Goal: Task Accomplishment & Management: Complete application form

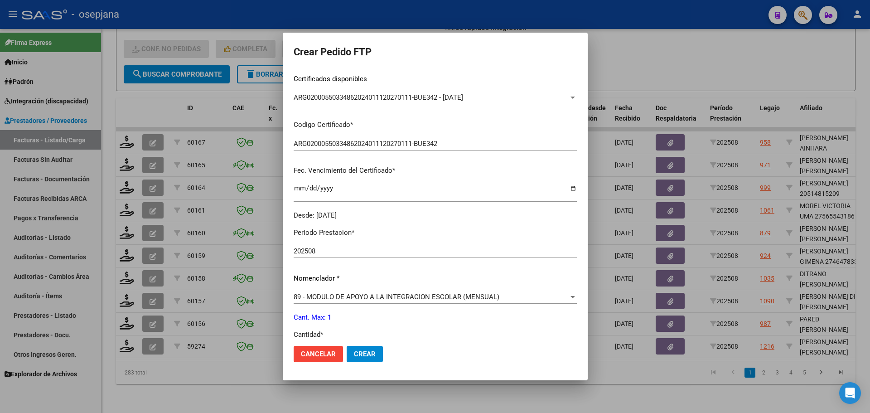
scroll to position [272, 0]
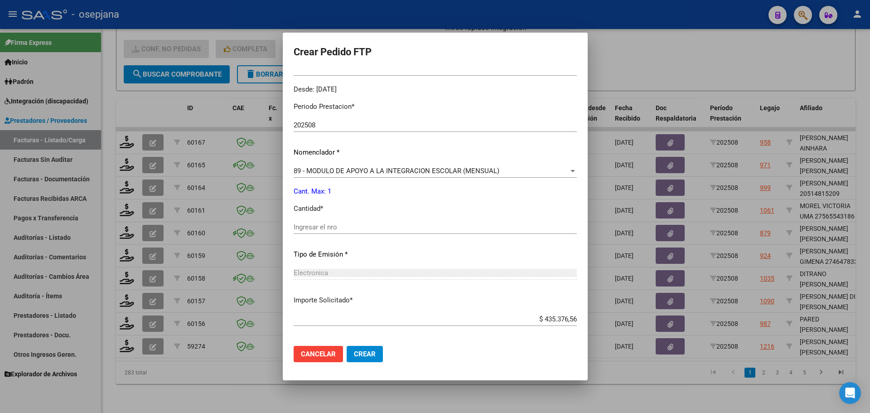
click at [341, 170] on span "89 - MODULO DE APOYO A LA INTEGRACION ESCOLAR (MENSUAL)" at bounding box center [397, 171] width 206 height 8
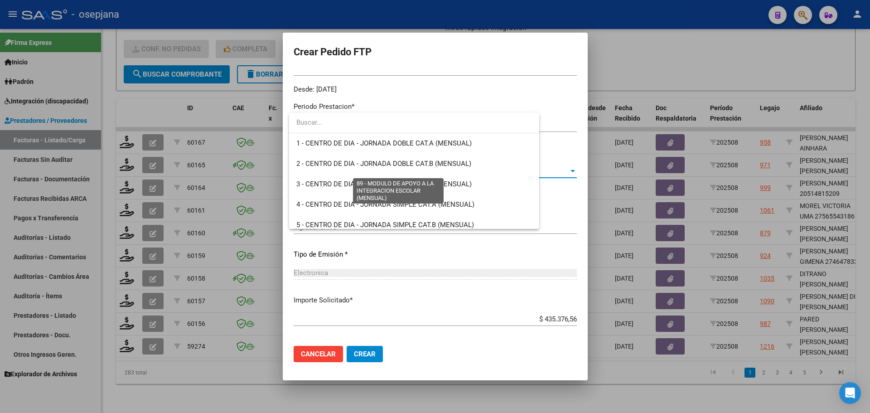
scroll to position [1768, 0]
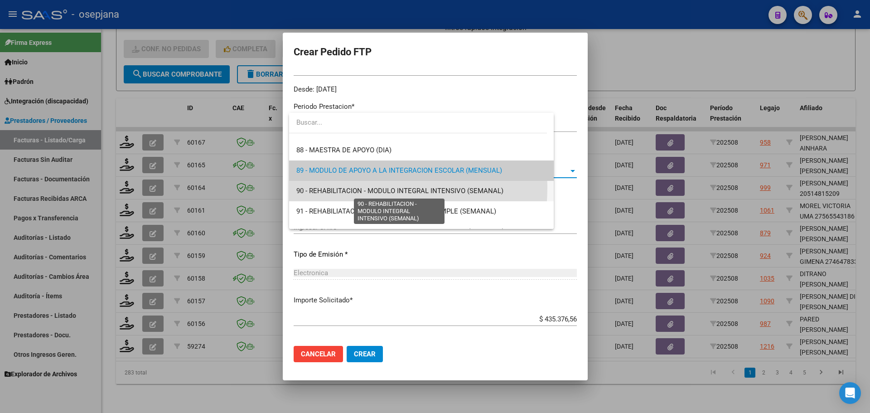
click at [336, 187] on span "90 - REHABILITACION - MODULO INTEGRAL INTENSIVO (SEMANAL)" at bounding box center [399, 191] width 207 height 8
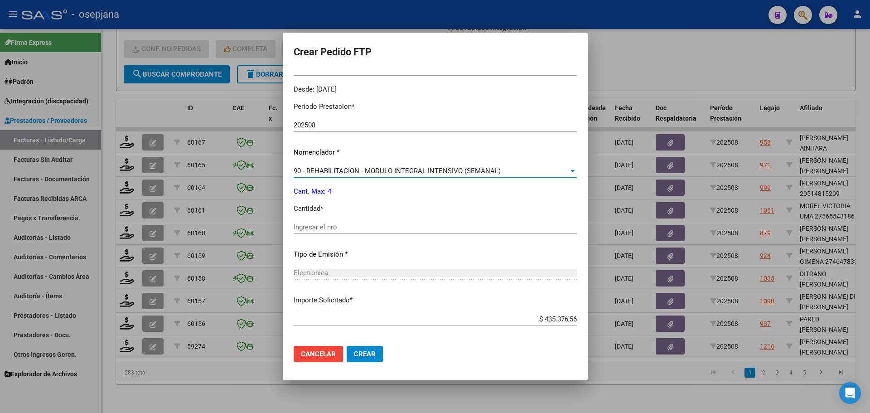
click at [329, 222] on div "Ingresar el nro" at bounding box center [435, 227] width 283 height 14
type input "4"
click at [360, 356] on span "Crear" at bounding box center [365, 354] width 22 height 8
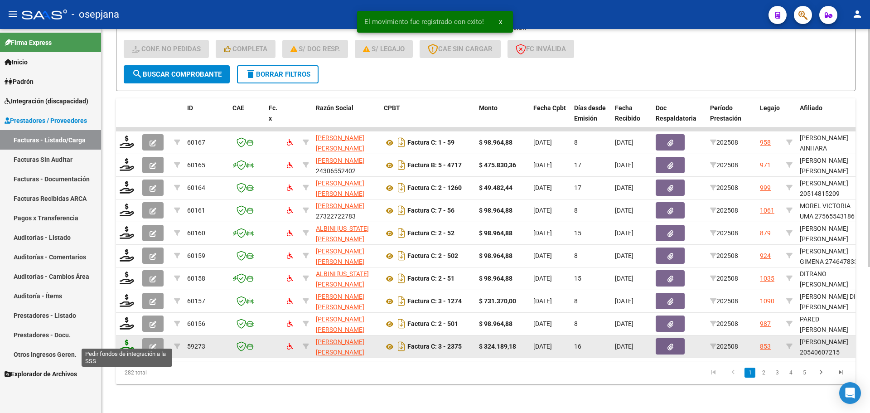
click at [124, 340] on icon at bounding box center [127, 346] width 15 height 13
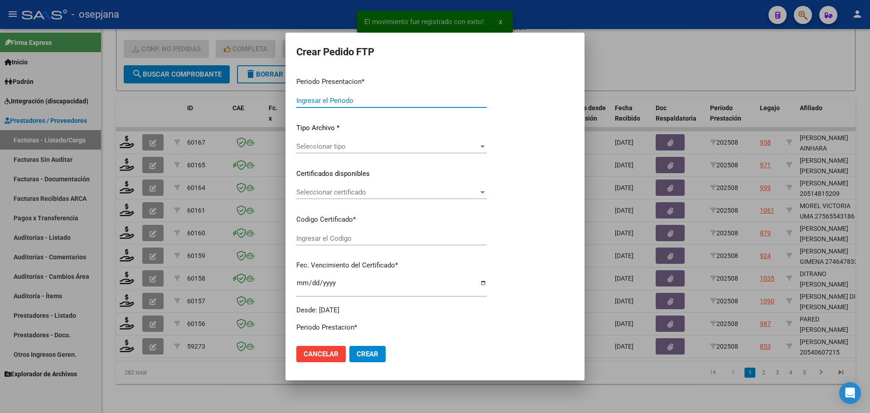
type input "202508"
type input "$ 324.189,18"
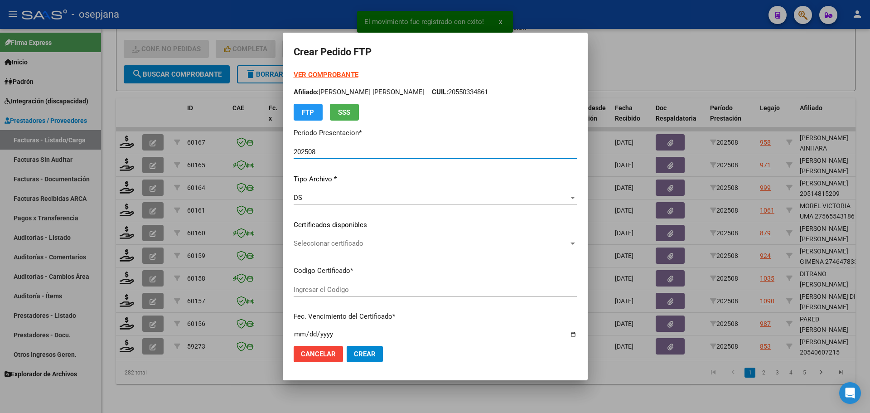
type input "ARG02000540607212024052020290520BSAS313"
type input "2029-05-31"
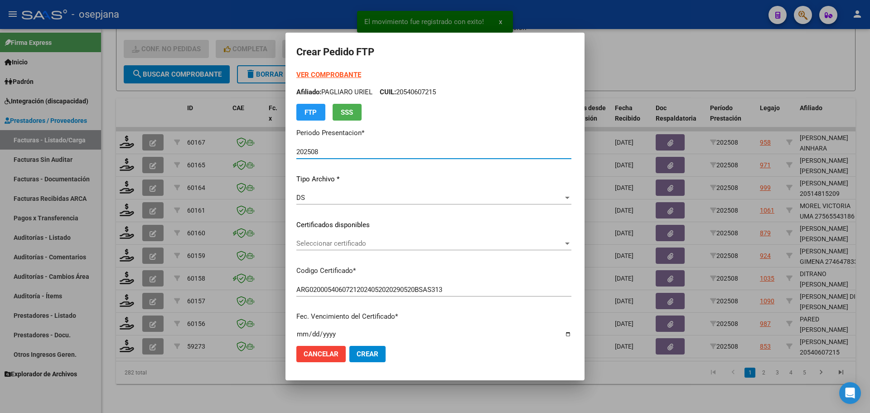
click at [363, 242] on span "Seleccionar certificado" at bounding box center [429, 243] width 267 height 8
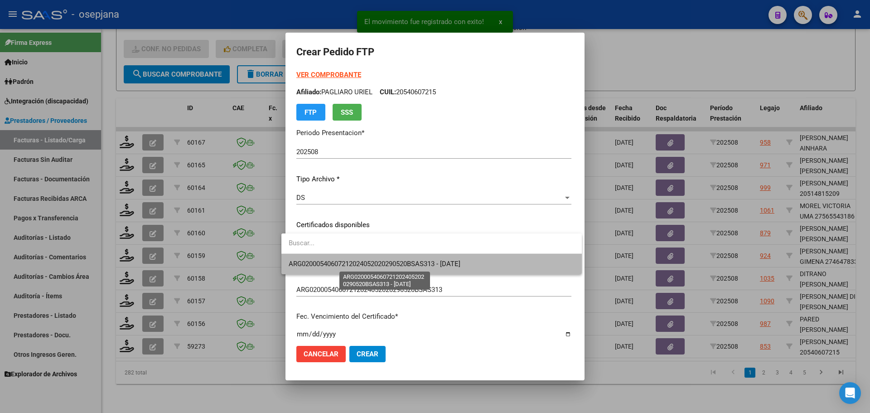
click at [368, 262] on span "ARG02000540607212024052020290520BSAS313 - 2029-05-31" at bounding box center [375, 264] width 172 height 8
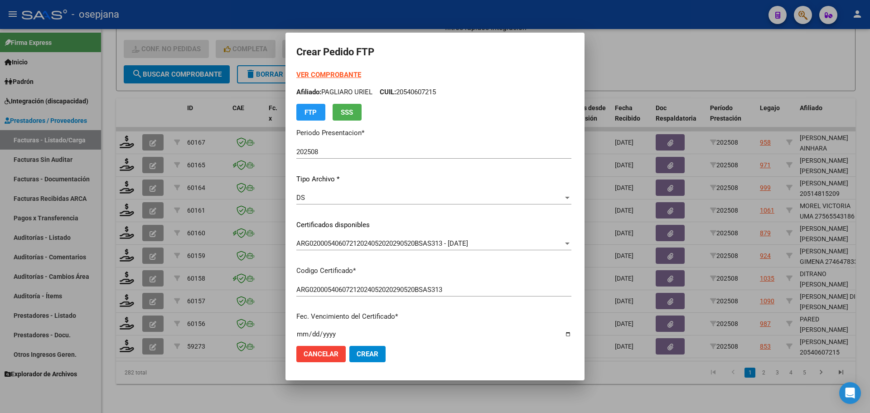
click at [335, 75] on strong "VER COMPROBANTE" at bounding box center [328, 75] width 65 height 8
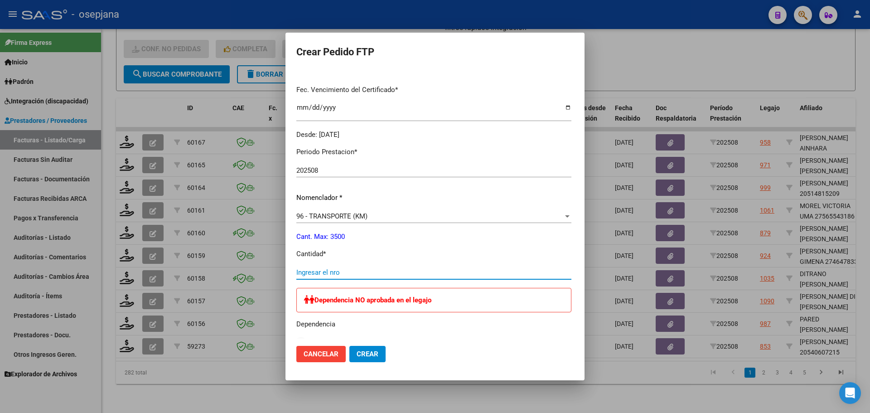
click at [316, 269] on input "Ingresar el nro" at bounding box center [433, 272] width 275 height 8
type input "599"
click at [359, 351] on span "Crear" at bounding box center [368, 354] width 22 height 8
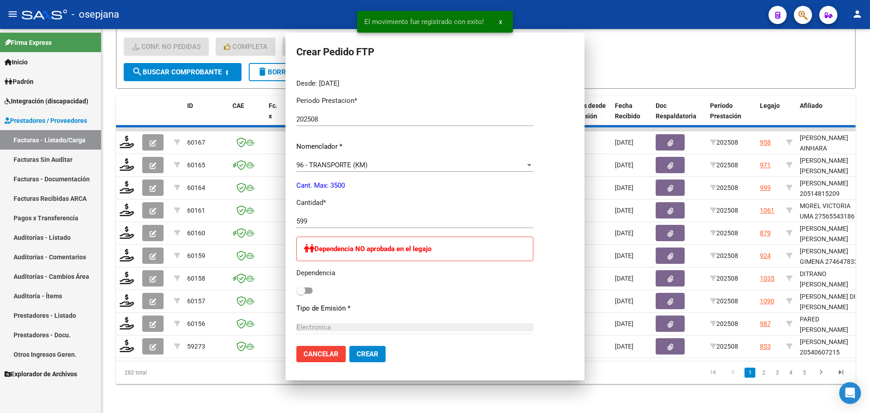
scroll to position [0, 0]
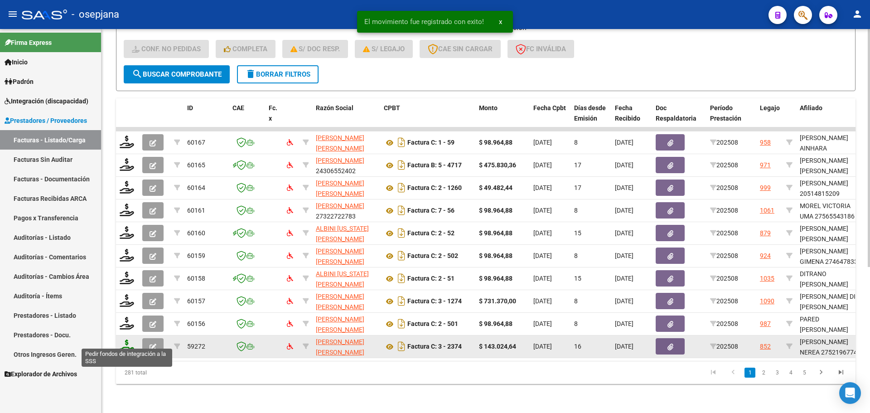
click at [123, 340] on icon at bounding box center [127, 346] width 15 height 13
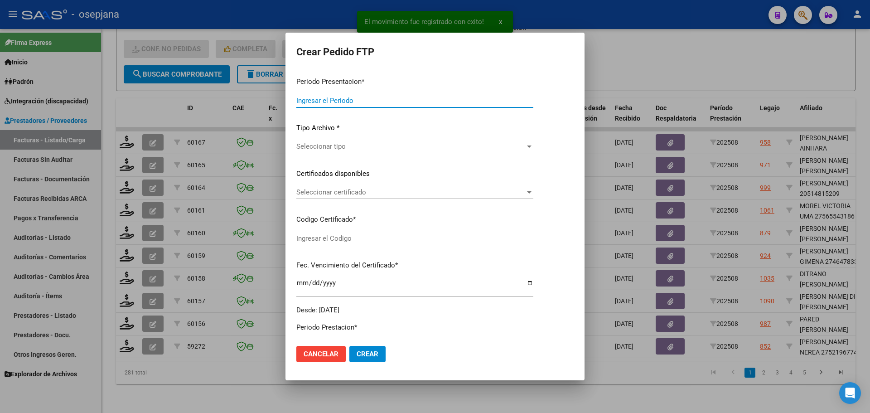
type input "202508"
type input "$ 143.024,64"
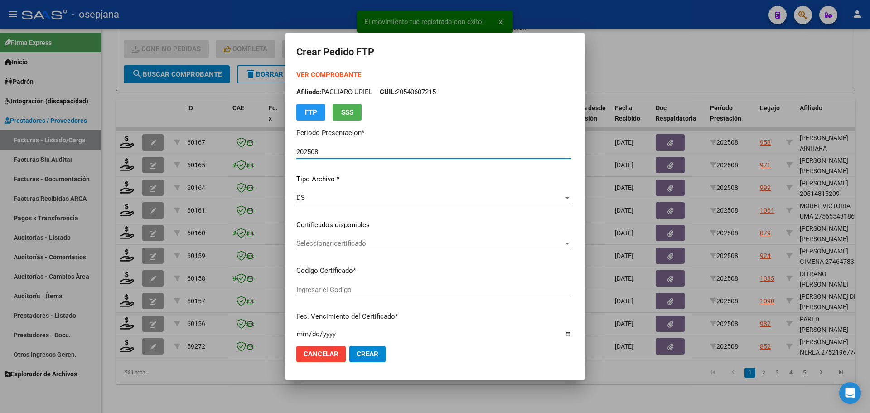
type input "ARG01000521967742024052020290520BSAS313"
type input "2029-05-31"
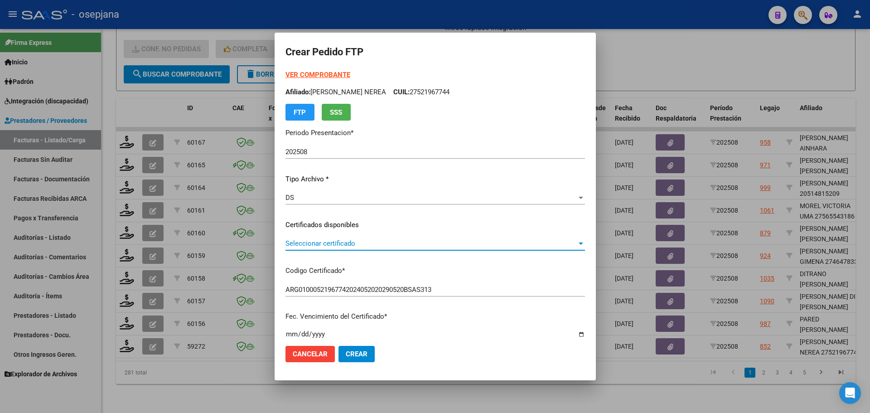
click at [343, 243] on span "Seleccionar certificado" at bounding box center [431, 243] width 291 height 8
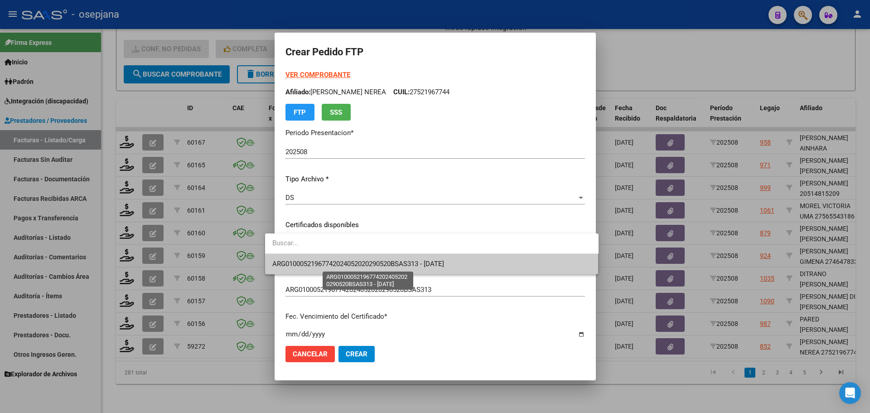
click at [353, 266] on span "ARG01000521967742024052020290520BSAS313 - 2029-05-31" at bounding box center [358, 264] width 172 height 8
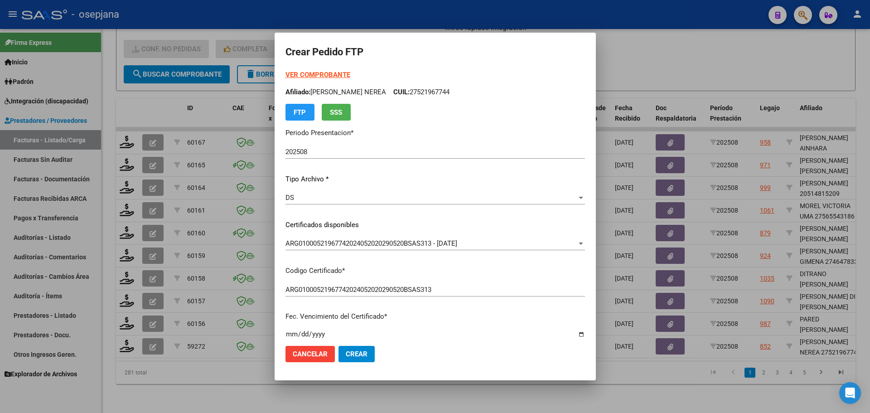
click at [330, 72] on strong "VER COMPROBANTE" at bounding box center [318, 75] width 65 height 8
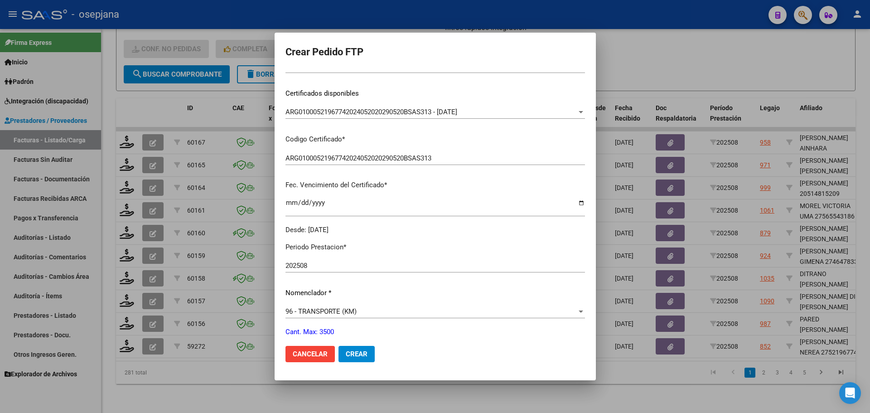
scroll to position [272, 0]
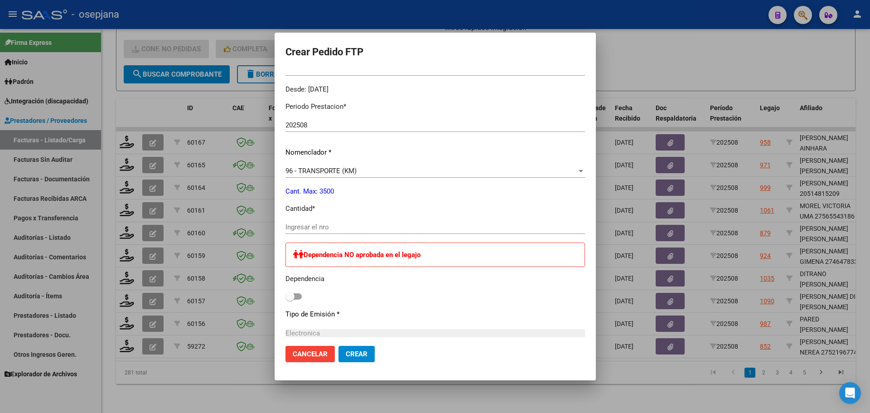
click at [304, 229] on input "Ingresar el nro" at bounding box center [436, 227] width 300 height 8
type input "264"
click at [346, 354] on span "Crear" at bounding box center [357, 354] width 22 height 8
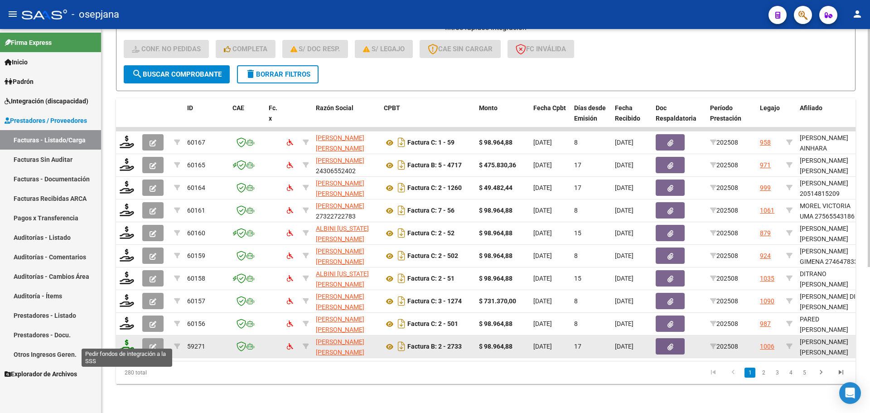
click at [127, 340] on icon at bounding box center [127, 346] width 15 height 13
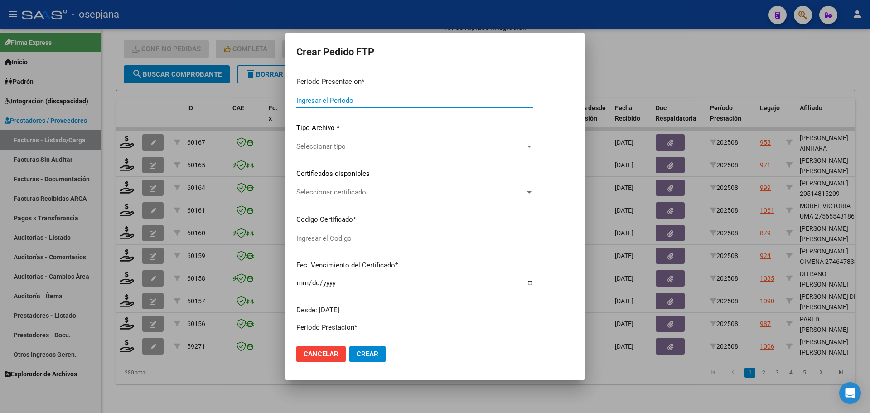
type input "202508"
type input "$ 98.964,88"
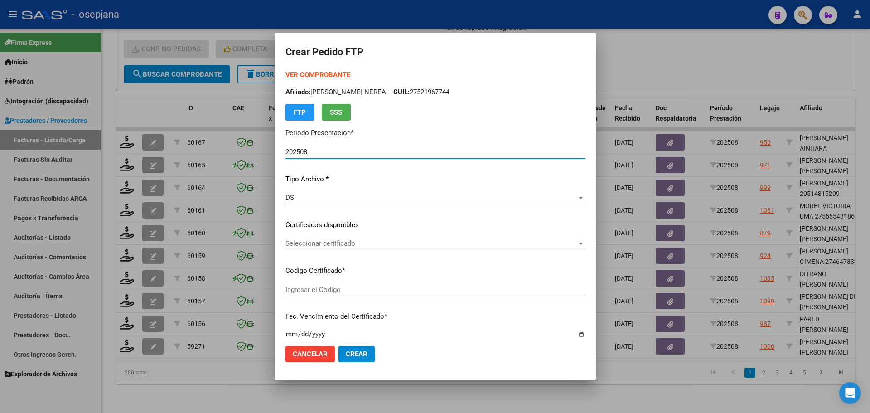
type input "ARG02000541294642022042020260420BSAS376"
type input "2026-04-20"
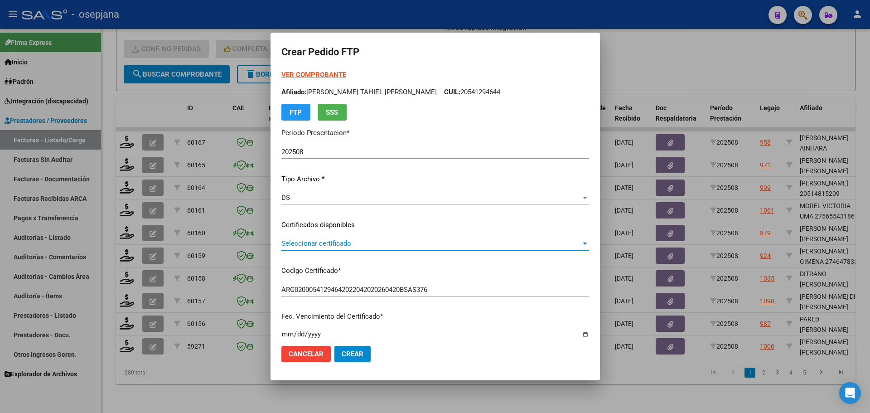
click at [338, 244] on span "Seleccionar certificado" at bounding box center [432, 243] width 300 height 8
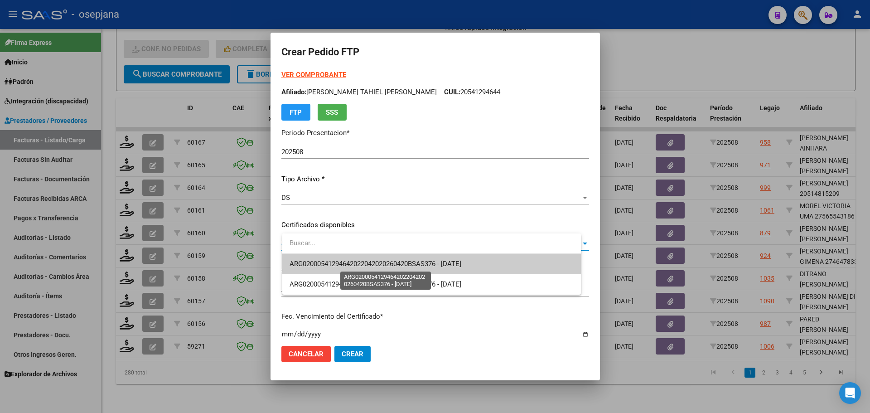
click at [341, 264] on span "ARG02000541294642022042020260420BSAS376 - 2026-04-20" at bounding box center [376, 264] width 172 height 8
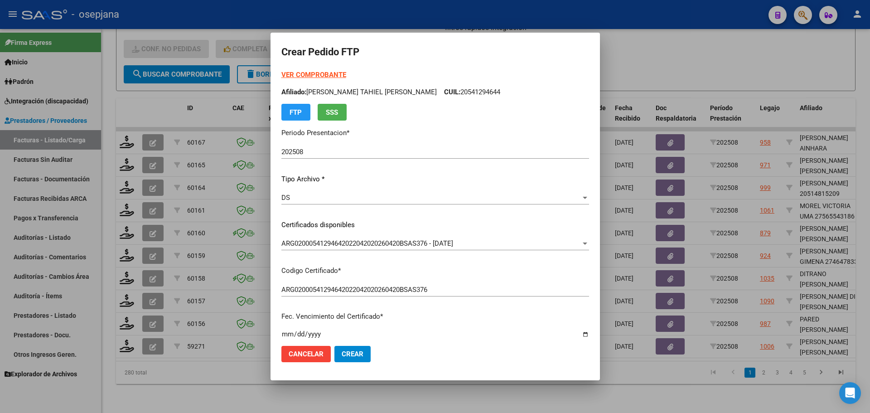
click at [326, 75] on strong "VER COMPROBANTE" at bounding box center [314, 75] width 65 height 8
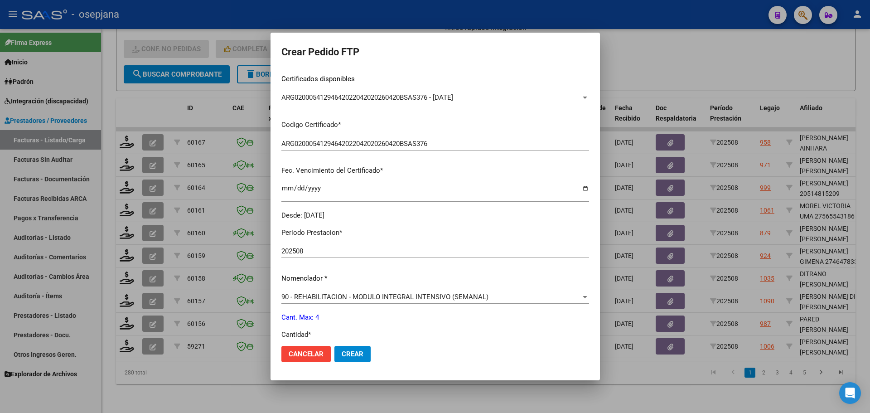
scroll to position [314, 0]
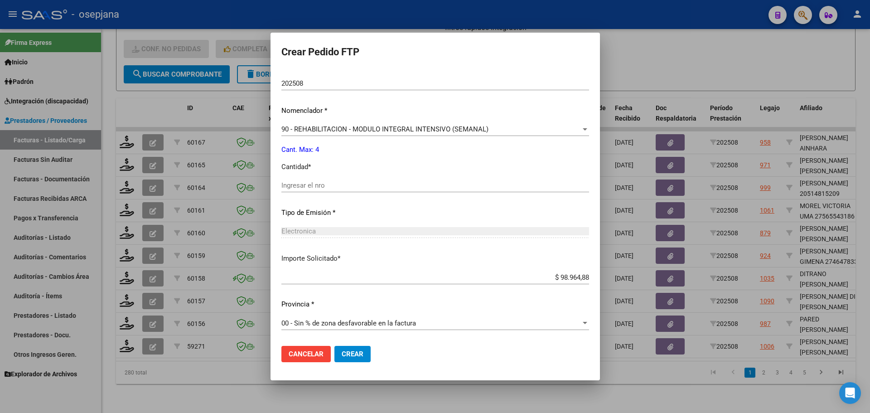
click at [329, 178] on div "Periodo Prestacion * 202508 Ingresar el Periodo Prestacion Nomenclador * 90 - R…" at bounding box center [436, 196] width 308 height 286
click at [331, 184] on input "Ingresar el nro" at bounding box center [436, 185] width 308 height 8
type input "4"
click at [350, 358] on button "Crear" at bounding box center [353, 354] width 36 height 16
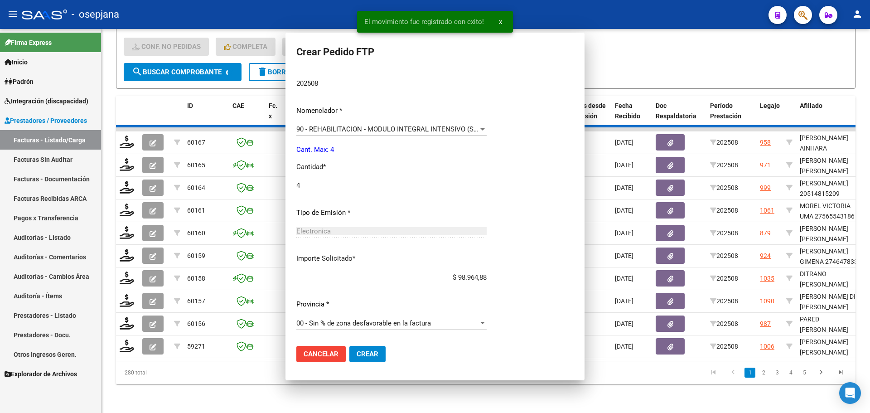
scroll to position [0, 0]
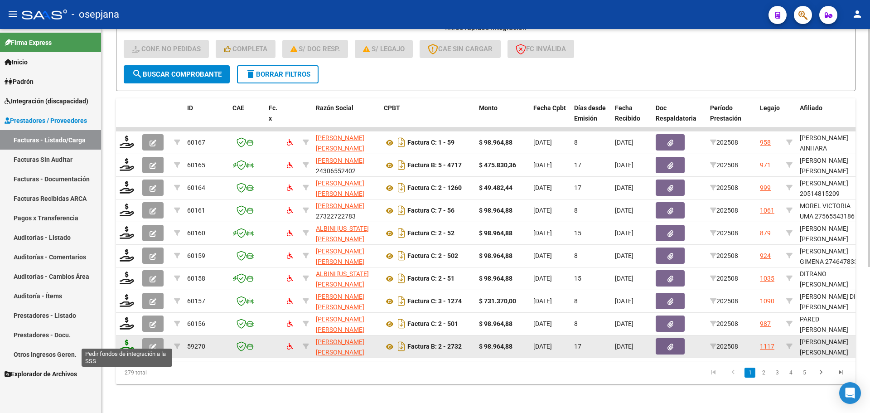
click at [123, 341] on icon at bounding box center [127, 346] width 15 height 13
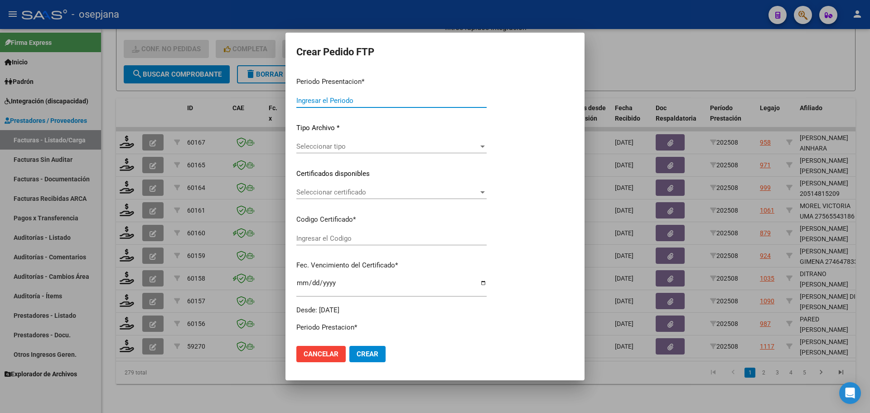
type input "202508"
type input "$ 98.964,88"
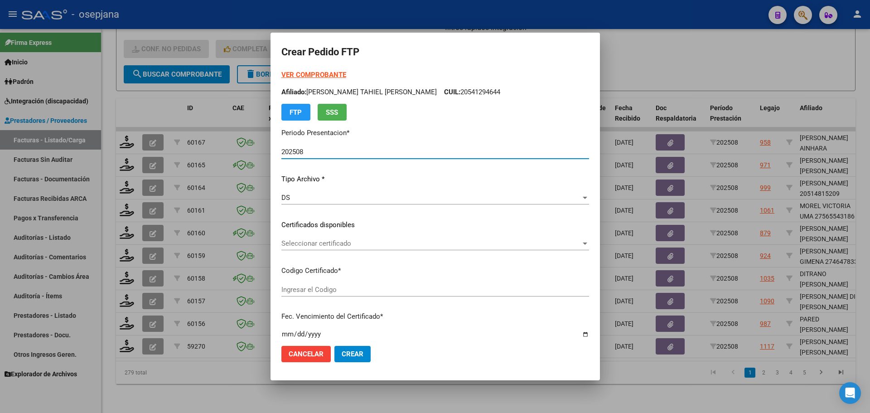
type input "ARG02000556867822025040820300408BSAS342"
type input "2030-04-08"
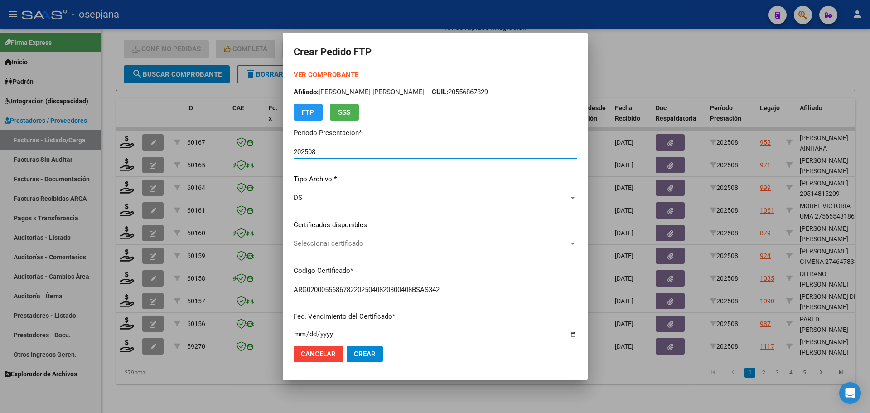
click at [381, 239] on span "Seleccionar certificado" at bounding box center [431, 243] width 275 height 8
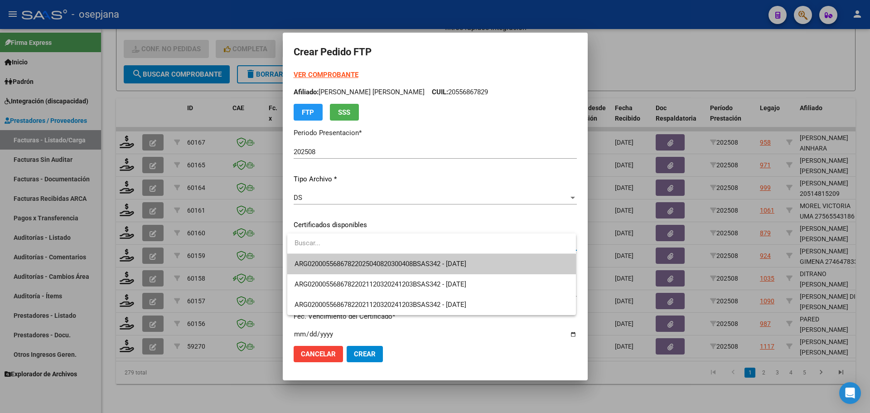
click at [388, 258] on span "ARG02000556867822025040820300408BSAS342 - 2030-04-08" at bounding box center [432, 264] width 274 height 20
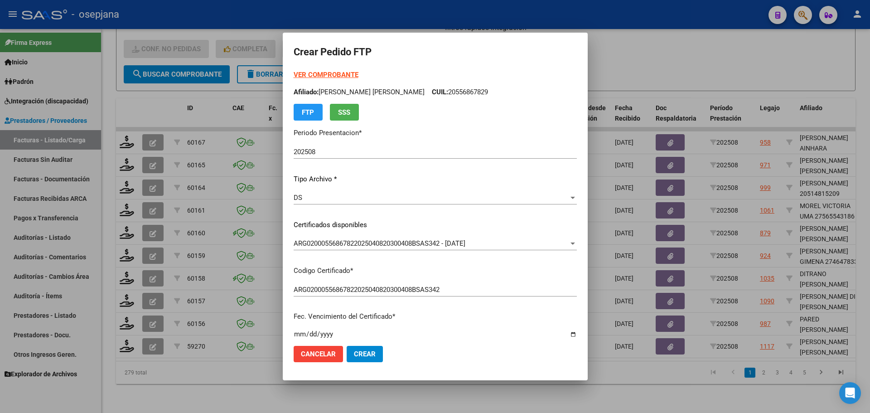
click at [345, 73] on strong "VER COMPROBANTE" at bounding box center [326, 75] width 65 height 8
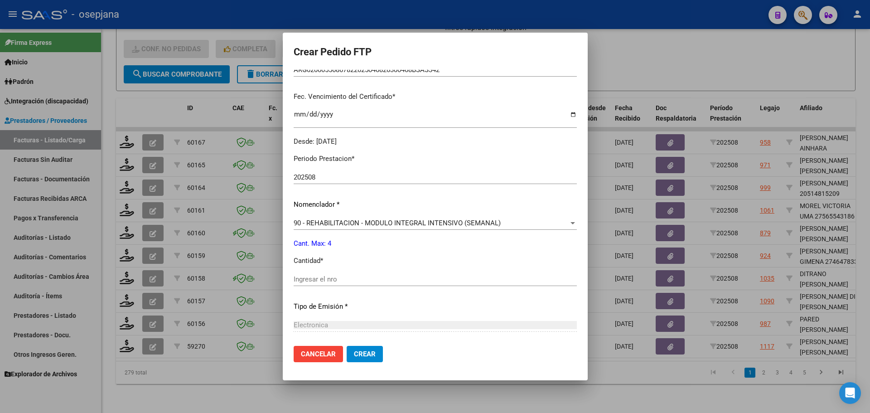
scroll to position [227, 0]
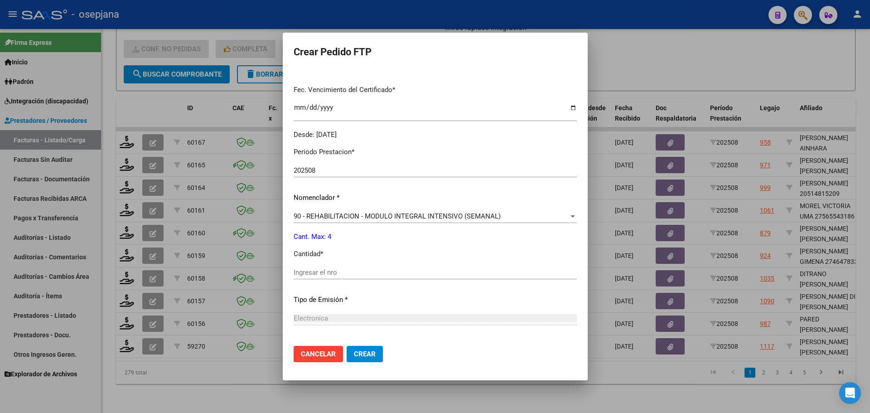
click at [329, 282] on div "Ingresar el nro" at bounding box center [435, 277] width 283 height 22
click at [330, 273] on input "Ingresar el nro" at bounding box center [435, 272] width 283 height 8
type input "4"
click at [363, 354] on span "Crear" at bounding box center [365, 354] width 22 height 8
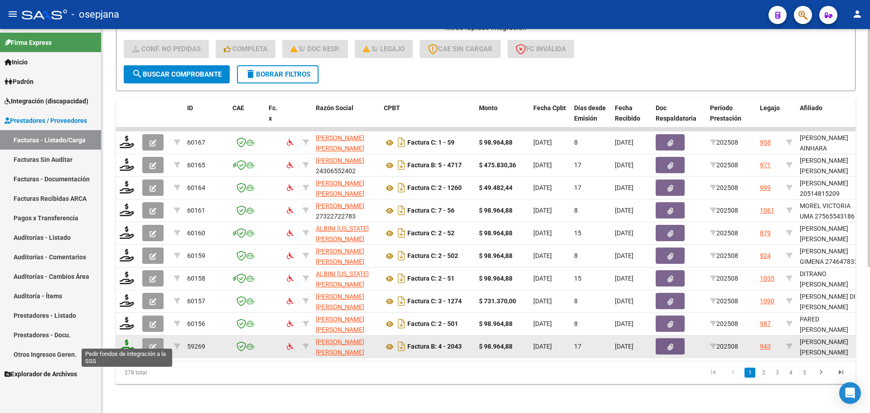
click at [131, 340] on icon at bounding box center [127, 346] width 15 height 13
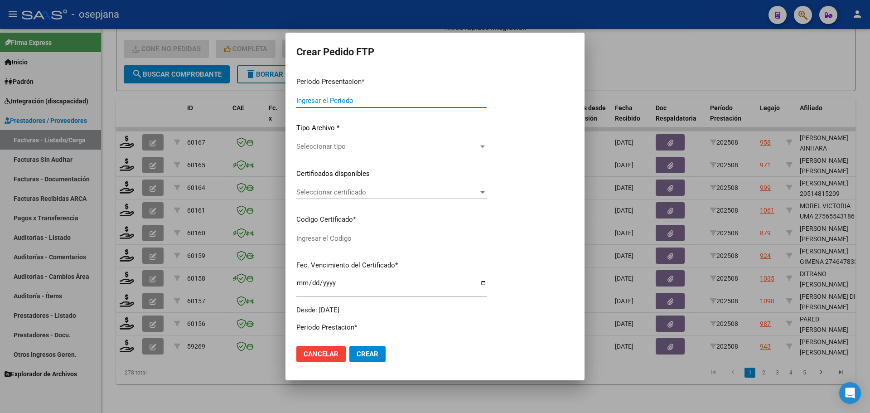
type input "202508"
type input "$ 98.964,88"
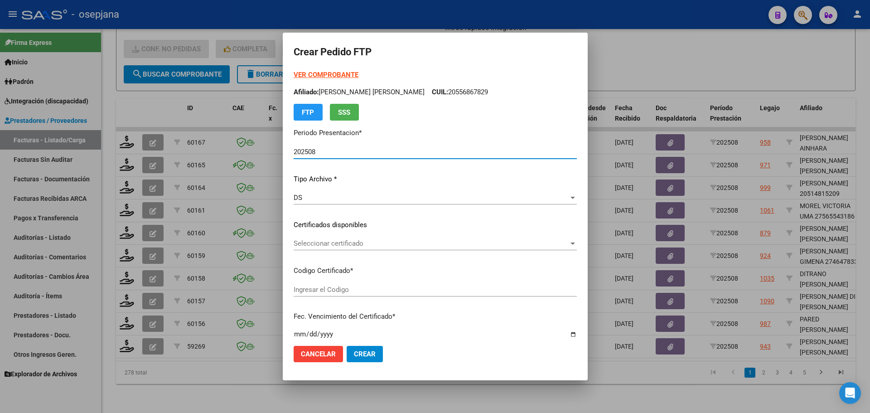
type input "ARG02000580606502023012720260127BSAS342"
type input "2026-01-27"
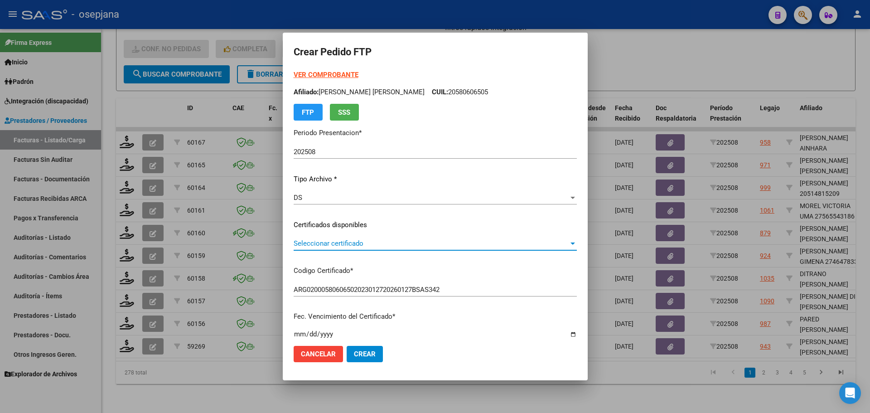
click at [405, 242] on span "Seleccionar certificado" at bounding box center [431, 243] width 275 height 8
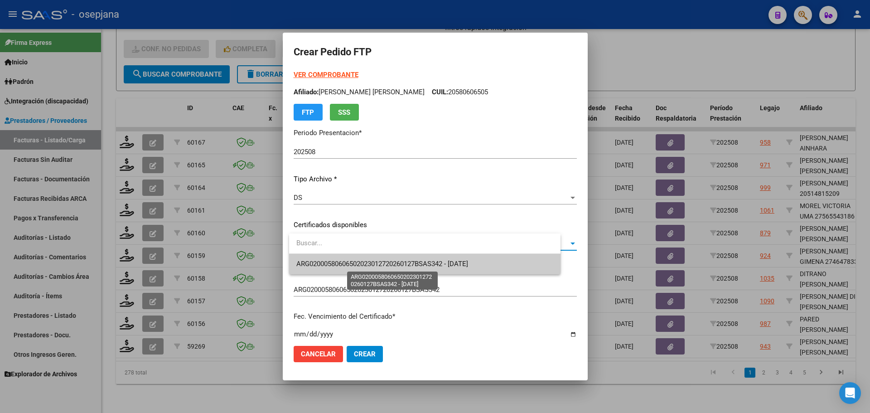
click at [404, 266] on span "ARG02000580606502023012720260127BSAS342 - 2026-01-27" at bounding box center [382, 264] width 172 height 8
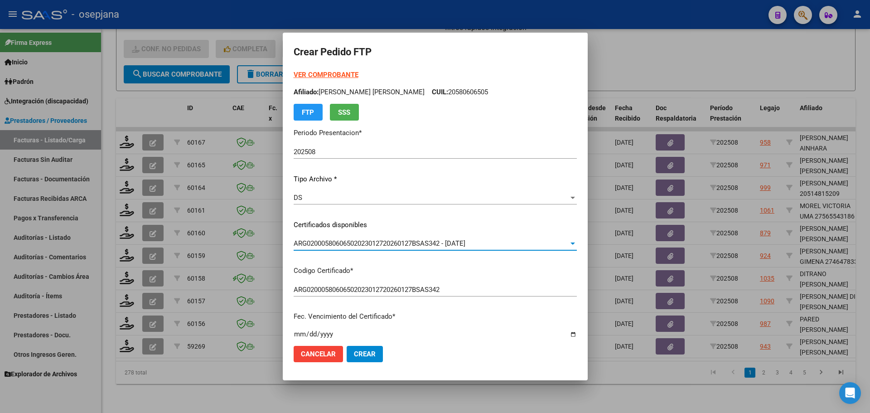
click at [340, 75] on strong "VER COMPROBANTE" at bounding box center [326, 75] width 65 height 8
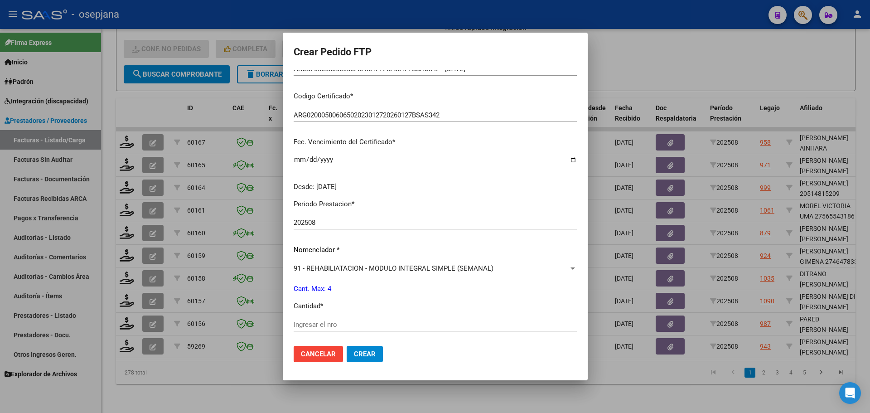
scroll to position [181, 0]
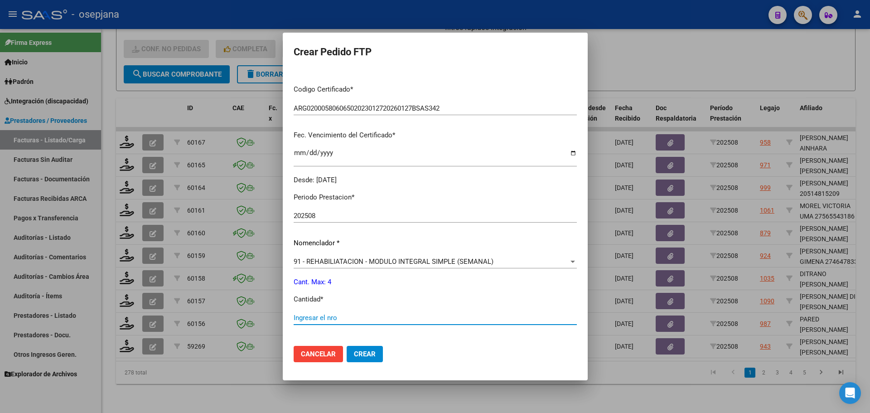
click at [364, 316] on input "Ingresar el nro" at bounding box center [435, 318] width 283 height 8
type input "4"
click at [374, 351] on span "Crear" at bounding box center [365, 354] width 22 height 8
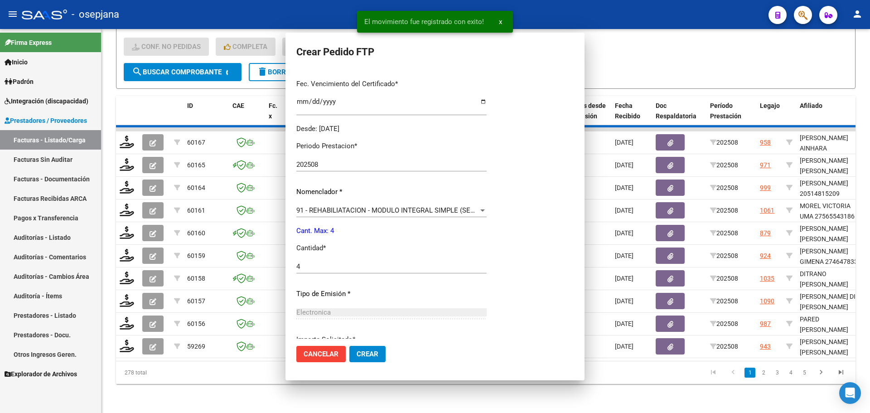
scroll to position [0, 0]
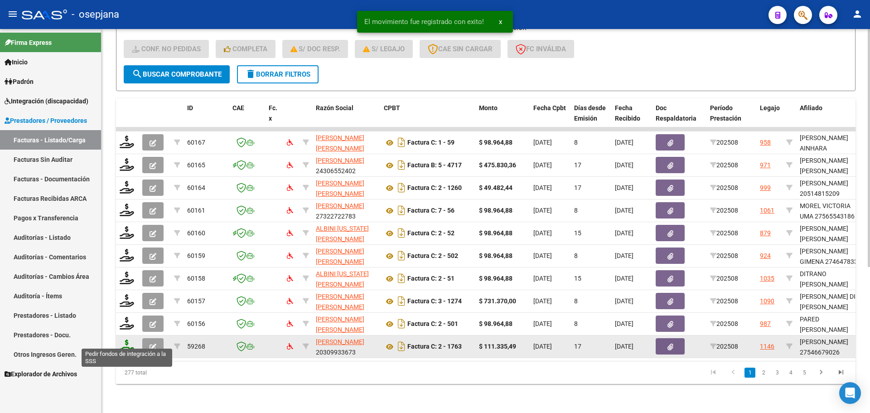
click at [127, 340] on icon at bounding box center [127, 346] width 15 height 13
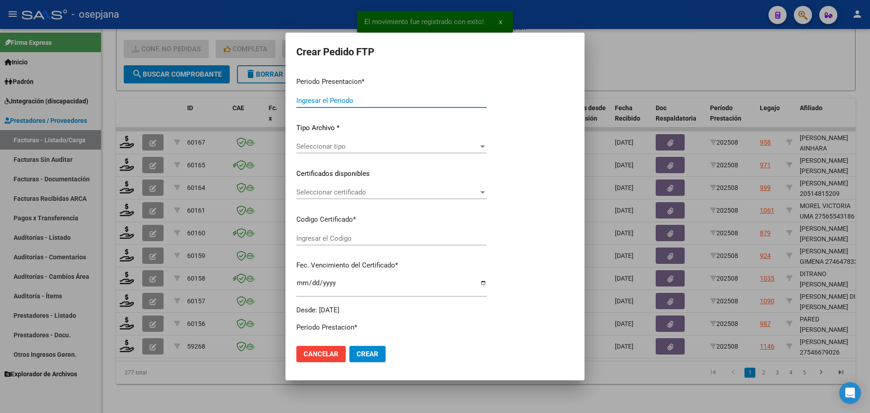
type input "202508"
type input "$ 111.335,49"
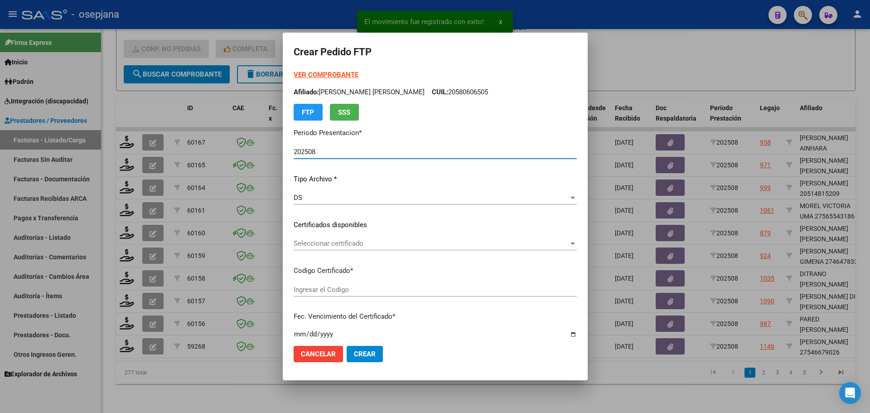
type input "ARG01000546679022024100920261009BSAS311"
type input "2026-10-09"
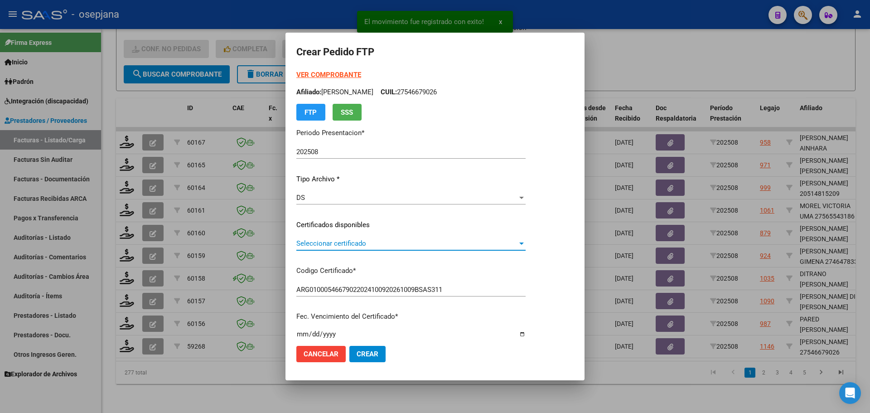
click at [330, 241] on span "Seleccionar certificado" at bounding box center [406, 243] width 221 height 8
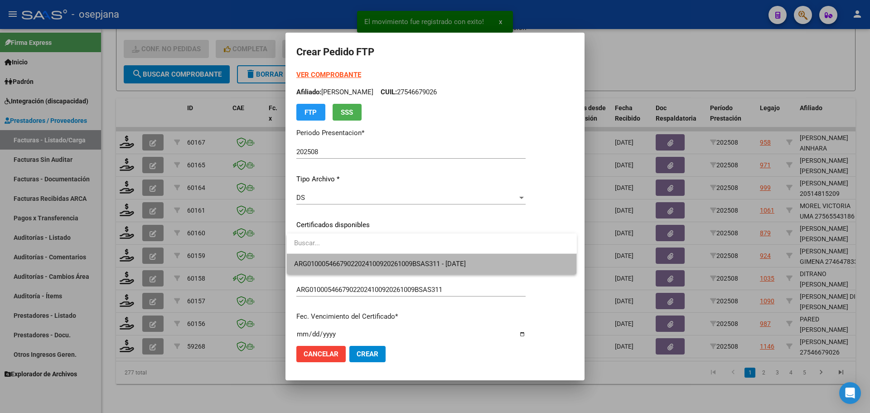
click at [333, 258] on span "ARG01000546679022024100920261009BSAS311 - 2026-10-09" at bounding box center [432, 264] width 276 height 20
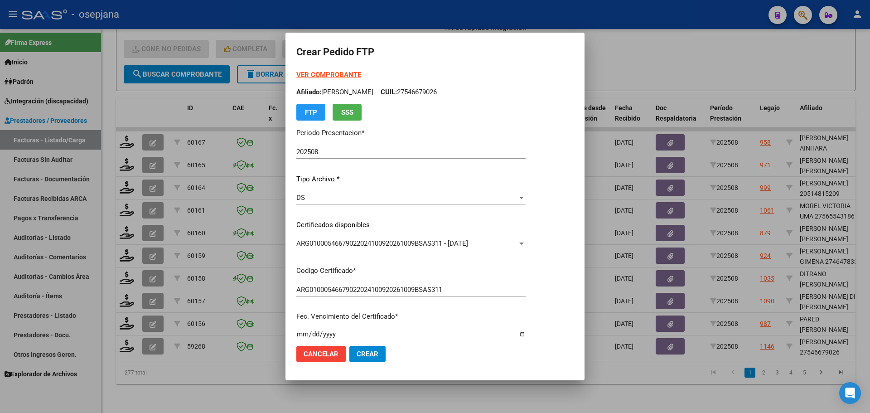
click at [346, 72] on strong "VER COMPROBANTE" at bounding box center [328, 75] width 65 height 8
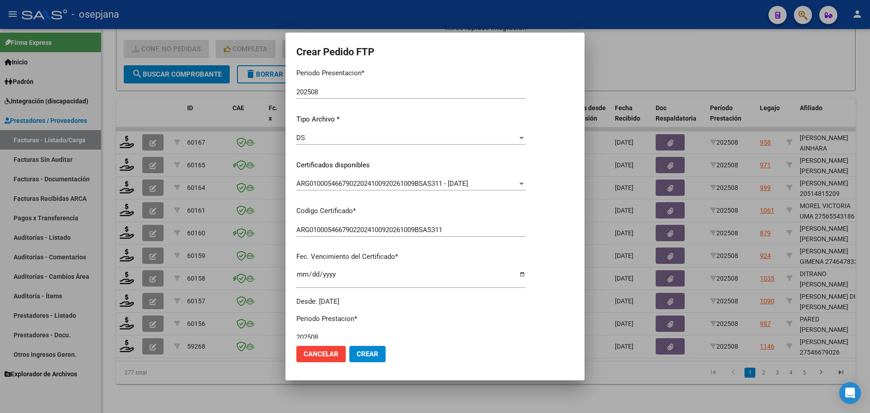
scroll to position [227, 0]
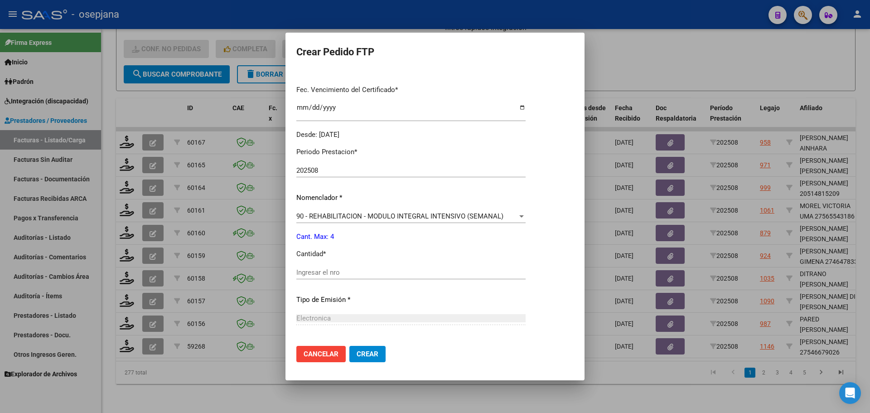
click at [324, 267] on div "Ingresar el nro" at bounding box center [410, 273] width 229 height 14
type input "4"
click at [364, 351] on span "Crear" at bounding box center [368, 354] width 22 height 8
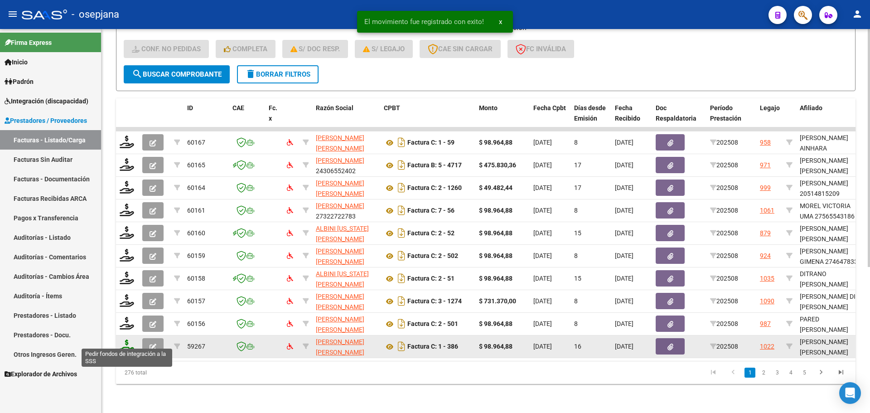
click at [128, 341] on icon at bounding box center [127, 346] width 15 height 13
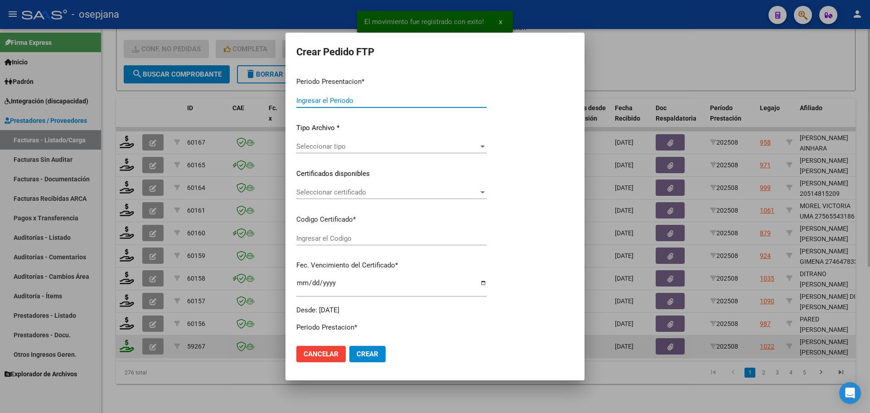
type input "202508"
type input "$ 98.964,88"
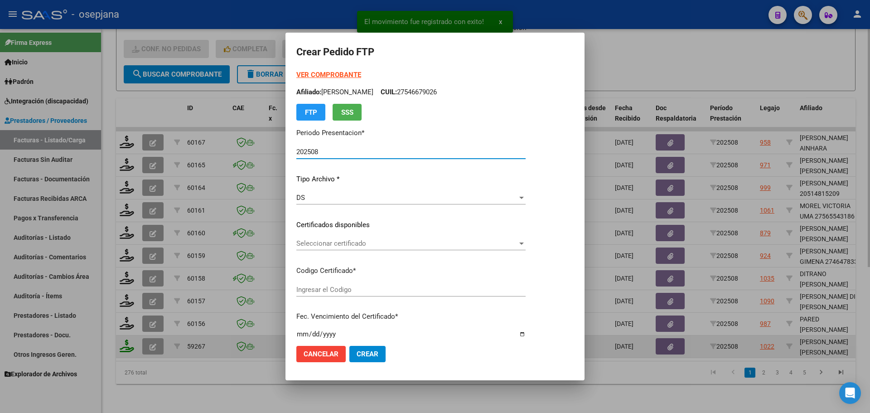
type input "VEN02000962386982023051520280515BS10725"
type input "2028-05-15"
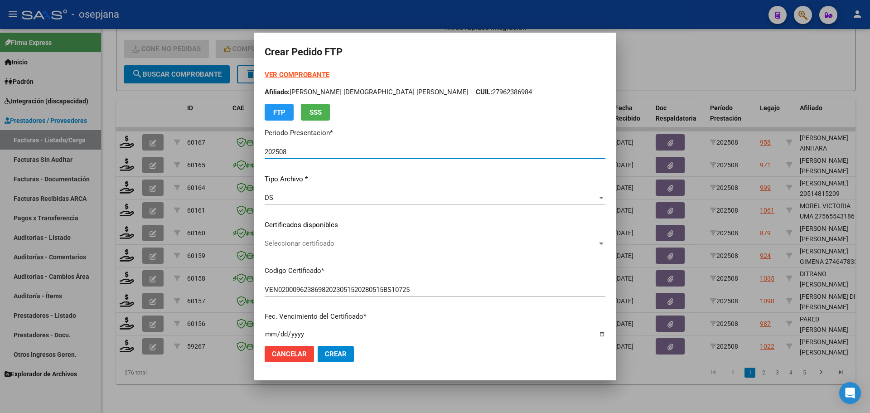
click at [320, 244] on span "Seleccionar certificado" at bounding box center [431, 243] width 333 height 8
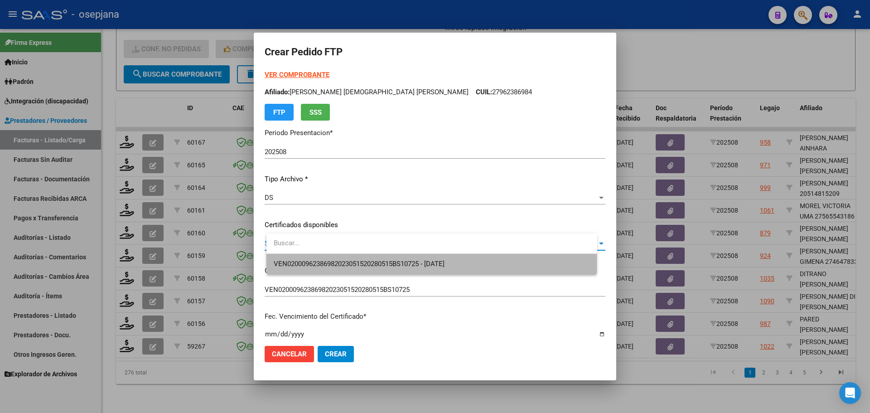
click at [327, 258] on span "VEN02000962386982023051520280515BS10725 - 2028-05-15" at bounding box center [432, 264] width 316 height 20
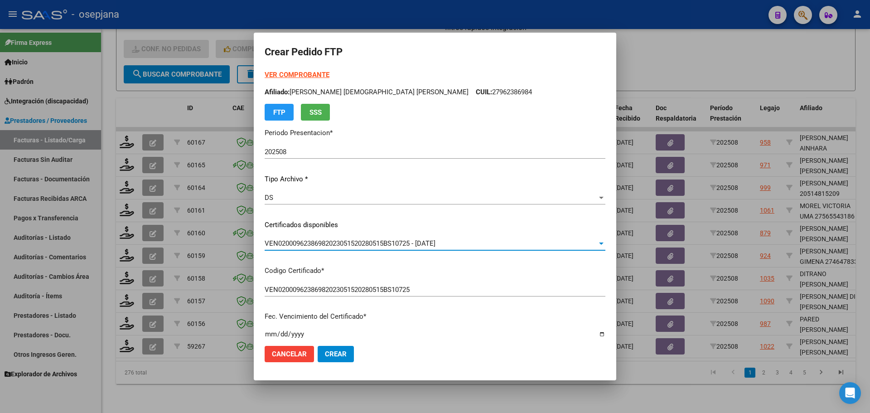
click at [324, 73] on strong "VER COMPROBANTE" at bounding box center [297, 75] width 65 height 8
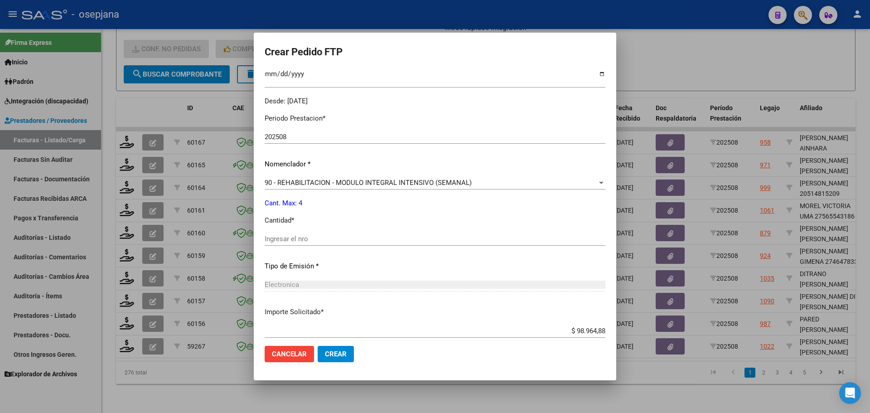
scroll to position [272, 0]
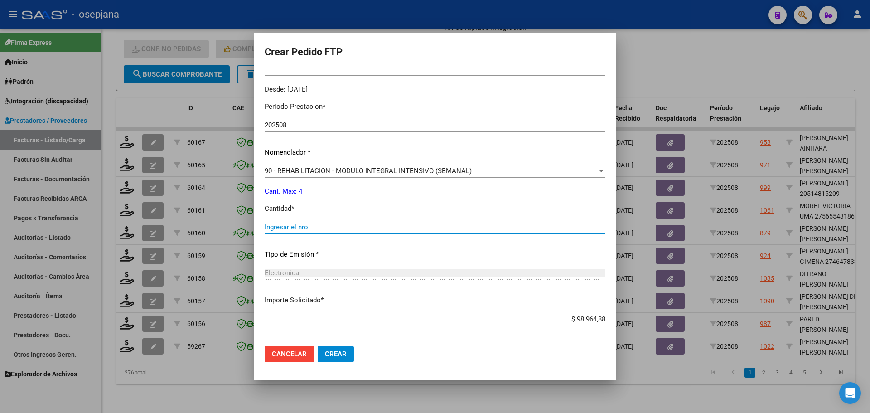
click at [293, 226] on input "Ingresar el nro" at bounding box center [435, 227] width 341 height 8
type input "4"
click at [347, 358] on span "Crear" at bounding box center [336, 354] width 22 height 8
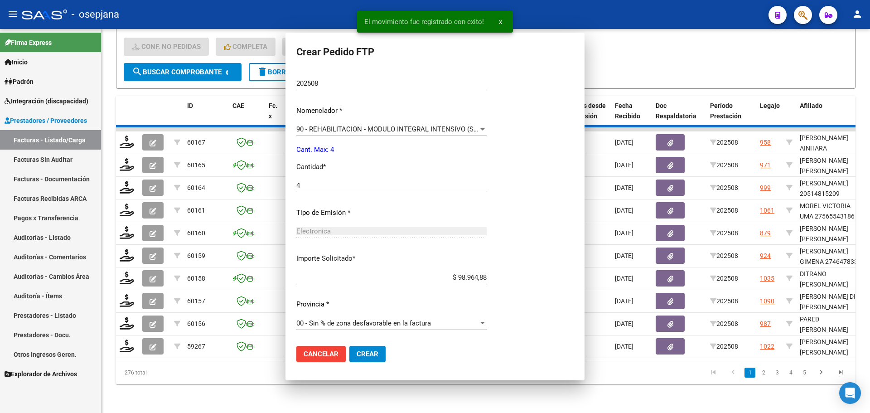
scroll to position [0, 0]
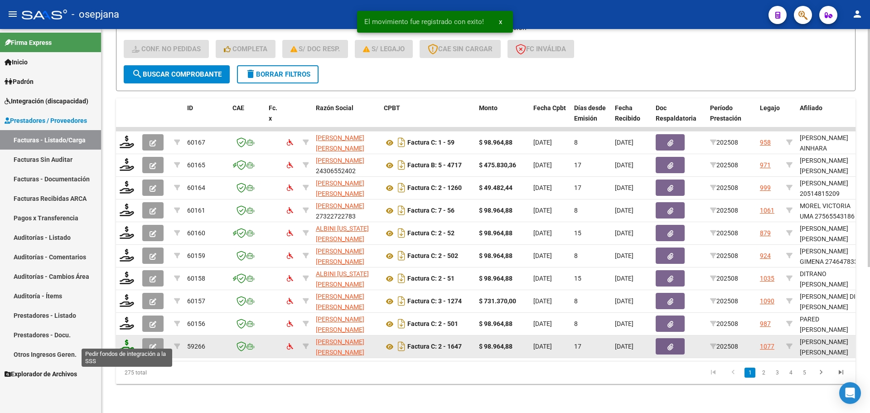
click at [129, 341] on icon at bounding box center [127, 346] width 15 height 13
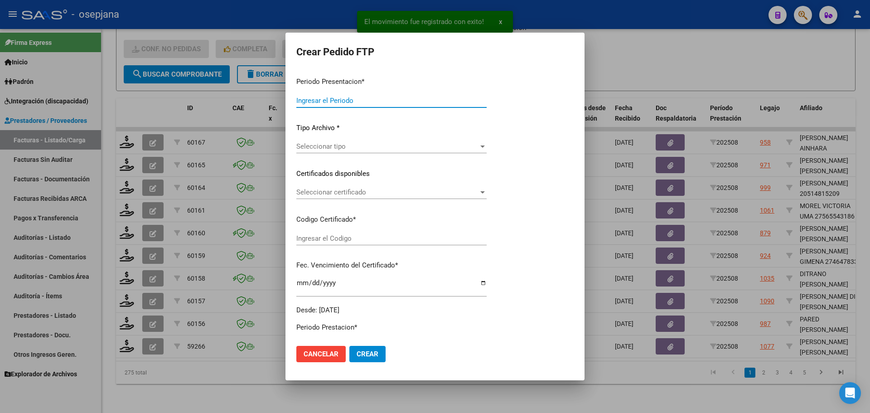
type input "202508"
type input "$ 98.964,88"
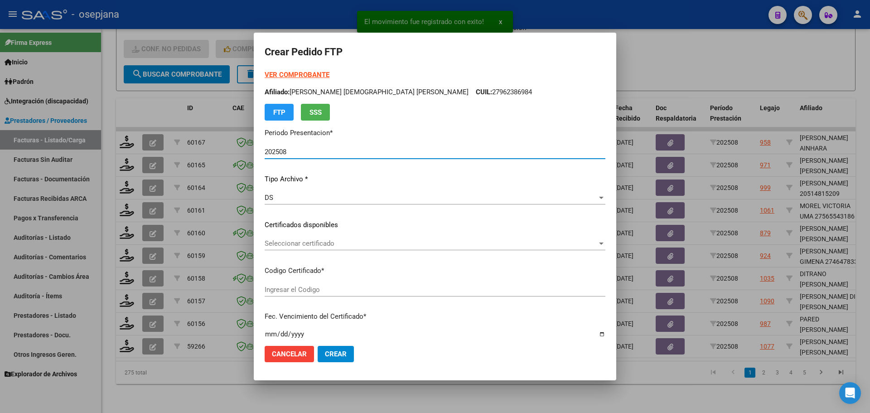
type input "ARG02000556807332024050820290508BSAS311"
type input "2029-05-18"
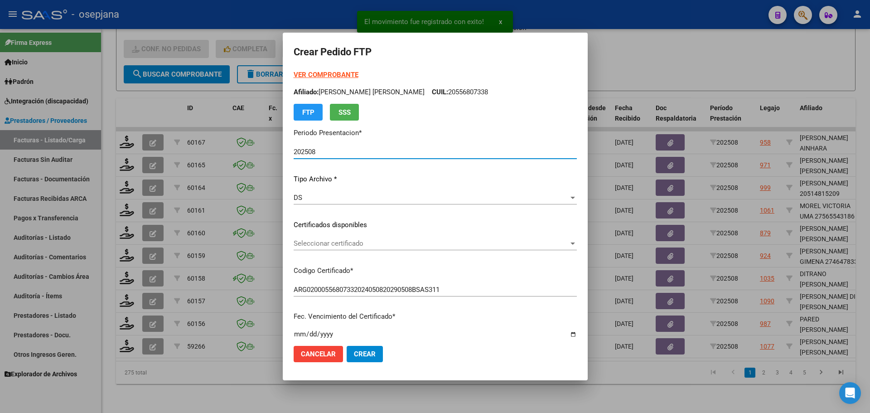
click at [339, 240] on span "Seleccionar certificado" at bounding box center [431, 243] width 275 height 8
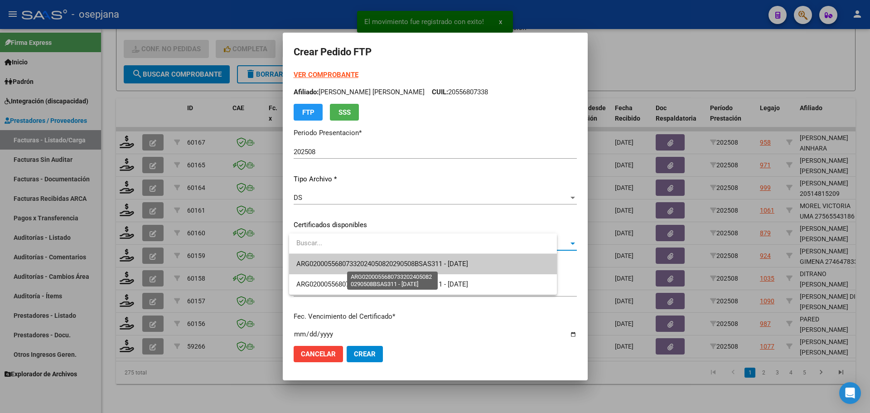
click at [346, 263] on span "ARG02000556807332024050820290508BSAS311 - 2029-05-18" at bounding box center [382, 264] width 172 height 8
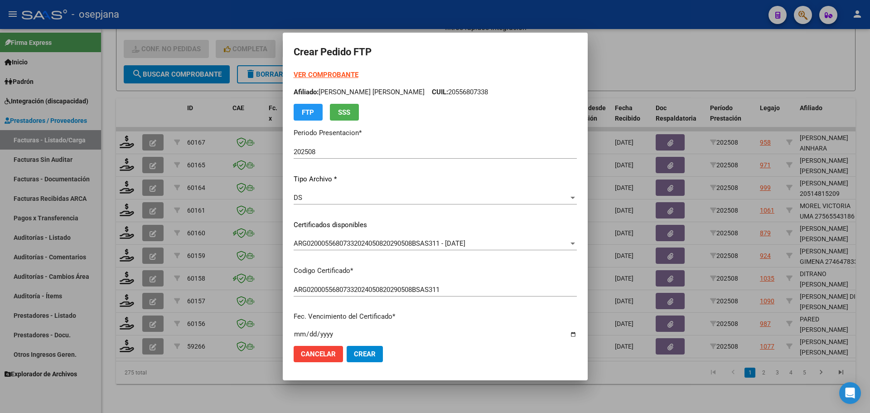
click at [324, 76] on strong "VER COMPROBANTE" at bounding box center [326, 75] width 65 height 8
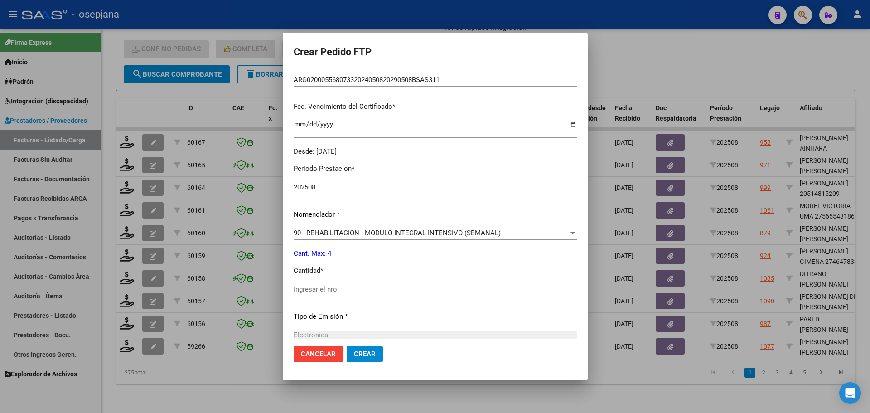
scroll to position [227, 0]
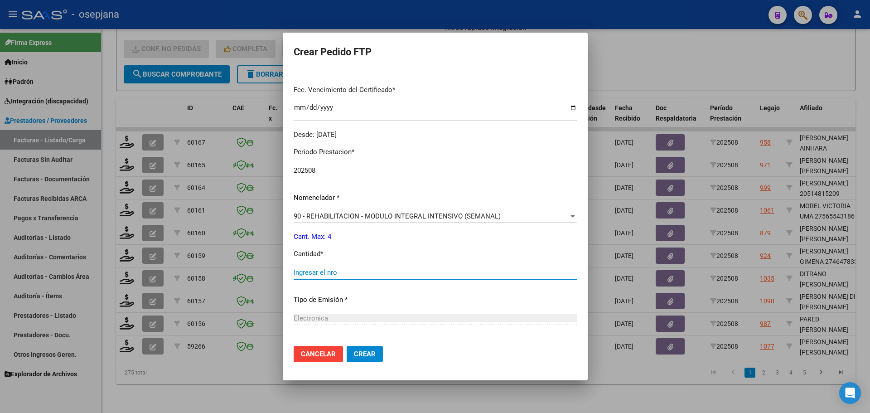
click at [322, 269] on input "Ingresar el nro" at bounding box center [435, 272] width 283 height 8
type input "4"
click at [354, 362] on mat-dialog-actions "Cancelar Crear" at bounding box center [435, 354] width 283 height 31
click at [356, 362] on mat-dialog-actions "Cancelar Crear" at bounding box center [435, 354] width 283 height 31
click at [364, 354] on span "Crear" at bounding box center [365, 354] width 22 height 8
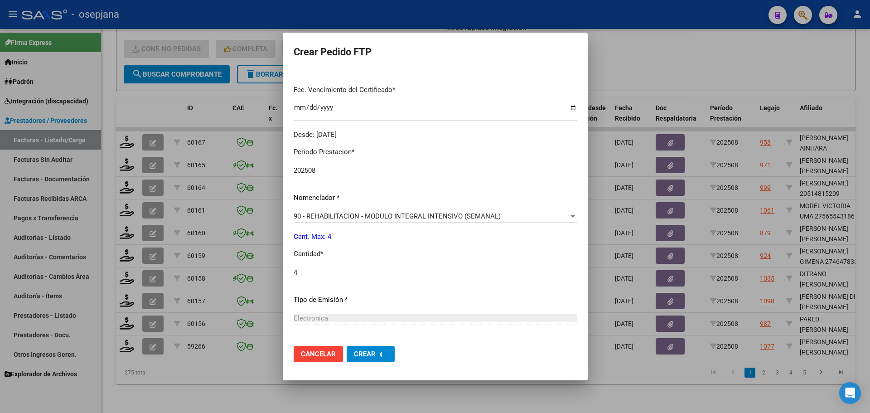
scroll to position [175, 0]
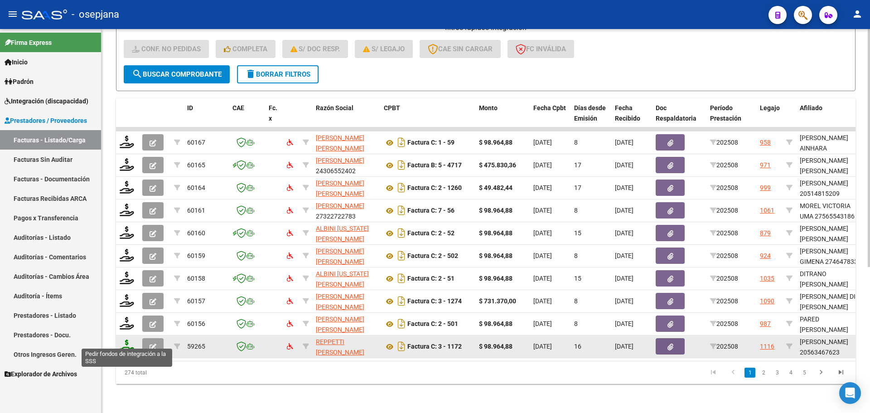
click at [123, 340] on icon at bounding box center [127, 346] width 15 height 13
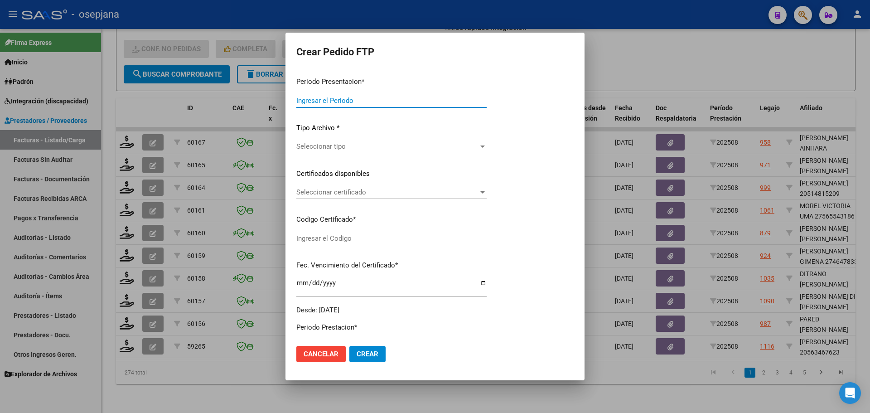
type input "202508"
type input "$ 98.964,88"
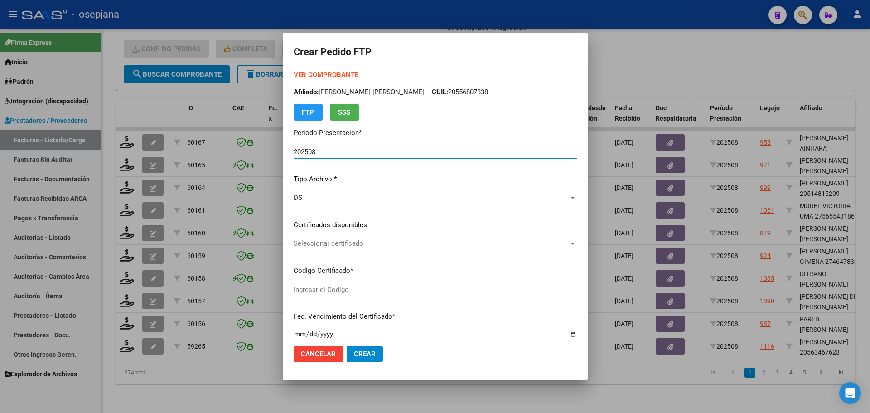
type input "ARG02000563467622024031120290311BUE311"
type input "2029-03-16"
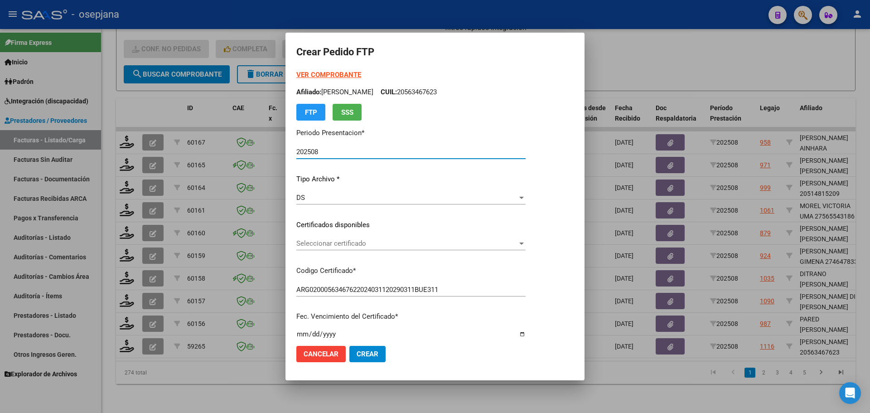
click at [346, 245] on span "Seleccionar certificado" at bounding box center [406, 243] width 221 height 8
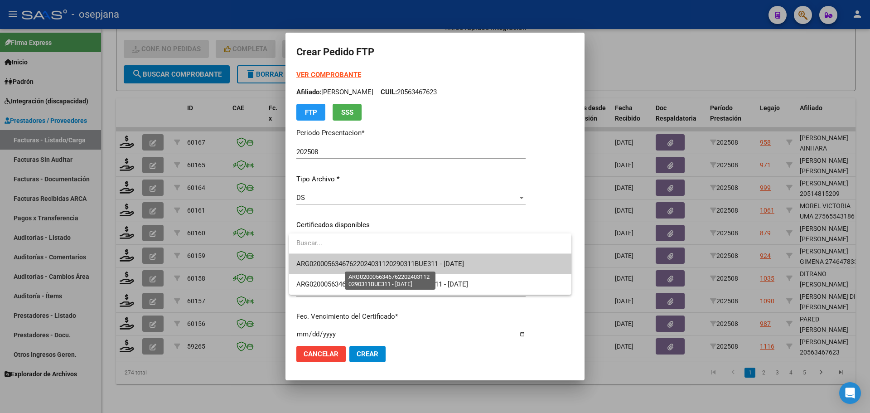
click at [345, 263] on span "ARG02000563467622024031120290311BUE311 - 2029-03-16" at bounding box center [380, 264] width 168 height 8
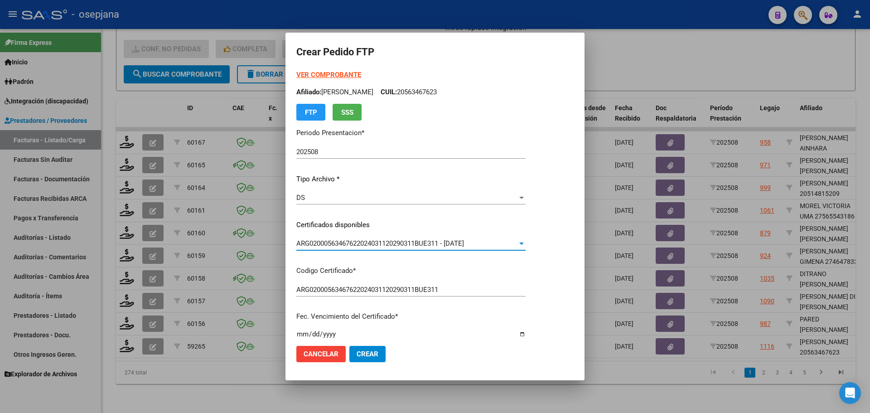
click at [343, 74] on strong "VER COMPROBANTE" at bounding box center [328, 75] width 65 height 8
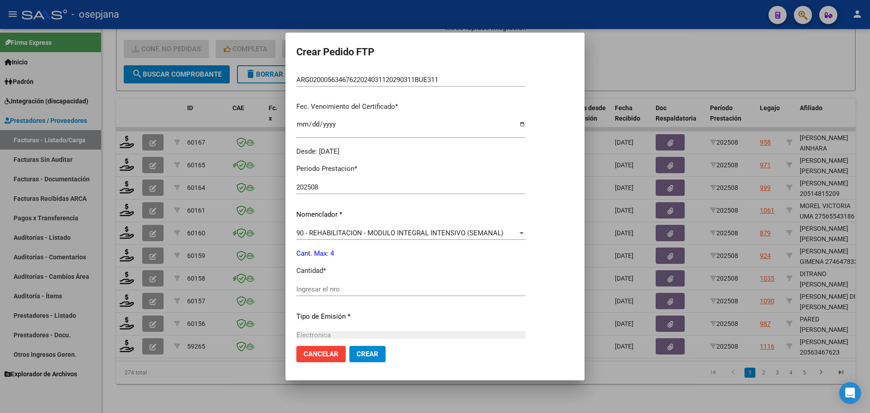
scroll to position [272, 0]
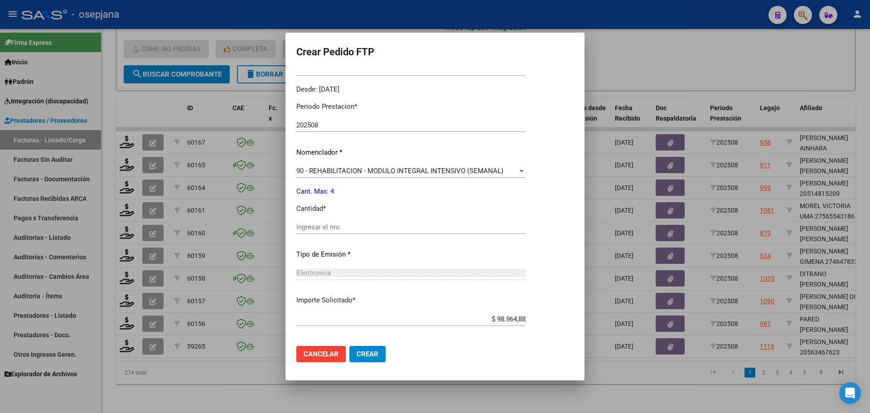
click at [318, 229] on input "Ingresar el nro" at bounding box center [410, 227] width 229 height 8
type input "4"
click at [366, 351] on span "Crear" at bounding box center [368, 354] width 22 height 8
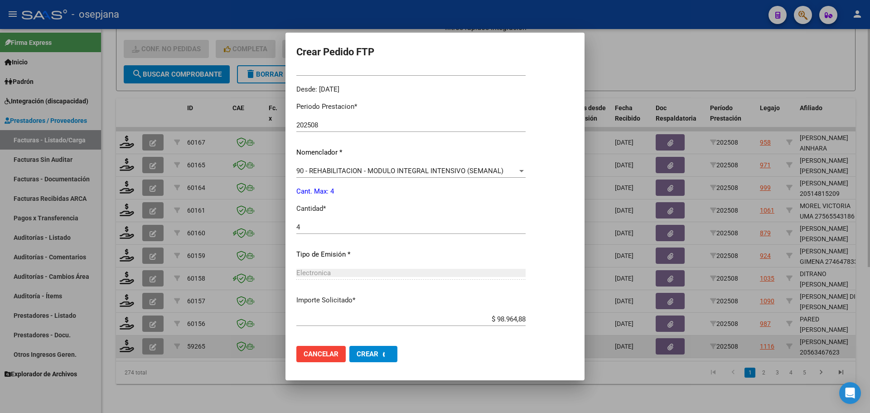
scroll to position [0, 0]
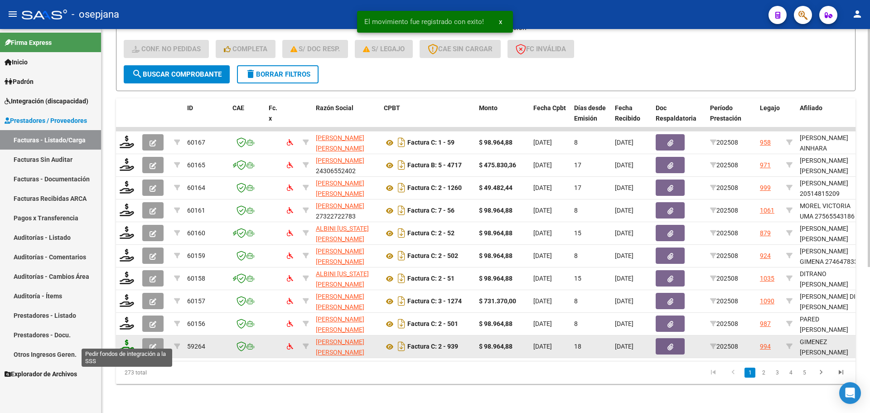
click at [130, 342] on icon at bounding box center [127, 346] width 15 height 13
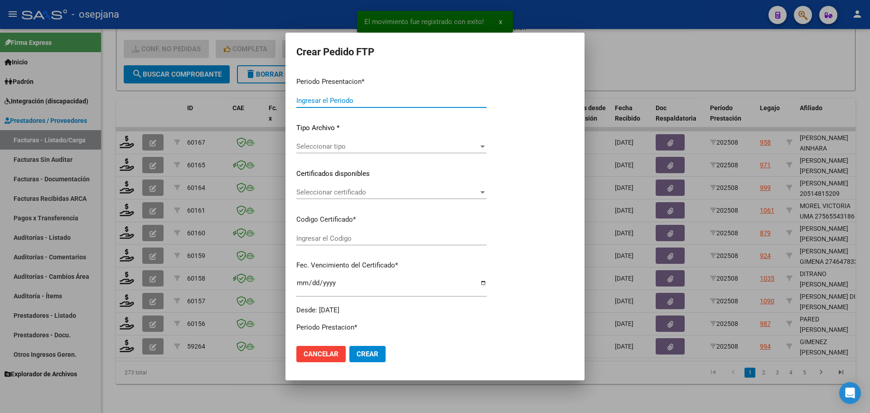
type input "202508"
type input "$ 98.964,88"
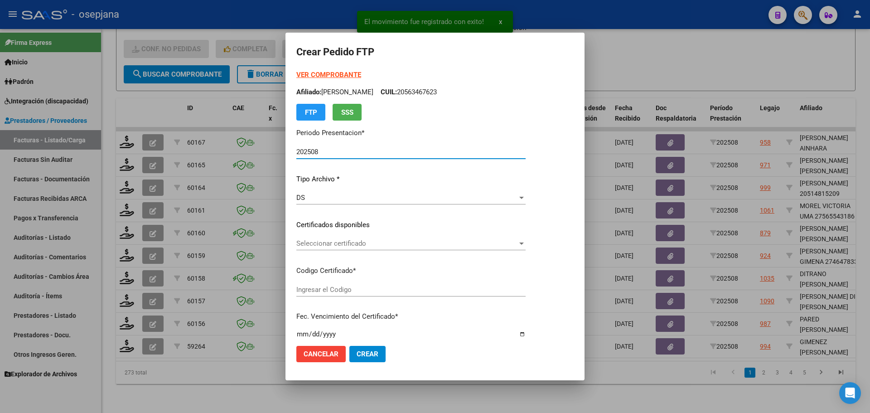
type input "ARG02000546325462022091420270914BSAS313"
type input "2027-09-14"
click at [371, 240] on span "Seleccionar certificado" at bounding box center [422, 243] width 253 height 8
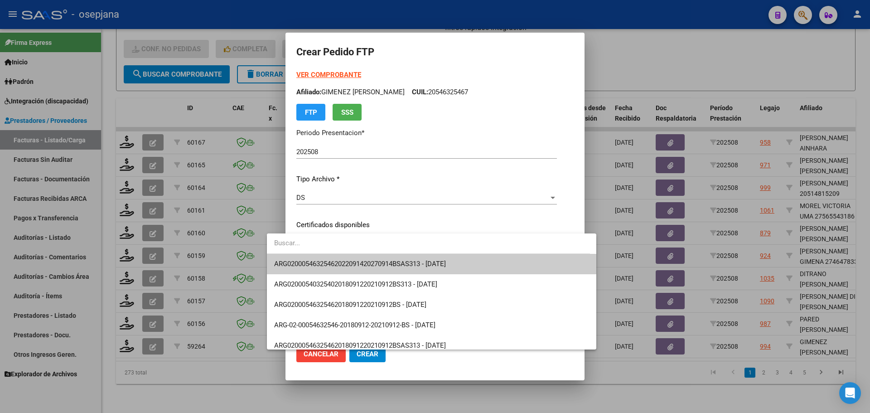
click at [376, 258] on span "ARG02000546325462022091420270914BSAS313 - 2027-09-14" at bounding box center [432, 264] width 316 height 20
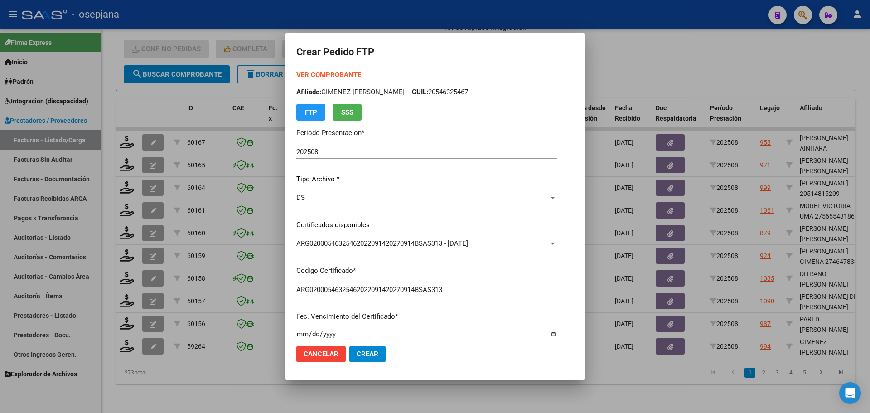
click at [310, 72] on strong "VER COMPROBANTE" at bounding box center [328, 75] width 65 height 8
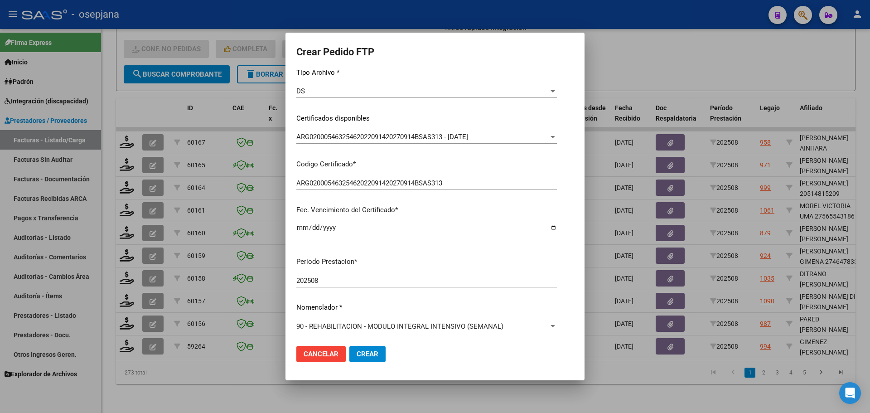
scroll to position [227, 0]
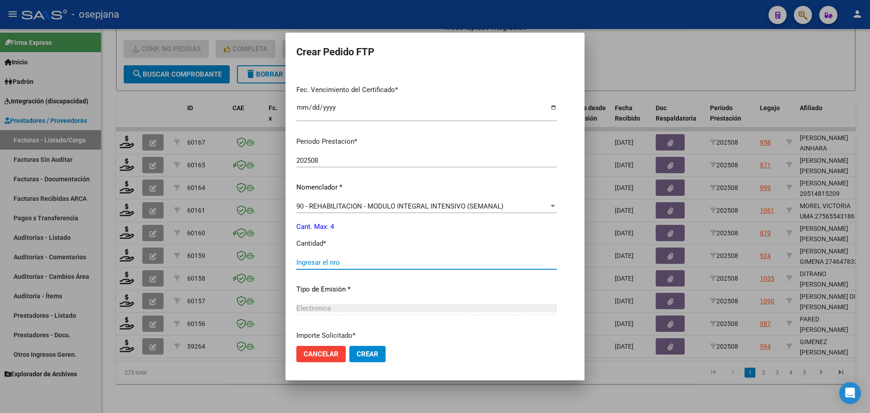
click at [311, 263] on input "Ingresar el nro" at bounding box center [426, 262] width 261 height 8
type input "4"
click at [357, 357] on span "Crear" at bounding box center [368, 354] width 22 height 8
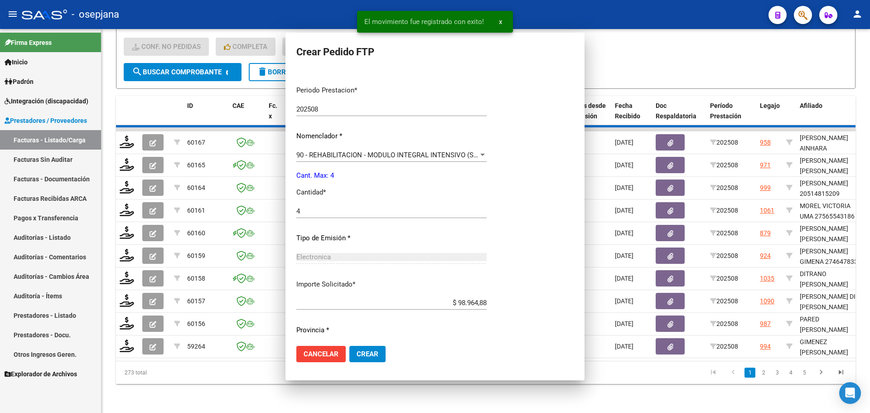
scroll to position [233, 0]
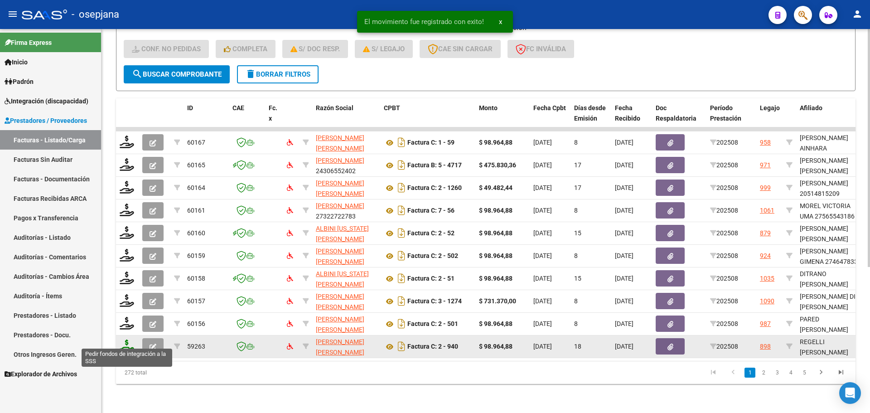
click at [134, 340] on icon at bounding box center [127, 346] width 15 height 13
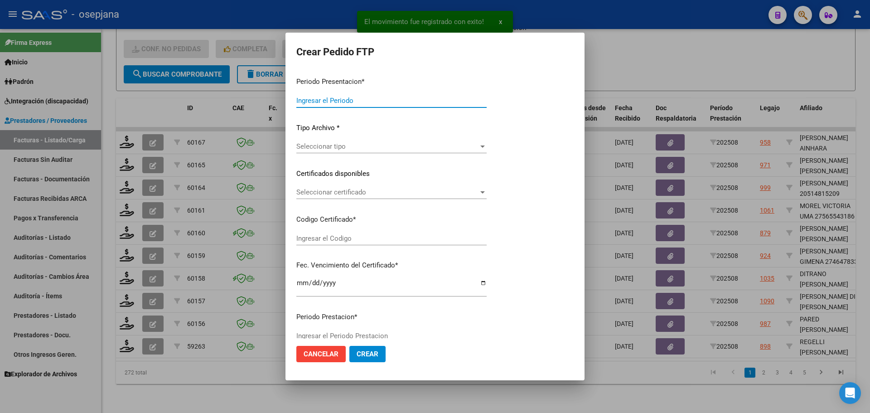
type input "202508"
type input "$ 98.964,88"
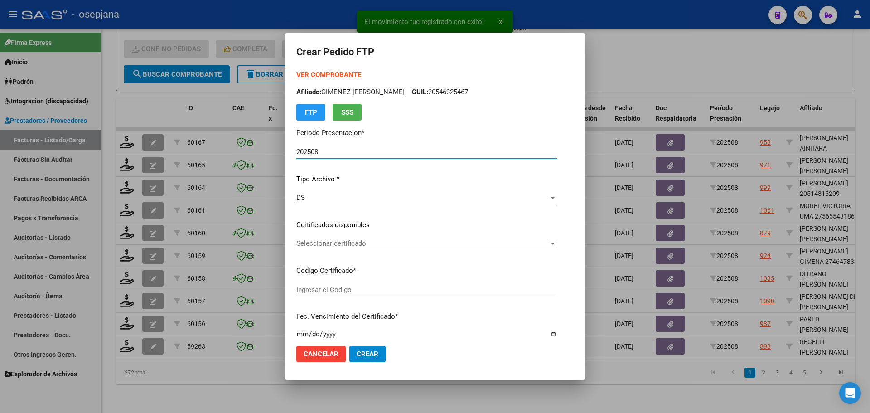
type input "ARG02000543426192022081120270811BSAS313"
type input "2027-08-11"
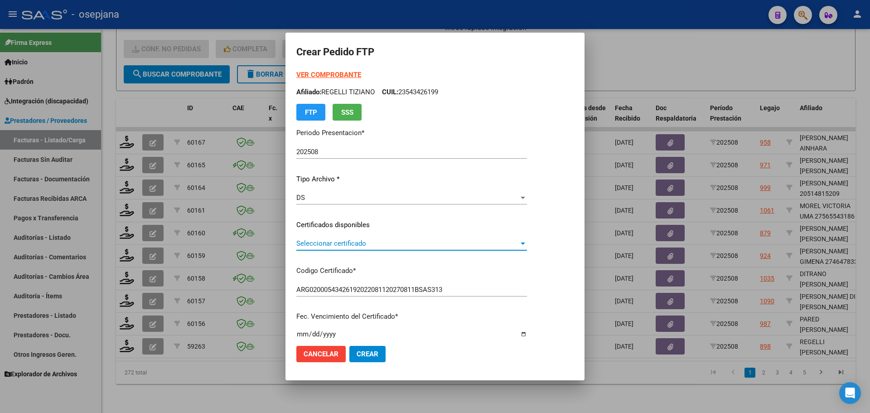
click at [413, 246] on span "Seleccionar certificado" at bounding box center [407, 243] width 223 height 8
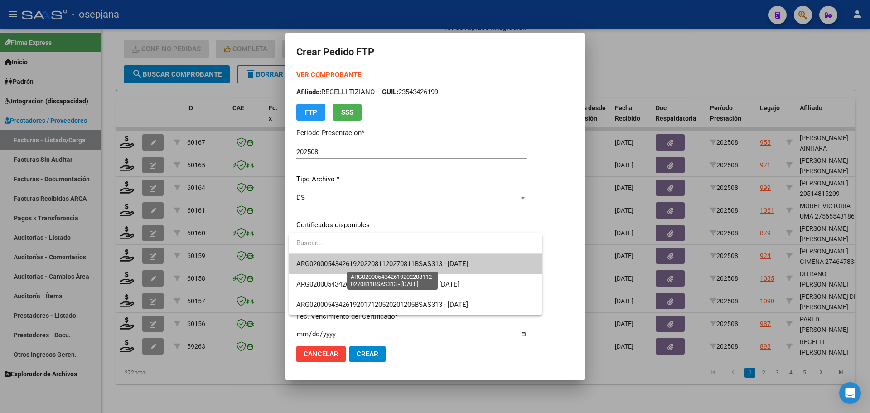
click at [417, 267] on span "ARG02000543426192022081120270811BSAS313 - 2027-08-11" at bounding box center [382, 264] width 172 height 8
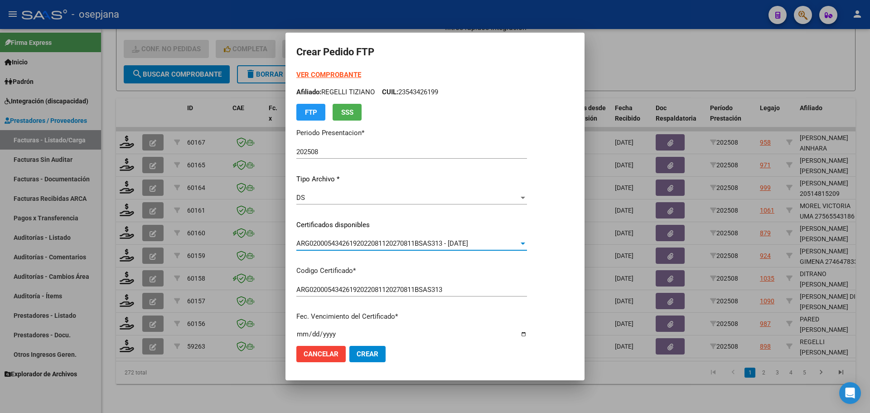
click at [332, 74] on strong "VER COMPROBANTE" at bounding box center [328, 75] width 65 height 8
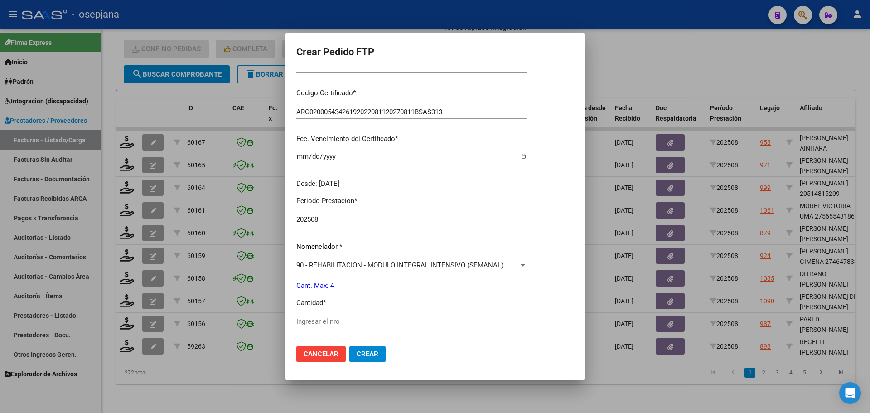
scroll to position [227, 0]
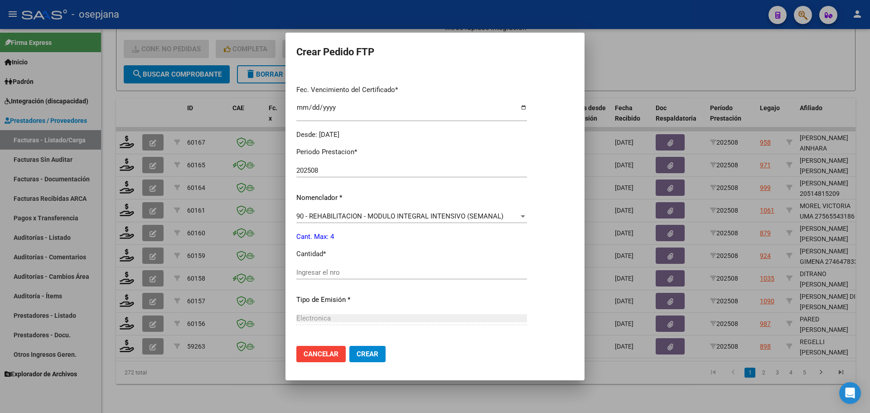
click at [327, 269] on input "Ingresar el nro" at bounding box center [411, 272] width 231 height 8
type input "4"
click at [362, 347] on button "Crear" at bounding box center [368, 354] width 36 height 16
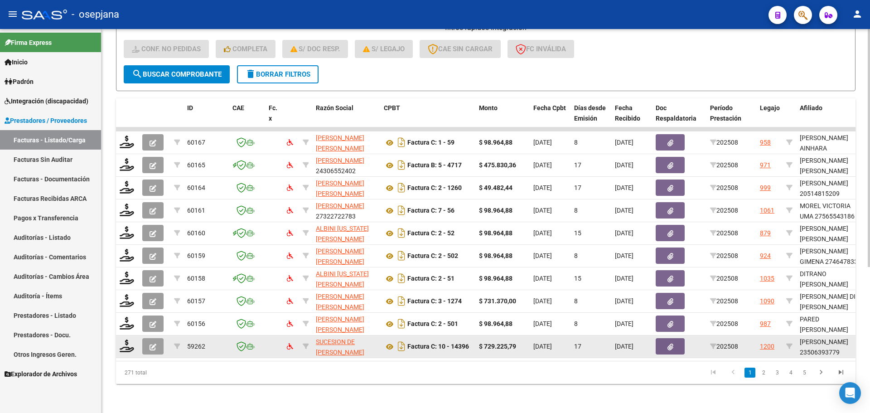
click at [125, 335] on datatable-body-cell at bounding box center [127, 346] width 23 height 22
click at [129, 341] on icon at bounding box center [127, 346] width 15 height 13
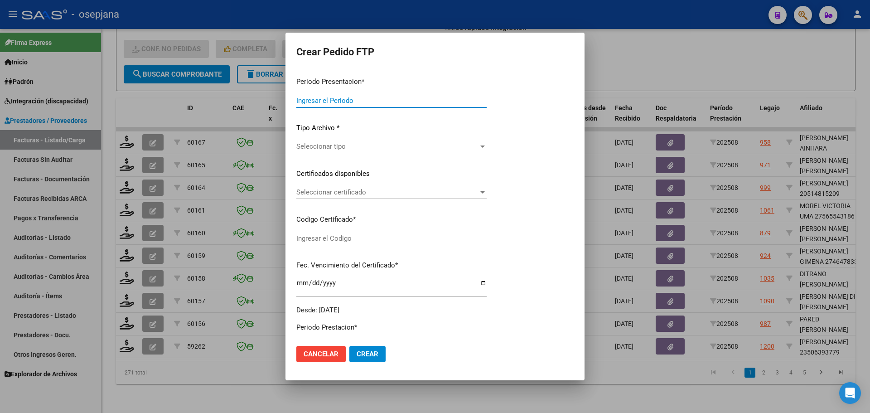
type input "202508"
type input "$ 729.225,79"
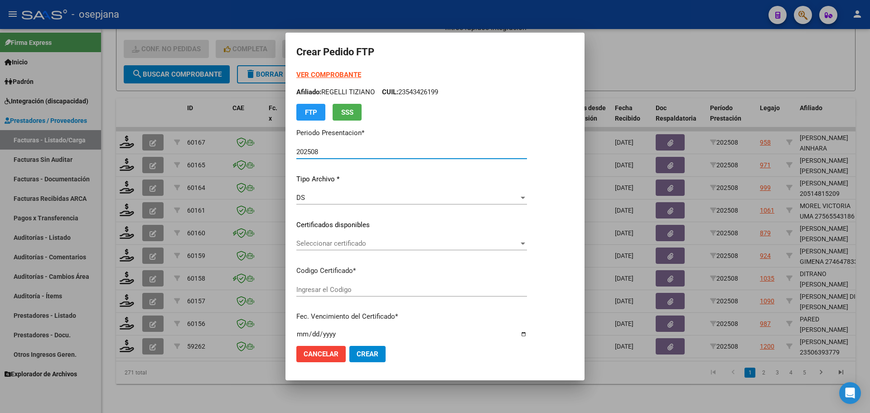
type input "ARG02000506393772022092020270920BSAS436"
type input "2027-09-20"
click at [359, 242] on span "Seleccionar certificado" at bounding box center [406, 243] width 221 height 8
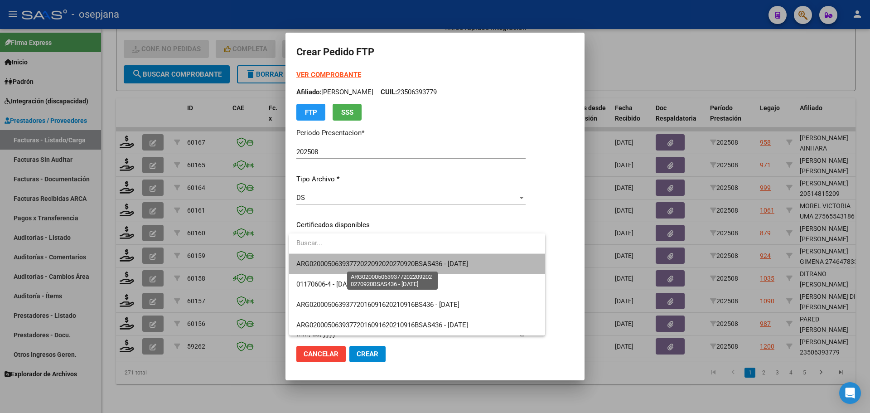
click at [363, 261] on span "ARG02000506393772022092020270920BSAS436 - 2027-09-20" at bounding box center [382, 264] width 172 height 8
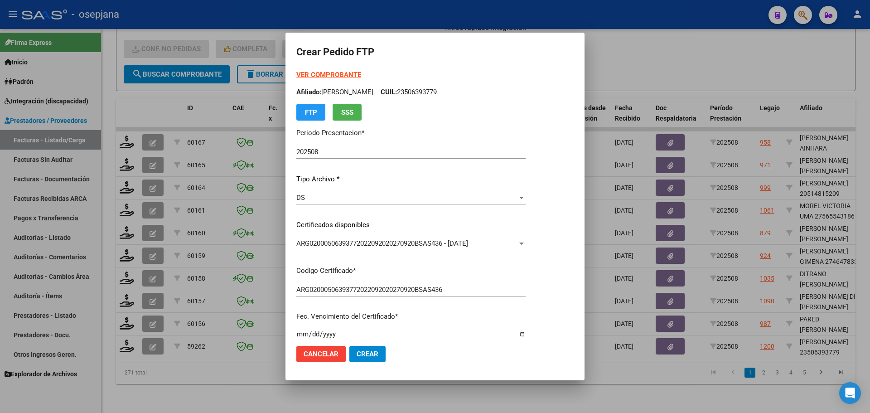
click at [332, 73] on strong "VER COMPROBANTE" at bounding box center [328, 75] width 65 height 8
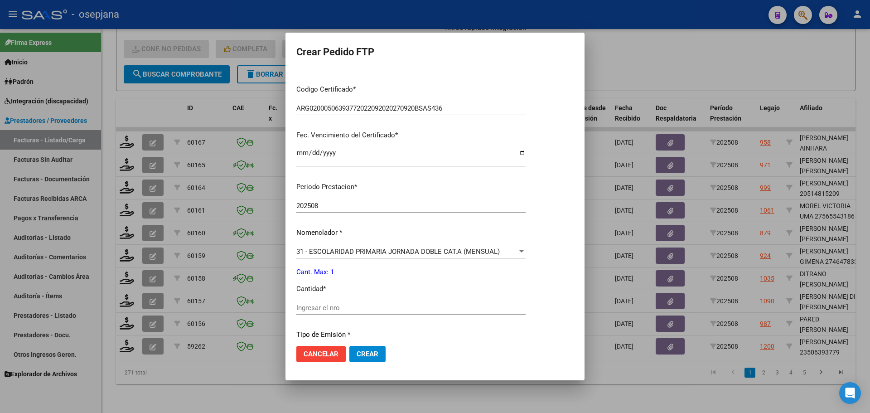
click at [319, 309] on input "Ingresar el nro" at bounding box center [410, 308] width 229 height 8
type input "1"
click at [367, 354] on span "Crear" at bounding box center [368, 354] width 22 height 8
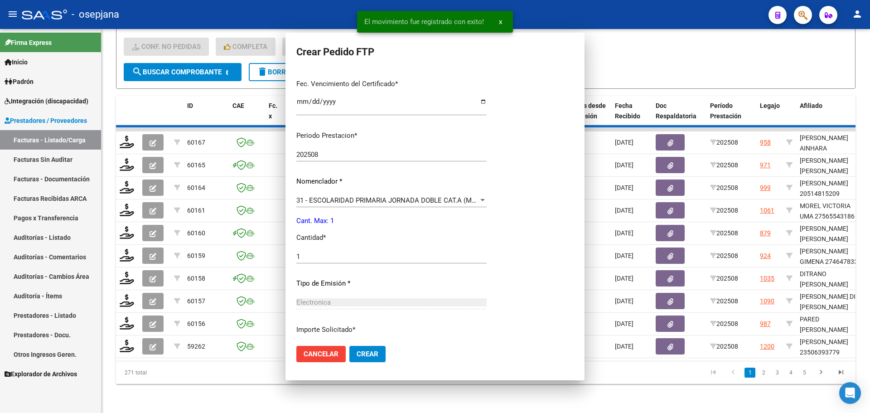
scroll to position [0, 0]
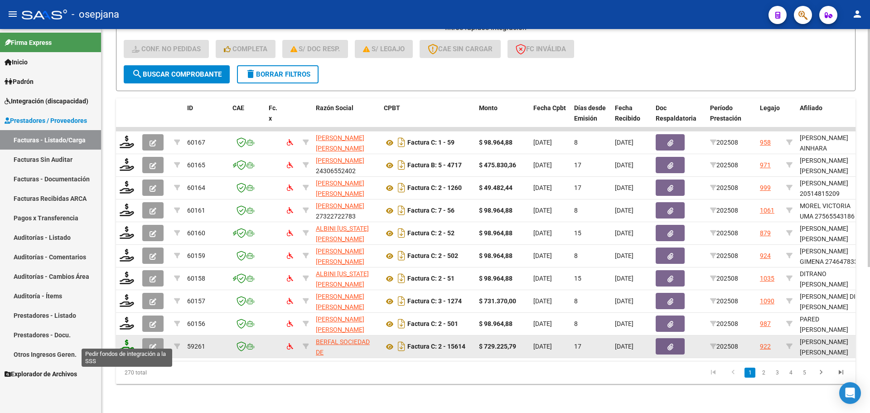
click at [120, 344] on icon at bounding box center [127, 346] width 15 height 13
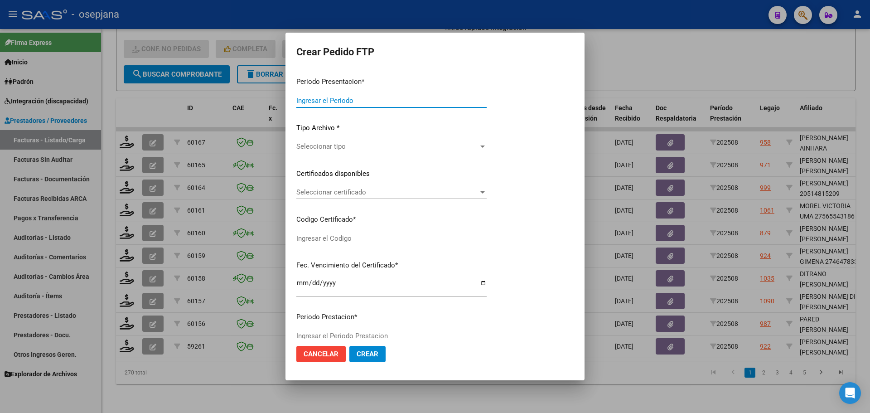
type input "202508"
type input "$ 729.225,79"
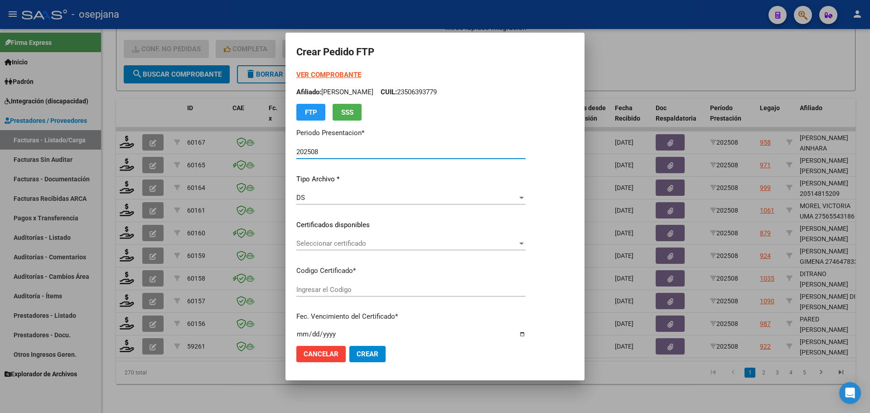
type input "ARG01000489229492022072620270726BSAS313"
type input "2027-07-26"
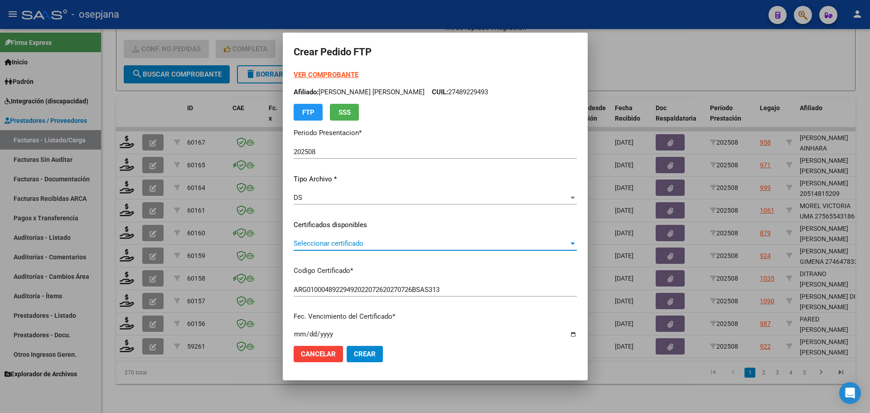
click at [331, 243] on span "Seleccionar certificado" at bounding box center [431, 243] width 275 height 8
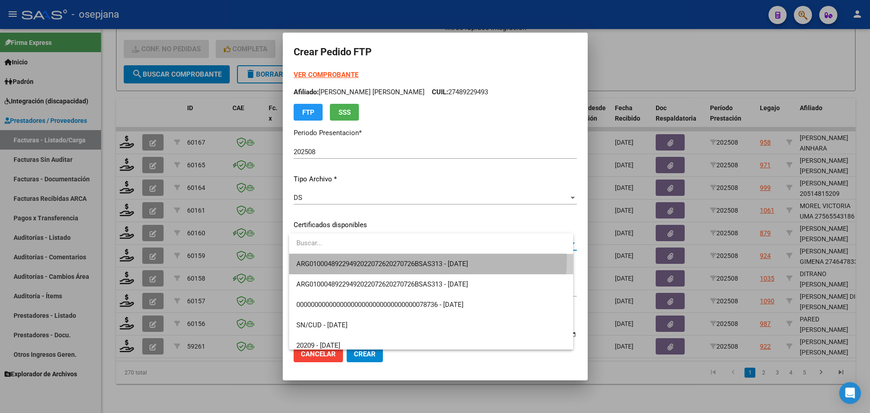
click at [334, 257] on span "ARG01000489229492022072620270726BSAS313 - 2027-07-26" at bounding box center [431, 264] width 270 height 20
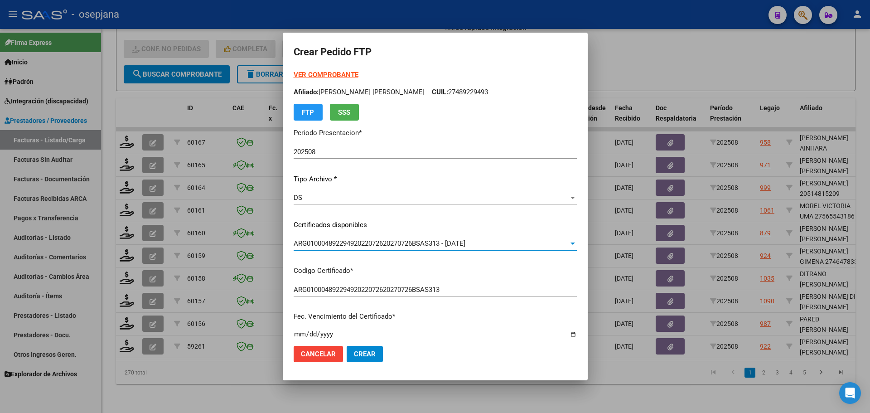
click at [337, 72] on strong "VER COMPROBANTE" at bounding box center [326, 75] width 65 height 8
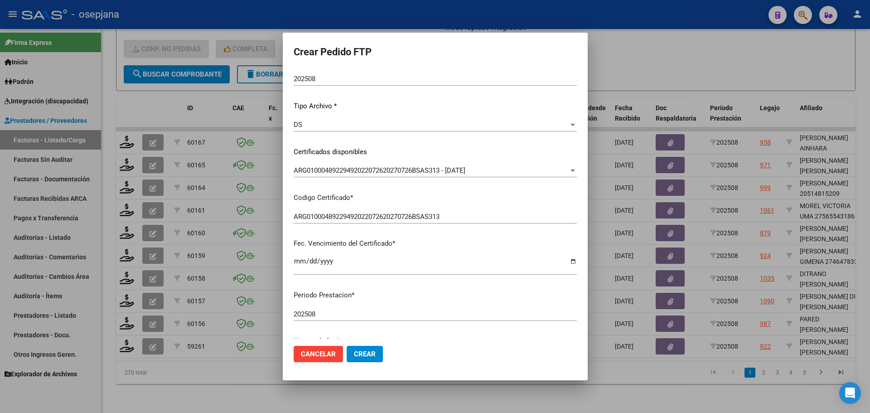
scroll to position [272, 0]
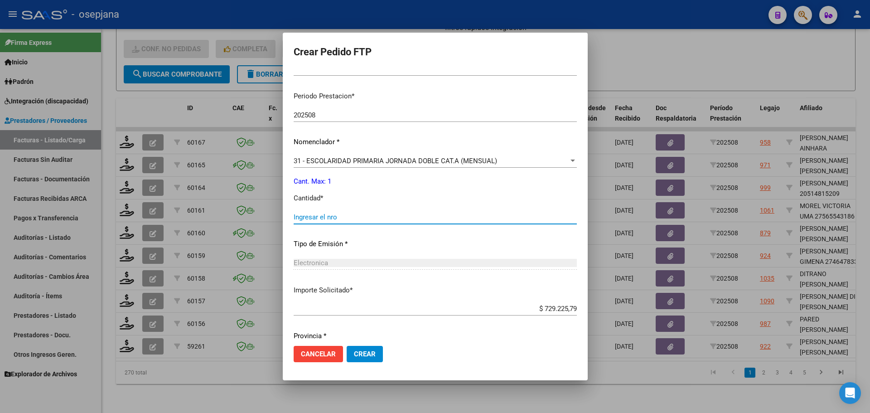
click at [315, 218] on input "Ingresar el nro" at bounding box center [435, 217] width 283 height 8
type input "1"
click at [364, 351] on span "Crear" at bounding box center [365, 354] width 22 height 8
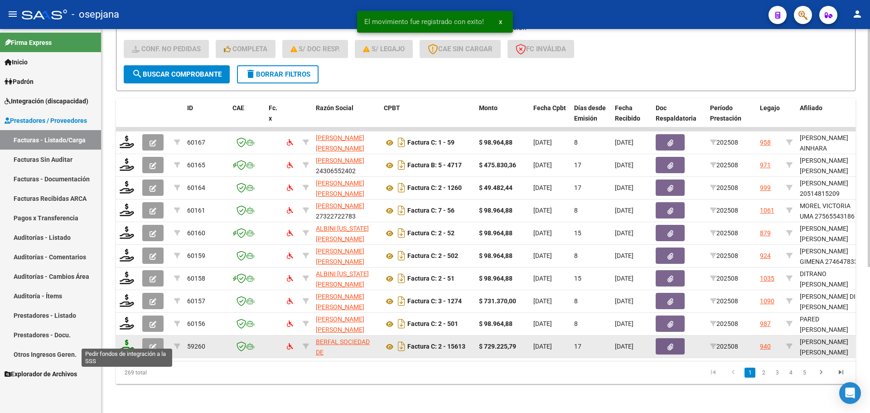
click at [124, 340] on icon at bounding box center [127, 346] width 15 height 13
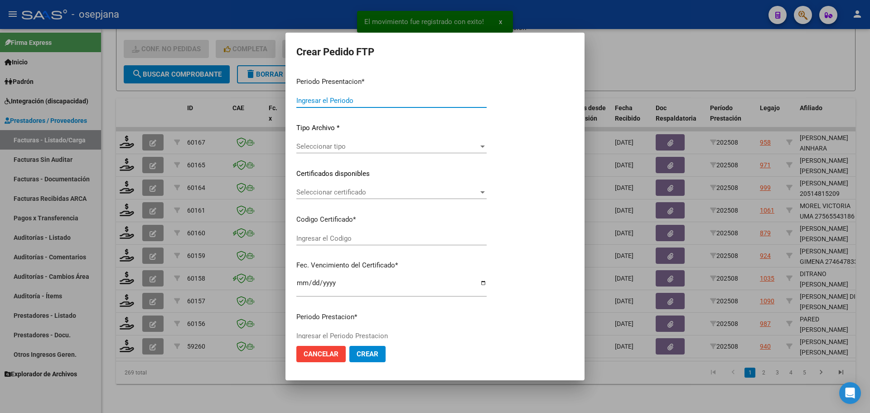
type input "202508"
type input "$ 729.225,79"
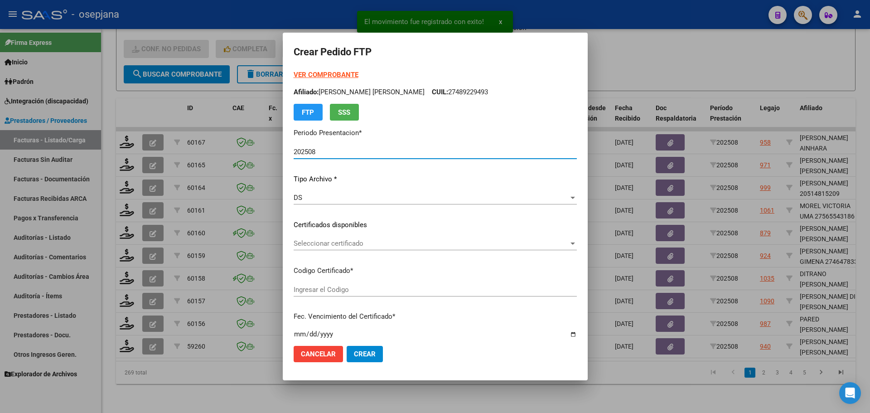
type input "ARG02000534516802022042120270421BSAS448"
type input "2027-04-21"
click at [353, 244] on span "Seleccionar certificado" at bounding box center [431, 243] width 275 height 8
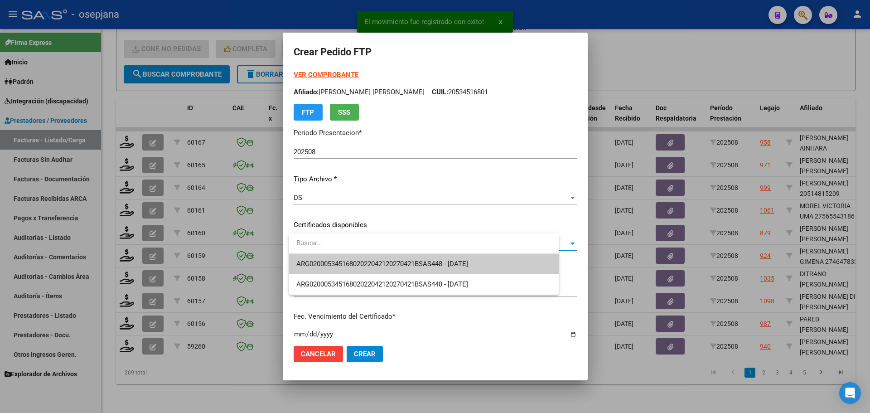
click at [355, 258] on span "ARG02000534516802022042120270421BSAS448 - 2027-04-21" at bounding box center [423, 264] width 255 height 20
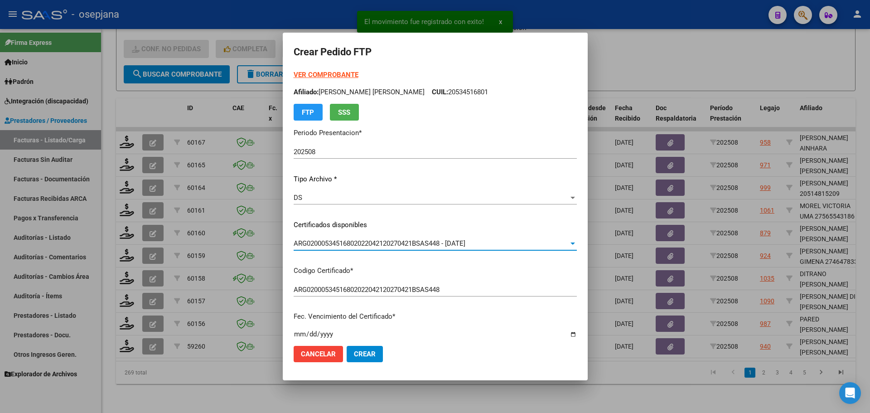
click at [327, 71] on strong "VER COMPROBANTE" at bounding box center [326, 75] width 65 height 8
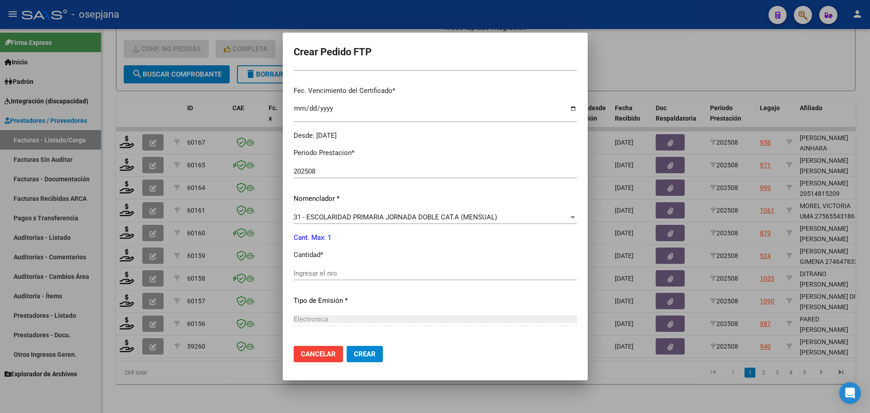
scroll to position [227, 0]
click at [314, 267] on div "Ingresar el nro" at bounding box center [435, 273] width 283 height 14
type input "1"
click at [372, 354] on span "Crear" at bounding box center [365, 354] width 22 height 8
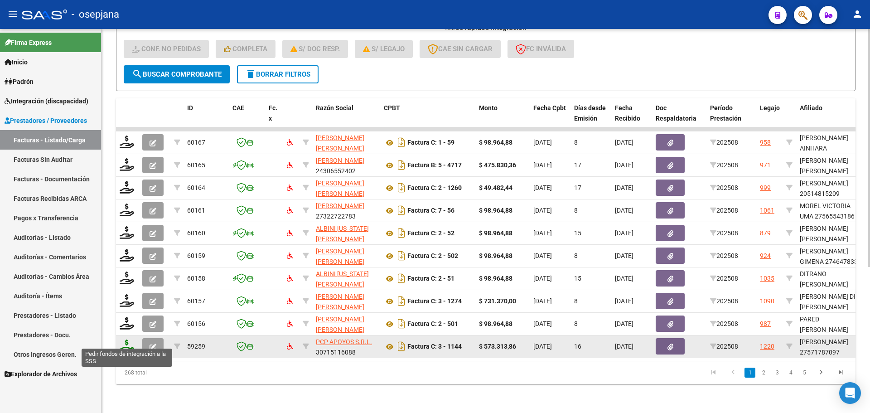
click at [127, 340] on icon at bounding box center [127, 346] width 15 height 13
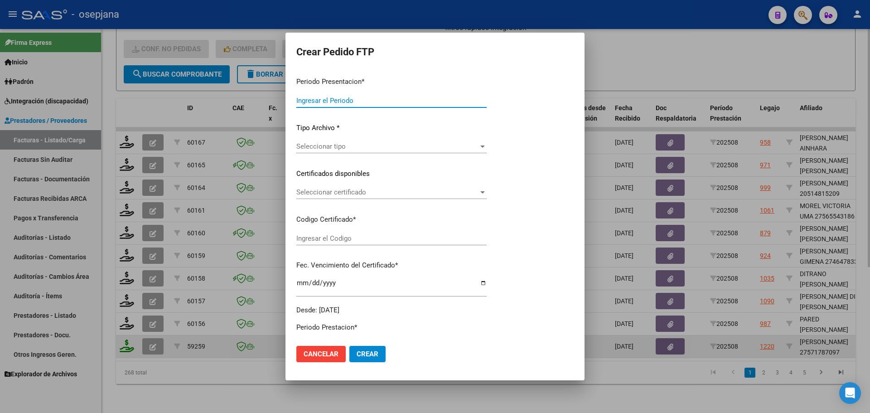
type input "202508"
type input "$ 573.313,86"
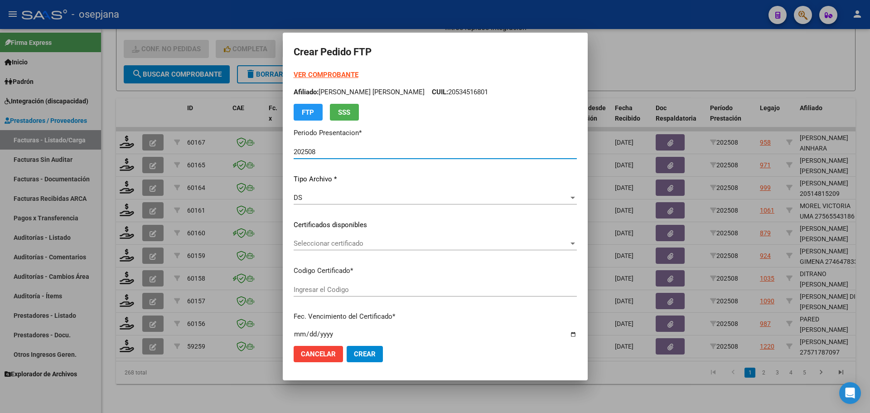
type input "ARG01000571787092022093020240930BSAS311"
type input "2024-09-30"
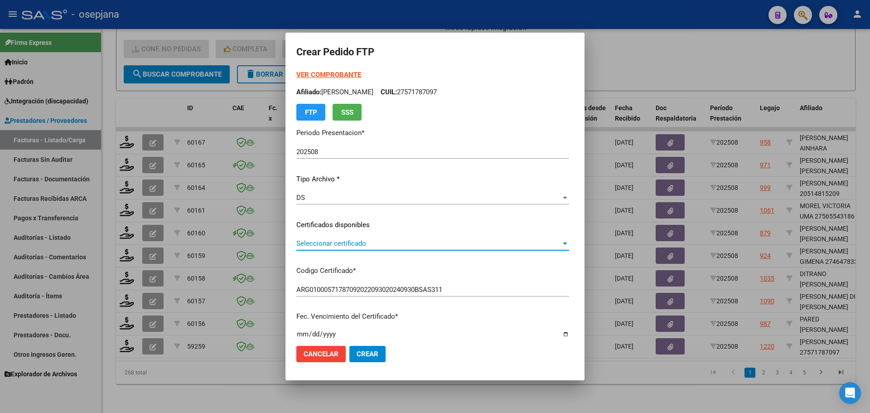
click at [392, 244] on span "Seleccionar certificado" at bounding box center [428, 243] width 265 height 8
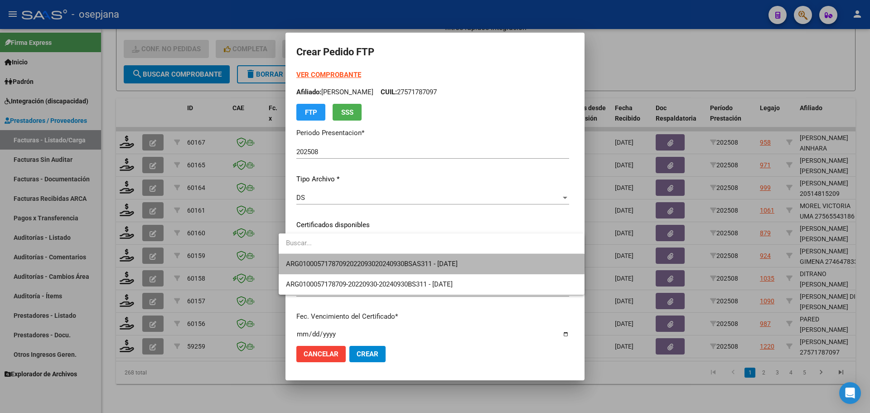
click at [388, 257] on span "ARG01000571787092022093020240930BSAS311 - 2024-09-30" at bounding box center [431, 264] width 291 height 20
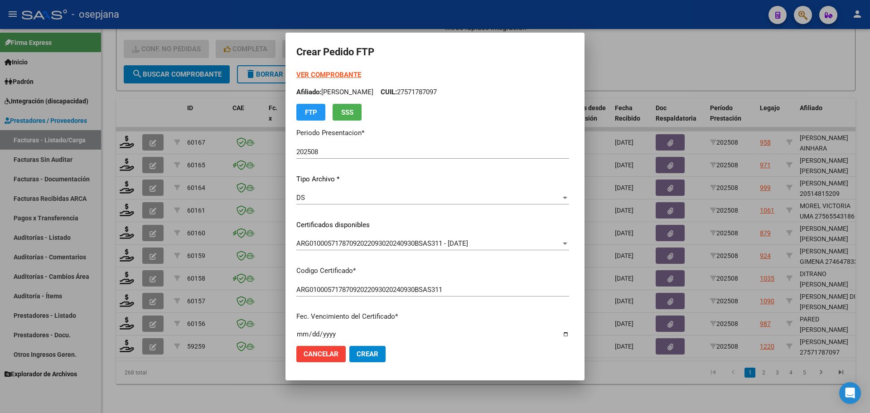
click at [335, 74] on strong "VER COMPROBANTE" at bounding box center [328, 75] width 65 height 8
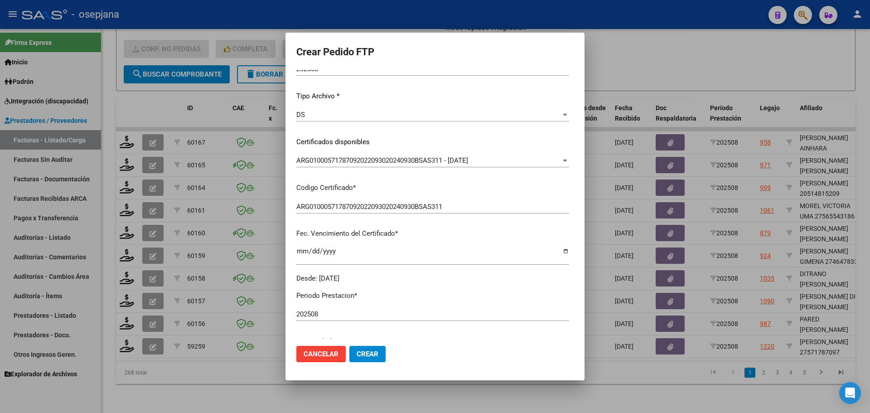
scroll to position [272, 0]
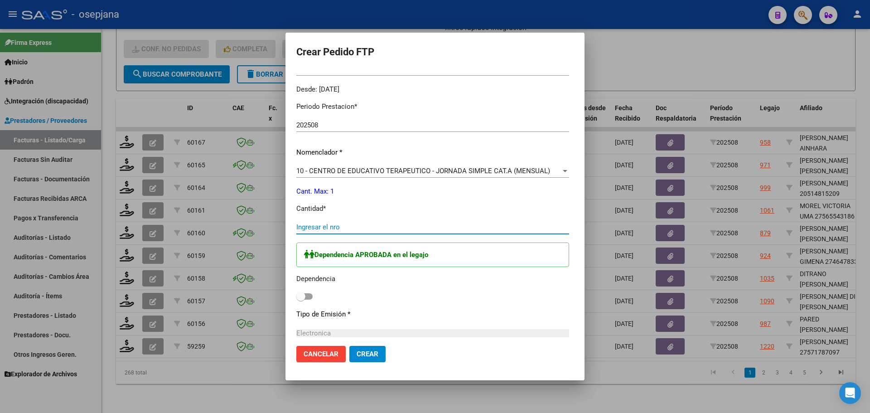
click at [327, 228] on input "Ingresar el nro" at bounding box center [432, 227] width 273 height 8
type input "1"
click at [296, 297] on span at bounding box center [300, 296] width 9 height 9
click at [301, 300] on input "checkbox" at bounding box center [301, 300] width 0 height 0
checkbox input "true"
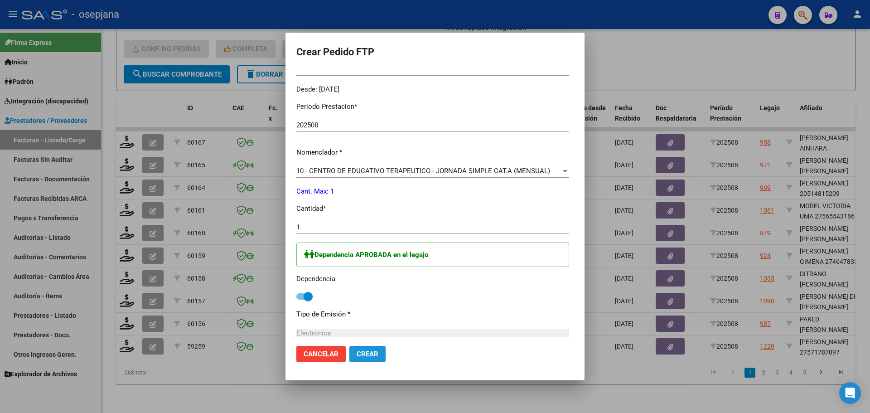
drag, startPoint x: 351, startPoint y: 347, endPoint x: 355, endPoint y: 350, distance: 5.2
click at [355, 350] on button "Crear" at bounding box center [368, 354] width 36 height 16
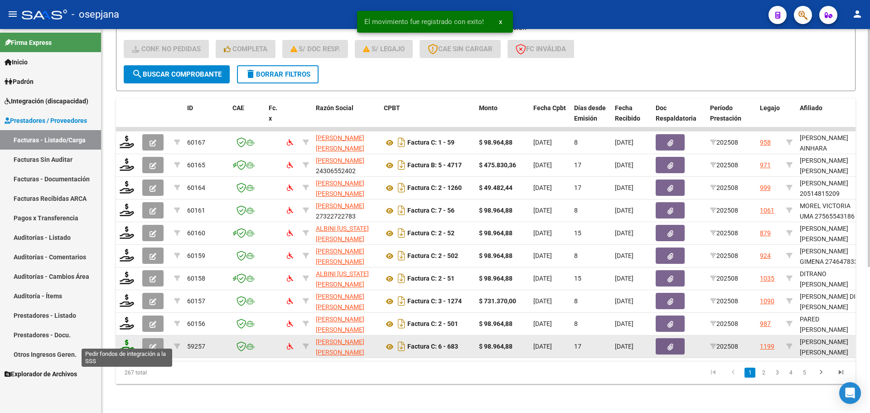
click at [122, 340] on icon at bounding box center [127, 346] width 15 height 13
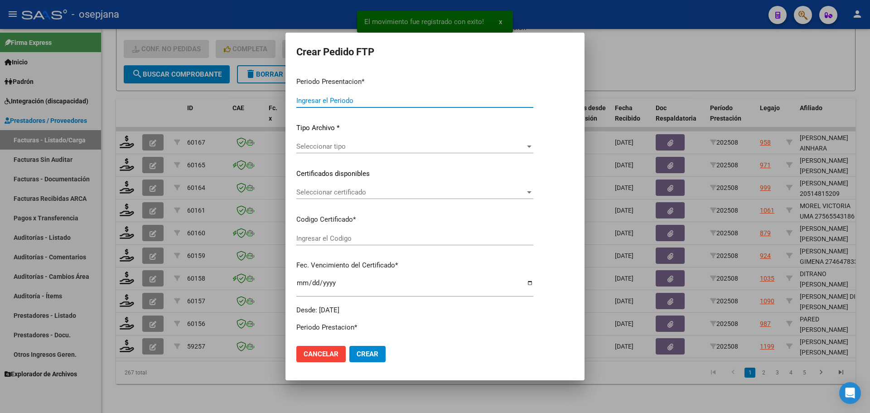
type input "202508"
type input "$ 98.964,88"
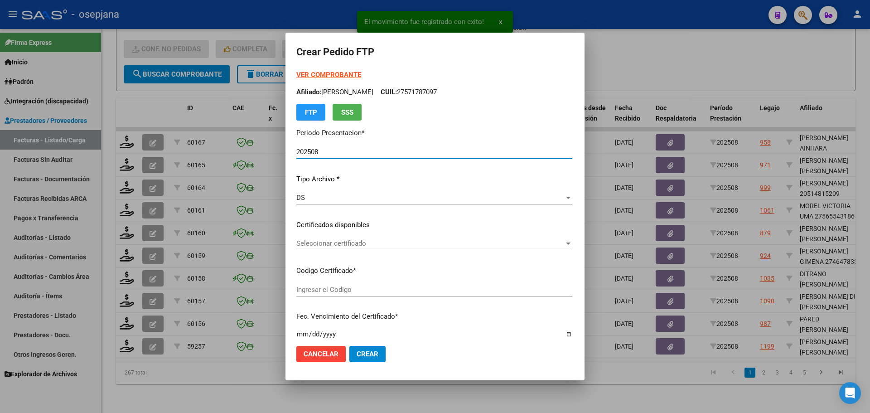
type input "ARG02000535273832023082820280828BS10725"
type input "2028-08-28"
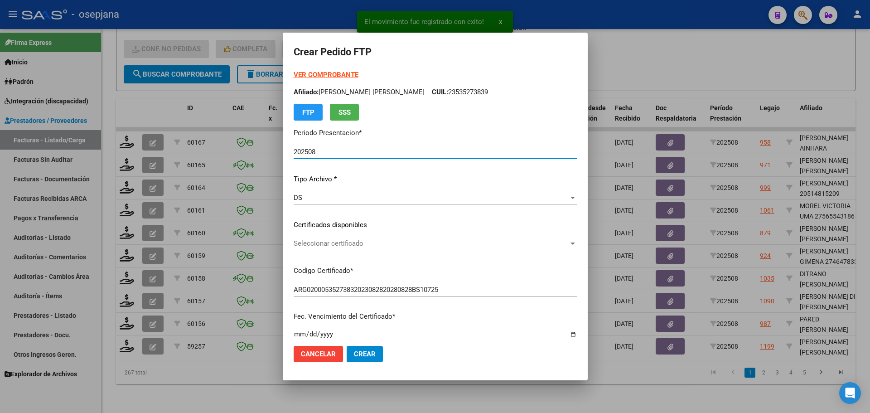
click at [348, 240] on span "Seleccionar certificado" at bounding box center [431, 243] width 275 height 8
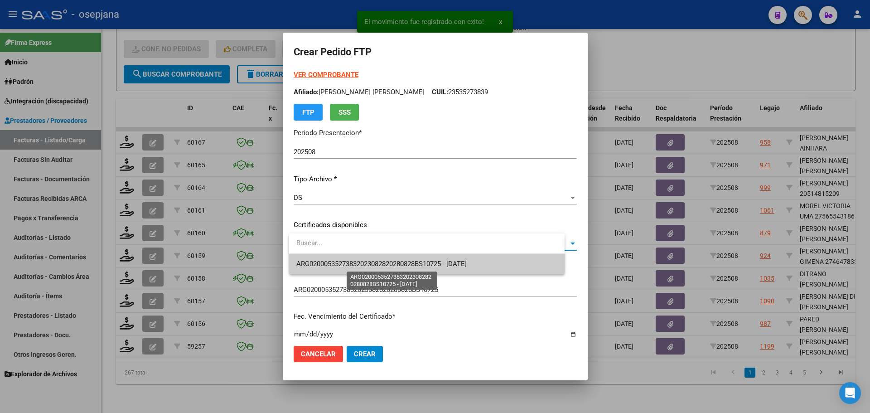
click at [367, 268] on span "ARG02000535273832023082820280828BS10725 - 2028-08-28" at bounding box center [381, 264] width 170 height 8
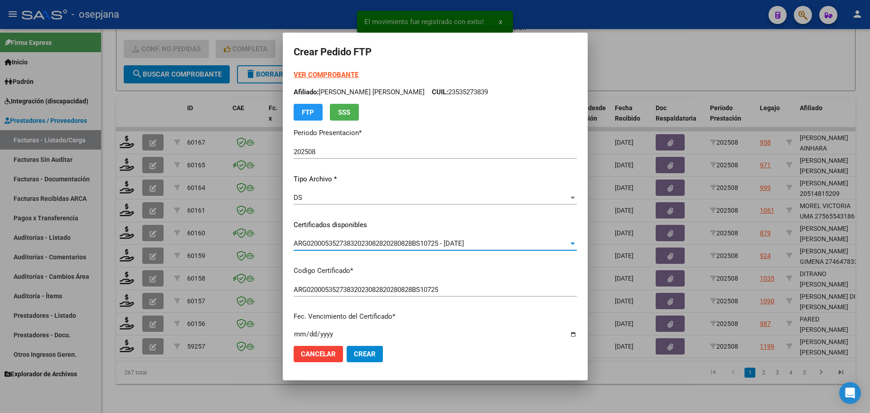
click at [330, 72] on strong "VER COMPROBANTE" at bounding box center [326, 75] width 65 height 8
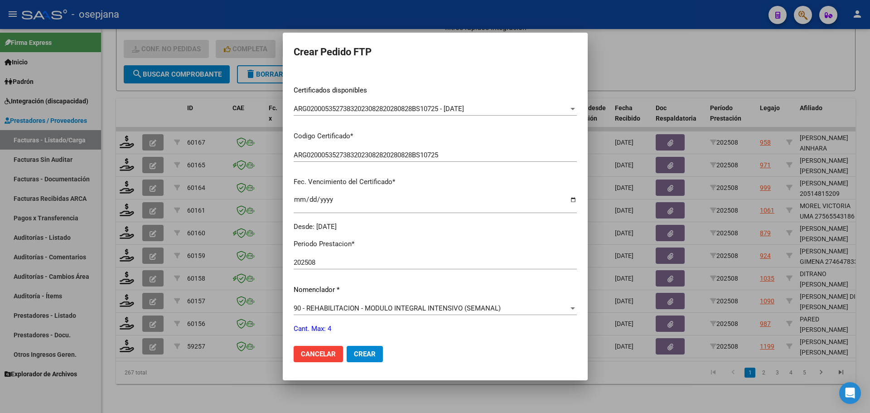
scroll to position [272, 0]
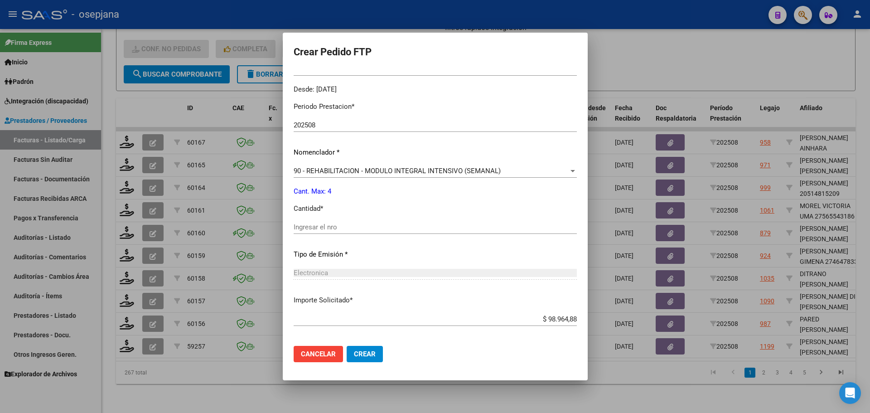
click at [320, 227] on input "Ingresar el nro" at bounding box center [435, 227] width 283 height 8
type input "4"
click at [375, 355] on span "Crear" at bounding box center [365, 354] width 22 height 8
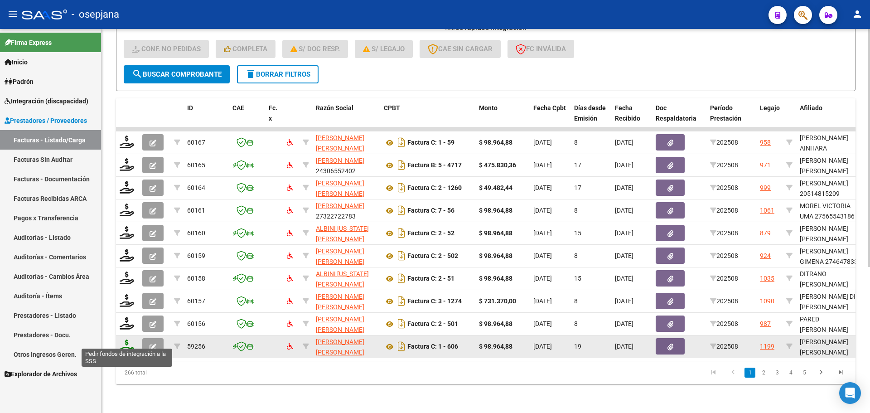
click at [129, 340] on icon at bounding box center [127, 346] width 15 height 13
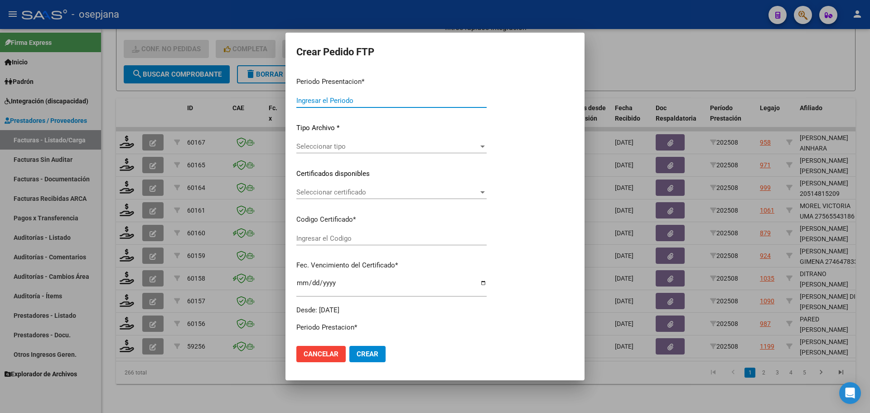
type input "202508"
type input "$ 98.964,88"
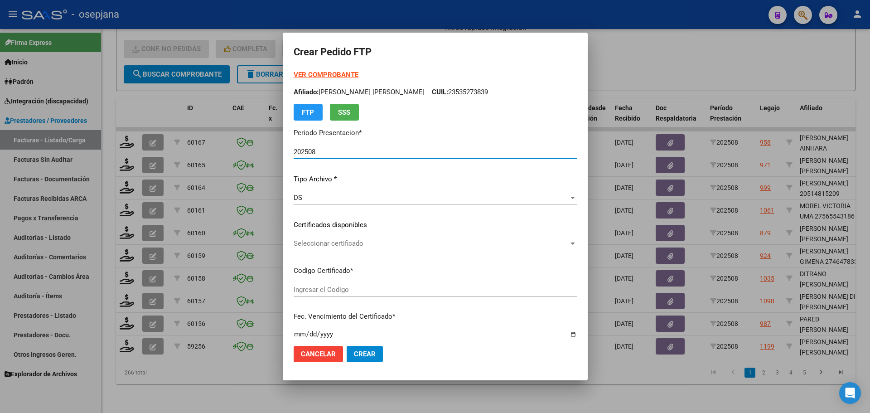
type input "ARG02000535273832023082820280828BS10725"
type input "2028-08-28"
click at [330, 244] on span "Seleccionar certificado" at bounding box center [431, 243] width 275 height 8
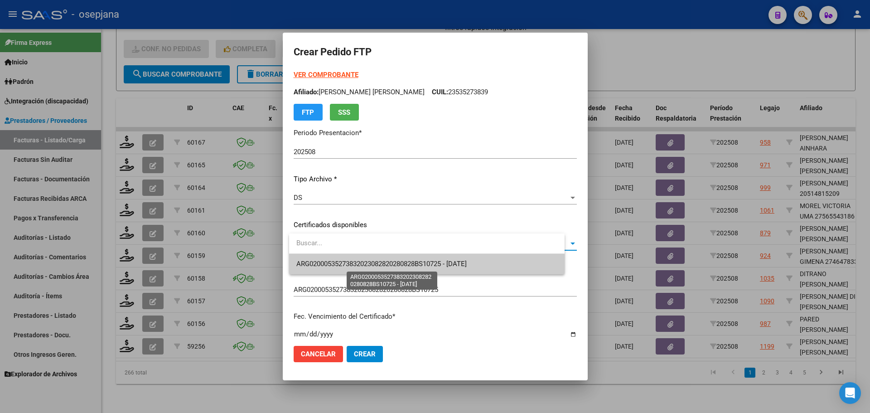
click at [332, 263] on span "ARG02000535273832023082820280828BS10725 - 2028-08-28" at bounding box center [381, 264] width 170 height 8
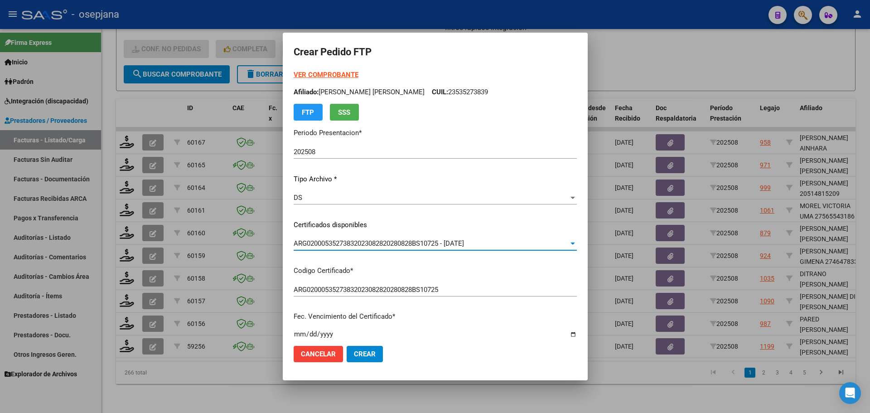
click at [332, 73] on strong "VER COMPROBANTE" at bounding box center [326, 75] width 65 height 8
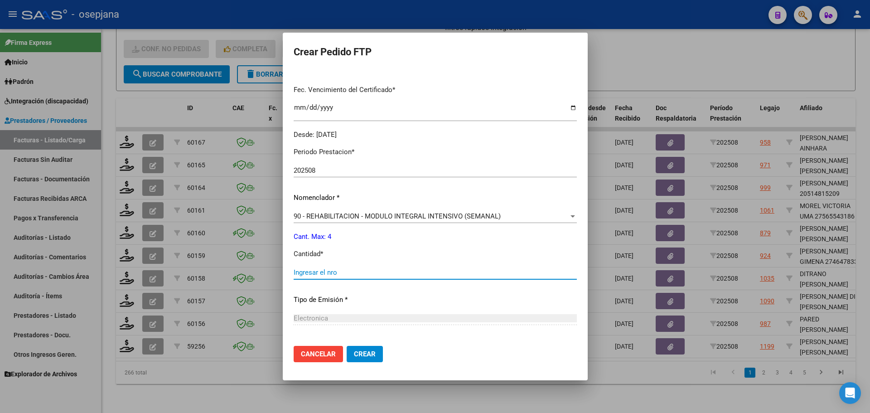
click at [336, 270] on input "Ingresar el nro" at bounding box center [435, 272] width 283 height 8
type input "4"
click at [371, 349] on button "Crear" at bounding box center [365, 354] width 36 height 16
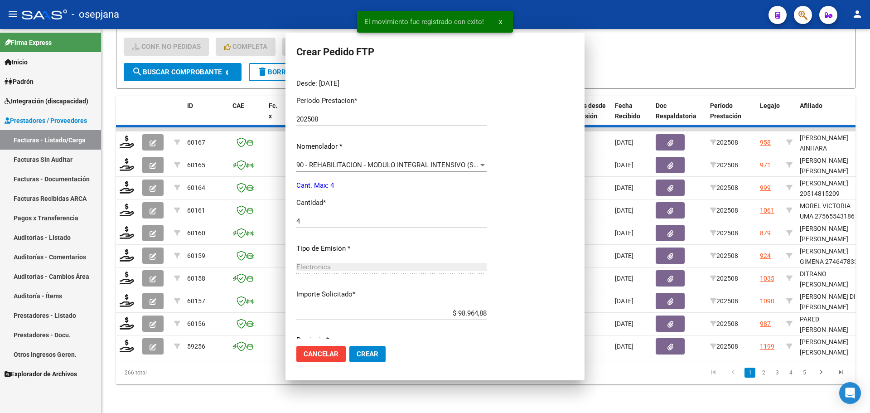
scroll to position [0, 0]
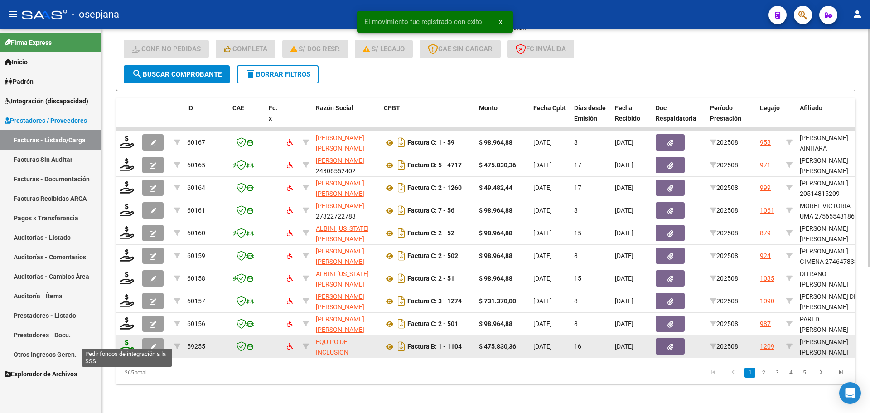
click at [130, 340] on icon at bounding box center [127, 346] width 15 height 13
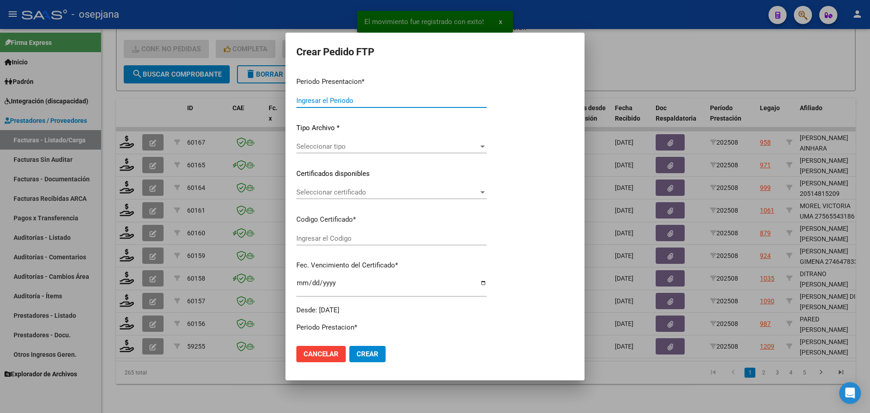
type input "202508"
type input "$ 475.830,36"
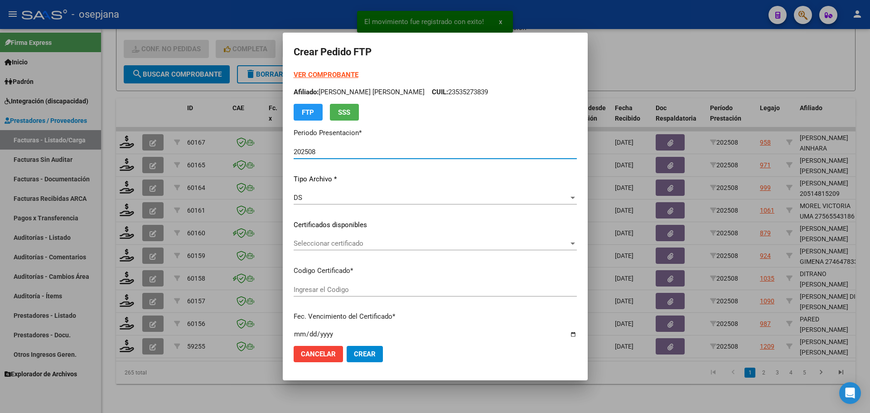
type input "ARG02000573883472025042120300421BSAS376"
type input "2030-04-21"
click at [376, 237] on div "Seleccionar certificado Seleccionar certificado" at bounding box center [435, 244] width 283 height 14
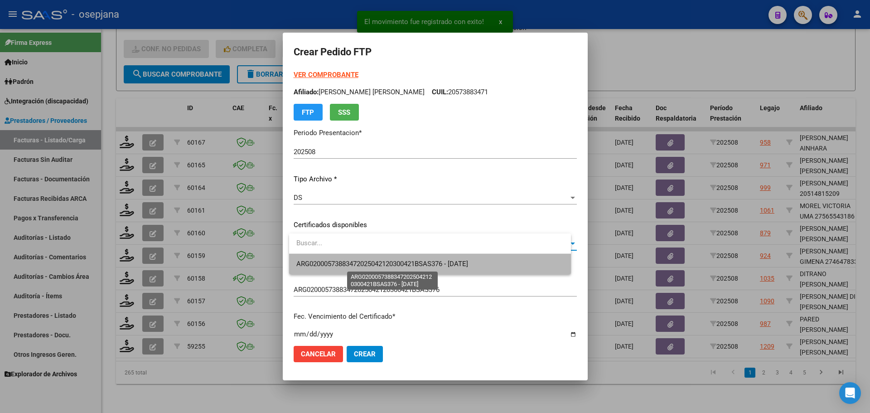
click at [378, 265] on span "ARG02000573883472025042120300421BSAS376 - 2030-04-21" at bounding box center [382, 264] width 172 height 8
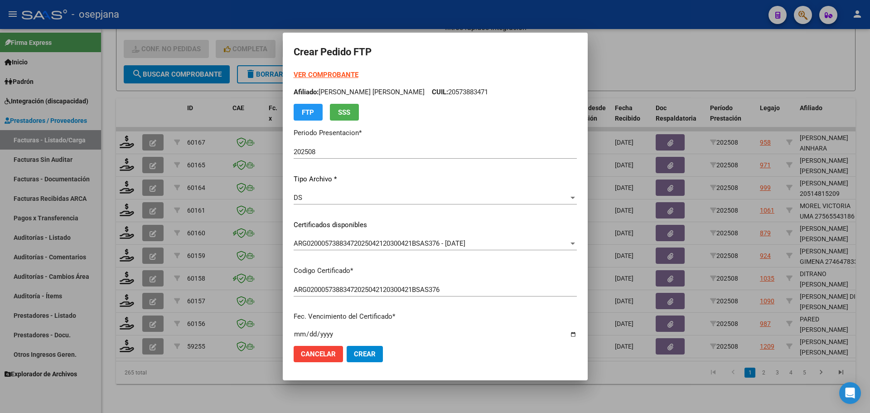
click at [339, 74] on strong "VER COMPROBANTE" at bounding box center [326, 75] width 65 height 8
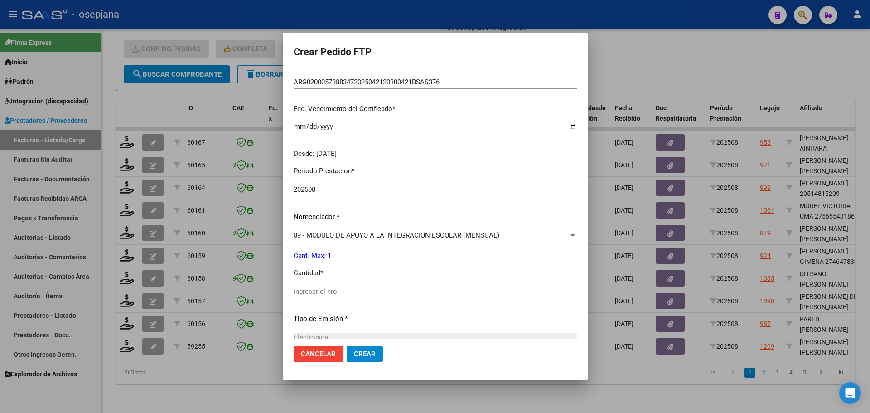
scroll to position [227, 0]
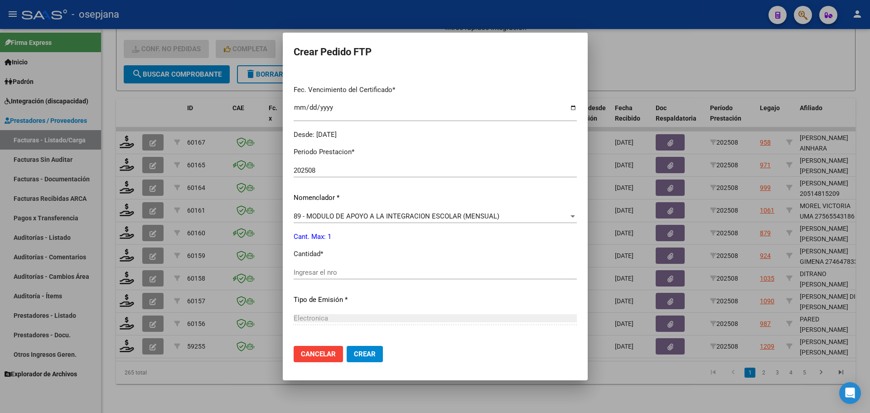
click at [320, 267] on div "Ingresar el nro" at bounding box center [435, 273] width 283 height 14
type input "1"
click at [369, 345] on mat-dialog-actions "Cancelar Crear" at bounding box center [435, 354] width 283 height 31
click at [370, 356] on span "Crear" at bounding box center [365, 354] width 22 height 8
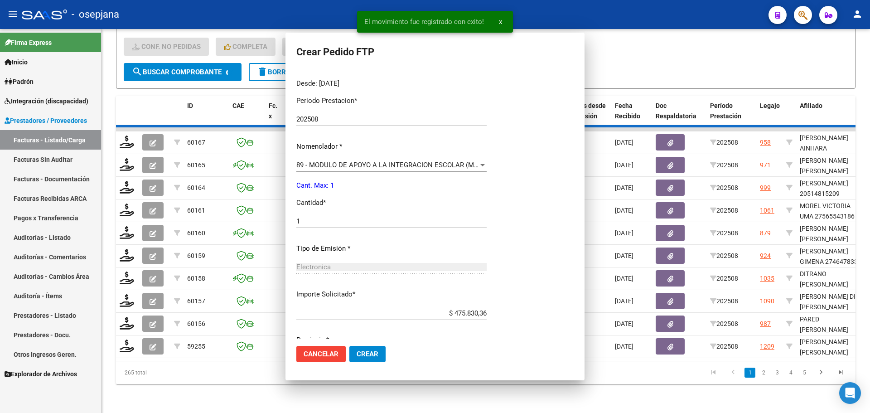
scroll to position [0, 0]
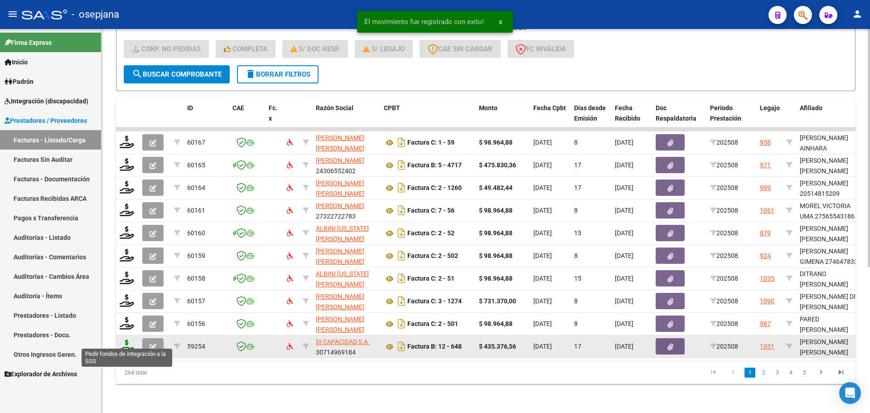
click at [126, 340] on icon at bounding box center [127, 346] width 15 height 13
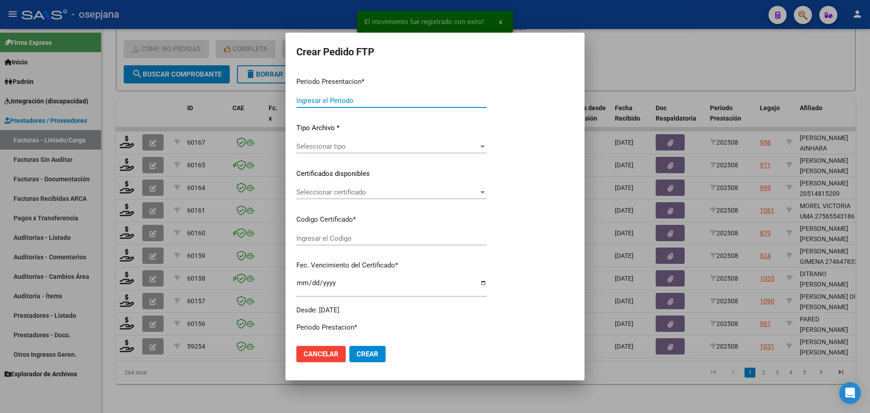
type input "202508"
type input "$ 435.376,56"
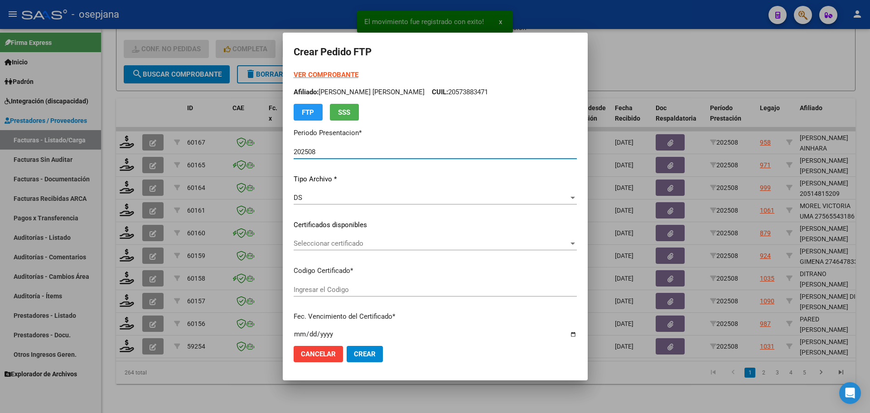
type input "ARG02000543459022021081120260811BSAS415"
type input "2026-08-11"
click at [368, 242] on span "Seleccionar certificado" at bounding box center [431, 243] width 275 height 8
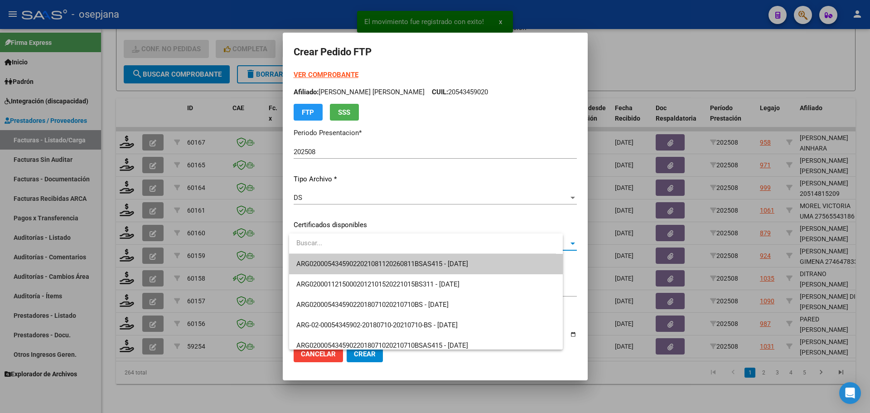
click at [373, 259] on span "ARG02000543459022021081120260811BSAS415 - 2026-08-11" at bounding box center [425, 264] width 259 height 20
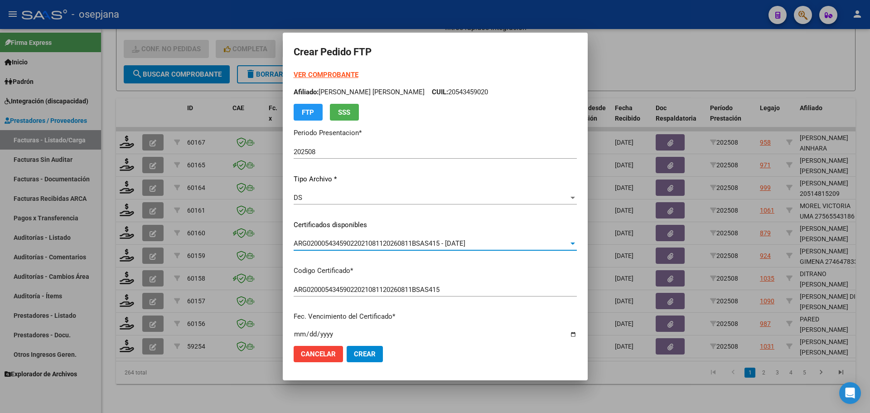
click at [340, 74] on strong "VER COMPROBANTE" at bounding box center [326, 75] width 65 height 8
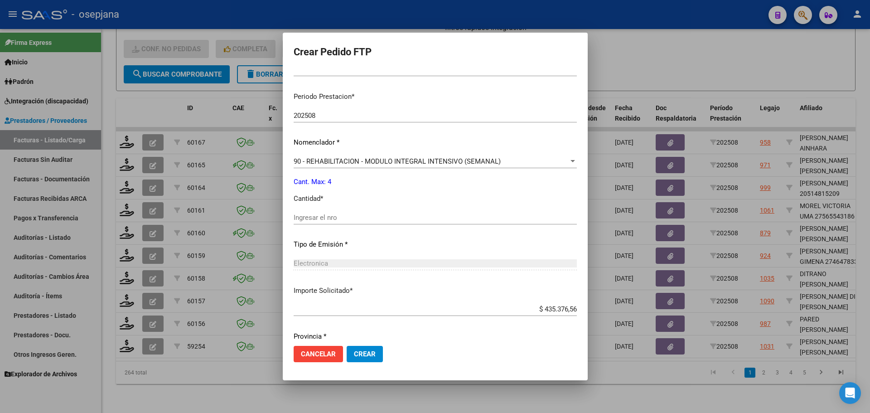
scroll to position [272, 0]
click at [324, 222] on div "Ingresar el nro" at bounding box center [435, 217] width 283 height 14
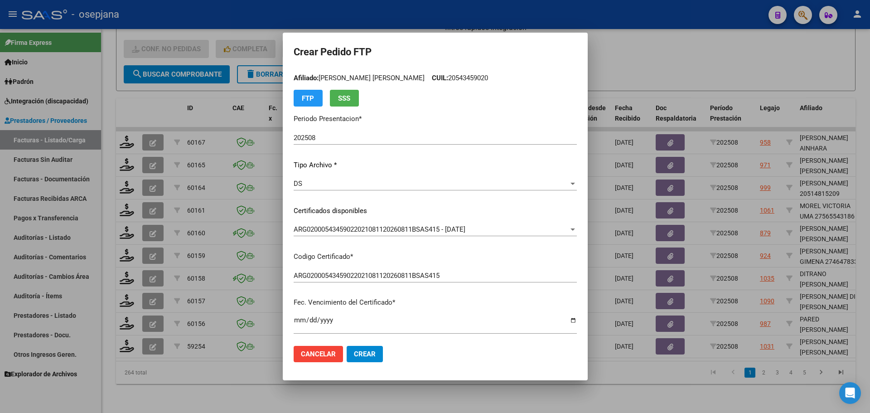
scroll to position [0, 0]
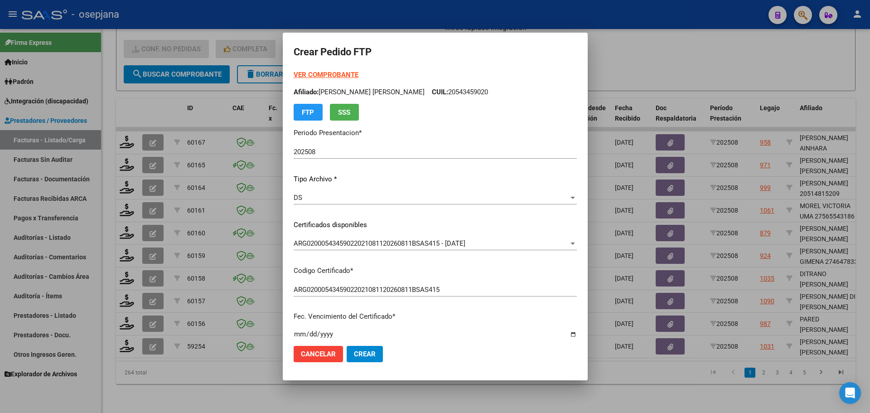
type input "4"
click at [370, 347] on button "Crear" at bounding box center [365, 354] width 36 height 16
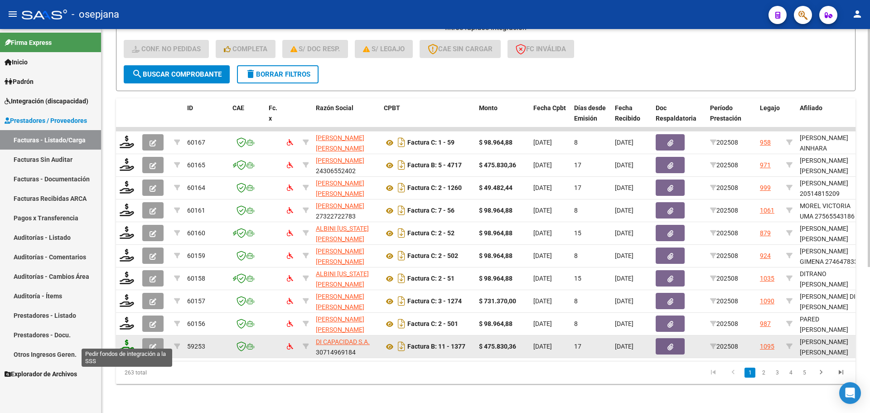
click at [133, 340] on icon at bounding box center [127, 346] width 15 height 13
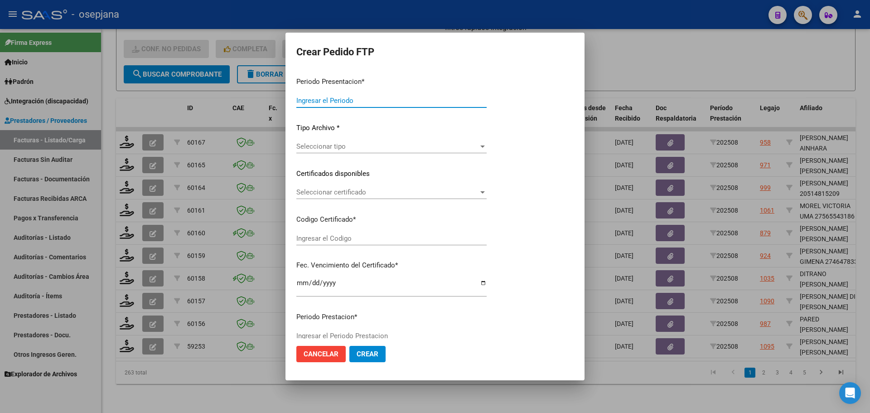
type input "202508"
type input "$ 475.830,36"
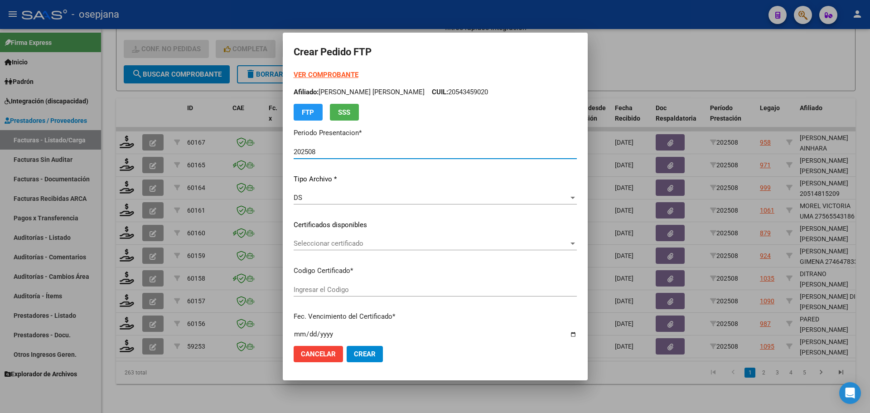
type input "ARG01000548278752024093020260930BSAS265"
type input "2026-09-30"
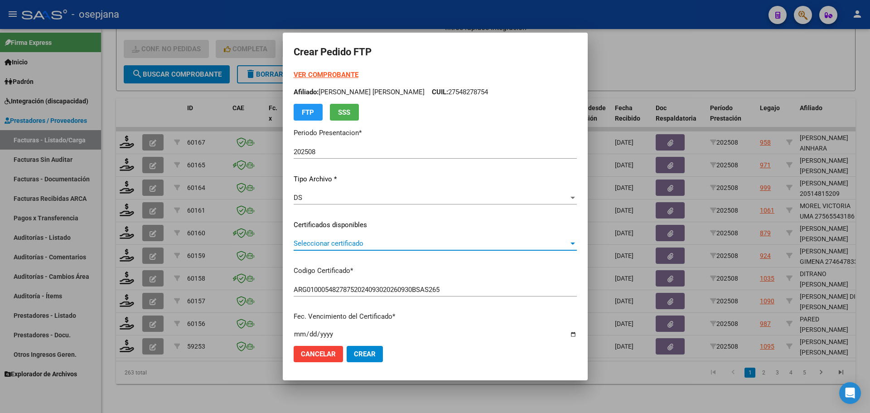
click at [382, 245] on span "Seleccionar certificado" at bounding box center [431, 243] width 275 height 8
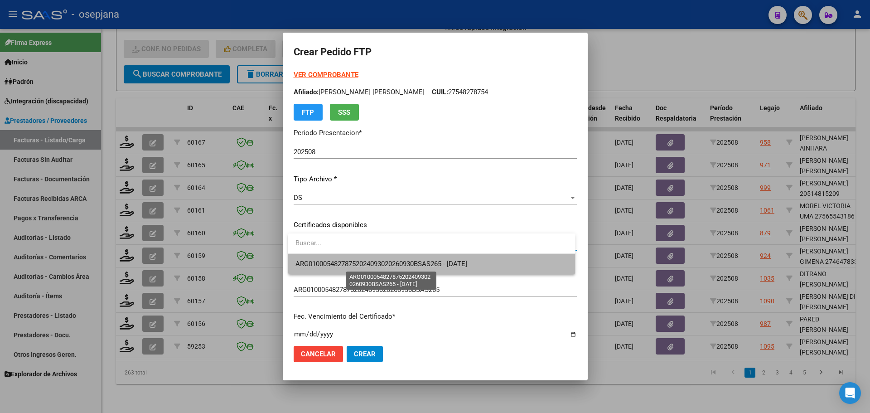
click at [388, 264] on span "ARG01000548278752024093020260930BSAS265 - 2026-09-30" at bounding box center [382, 264] width 172 height 8
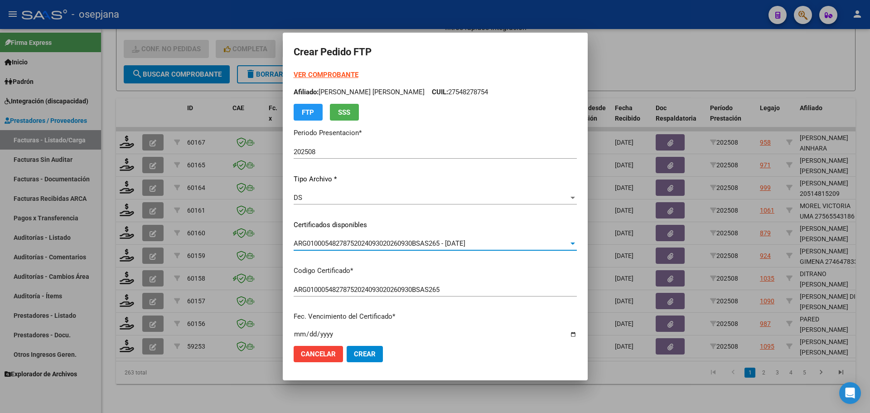
click at [335, 72] on strong "VER COMPROBANTE" at bounding box center [326, 75] width 65 height 8
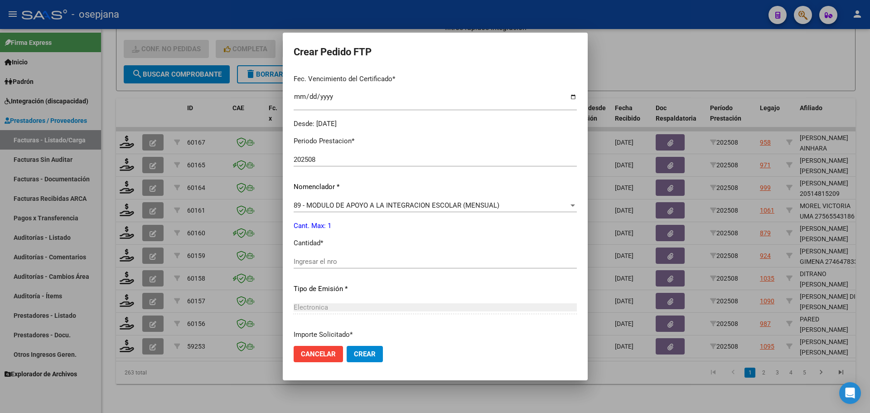
scroll to position [272, 0]
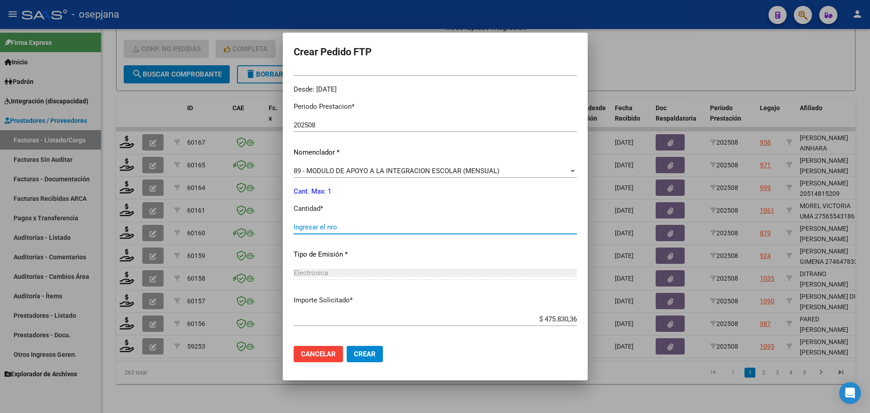
click at [318, 225] on input "Ingresar el nro" at bounding box center [435, 227] width 283 height 8
type input "1"
click at [371, 347] on button "Crear" at bounding box center [365, 354] width 36 height 16
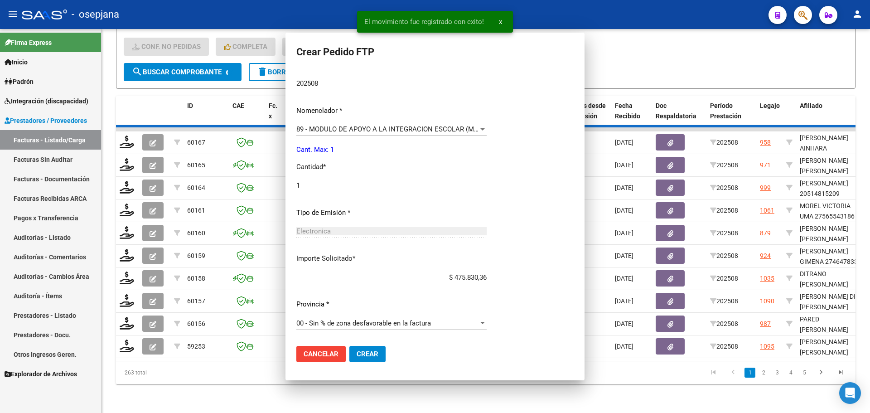
scroll to position [0, 0]
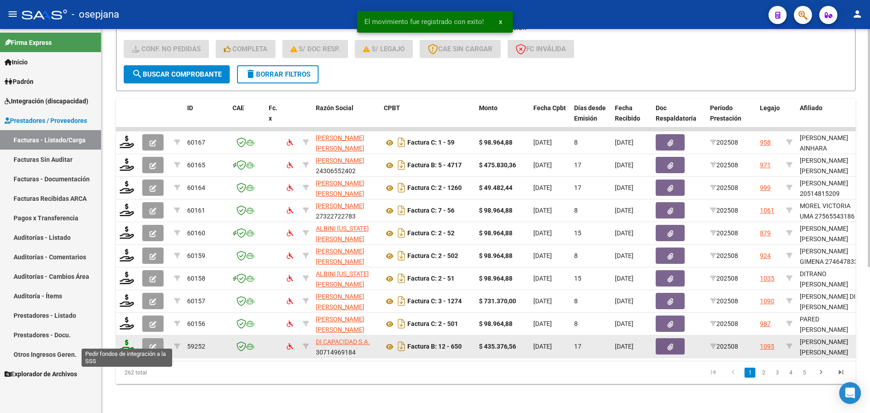
click at [125, 344] on icon at bounding box center [127, 346] width 15 height 13
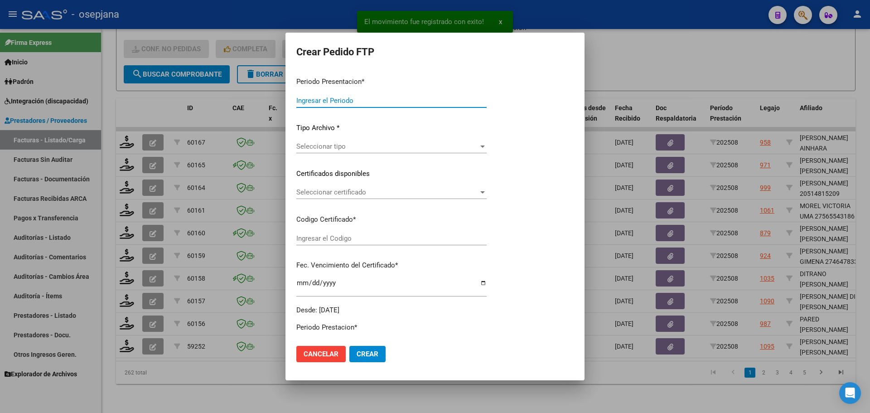
type input "202508"
type input "$ 435.376,56"
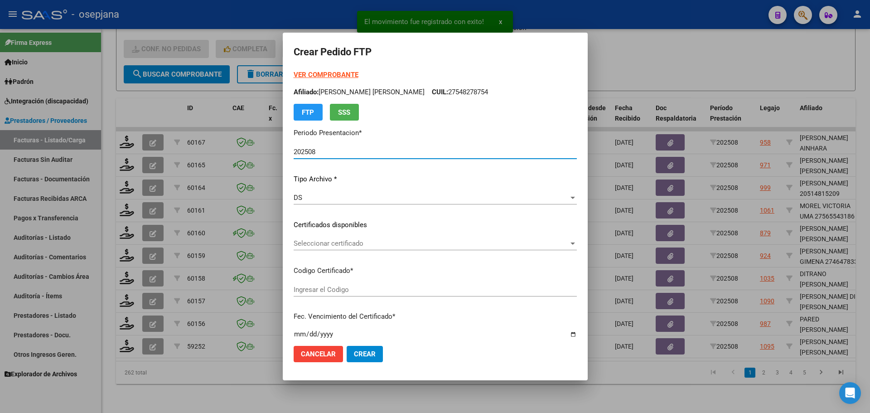
type input "ARG01000548278752024093020260930BSAS265"
type input "2026-09-30"
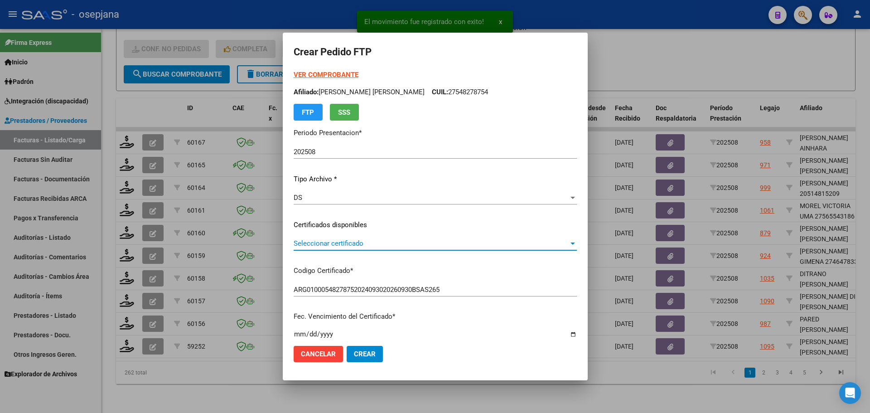
click at [344, 243] on span "Seleccionar certificado" at bounding box center [431, 243] width 275 height 8
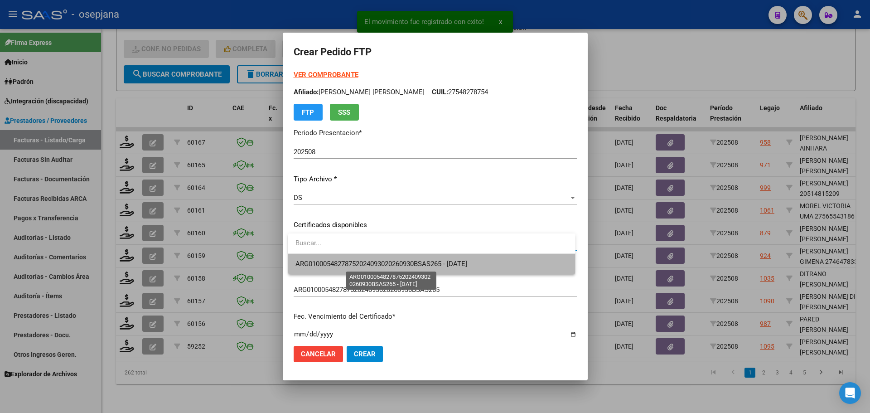
click at [349, 263] on span "ARG01000548278752024093020260930BSAS265 - 2026-09-30" at bounding box center [382, 264] width 172 height 8
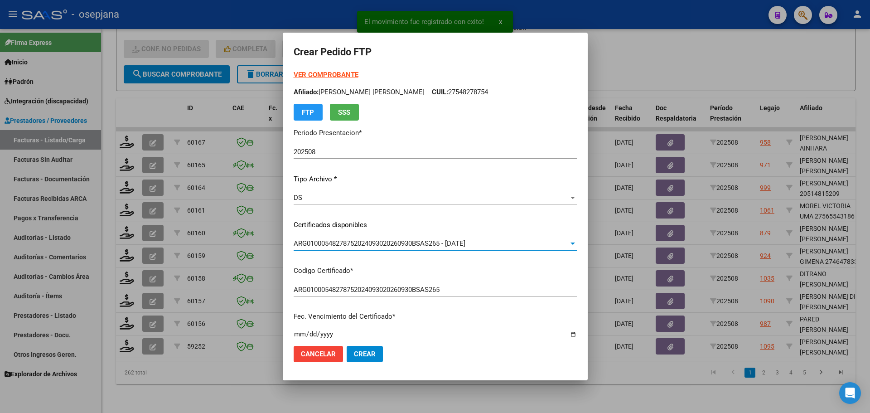
click at [350, 73] on strong "VER COMPROBANTE" at bounding box center [326, 75] width 65 height 8
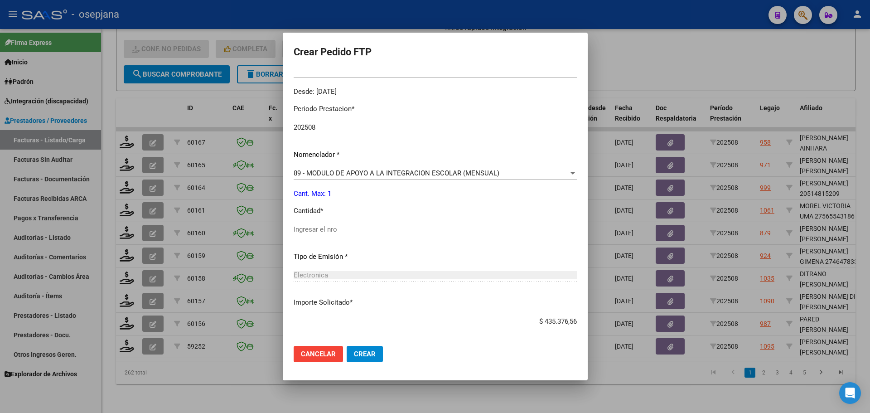
scroll to position [272, 0]
click at [326, 226] on input "Ingresar el nro" at bounding box center [435, 227] width 283 height 8
click at [356, 170] on span "89 - MODULO DE APOYO A LA INTEGRACION ESCOLAR (MENSUAL)" at bounding box center [397, 171] width 206 height 8
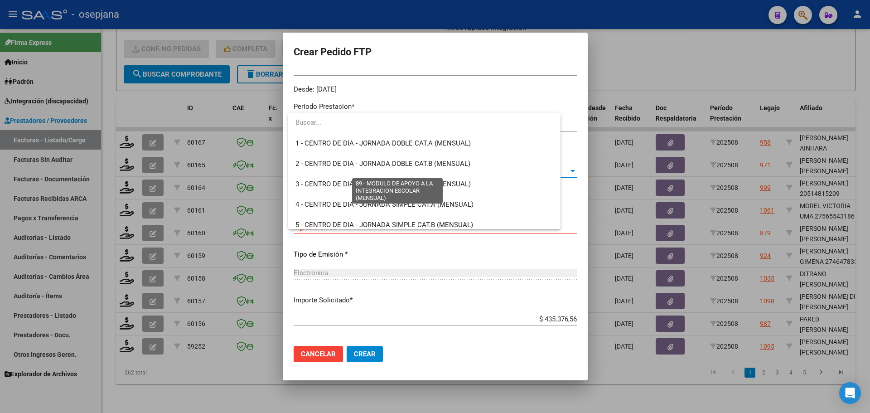
scroll to position [1768, 0]
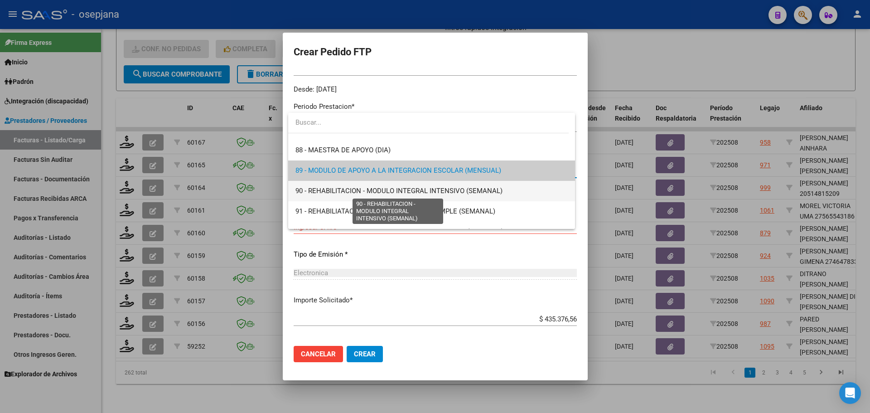
click at [356, 191] on span "90 - REHABILITACION - MODULO INTEGRAL INTENSIVO (SEMANAL)" at bounding box center [399, 191] width 207 height 8
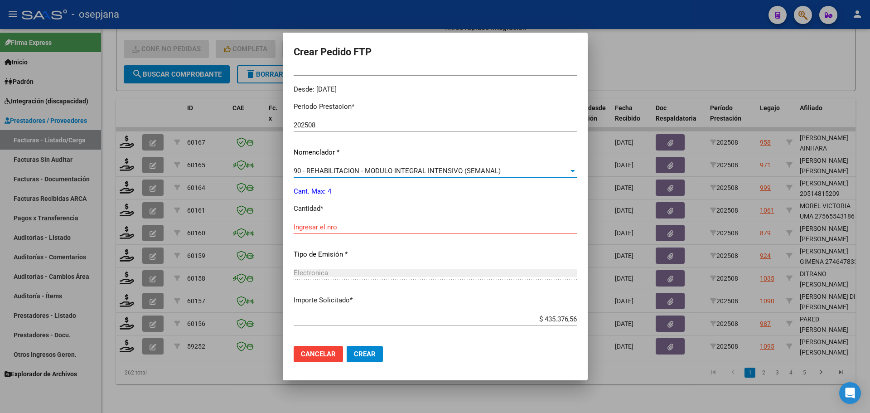
click at [344, 221] on div "Ingresar el nro" at bounding box center [435, 227] width 283 height 14
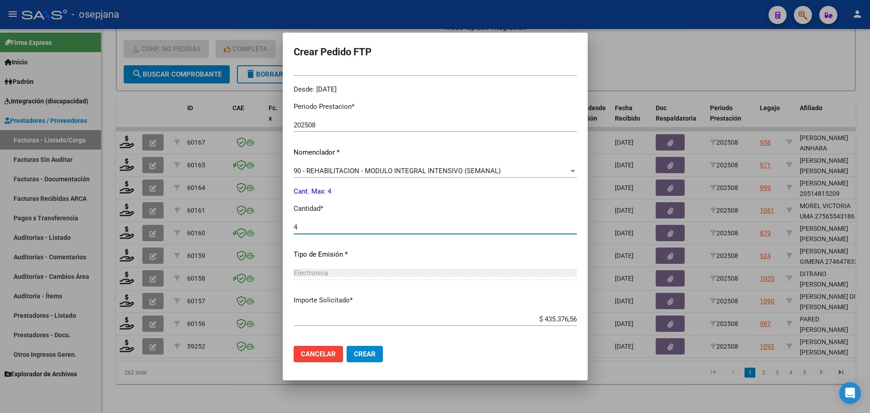
type input "4"
click at [370, 347] on button "Crear" at bounding box center [365, 354] width 36 height 16
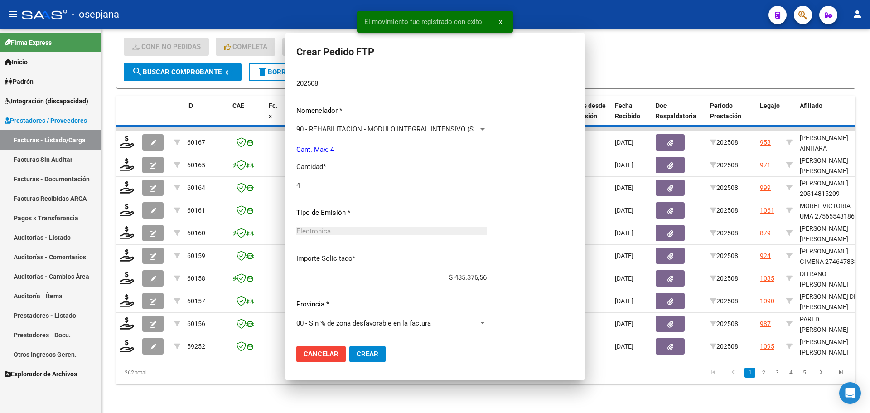
scroll to position [0, 0]
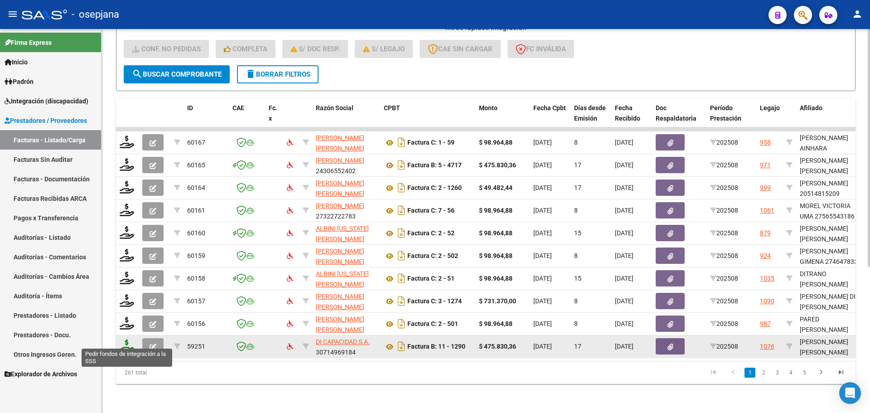
click at [127, 340] on icon at bounding box center [127, 346] width 15 height 13
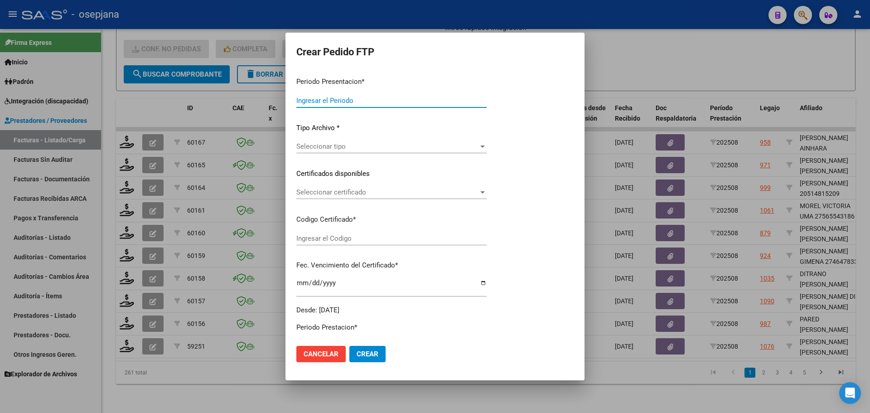
type input "202508"
type input "$ 475.830,36"
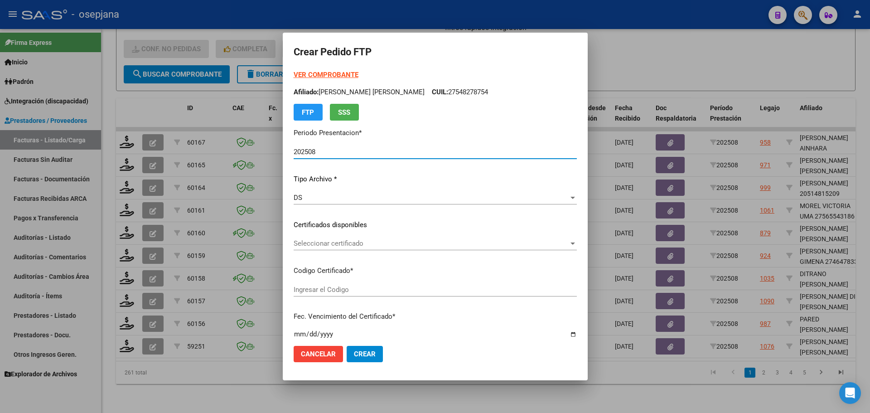
type input "ARG02000557427822024050620290506BUE376"
type input "2029-05-06"
click at [395, 240] on span "Seleccionar certificado" at bounding box center [431, 243] width 275 height 8
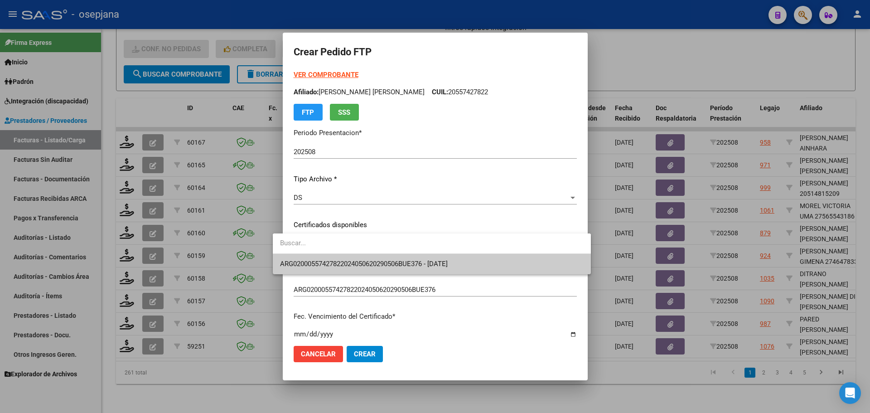
click at [400, 260] on span "ARG02000557427822024050620290506BUE376 - 2029-05-06" at bounding box center [432, 264] width 304 height 20
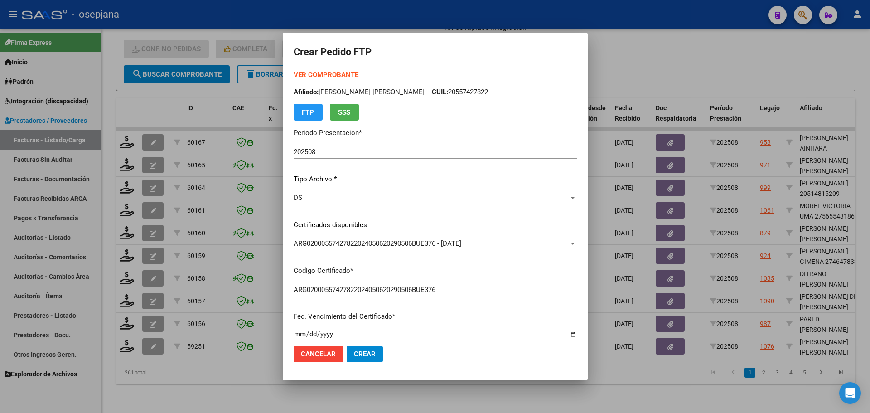
click at [336, 75] on strong "VER COMPROBANTE" at bounding box center [326, 75] width 65 height 8
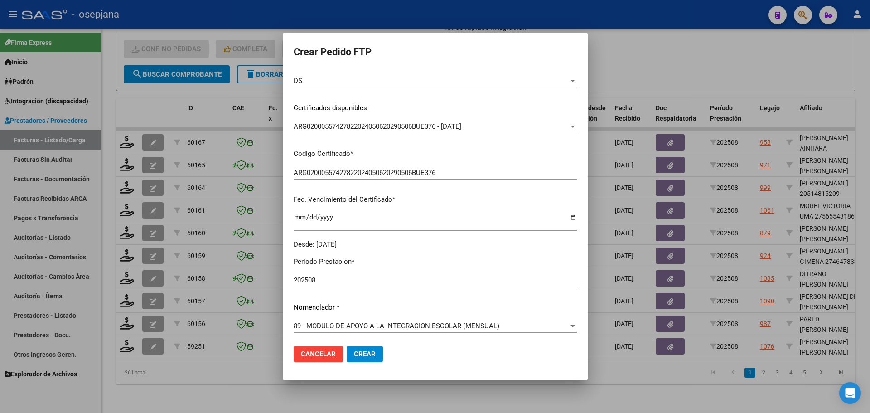
scroll to position [272, 0]
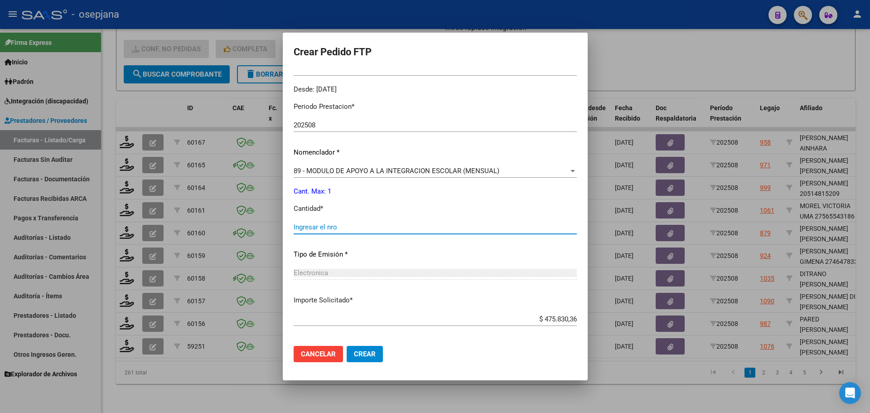
click at [310, 225] on input "Ingresar el nro" at bounding box center [435, 227] width 283 height 8
type input "1"
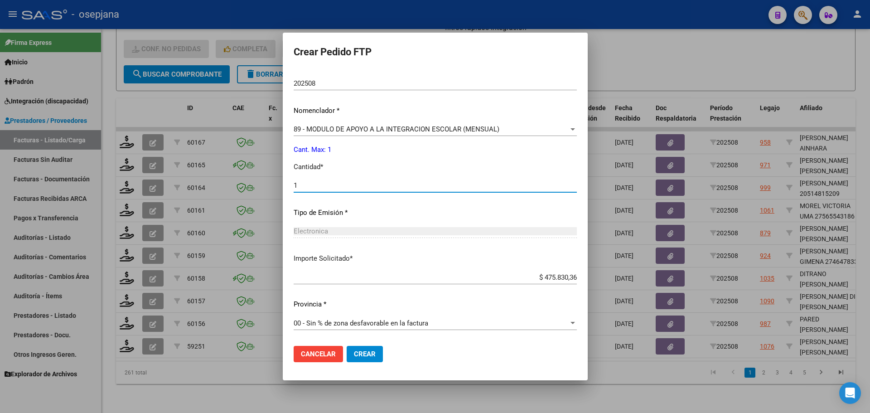
click at [354, 352] on span "Crear" at bounding box center [365, 354] width 22 height 8
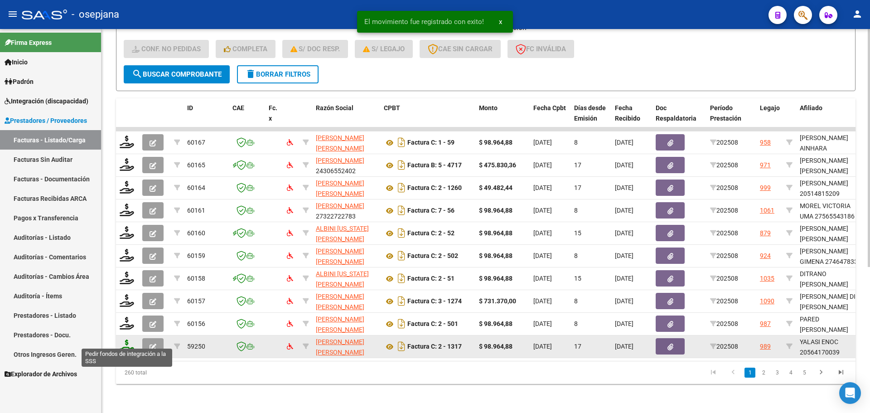
click at [126, 340] on icon at bounding box center [127, 346] width 15 height 13
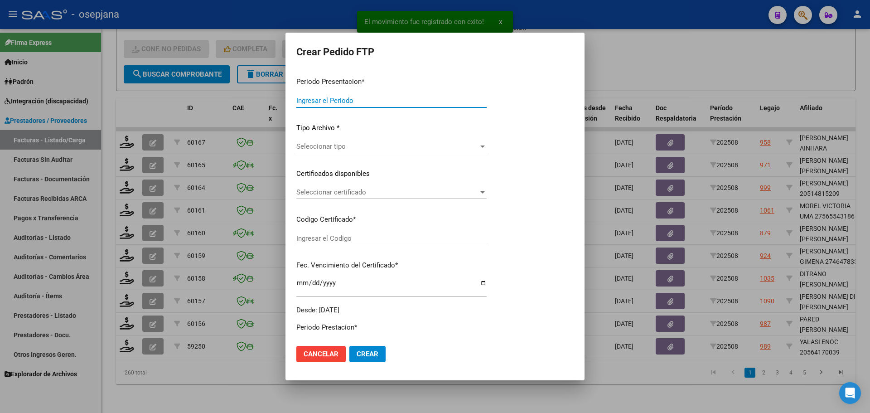
type input "202508"
type input "$ 98.964,88"
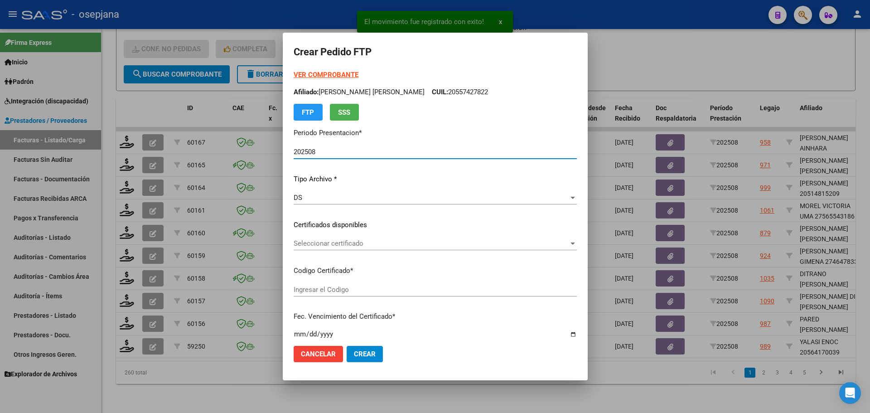
type input "02000564170032024011520260515BSAS313"
type input "2026-05-15"
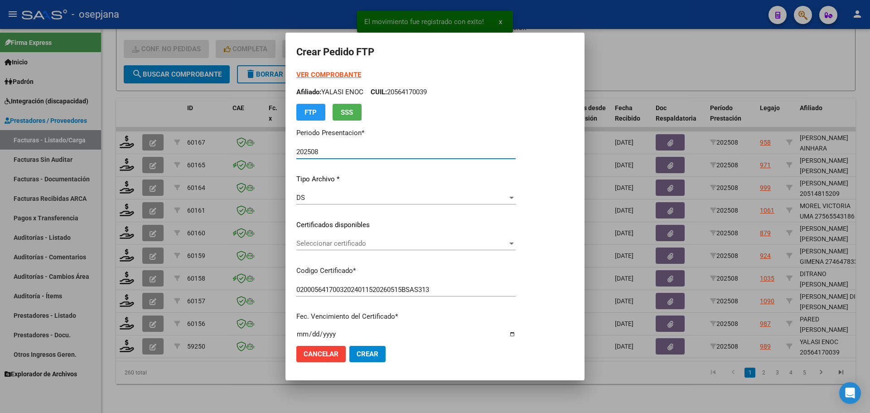
click at [359, 243] on span "Seleccionar certificado" at bounding box center [401, 243] width 211 height 8
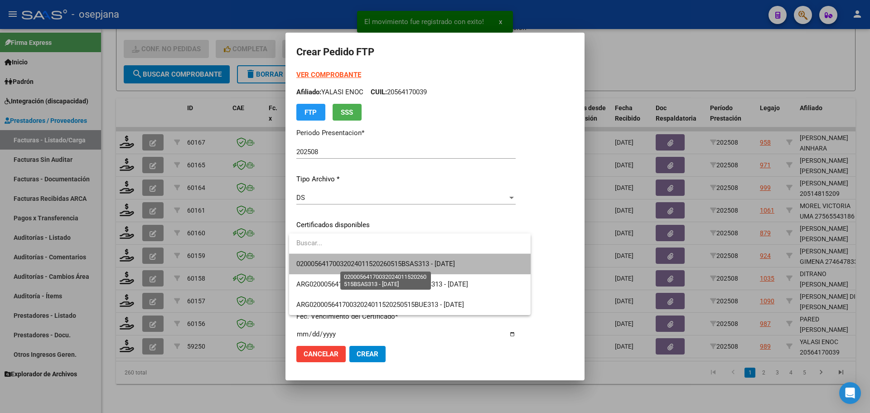
click at [361, 262] on span "02000564170032024011520260515BSAS313 - 2026-05-15" at bounding box center [375, 264] width 159 height 8
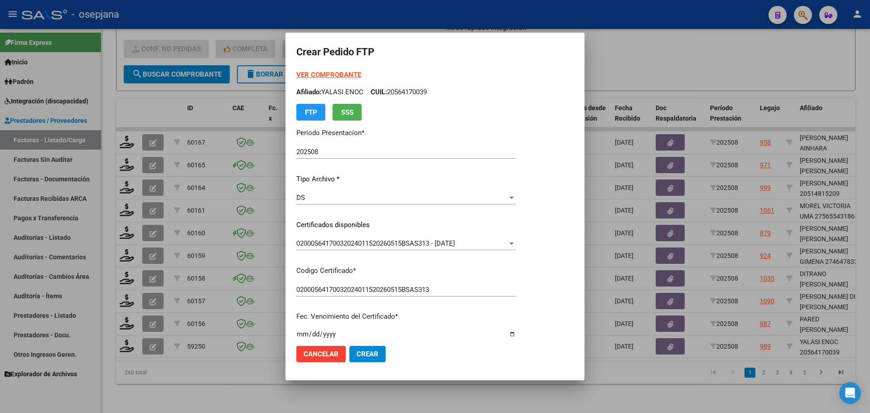
click at [322, 75] on strong "VER COMPROBANTE" at bounding box center [328, 75] width 65 height 8
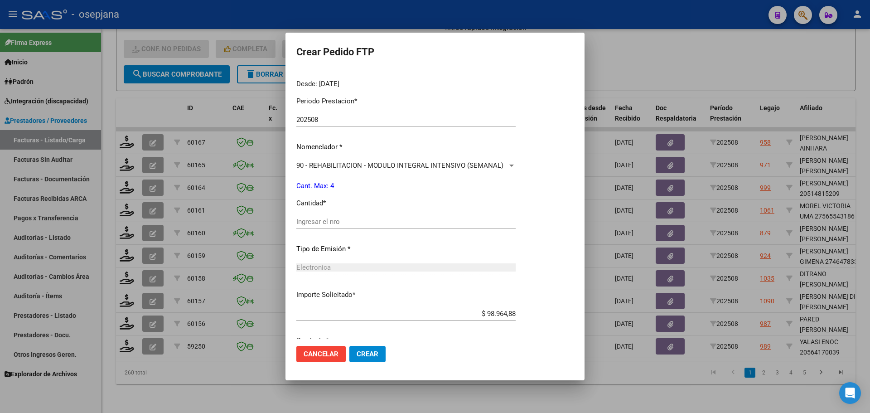
scroll to position [314, 0]
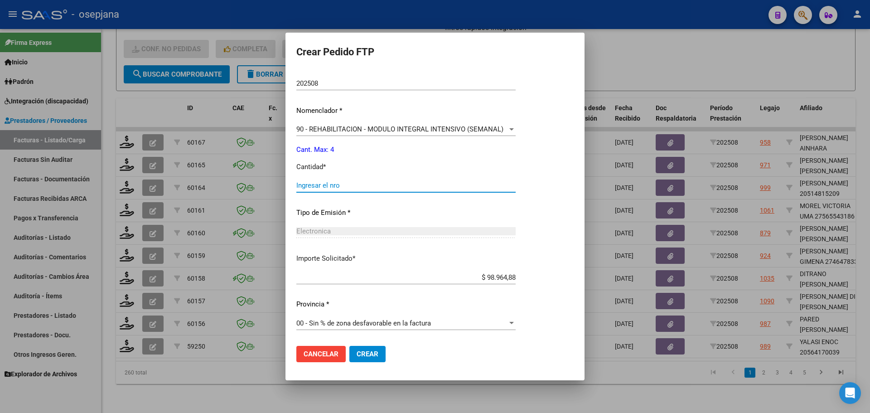
click at [341, 188] on input "Ingresar el nro" at bounding box center [405, 185] width 219 height 8
type input "4"
click at [379, 349] on button "Crear" at bounding box center [368, 354] width 36 height 16
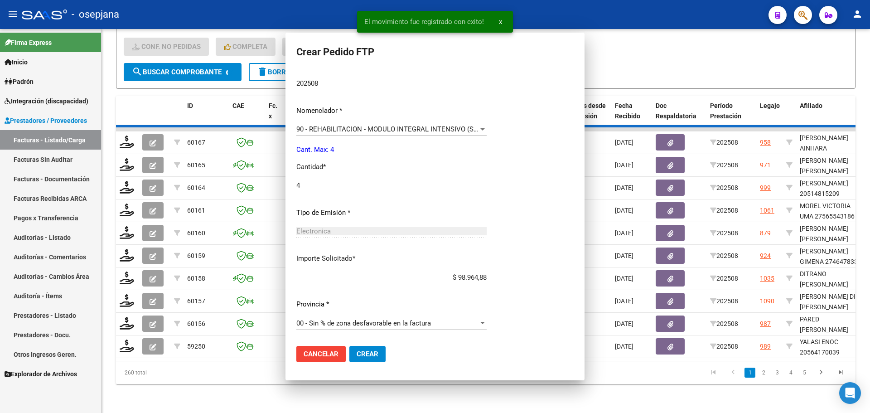
scroll to position [0, 0]
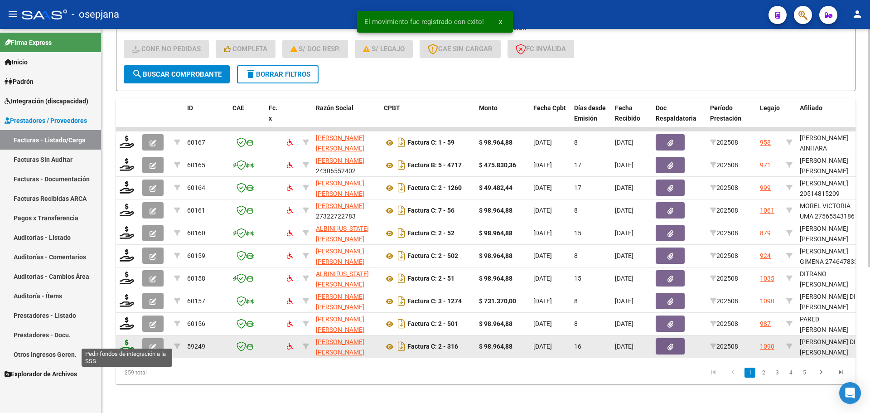
click at [124, 340] on icon at bounding box center [127, 346] width 15 height 13
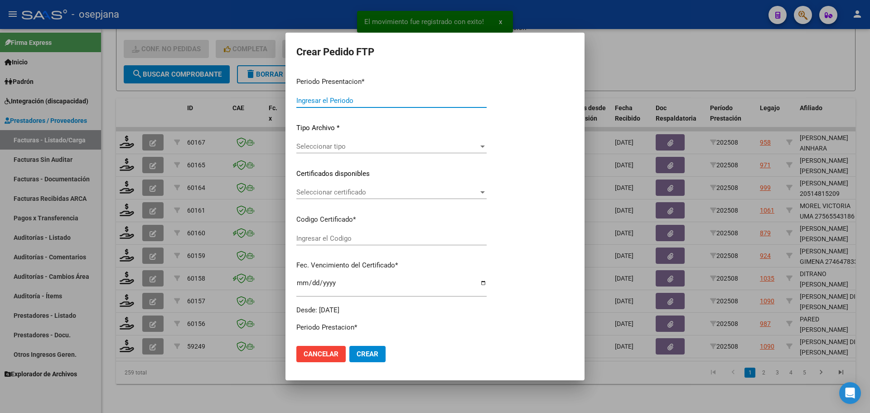
type input "202508"
type input "$ 98.964,88"
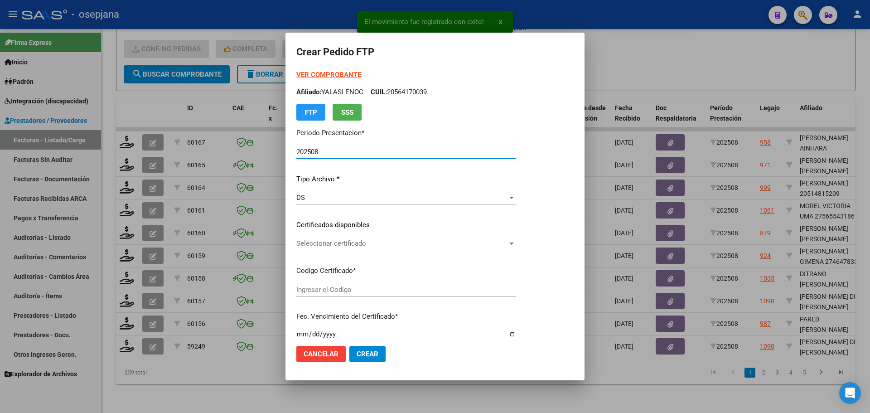
type input "ARG02000138075082022080420270804BSAS313"
type input "2027-08-04"
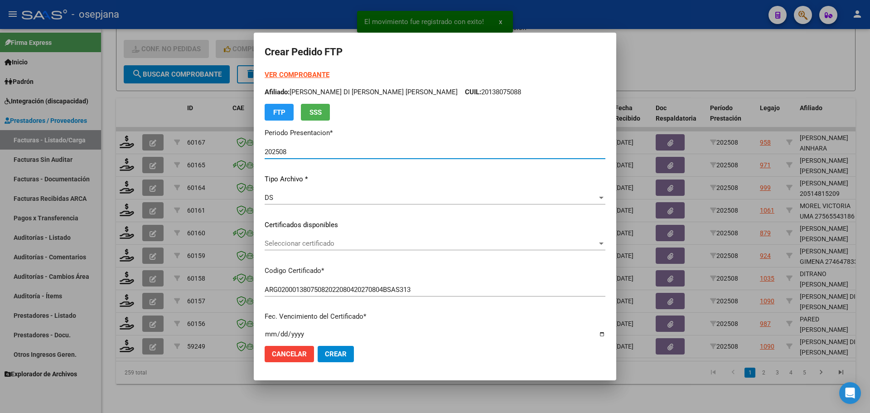
click at [333, 245] on span "Seleccionar certificado" at bounding box center [431, 243] width 333 height 8
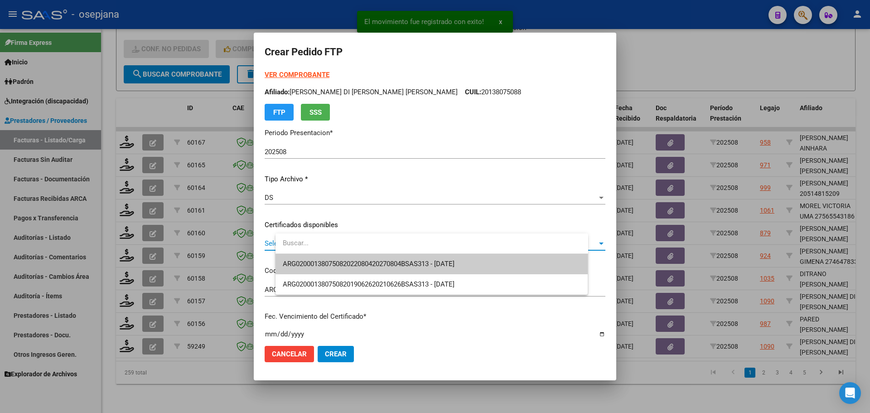
click at [332, 258] on span "ARG02000138075082022080420270804BSAS313 - 2027-08-04" at bounding box center [432, 264] width 298 height 20
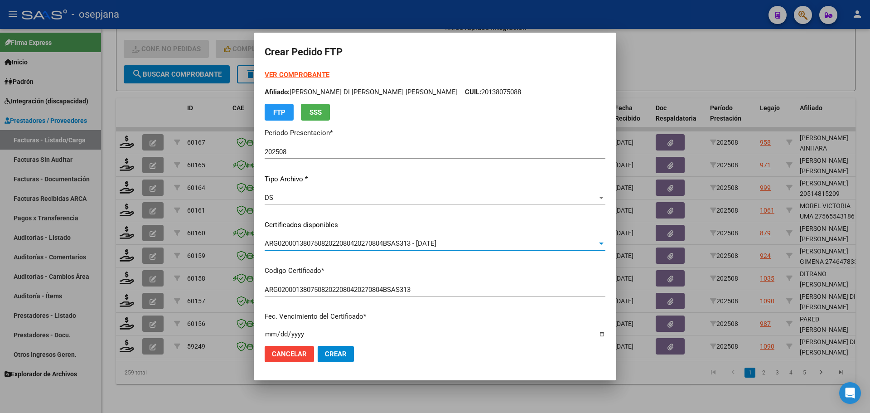
click at [313, 73] on strong "VER COMPROBANTE" at bounding box center [297, 75] width 65 height 8
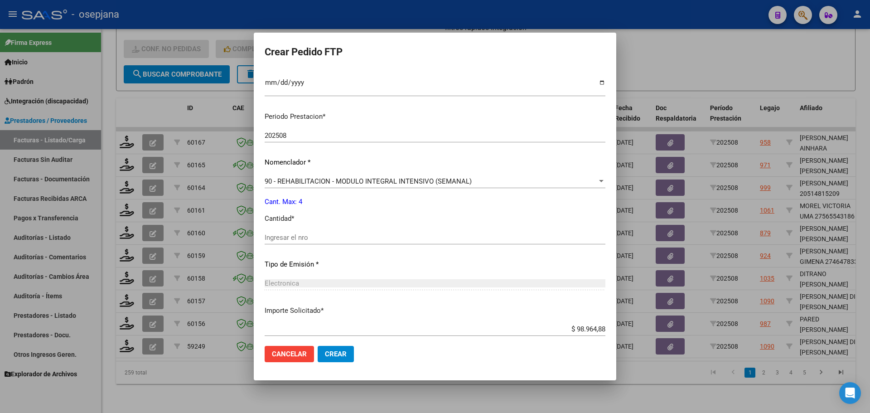
scroll to position [272, 0]
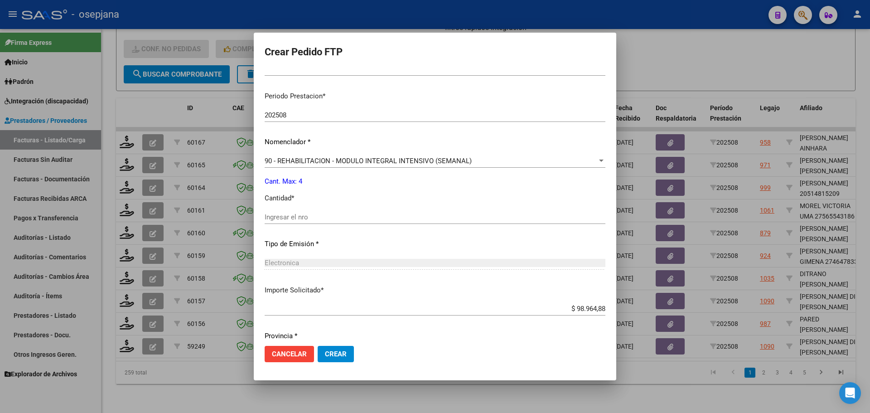
click at [322, 217] on input "Ingresar el nro" at bounding box center [435, 217] width 341 height 8
type input "4"
click at [354, 356] on button "Crear" at bounding box center [336, 354] width 36 height 16
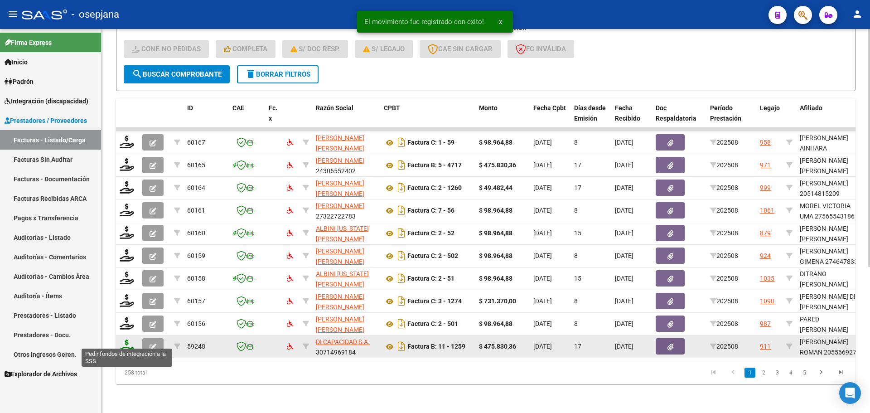
click at [126, 340] on icon at bounding box center [127, 346] width 15 height 13
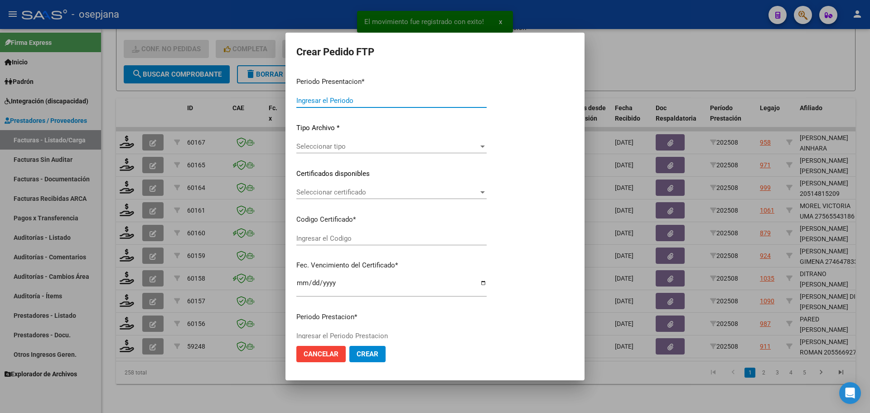
type input "202508"
type input "$ 475.830,36"
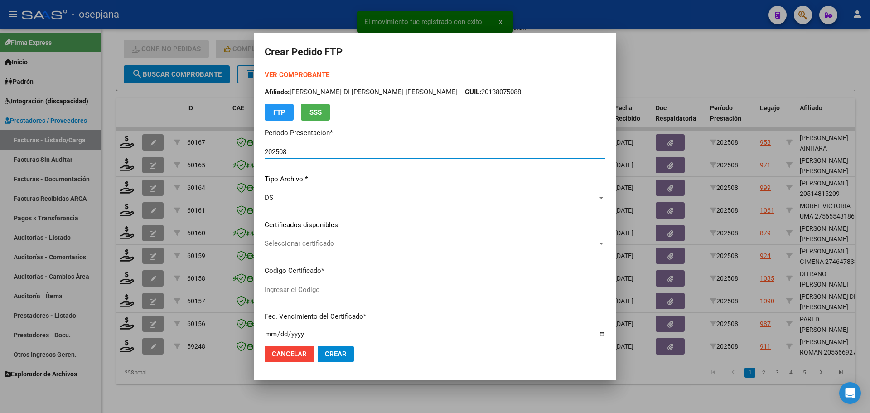
type input "ARG02000556692742024022820290228BSAS342"
type input "2029-02-28"
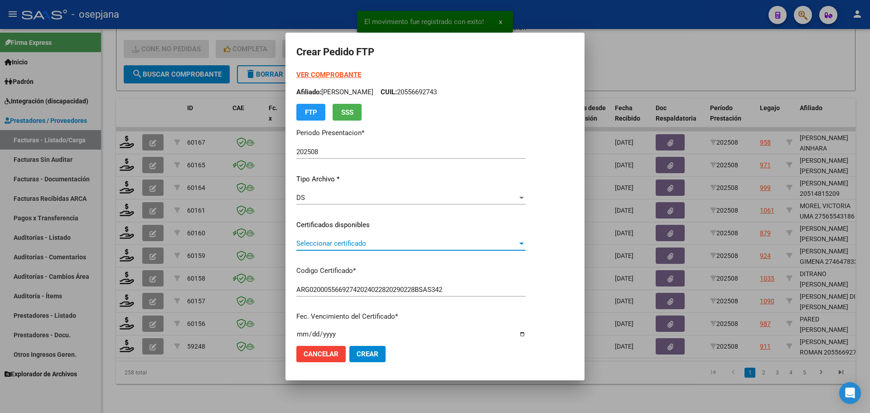
click at [357, 241] on span "Seleccionar certificado" at bounding box center [406, 243] width 221 height 8
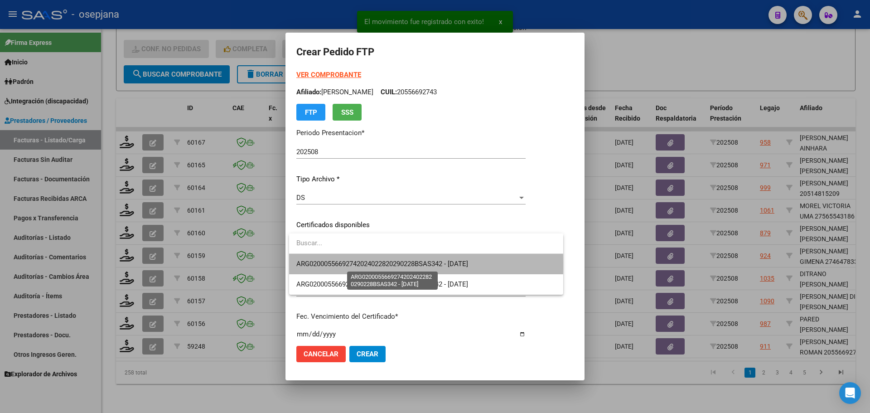
click at [380, 265] on span "ARG02000556692742024022820290228BSAS342 - 2029-02-28" at bounding box center [382, 264] width 172 height 8
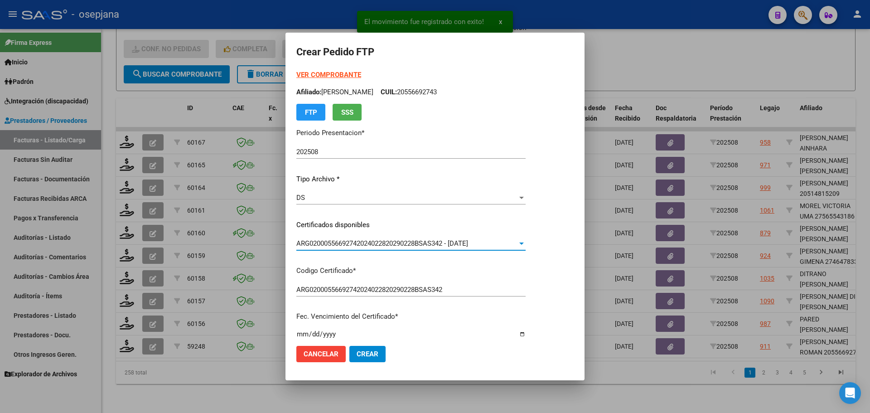
click at [348, 70] on div "VER COMPROBANTE ARCA Padrón Afiliado: GARZON THIAN ROMAN CUIL: 20556692743 FTP …" at bounding box center [410, 95] width 229 height 51
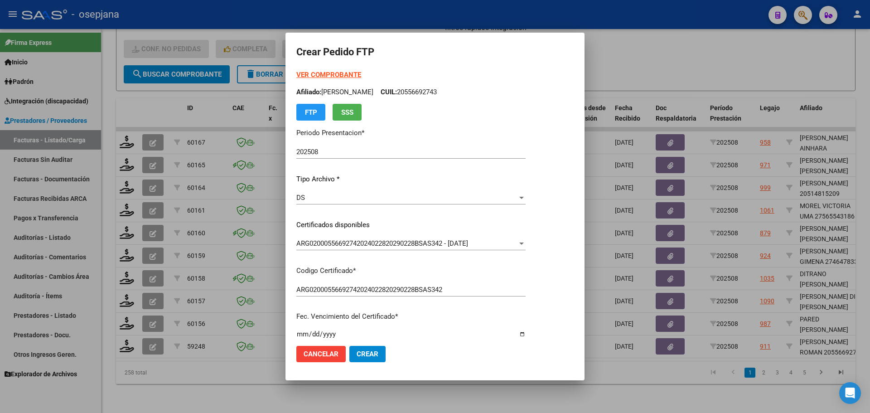
click at [348, 75] on strong "VER COMPROBANTE" at bounding box center [328, 75] width 65 height 8
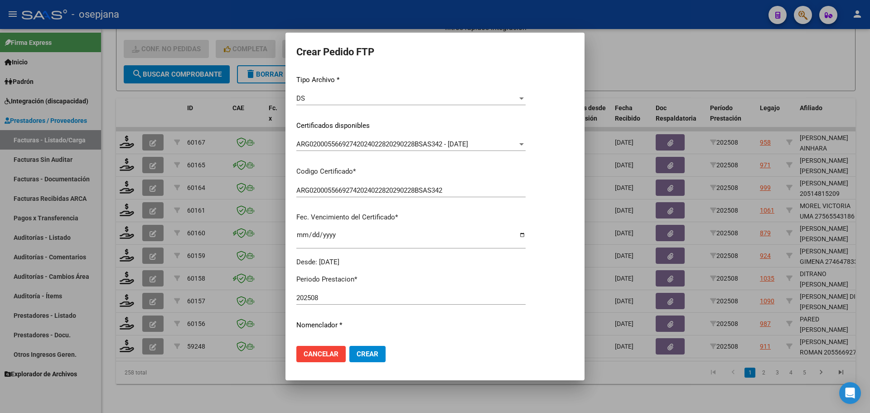
scroll to position [314, 0]
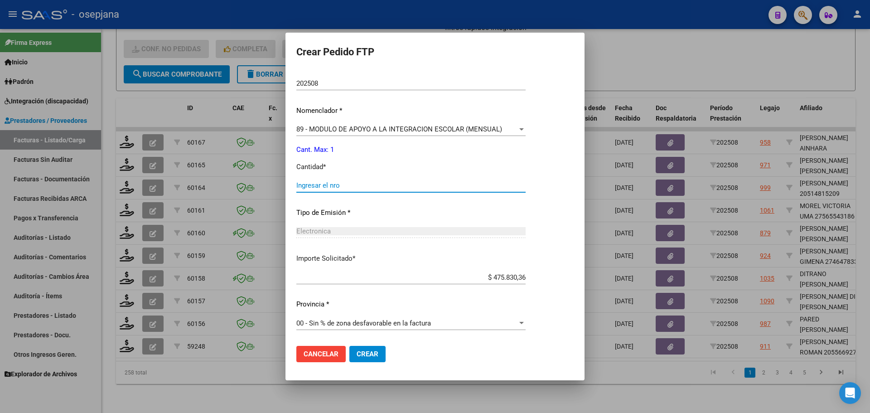
click at [316, 185] on input "Ingresar el nro" at bounding box center [410, 185] width 229 height 8
type input "1"
click at [373, 355] on span "Crear" at bounding box center [368, 354] width 22 height 8
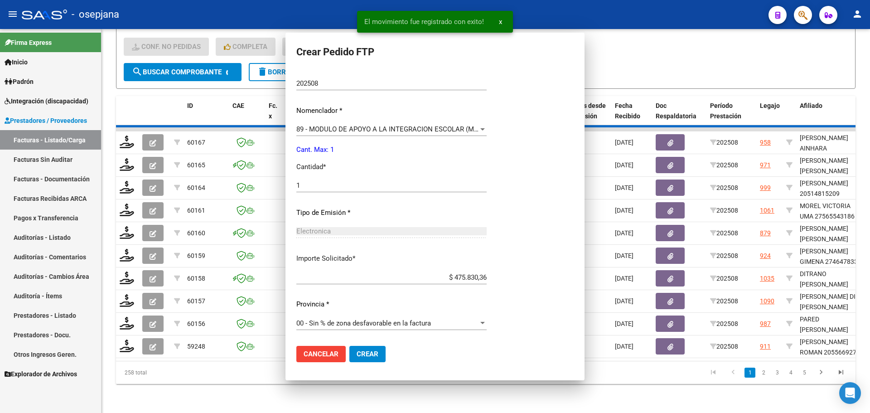
scroll to position [0, 0]
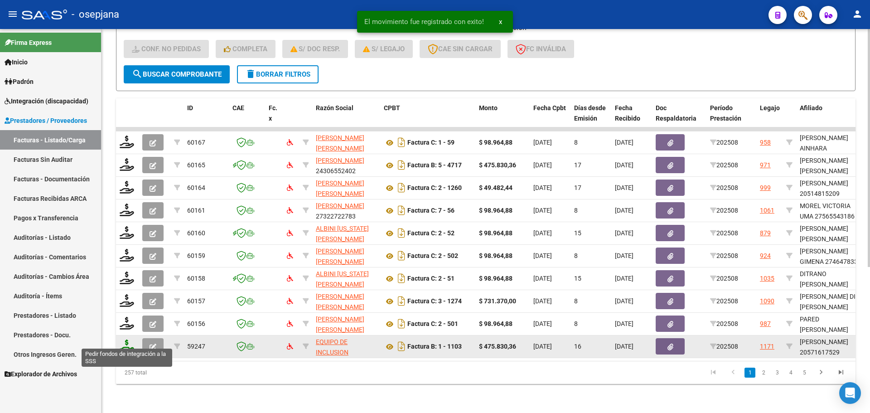
click at [122, 340] on icon at bounding box center [127, 346] width 15 height 13
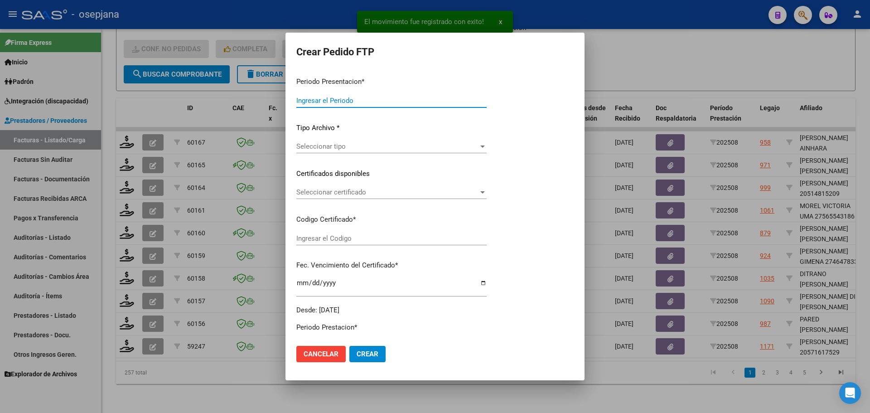
type input "202508"
type input "$ 475.830,36"
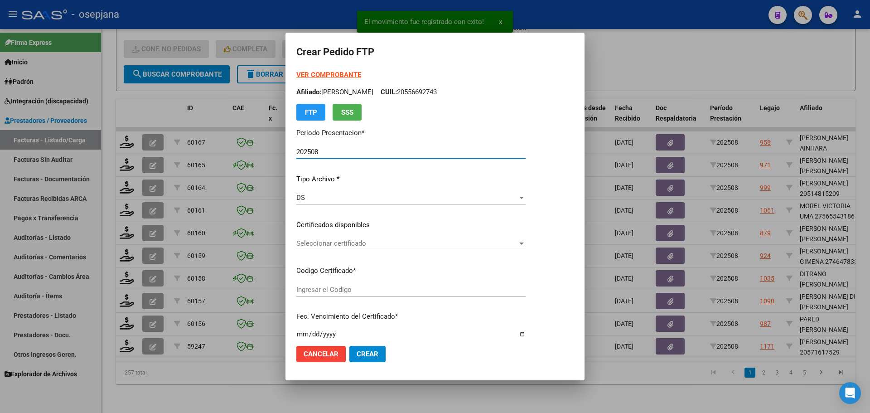
type input "ARG02000571617522024061320290613BSAS436"
type input "2029-06-13"
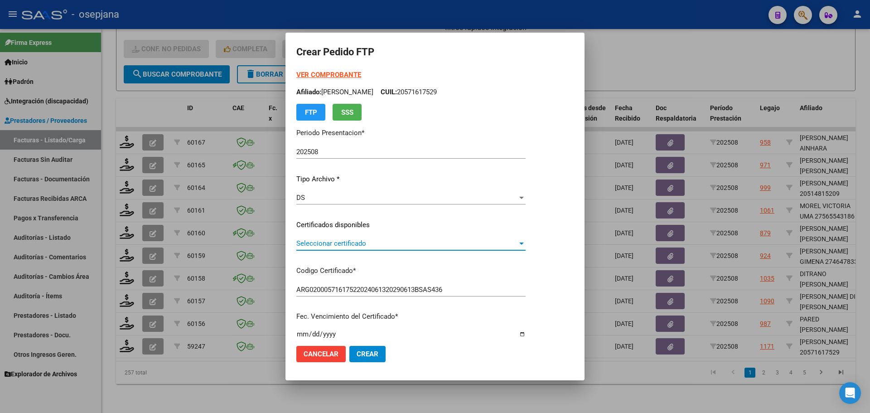
click at [367, 246] on span "Seleccionar certificado" at bounding box center [406, 243] width 221 height 8
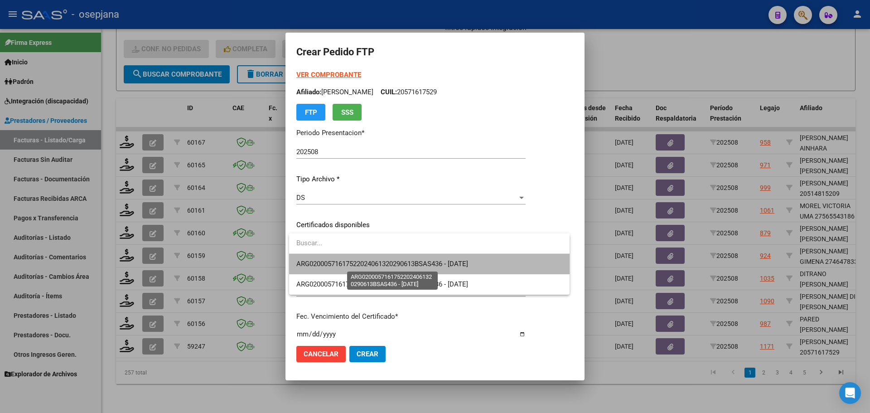
click at [365, 262] on span "ARG02000571617522024061320290613BSAS436 - 2029-06-13" at bounding box center [382, 264] width 172 height 8
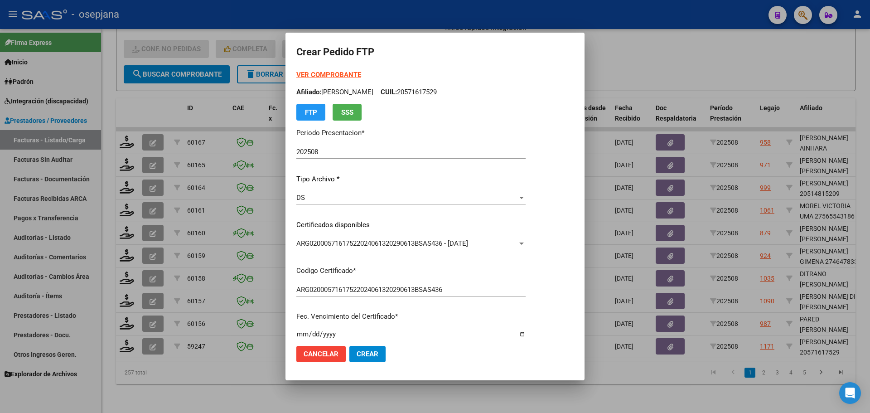
click at [324, 74] on strong "VER COMPROBANTE" at bounding box center [328, 75] width 65 height 8
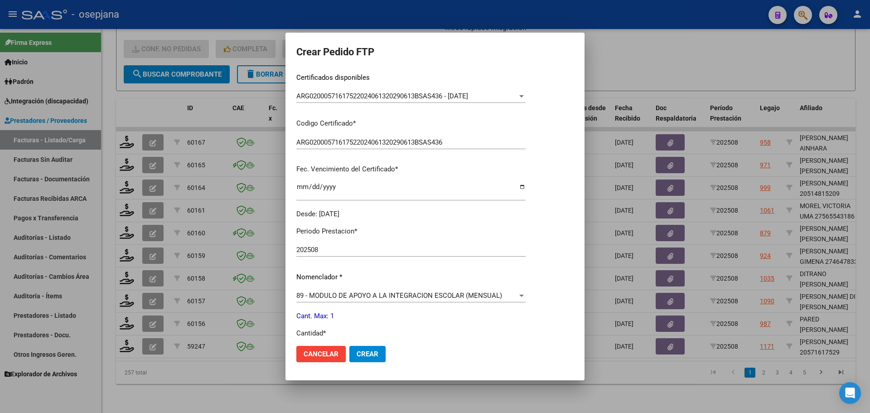
scroll to position [314, 0]
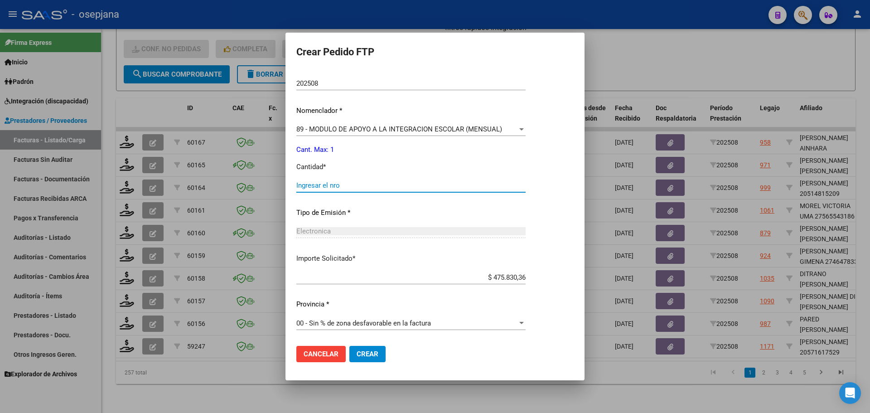
click at [327, 184] on input "Ingresar el nro" at bounding box center [410, 185] width 229 height 8
type input "1"
click at [379, 358] on button "Crear" at bounding box center [368, 354] width 36 height 16
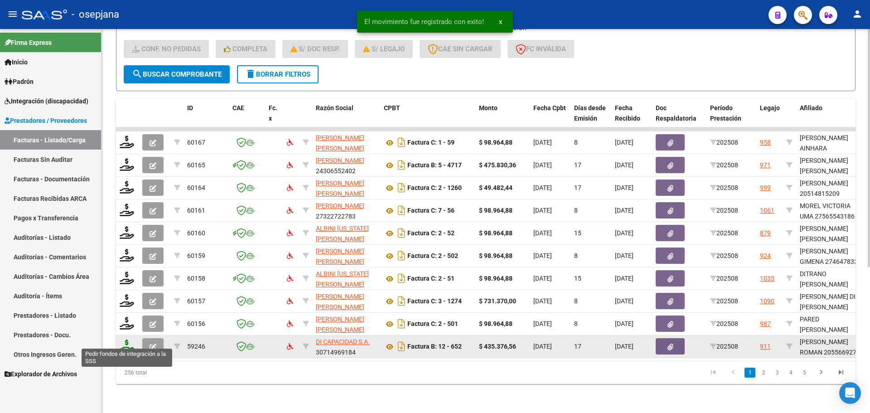
click at [129, 340] on icon at bounding box center [127, 346] width 15 height 13
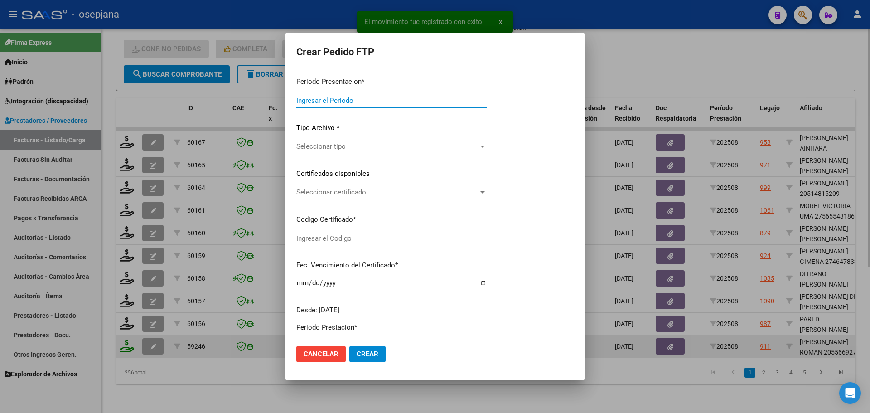
type input "202508"
type input "$ 435.376,56"
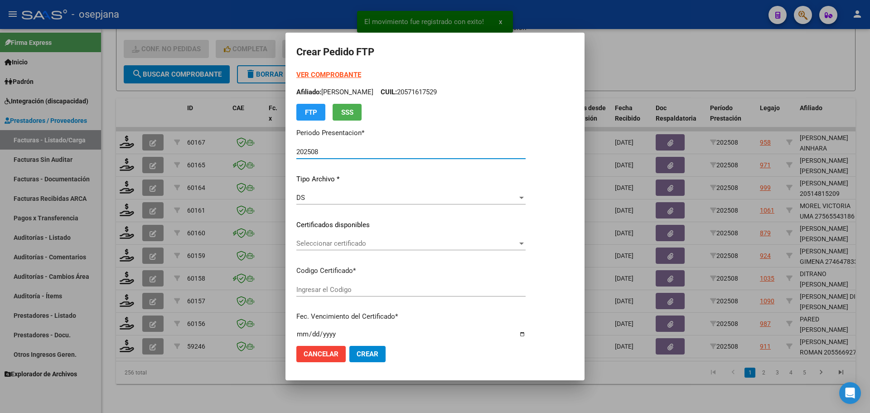
type input "ARG02000556692742024022820290228BSAS342"
type input "2029-02-28"
click at [366, 239] on span "Seleccionar certificado" at bounding box center [406, 243] width 221 height 8
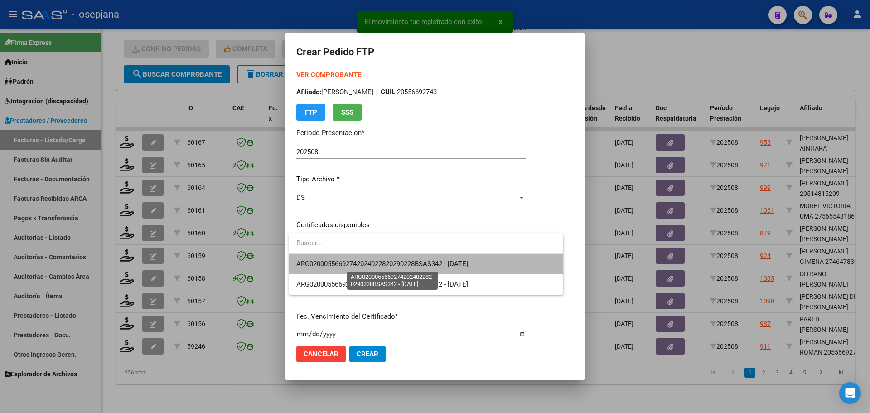
click at [377, 267] on span "ARG02000556692742024022820290228BSAS342 - 2029-02-28" at bounding box center [382, 264] width 172 height 8
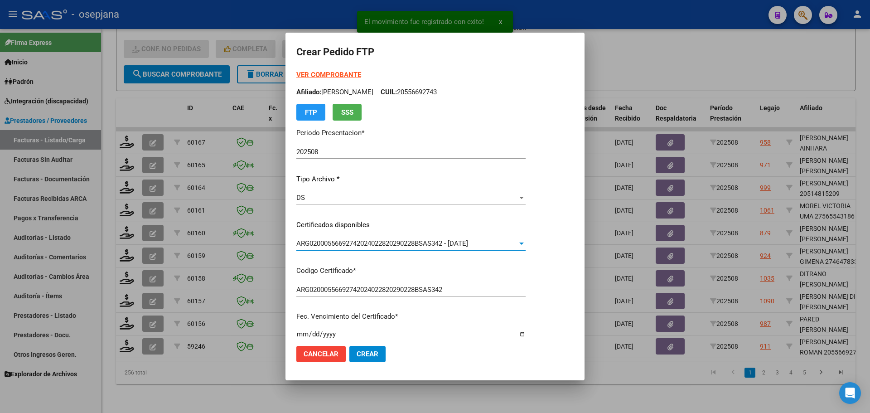
click at [329, 73] on strong "VER COMPROBANTE" at bounding box center [328, 75] width 65 height 8
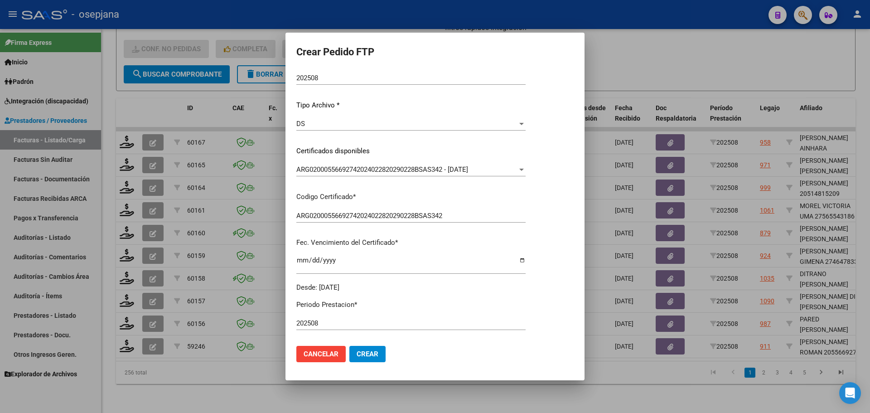
scroll to position [227, 0]
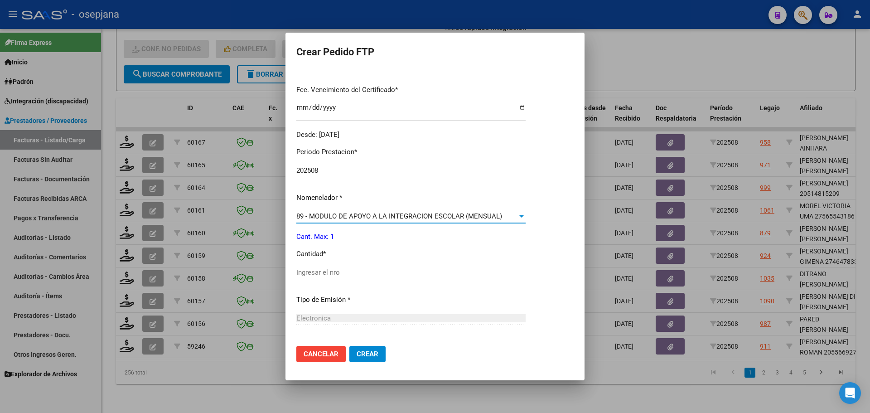
click at [345, 219] on span "89 - MODULO DE APOYO A LA INTEGRACION ESCOLAR (MENSUAL)" at bounding box center [399, 216] width 206 height 8
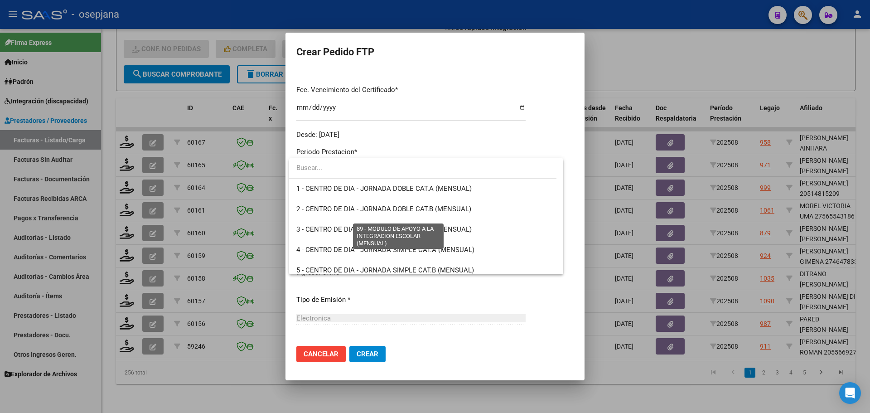
scroll to position [1768, 0]
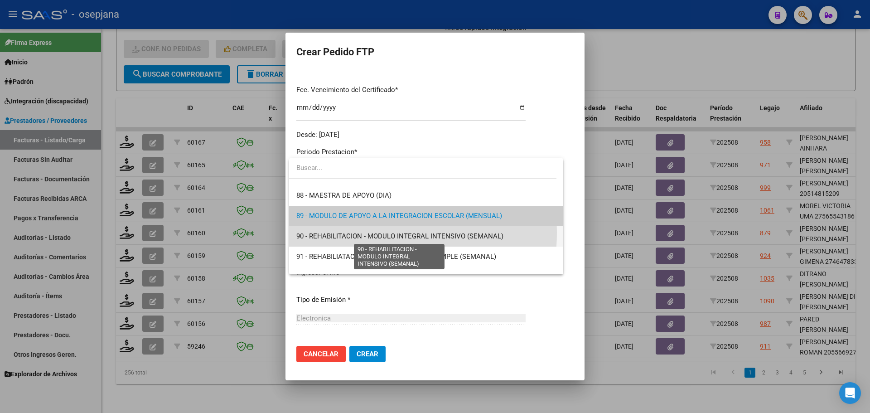
click at [340, 232] on span "90 - REHABILITACION - MODULO INTEGRAL INTENSIVO (SEMANAL)" at bounding box center [399, 236] width 207 height 8
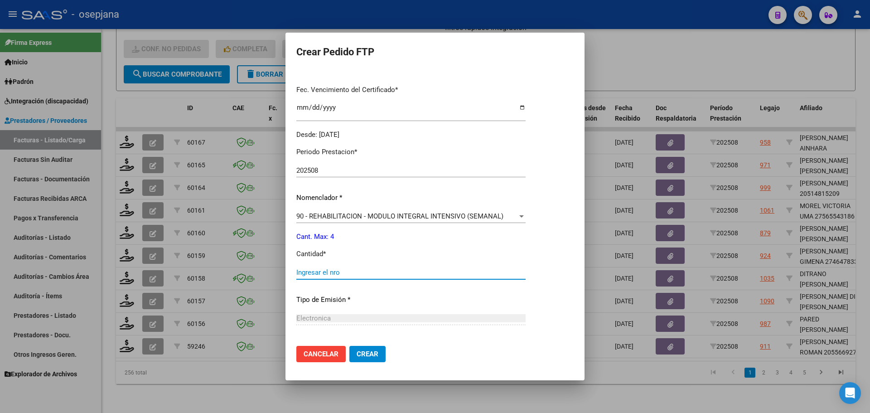
click at [330, 270] on input "Ingresar el nro" at bounding box center [410, 272] width 229 height 8
type input "4"
click at [378, 354] on span "Crear" at bounding box center [368, 354] width 22 height 8
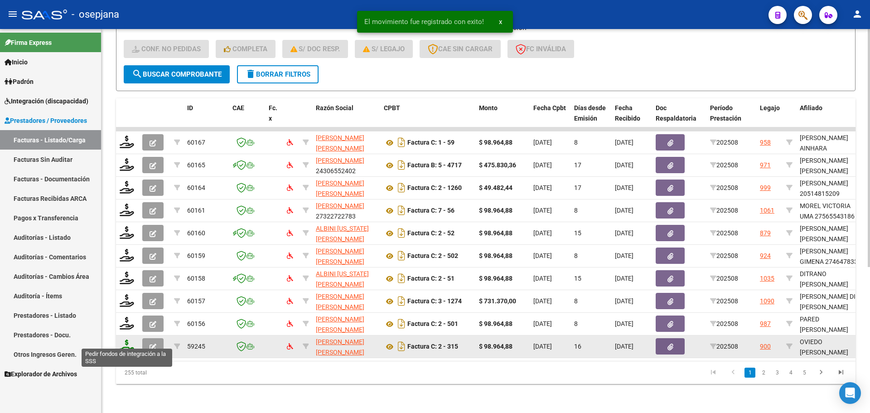
click at [126, 340] on icon at bounding box center [127, 346] width 15 height 13
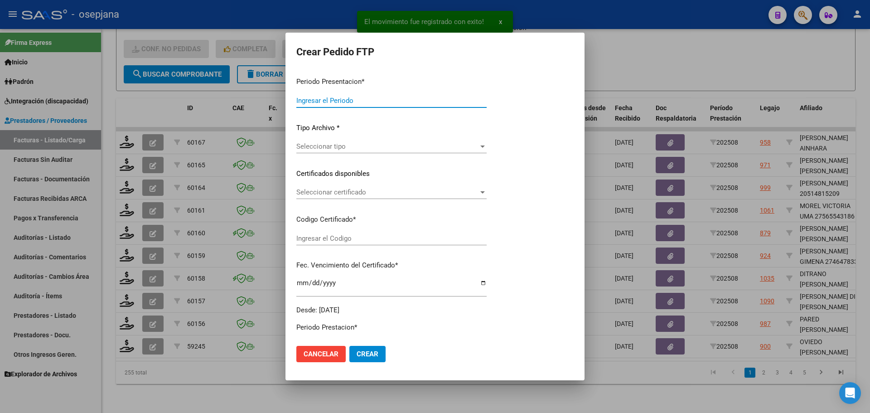
type input "202508"
type input "$ 98.964,88"
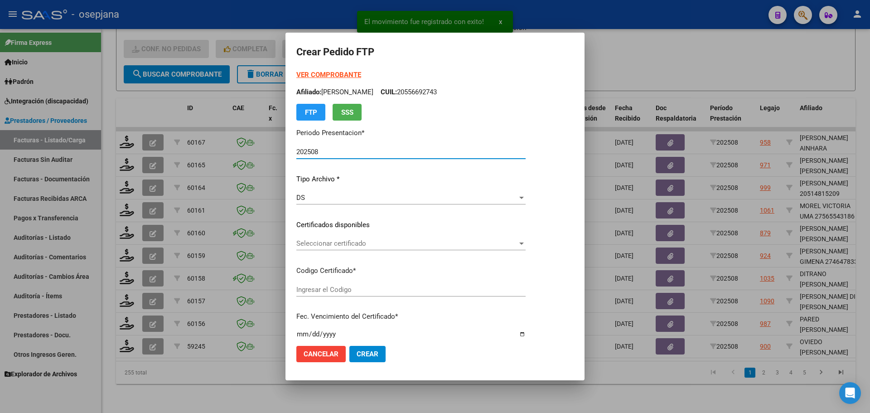
type input "ARG01000368718842019051720290517SNR108"
type input "2029-05-17"
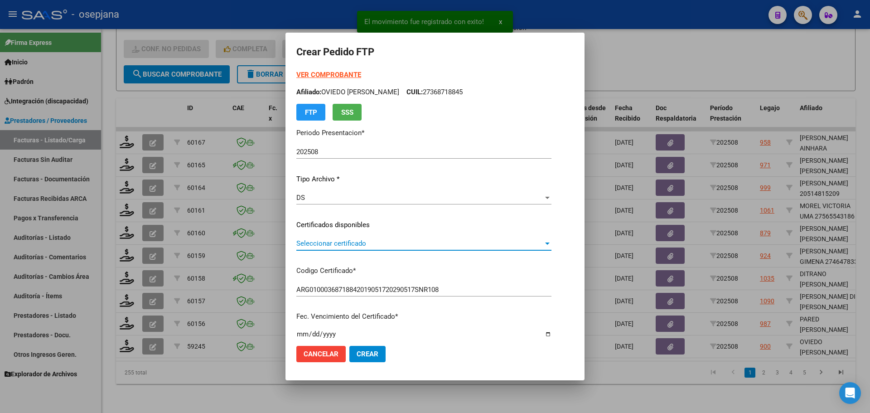
click at [342, 242] on span "Seleccionar certificado" at bounding box center [419, 243] width 247 height 8
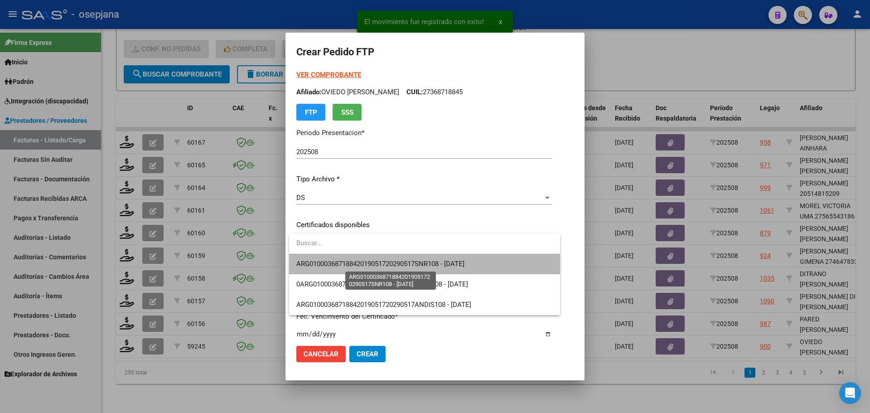
click at [343, 263] on span "ARG01000368718842019051720290517SNR108 - 2029-05-17" at bounding box center [380, 264] width 168 height 8
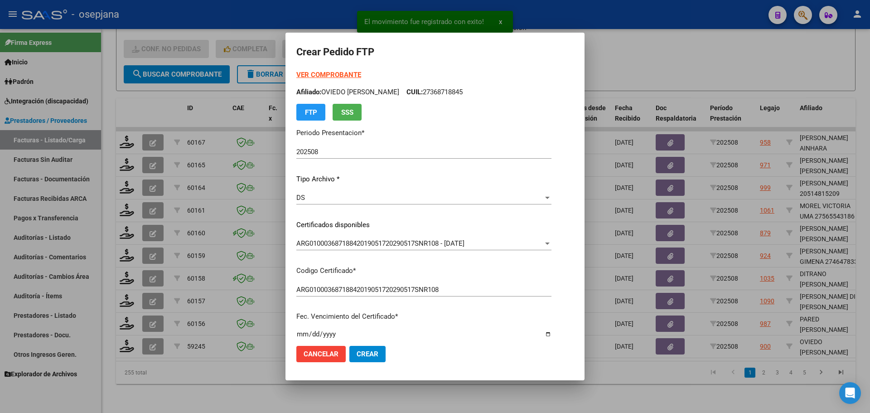
click at [339, 71] on strong "VER COMPROBANTE" at bounding box center [328, 75] width 65 height 8
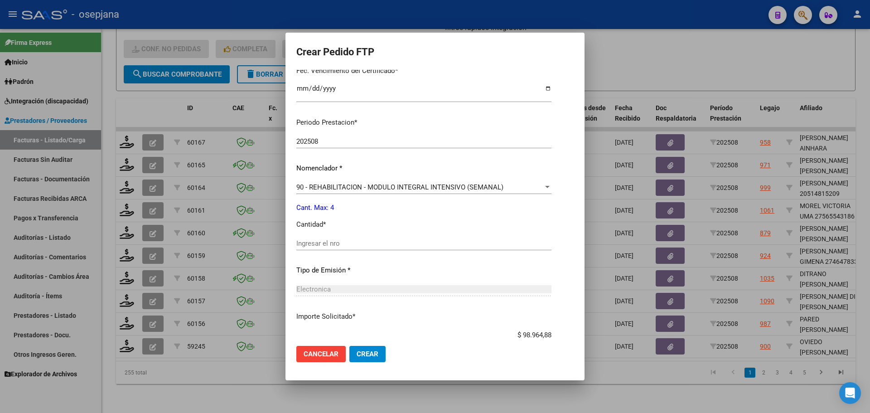
scroll to position [272, 0]
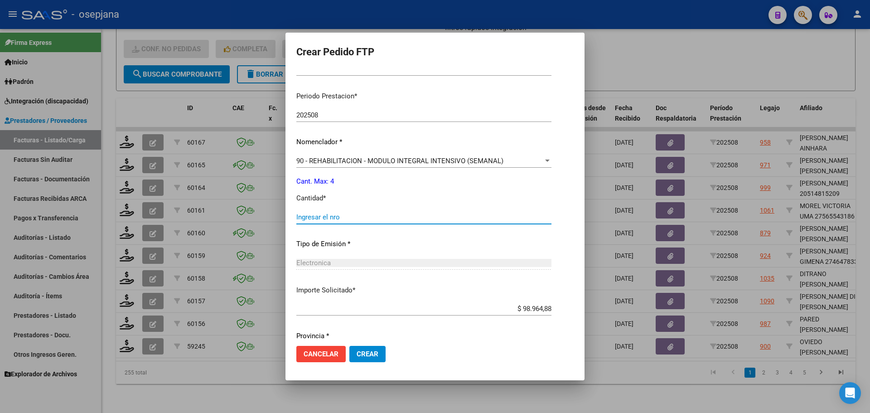
click at [315, 219] on input "Ingresar el nro" at bounding box center [423, 217] width 255 height 8
type input "4"
click at [364, 351] on span "Crear" at bounding box center [368, 354] width 22 height 8
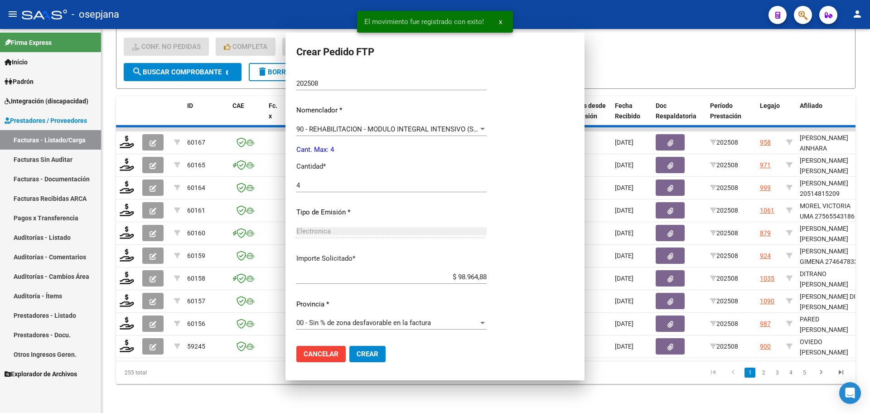
scroll to position [0, 0]
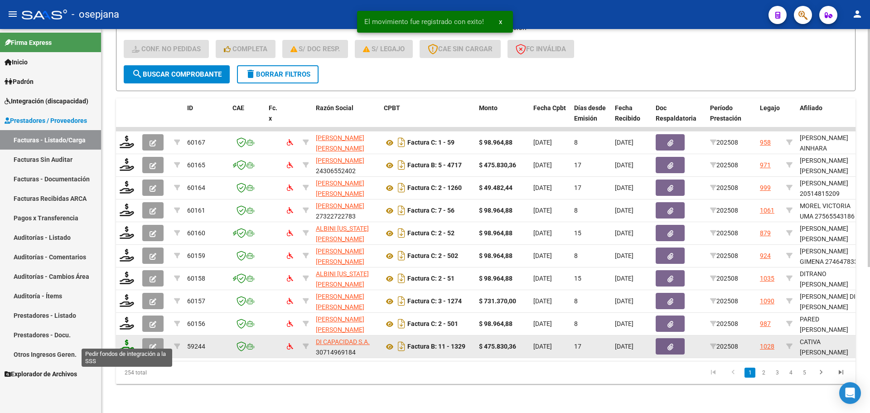
click at [129, 340] on icon at bounding box center [127, 346] width 15 height 13
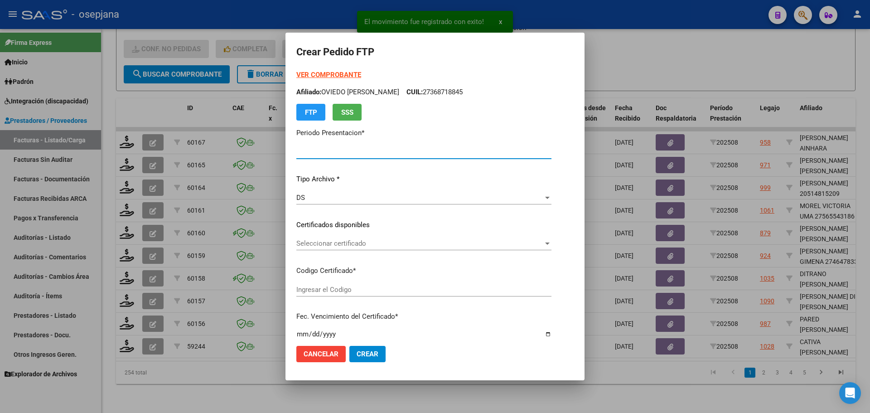
type input "202508"
type input "$ 475.830,36"
type input "ARG02000584501182024072620270726BSAS415"
type input "2027-07-26"
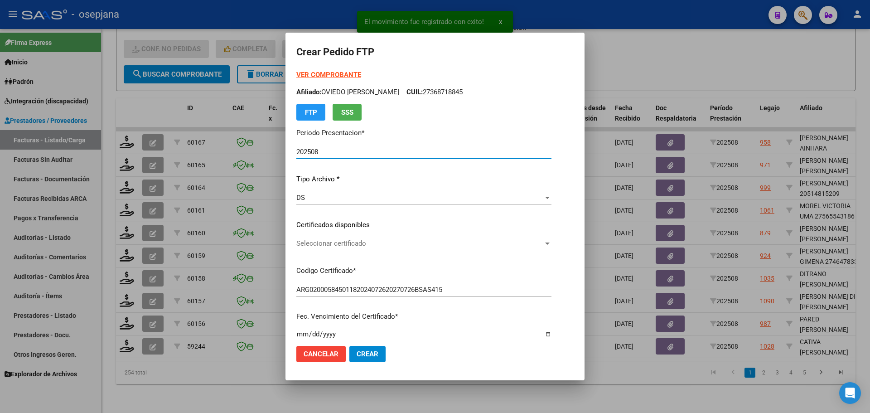
click at [359, 243] on span "Seleccionar certificado" at bounding box center [419, 243] width 247 height 8
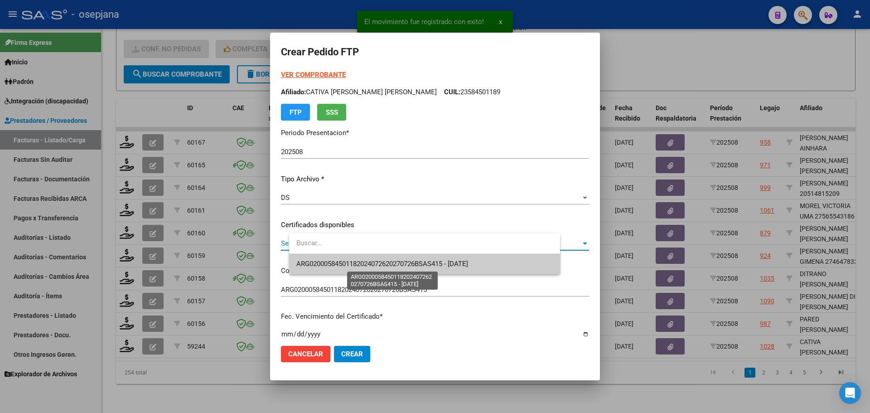
click at [363, 266] on span "ARG02000584501182024072620270726BSAS415 - 2027-07-26" at bounding box center [382, 264] width 172 height 8
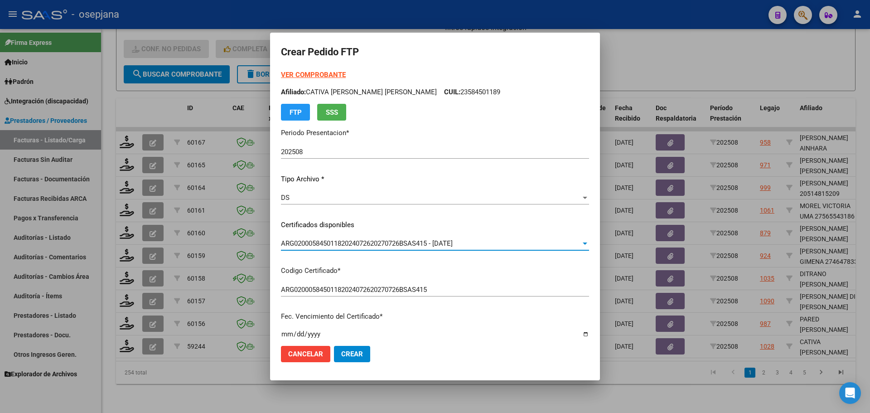
click at [333, 73] on strong "VER COMPROBANTE" at bounding box center [313, 75] width 65 height 8
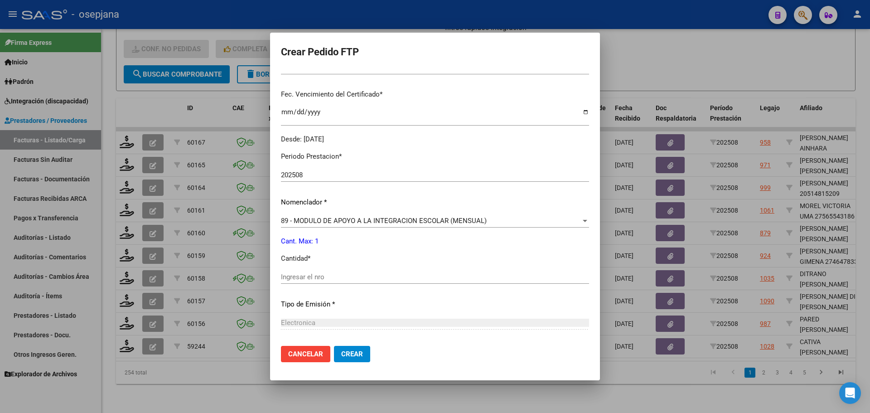
scroll to position [227, 0]
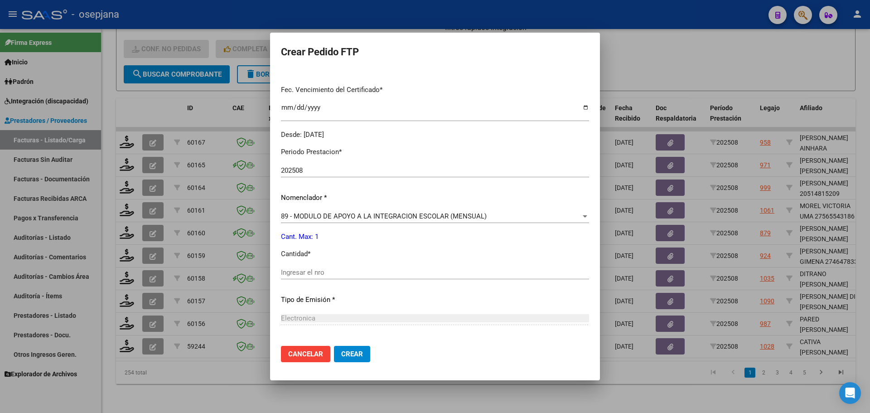
click at [297, 270] on input "Ingresar el nro" at bounding box center [435, 272] width 308 height 8
type input "1"
click at [363, 354] on span "Crear" at bounding box center [352, 354] width 22 height 8
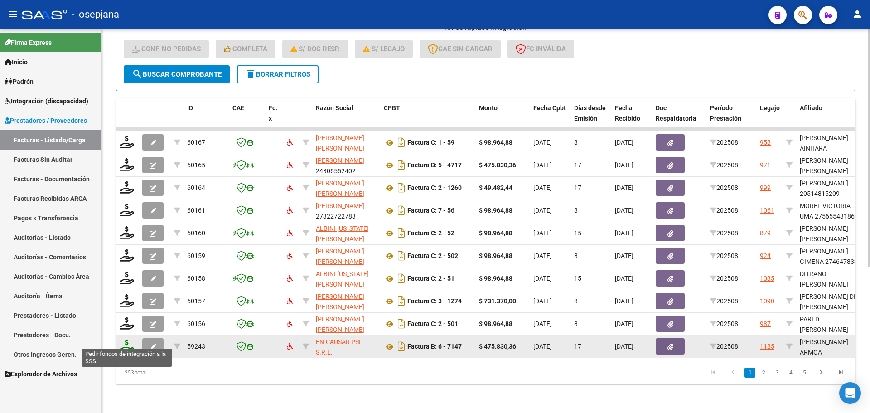
click at [124, 340] on icon at bounding box center [127, 346] width 15 height 13
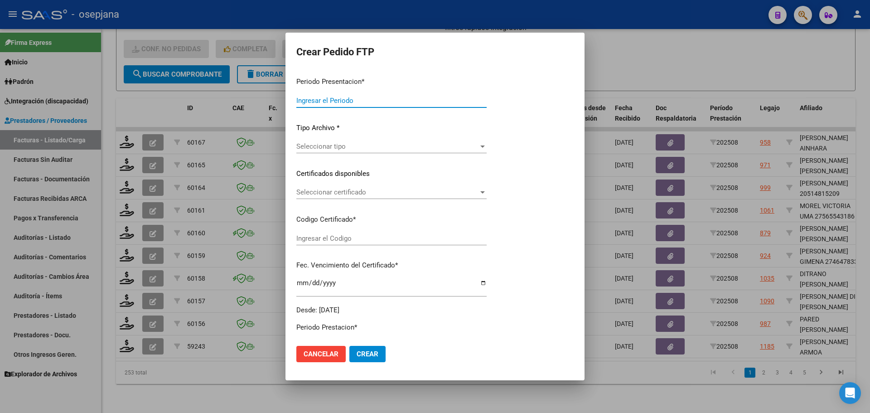
type input "202508"
type input "$ 475.830,36"
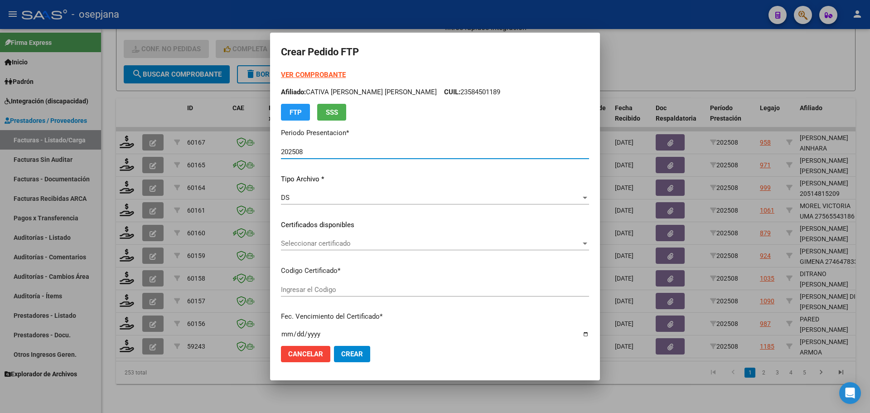
type input "ARG02000564166072024101620271016BUE313"
type input "2027-10-22"
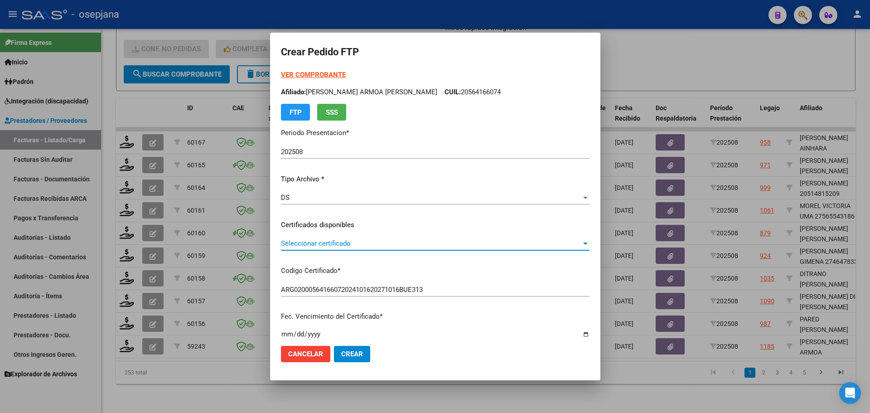
click at [394, 244] on span "Seleccionar certificado" at bounding box center [431, 243] width 301 height 8
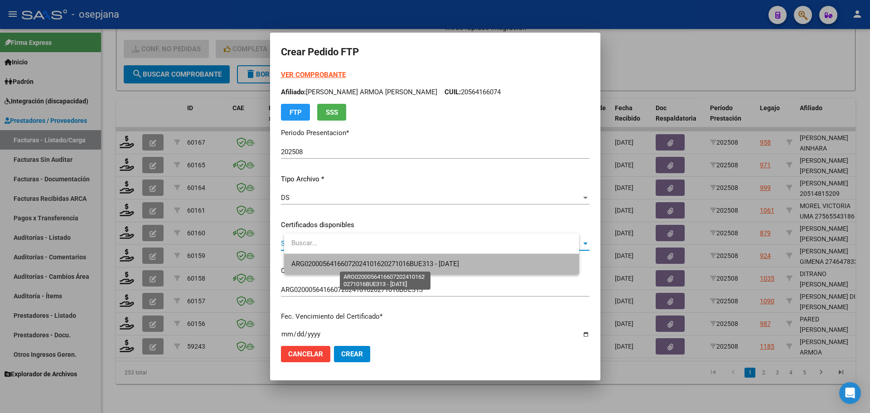
click at [394, 261] on span "ARG02000564166072024101620271016BUE313 - 2027-10-22" at bounding box center [375, 264] width 168 height 8
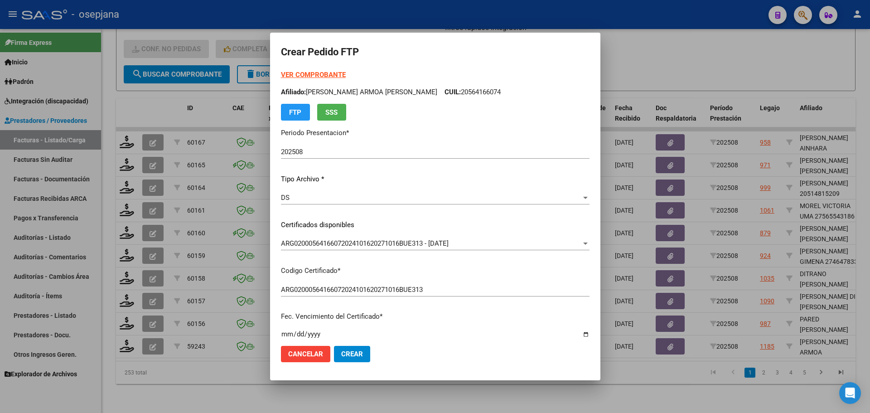
click at [328, 71] on strong "VER COMPROBANTE" at bounding box center [313, 75] width 65 height 8
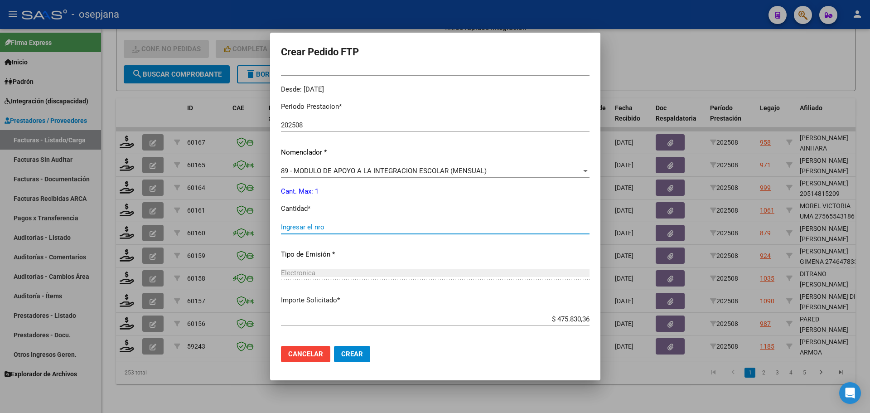
click at [323, 227] on input "Ingresar el nro" at bounding box center [435, 227] width 309 height 8
type input "1"
click at [359, 348] on button "Crear" at bounding box center [352, 354] width 36 height 16
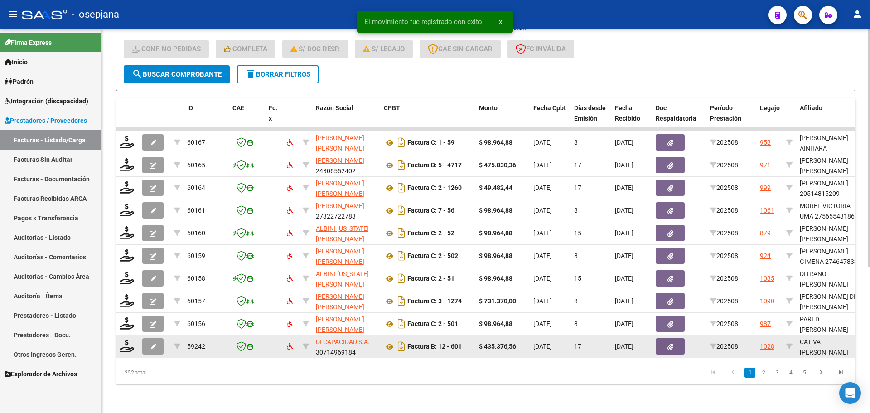
click at [123, 347] on datatable-body-cell at bounding box center [127, 346] width 23 height 22
click at [129, 340] on icon at bounding box center [127, 346] width 15 height 13
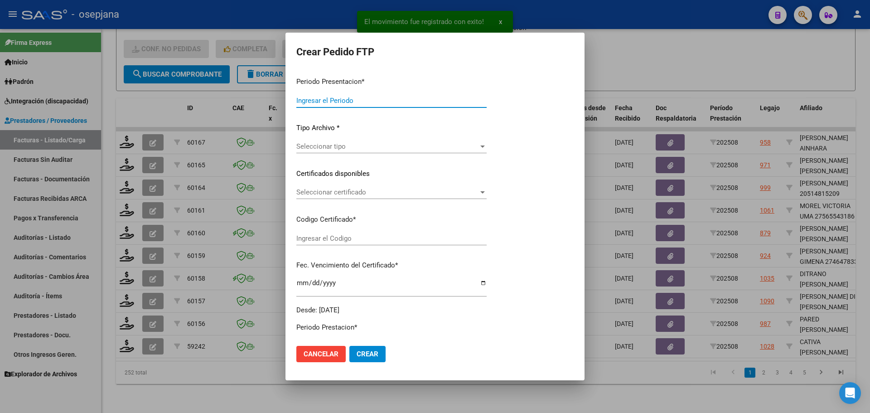
type input "202508"
type input "$ 435.376,56"
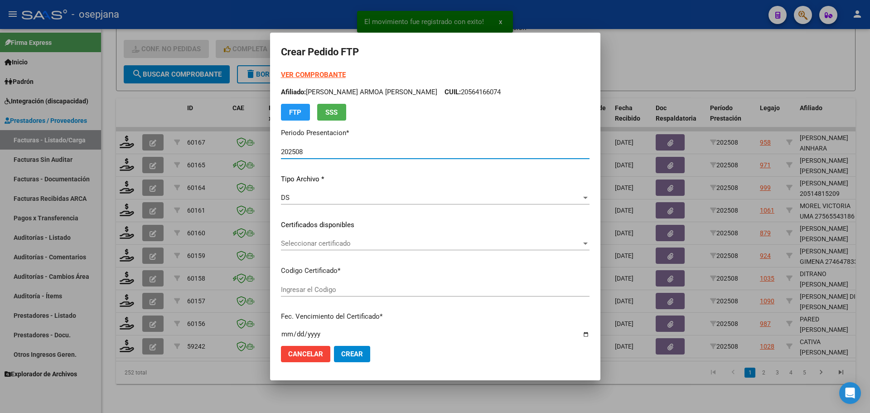
type input "ARG02000584501182024072620270726BSAS415"
type input "2027-07-26"
click at [425, 237] on div "Seleccionar certificado Seleccionar certificado" at bounding box center [435, 244] width 308 height 14
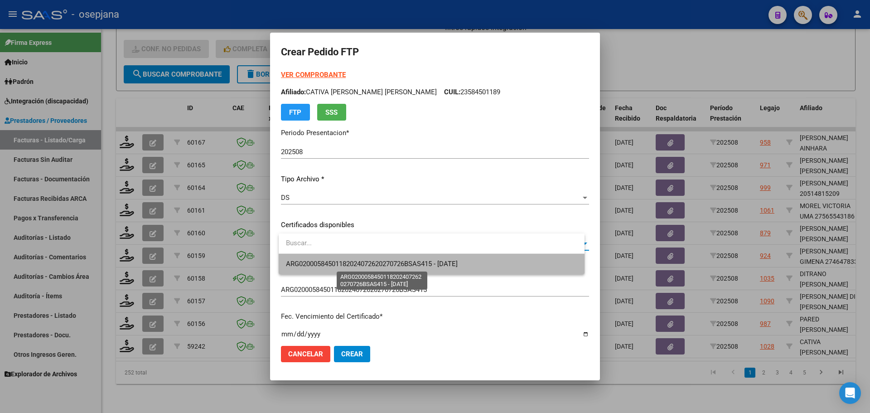
click at [431, 261] on span "ARG02000584501182024072620270726BSAS415 - 2027-07-26" at bounding box center [372, 264] width 172 height 8
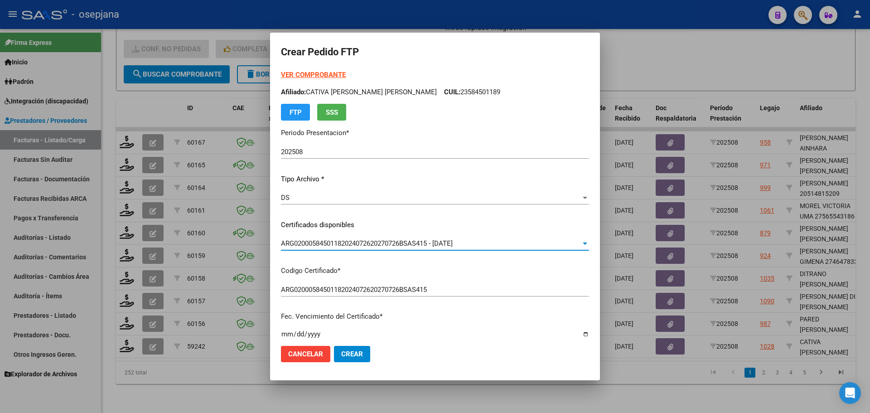
click at [308, 74] on strong "VER COMPROBANTE" at bounding box center [313, 75] width 65 height 8
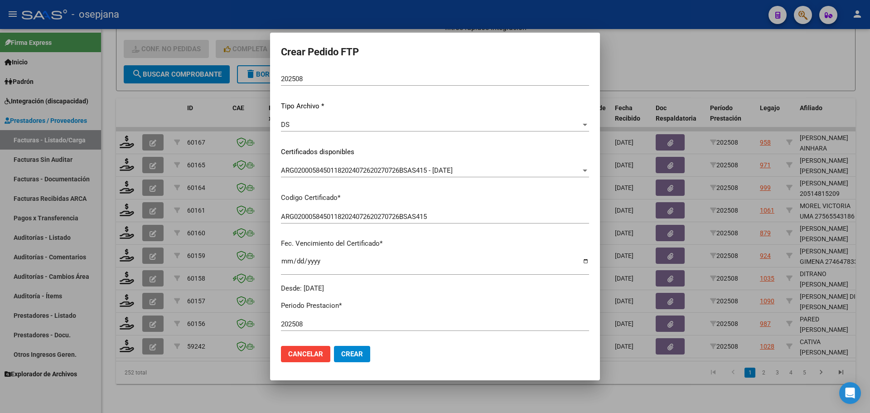
scroll to position [181, 0]
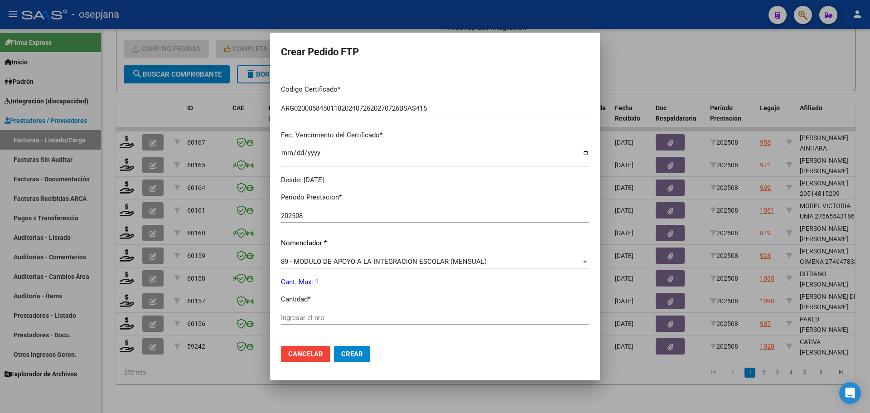
click at [347, 259] on span "89 - MODULO DE APOYO A LA INTEGRACION ESCOLAR (MENSUAL)" at bounding box center [384, 261] width 206 height 8
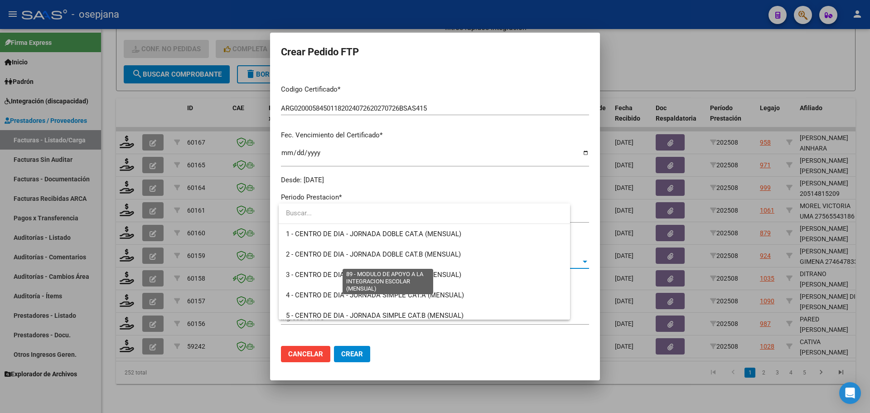
scroll to position [1768, 0]
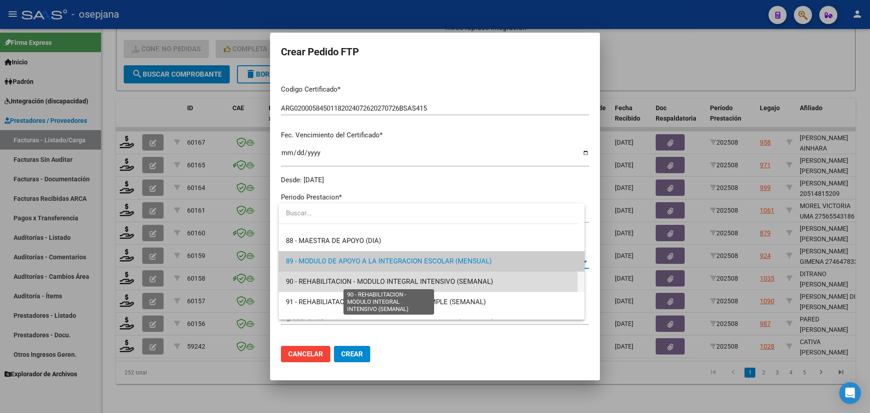
click at [340, 281] on span "90 - REHABILITACION - MODULO INTEGRAL INTENSIVO (SEMANAL)" at bounding box center [389, 281] width 207 height 8
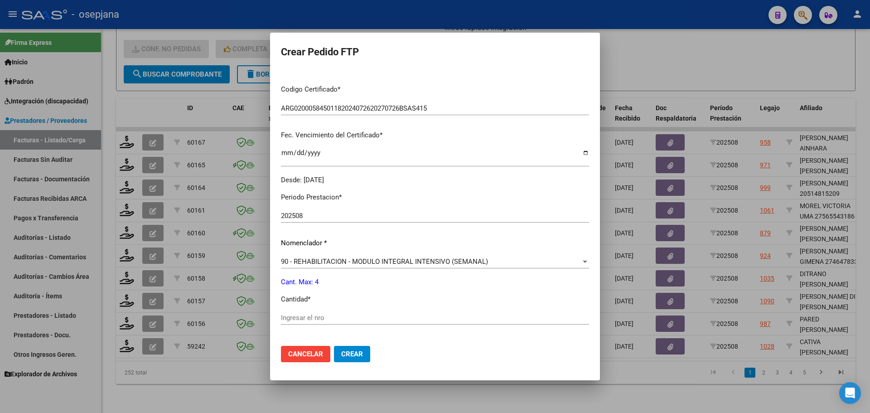
click at [304, 313] on div "Ingresar el nro" at bounding box center [435, 318] width 308 height 14
type input "4"
click at [361, 353] on span "Crear" at bounding box center [352, 354] width 22 height 8
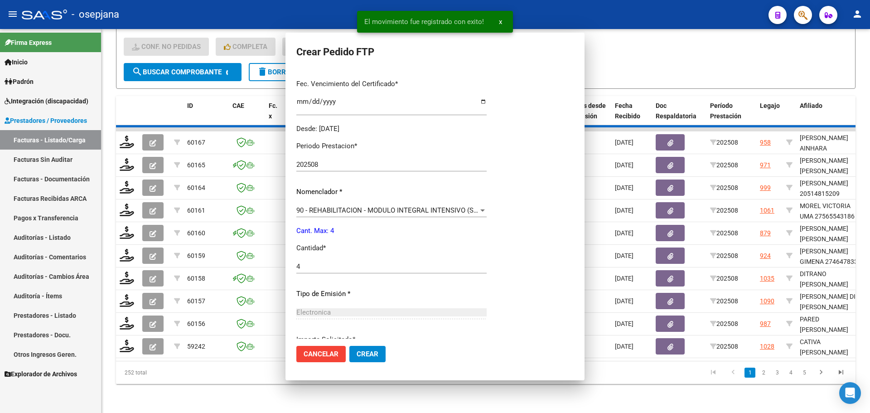
scroll to position [0, 0]
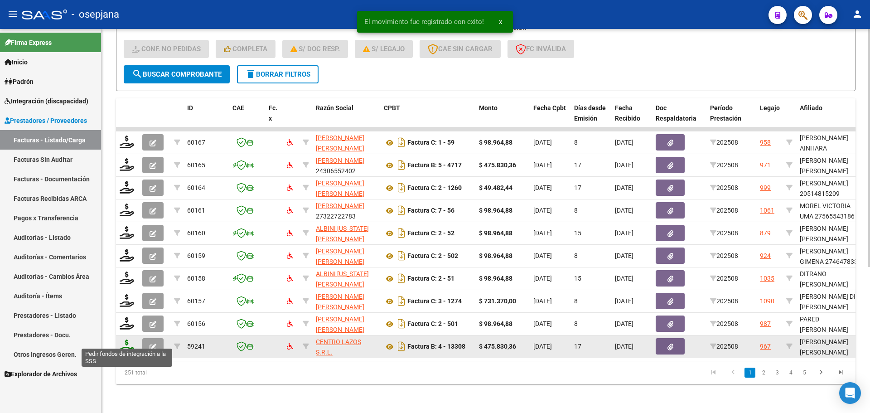
click at [133, 340] on icon at bounding box center [127, 346] width 15 height 13
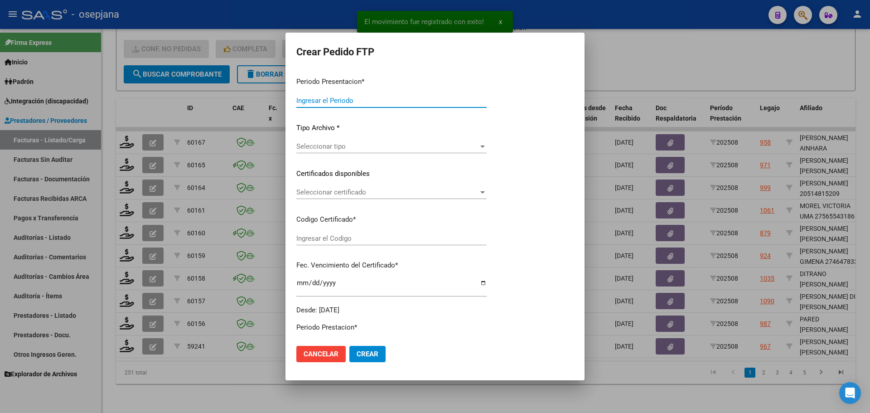
type input "202508"
type input "$ 475.830,36"
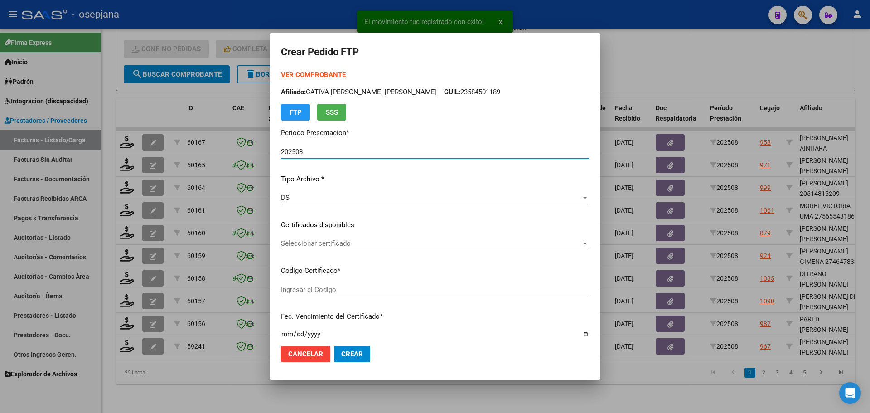
type input "ARG01000554359402022121520271215BS427"
type input "2027-12-15"
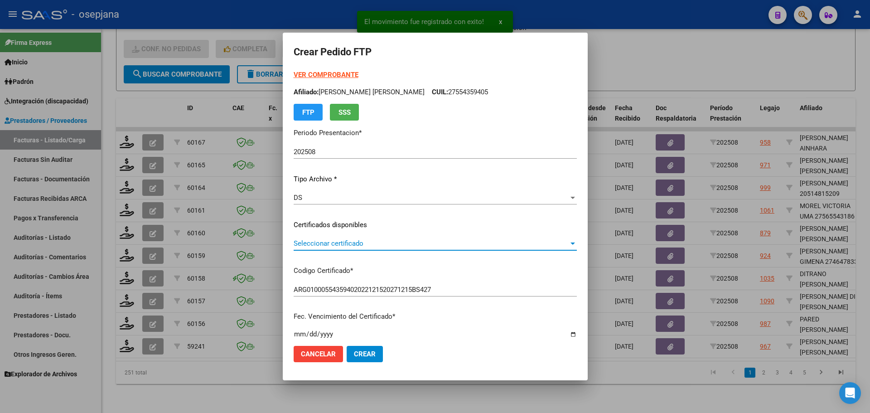
click at [325, 240] on span "Seleccionar certificado" at bounding box center [431, 243] width 275 height 8
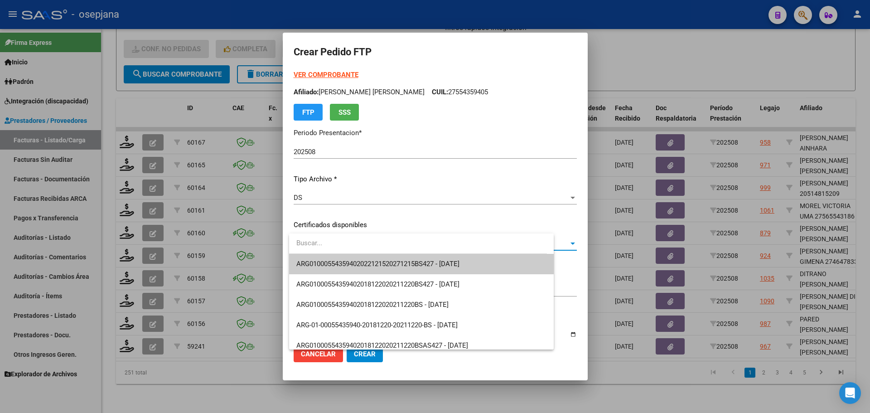
click at [330, 258] on span "ARG01000554359402022121520271215BS427 - 2027-12-15" at bounding box center [421, 264] width 250 height 20
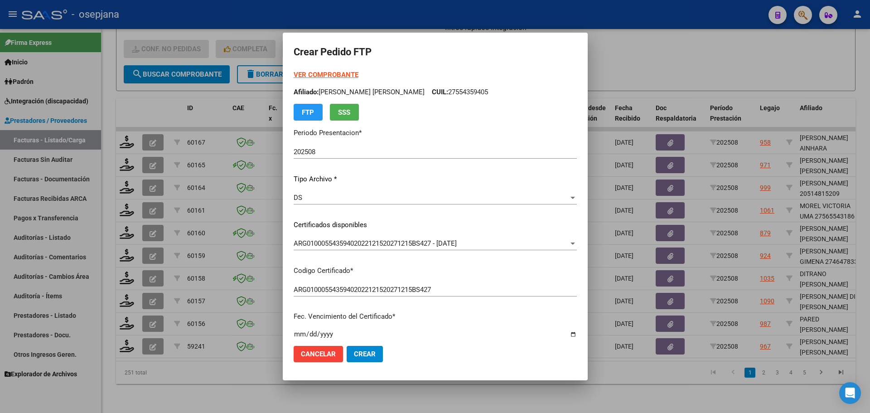
click at [324, 74] on strong "VER COMPROBANTE" at bounding box center [326, 75] width 65 height 8
click at [637, 55] on div at bounding box center [435, 206] width 870 height 413
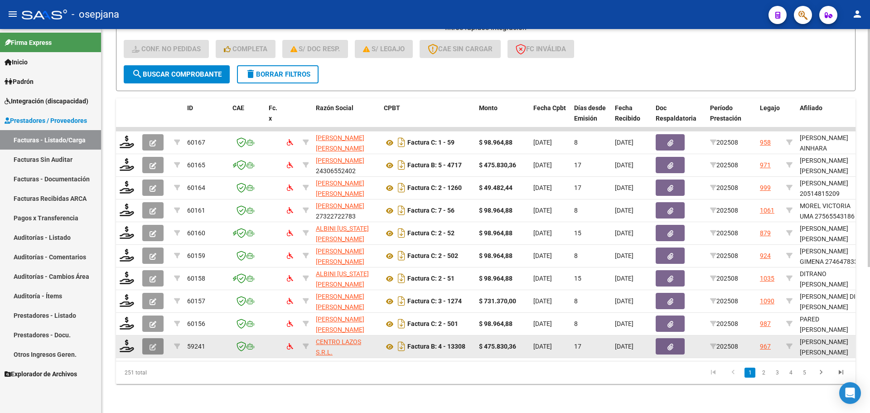
click at [162, 340] on button "button" at bounding box center [152, 346] width 21 height 16
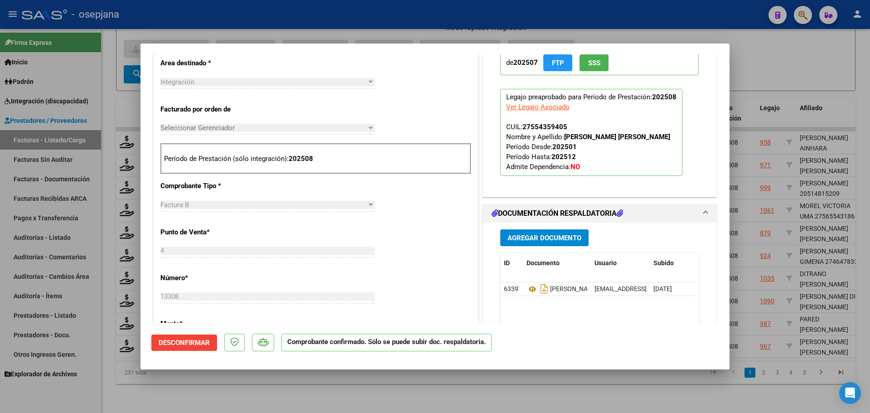
scroll to position [199, 0]
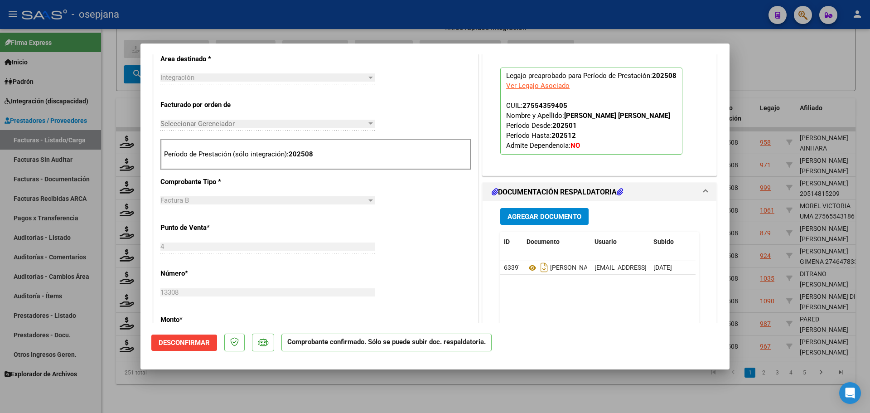
click at [182, 343] on span "Desconfirmar" at bounding box center [184, 343] width 51 height 8
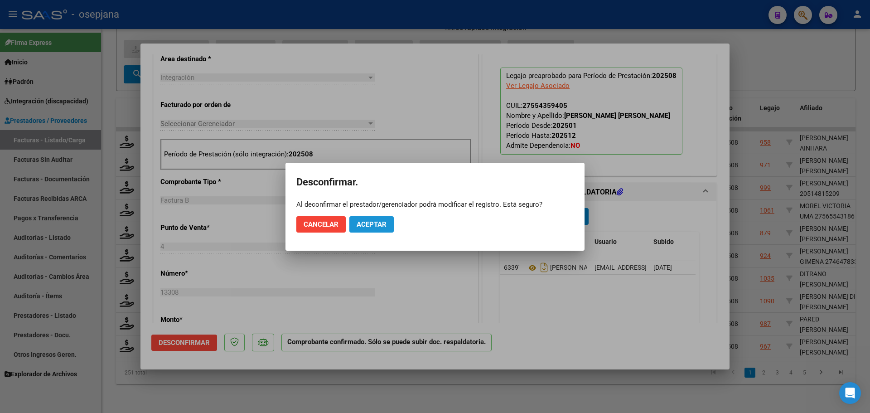
click at [386, 223] on span "Aceptar" at bounding box center [372, 224] width 30 height 8
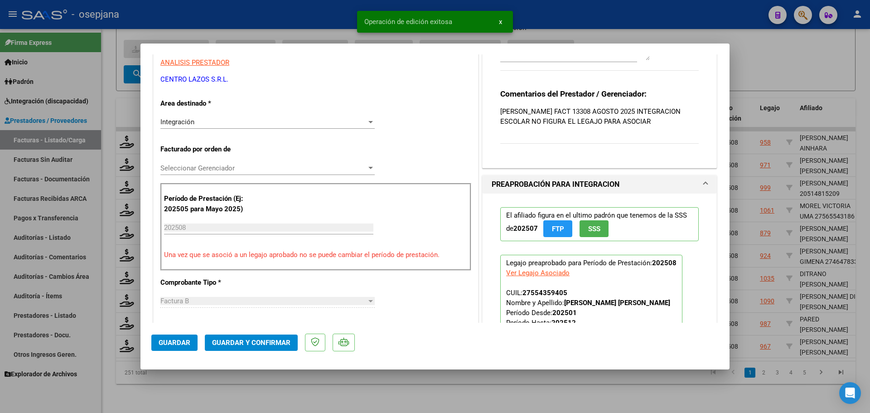
scroll to position [18, 0]
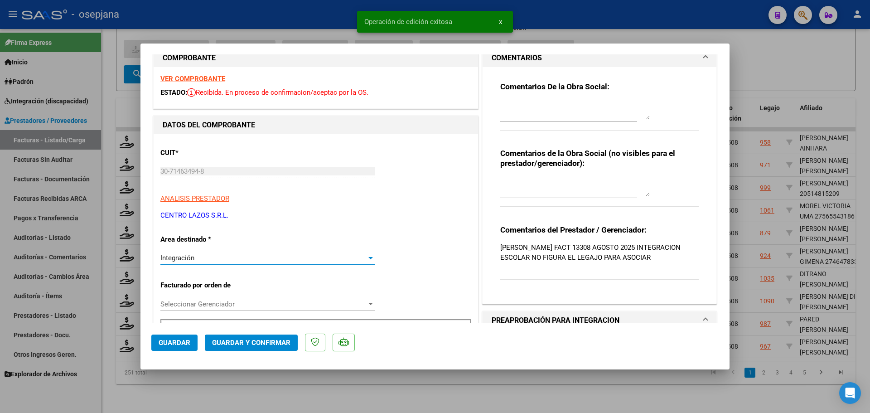
click at [228, 254] on div "Integración" at bounding box center [263, 258] width 206 height 8
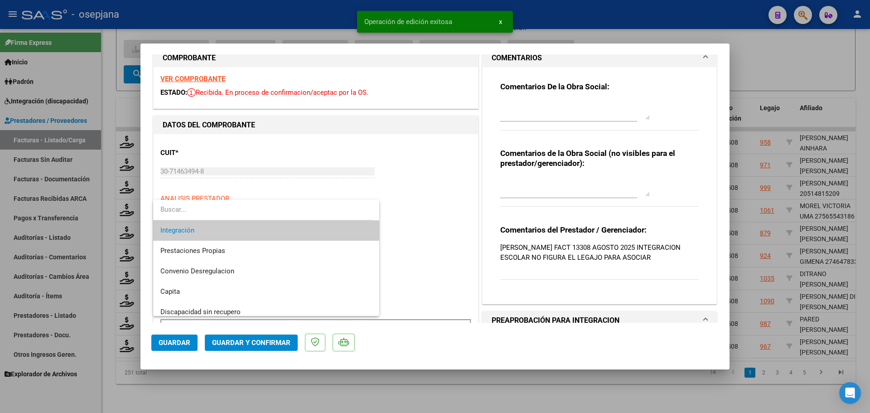
scroll to position [88, 0]
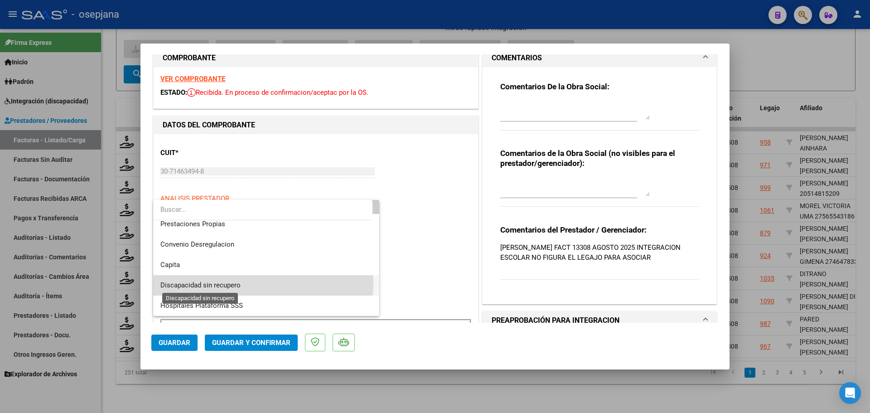
click at [230, 282] on span "Discapacidad sin recupero" at bounding box center [200, 285] width 80 height 8
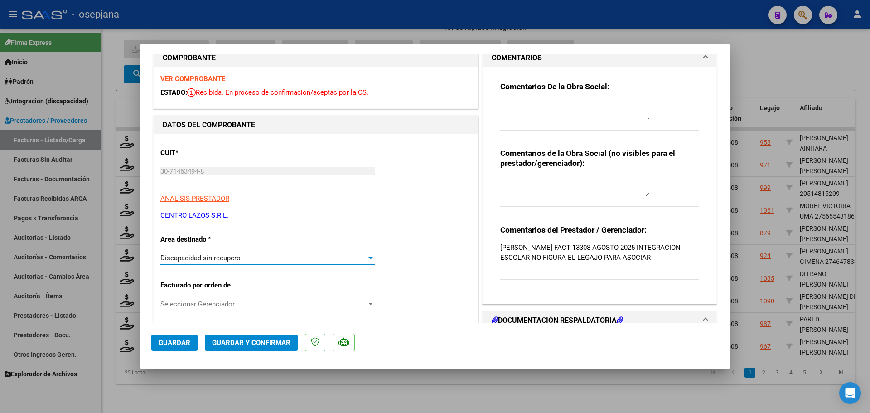
click at [152, 348] on button "Guardar" at bounding box center [174, 343] width 46 height 16
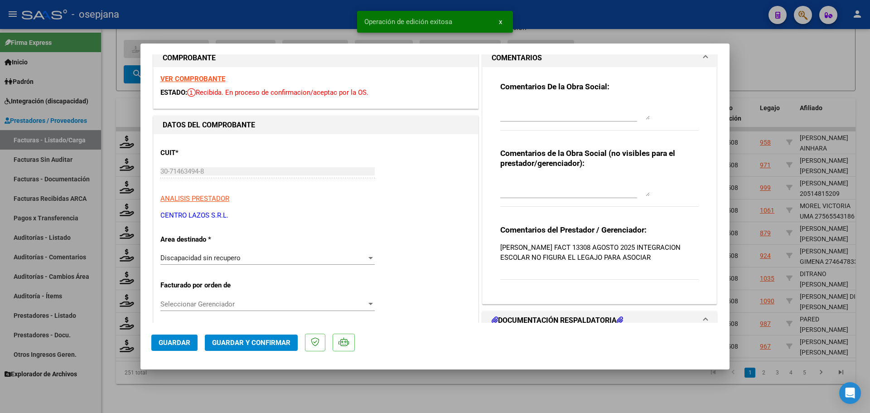
click at [751, 189] on div at bounding box center [435, 206] width 870 height 413
type input "$ 0,00"
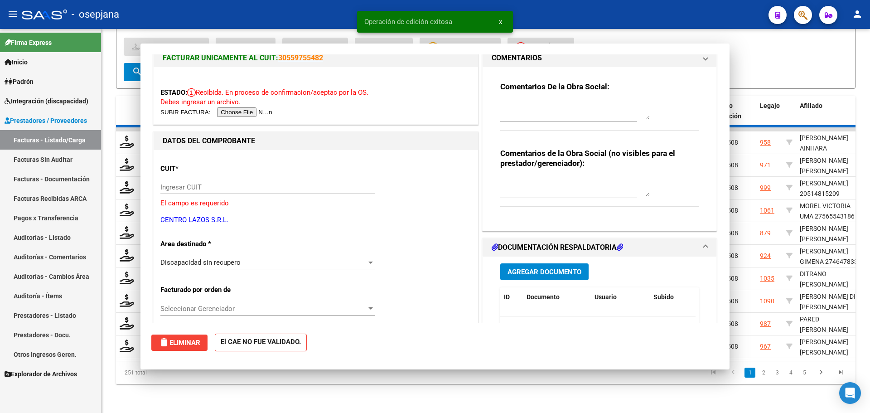
scroll to position [0, 0]
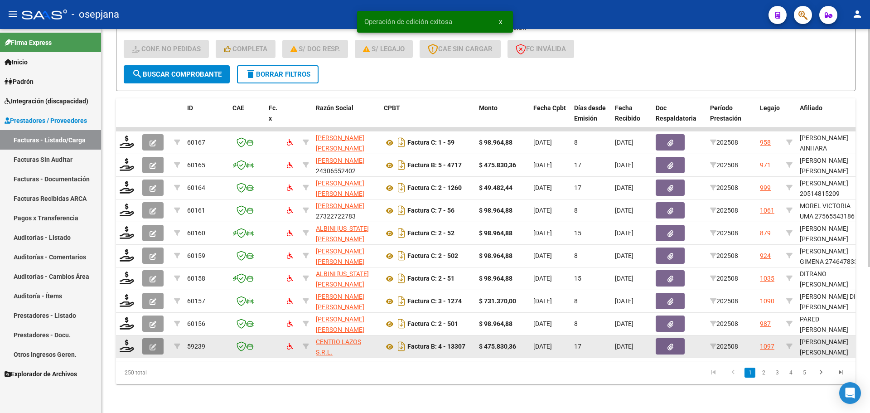
click at [154, 344] on icon "button" at bounding box center [153, 347] width 7 height 7
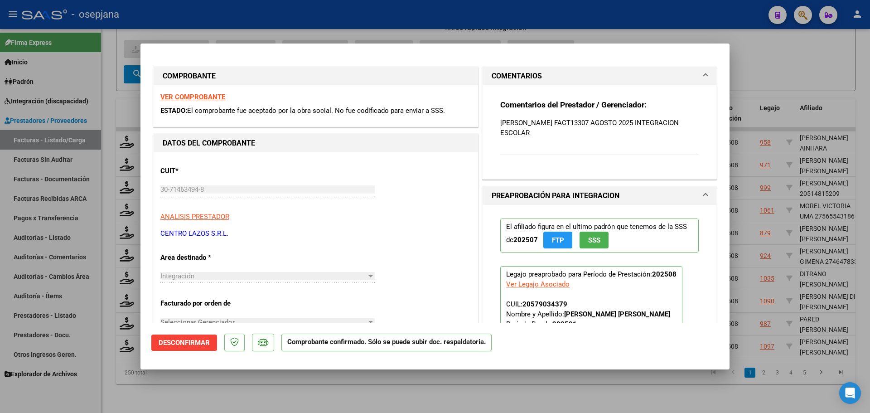
click at [183, 93] on strong "VER COMPROBANTE" at bounding box center [192, 97] width 65 height 8
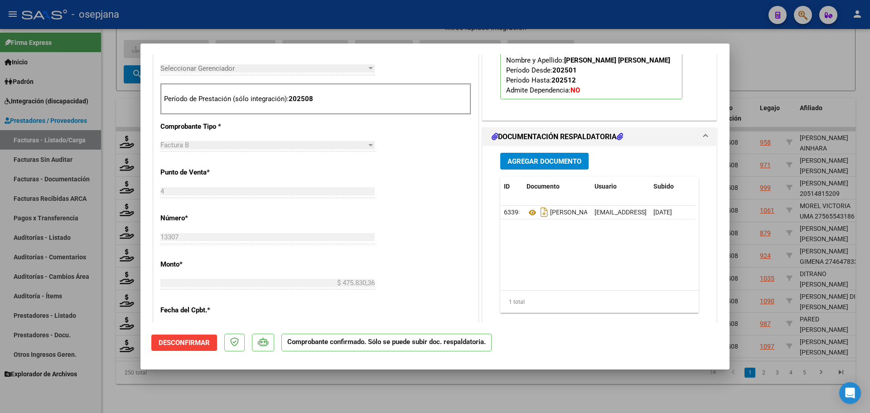
scroll to position [272, 0]
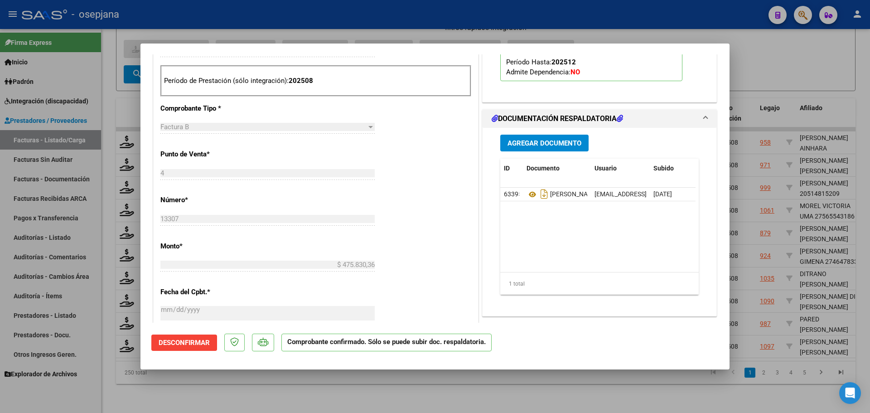
click at [807, 63] on div at bounding box center [435, 206] width 870 height 413
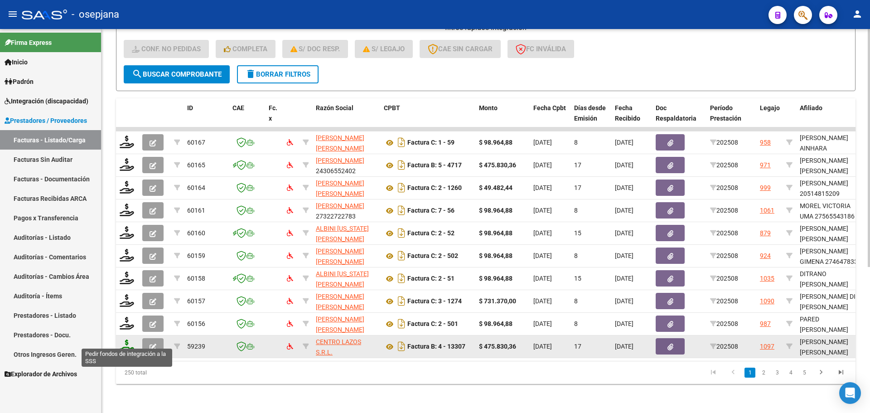
click at [124, 340] on icon at bounding box center [127, 346] width 15 height 13
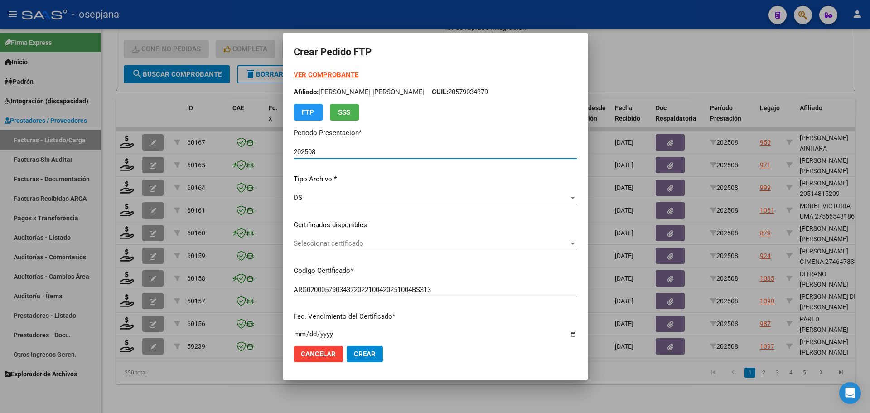
click at [333, 236] on div "VER COMPROBANTE ARCA Padrón Afiliado: MOLINA EITHAN ABDUL CUIL: 20579034379 FTP…" at bounding box center [435, 218] width 283 height 296
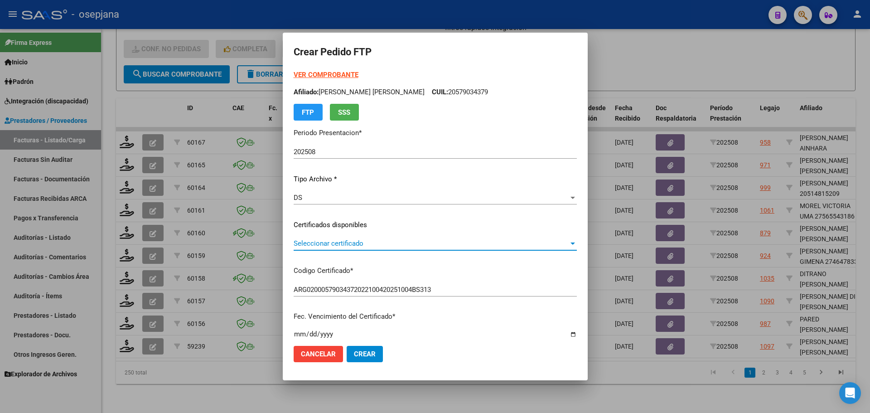
click at [337, 244] on span "Seleccionar certificado" at bounding box center [431, 243] width 275 height 8
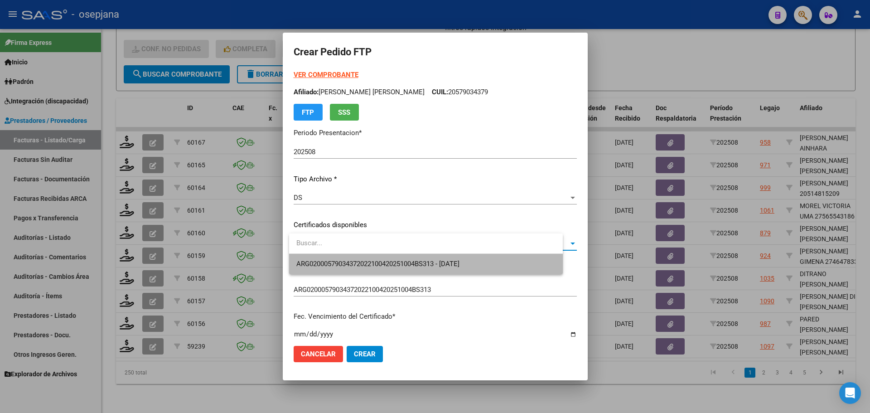
click at [339, 259] on span "ARG02000579034372022100420251004BS313 - 2025-10-04" at bounding box center [425, 264] width 259 height 20
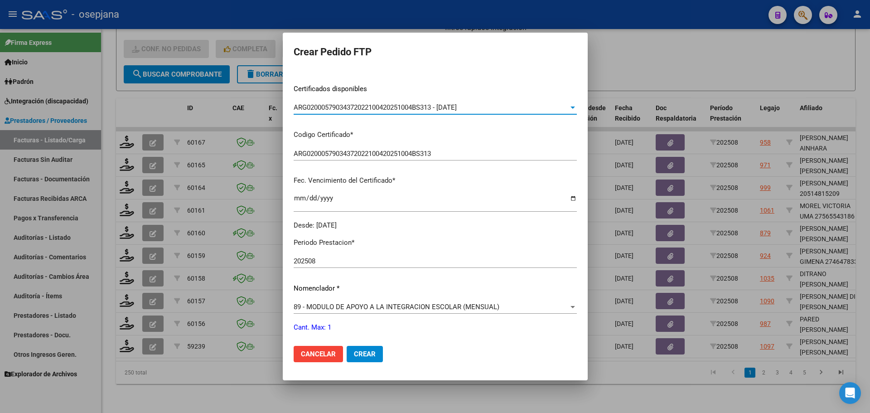
scroll to position [227, 0]
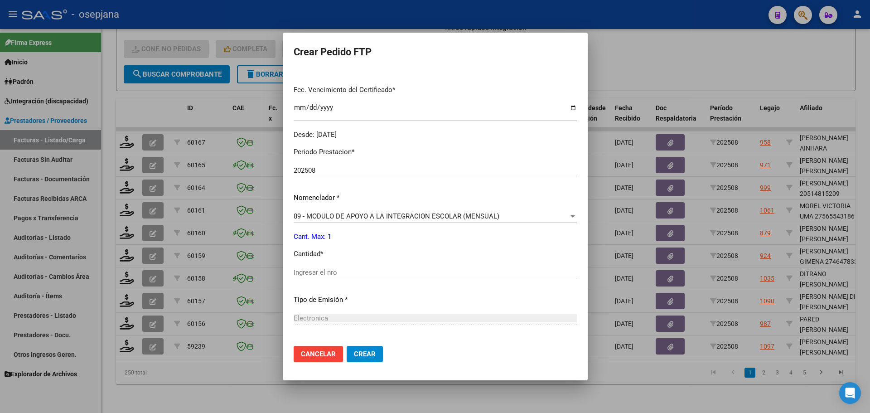
click at [339, 264] on div "Periodo Prestacion * 202508 Ingresar el Periodo Prestacion Nomenclador * 89 - M…" at bounding box center [435, 283] width 283 height 286
click at [339, 267] on div "Ingresar el nro" at bounding box center [435, 273] width 283 height 14
click at [381, 349] on button "Crear" at bounding box center [365, 354] width 36 height 16
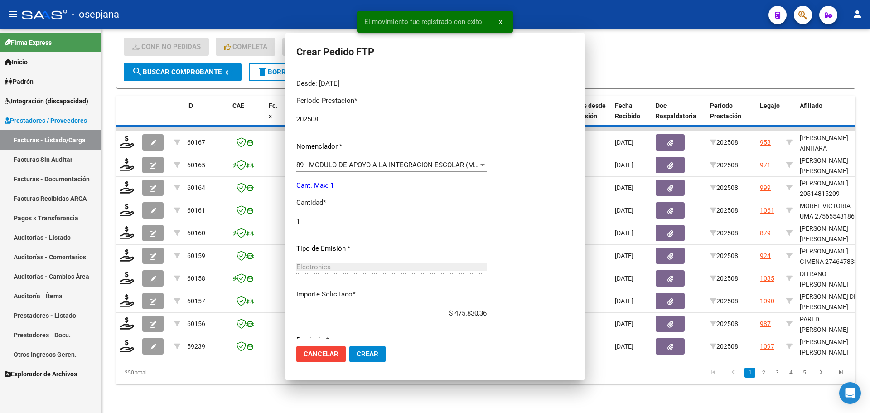
scroll to position [0, 0]
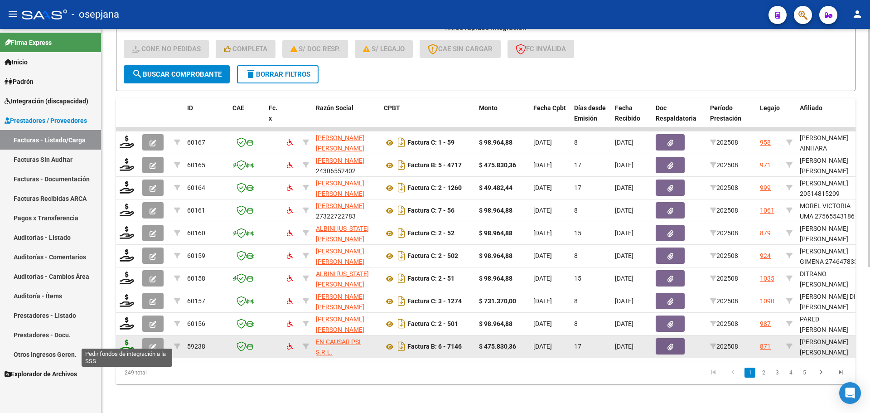
click at [129, 340] on icon at bounding box center [127, 346] width 15 height 13
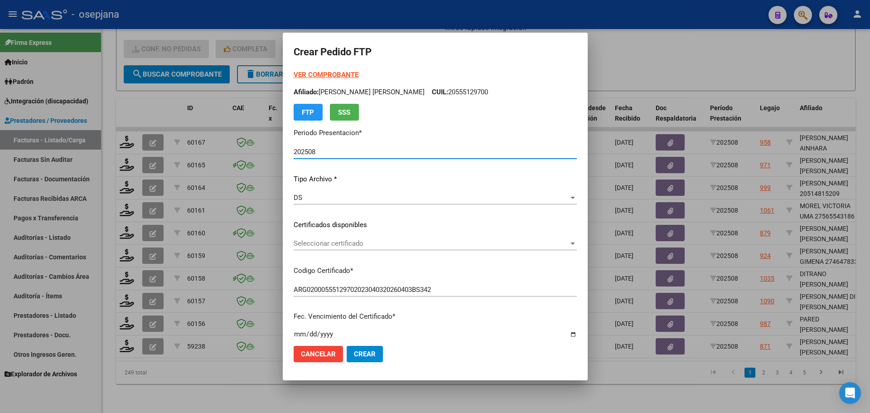
click at [353, 245] on span "Seleccionar certificado" at bounding box center [431, 243] width 275 height 8
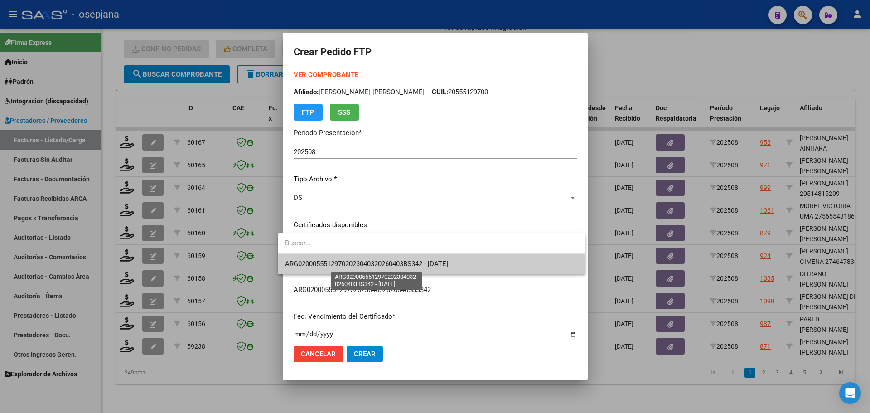
click at [357, 263] on span "ARG02000555129702023040320260403BS342 - 2026-04-01" at bounding box center [366, 264] width 163 height 8
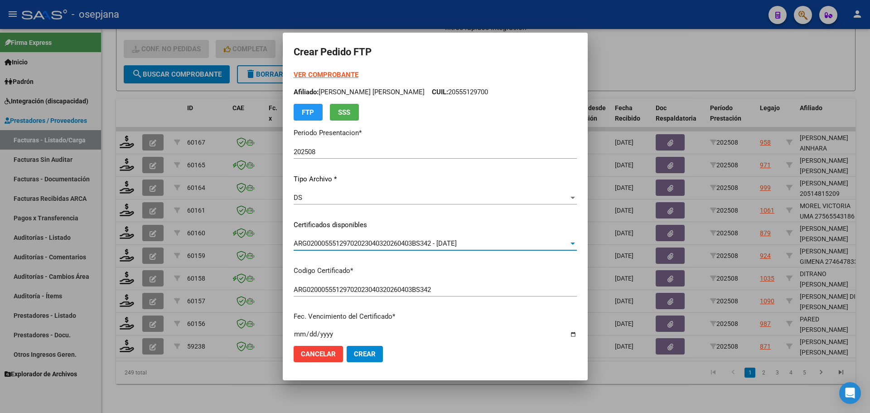
click at [315, 74] on strong "VER COMPROBANTE" at bounding box center [326, 75] width 65 height 8
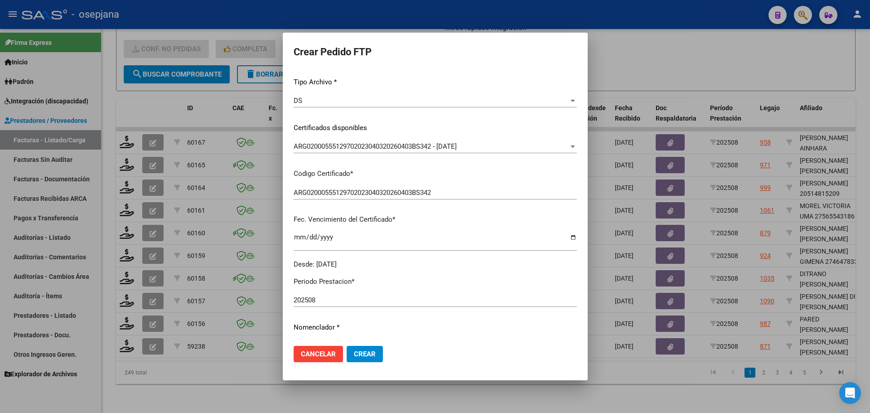
scroll to position [227, 0]
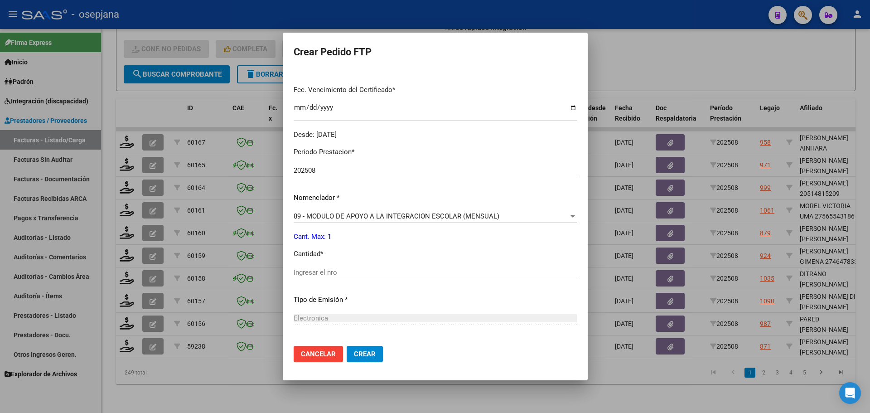
click at [311, 273] on input "Ingresar el nro" at bounding box center [435, 272] width 283 height 8
click at [368, 352] on button "Crear" at bounding box center [365, 354] width 36 height 16
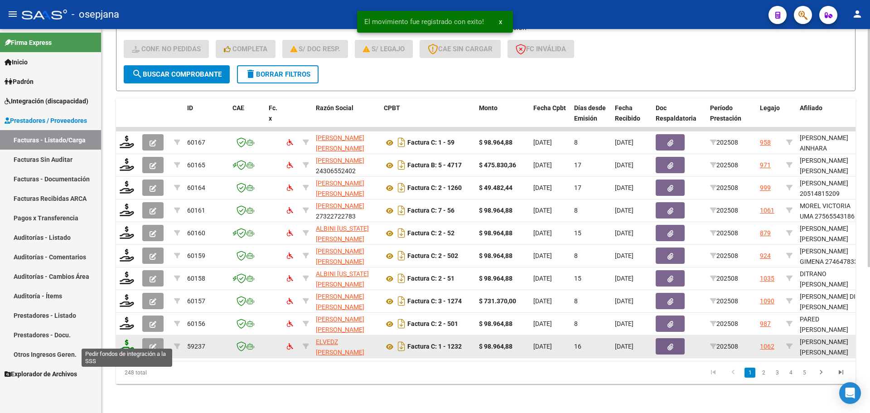
click at [126, 340] on icon at bounding box center [127, 346] width 15 height 13
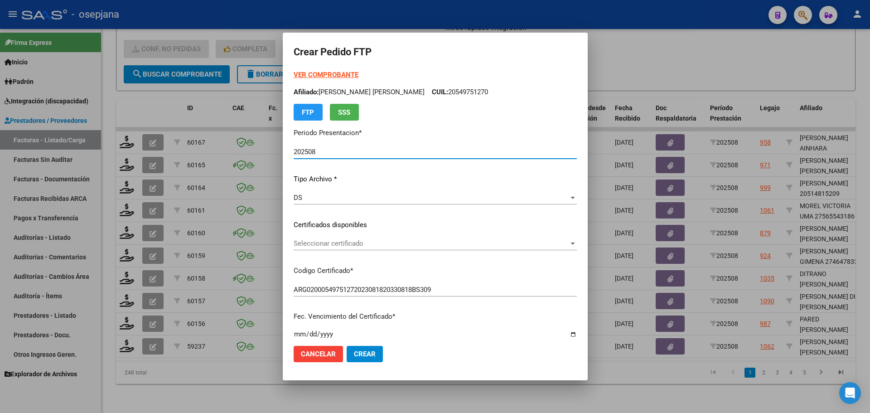
click at [367, 240] on span "Seleccionar certificado" at bounding box center [431, 243] width 275 height 8
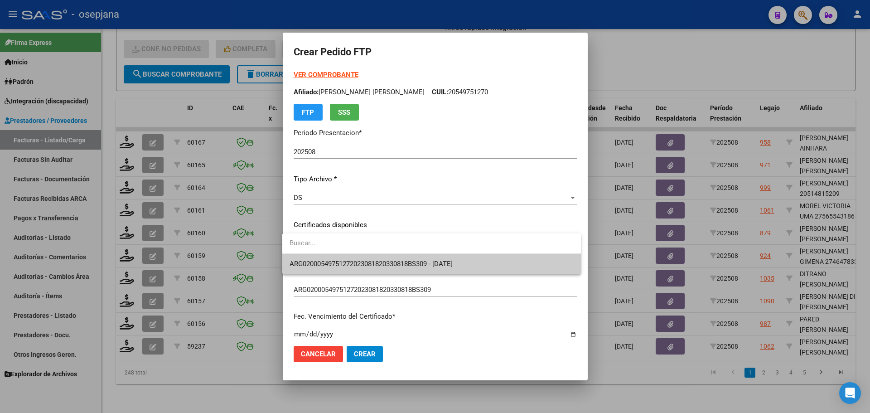
click at [371, 258] on span "ARG02000549751272023081820330818BS309 - 2033-08-18" at bounding box center [432, 264] width 284 height 20
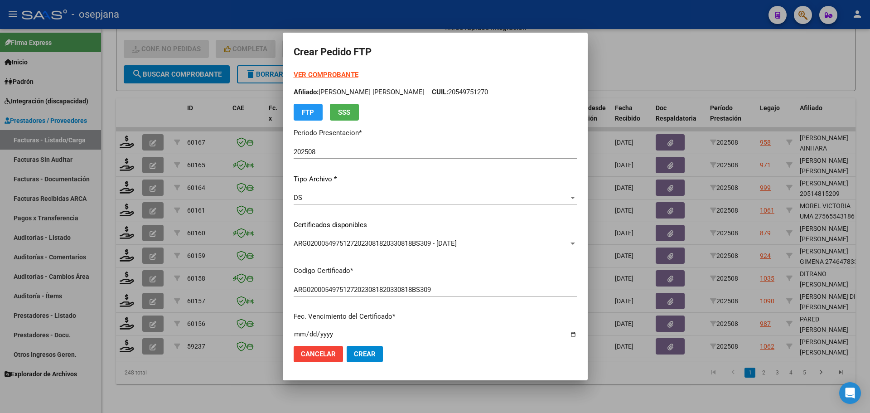
click at [328, 74] on strong "VER COMPROBANTE" at bounding box center [326, 75] width 65 height 8
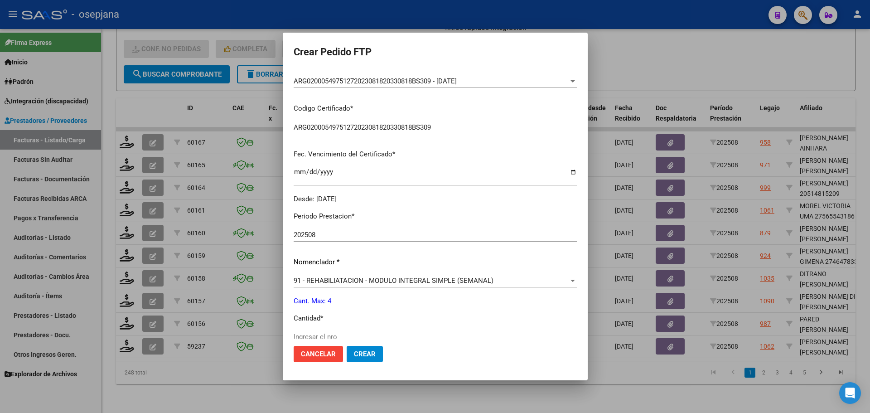
scroll to position [314, 0]
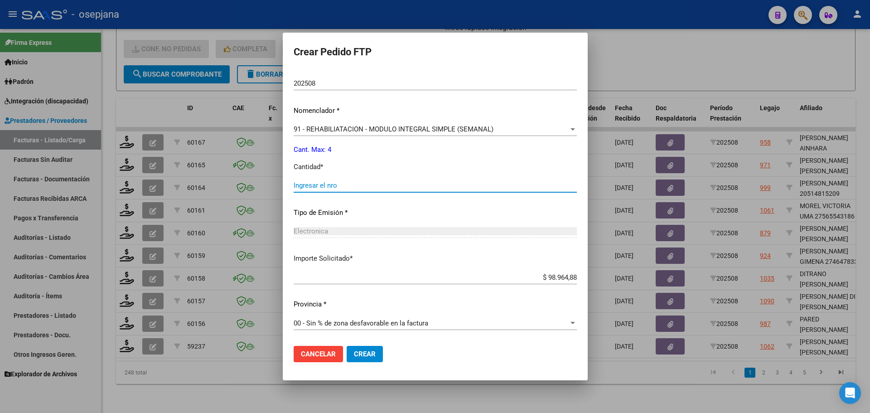
click at [324, 186] on input "Ingresar el nro" at bounding box center [435, 185] width 283 height 8
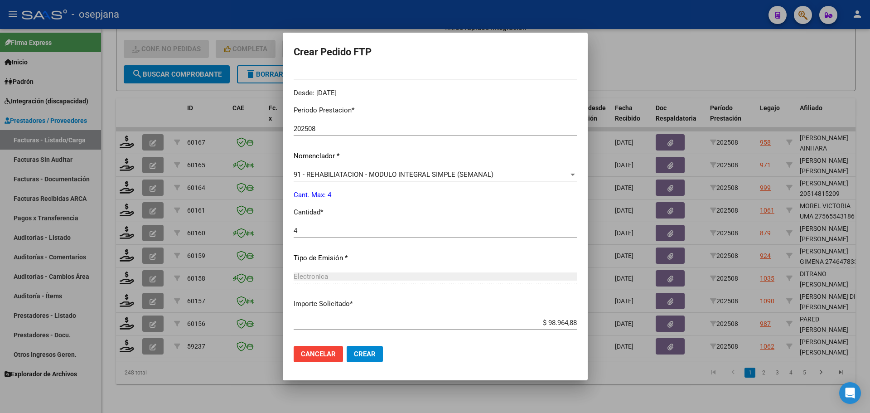
scroll to position [272, 0]
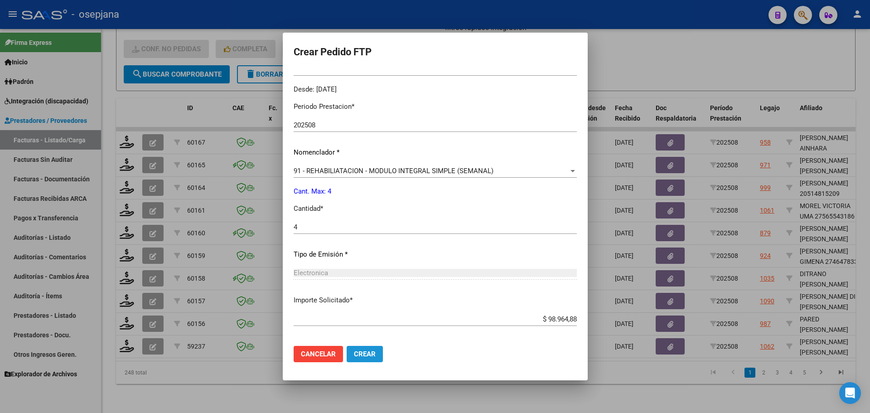
click at [364, 354] on span "Crear" at bounding box center [365, 354] width 22 height 8
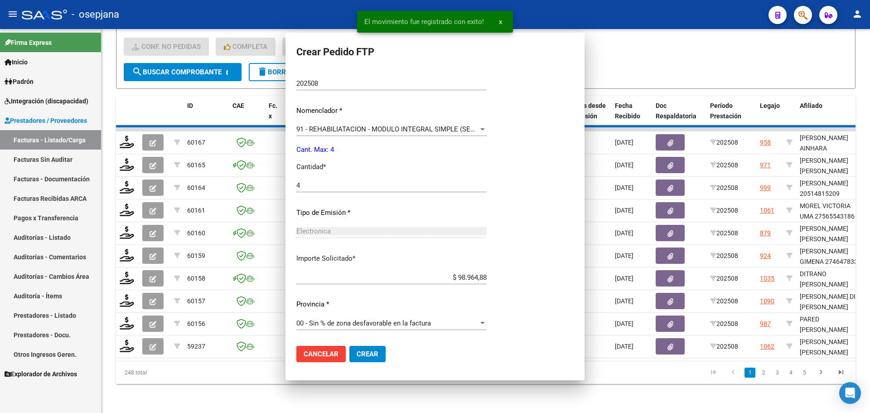
scroll to position [0, 0]
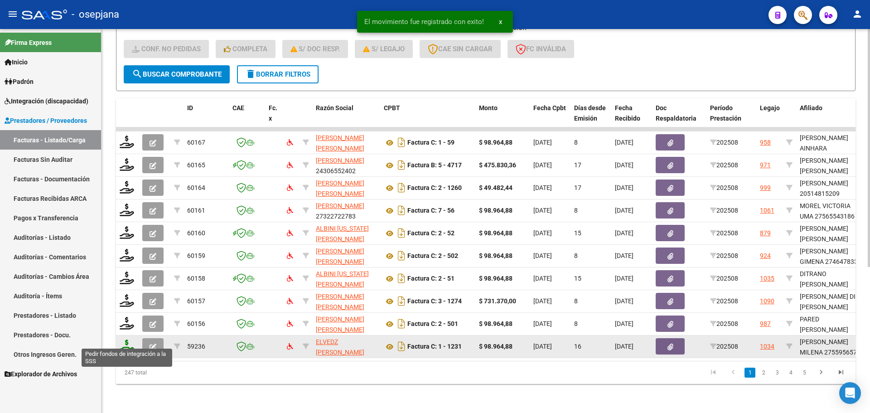
click at [124, 340] on icon at bounding box center [127, 346] width 15 height 13
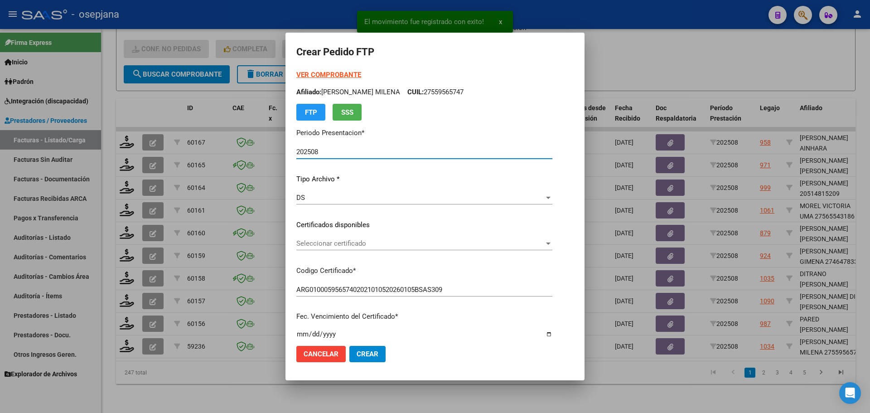
click at [330, 240] on span "Seleccionar certificado" at bounding box center [420, 243] width 248 height 8
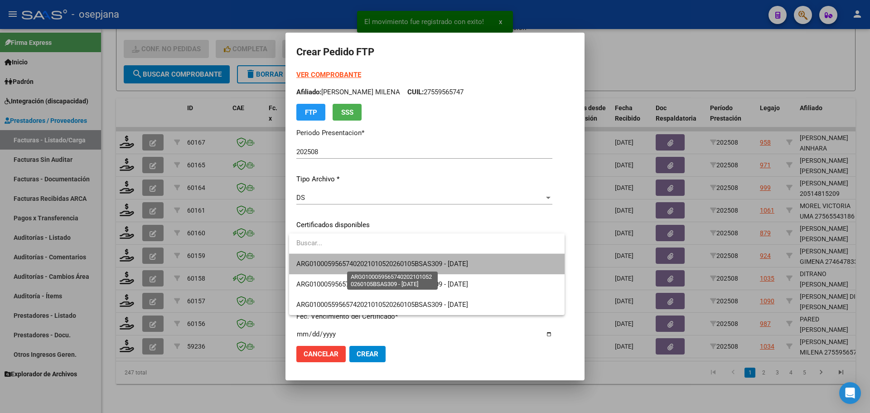
click at [331, 260] on span "ARG01000595657402021010520260105BSAS309 - 2026-01-05" at bounding box center [382, 264] width 172 height 8
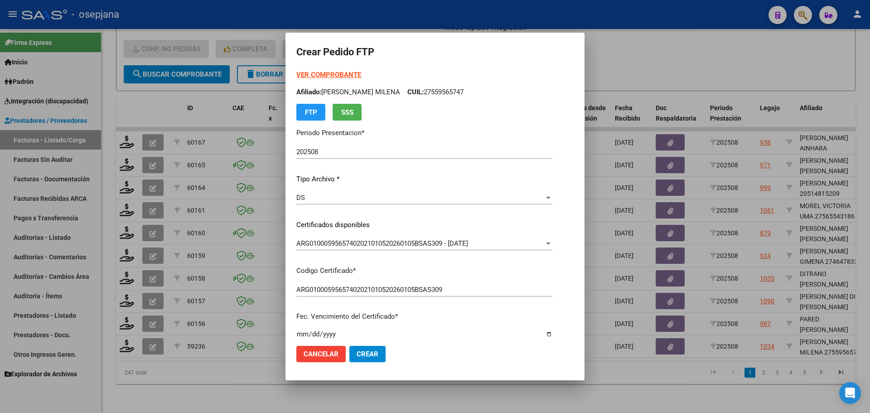
click at [336, 76] on strong "VER COMPROBANTE" at bounding box center [328, 75] width 65 height 8
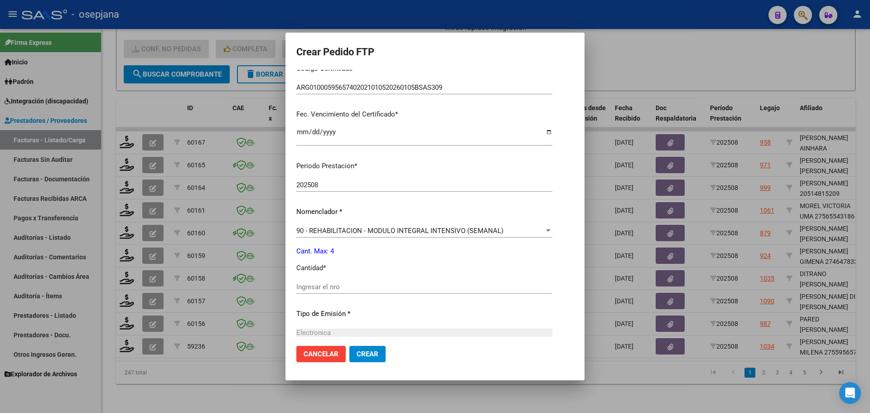
scroll to position [272, 0]
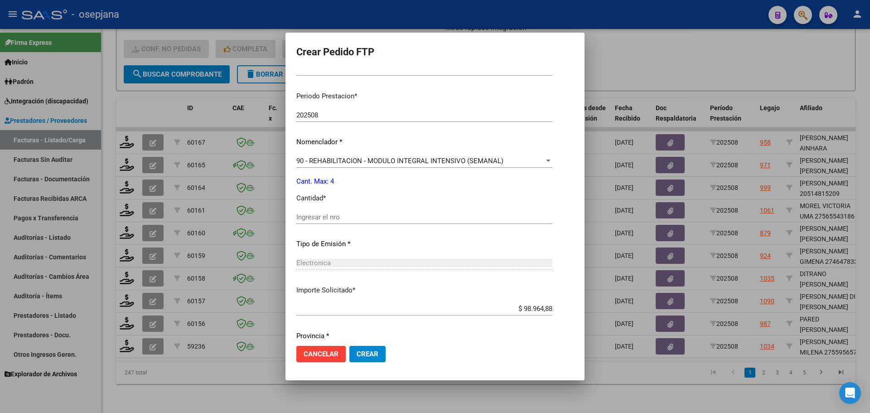
click at [323, 220] on input "Ingresar el nro" at bounding box center [424, 217] width 256 height 8
click at [374, 355] on span "Crear" at bounding box center [368, 354] width 22 height 8
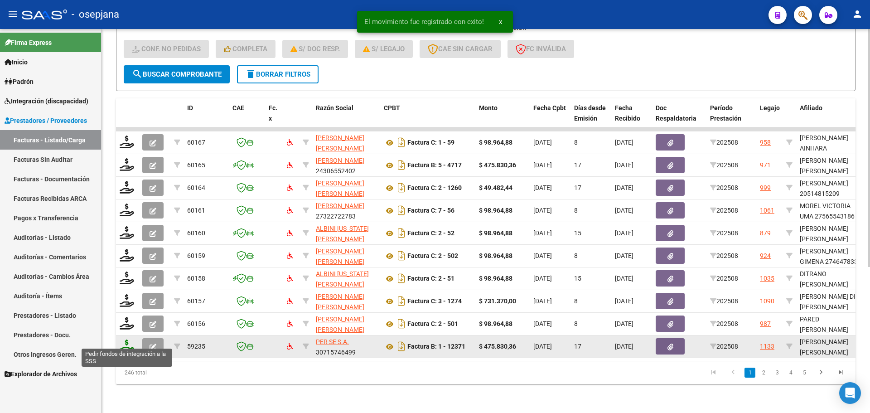
click at [126, 342] on icon at bounding box center [127, 346] width 15 height 13
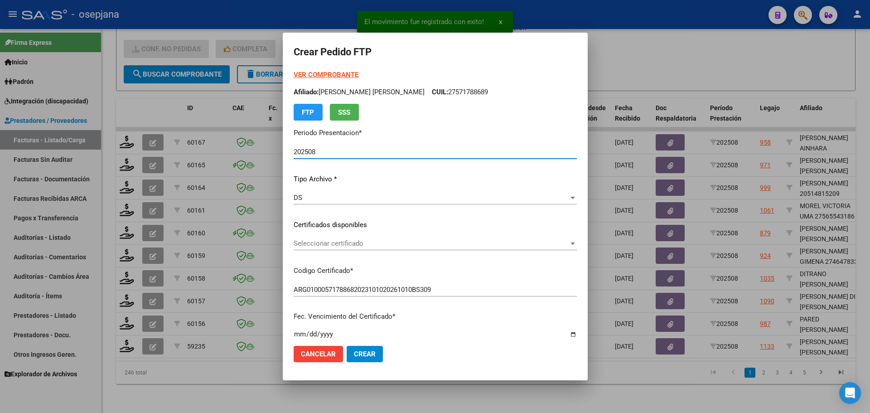
click at [410, 246] on span "Seleccionar certificado" at bounding box center [431, 243] width 275 height 8
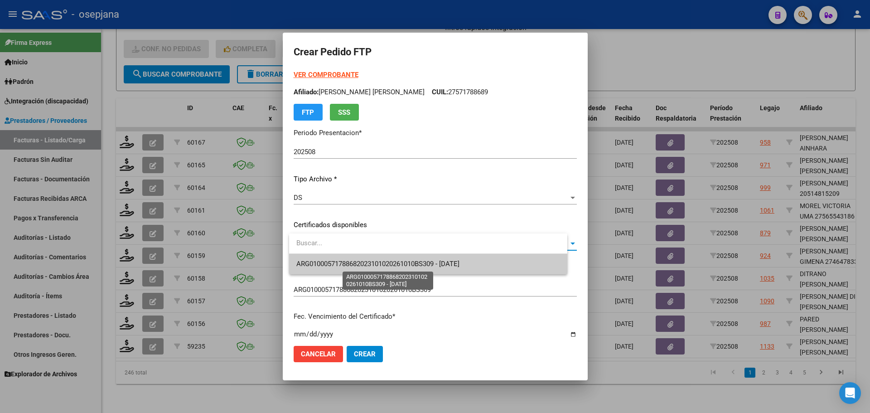
click at [418, 264] on span "ARG01000571788682023101020261010BS309 - 2026-10-10" at bounding box center [377, 264] width 163 height 8
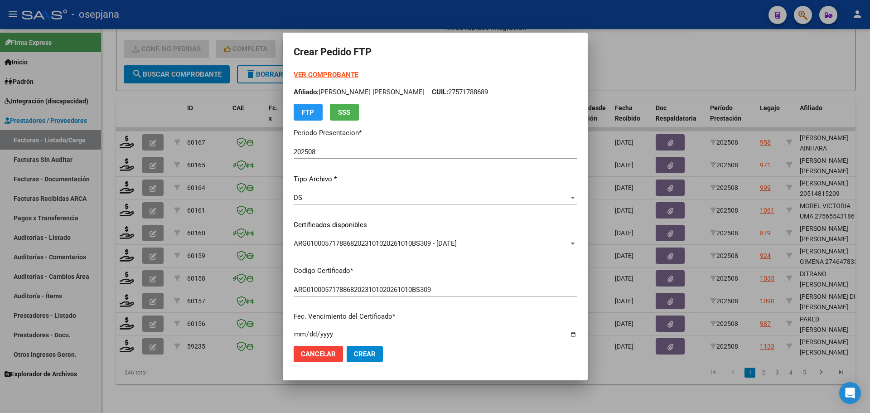
click at [331, 74] on strong "VER COMPROBANTE" at bounding box center [326, 75] width 65 height 8
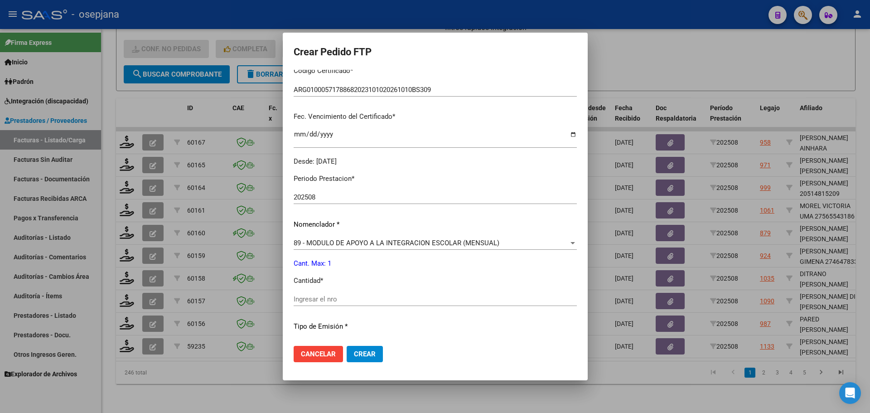
scroll to position [227, 0]
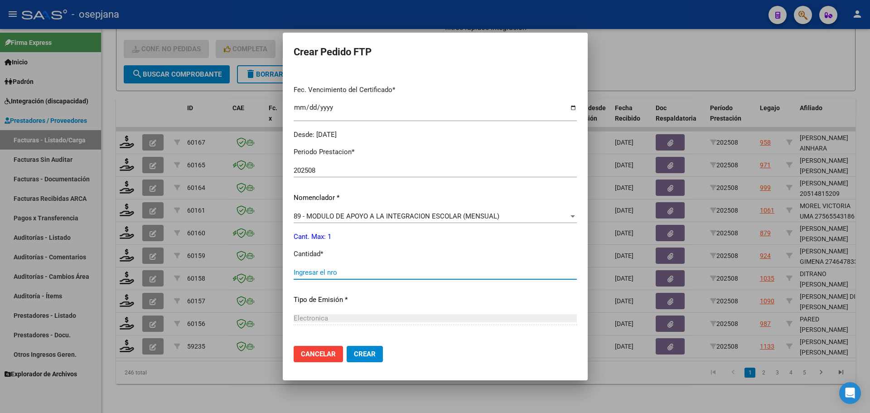
click at [326, 271] on input "Ingresar el nro" at bounding box center [435, 272] width 283 height 8
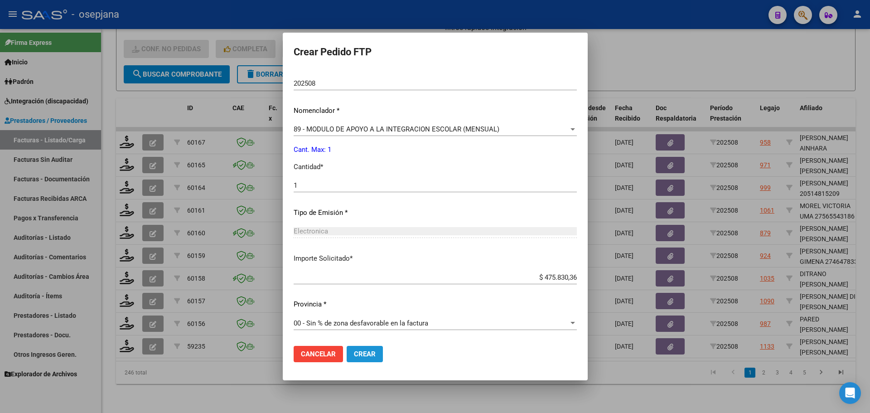
click at [371, 355] on span "Crear" at bounding box center [365, 354] width 22 height 8
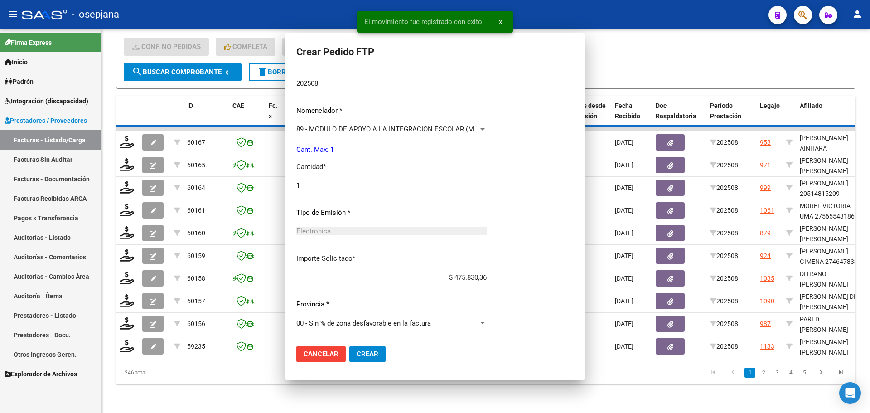
scroll to position [0, 0]
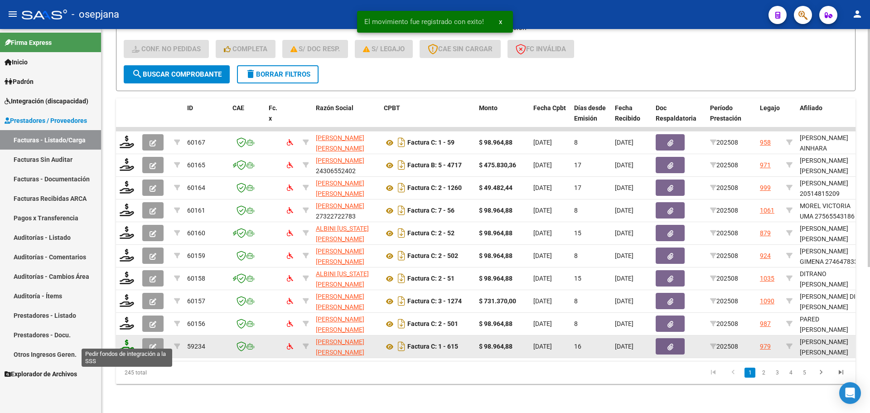
click at [123, 340] on icon at bounding box center [127, 346] width 15 height 13
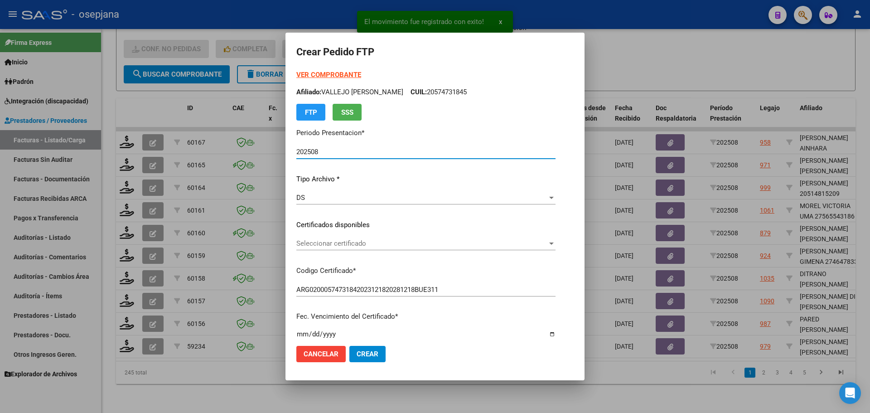
click at [364, 240] on span "Seleccionar certificado" at bounding box center [421, 243] width 251 height 8
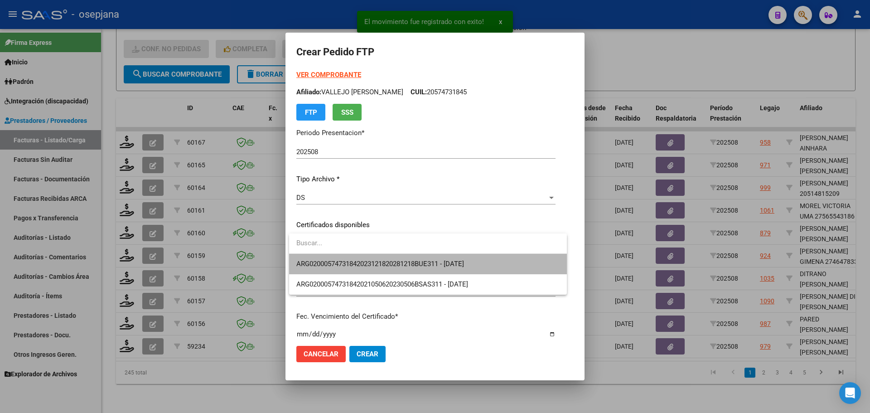
click at [370, 257] on span "ARG02000574731842023121820281218BUE311 - 2028-12-23" at bounding box center [427, 264] width 263 height 20
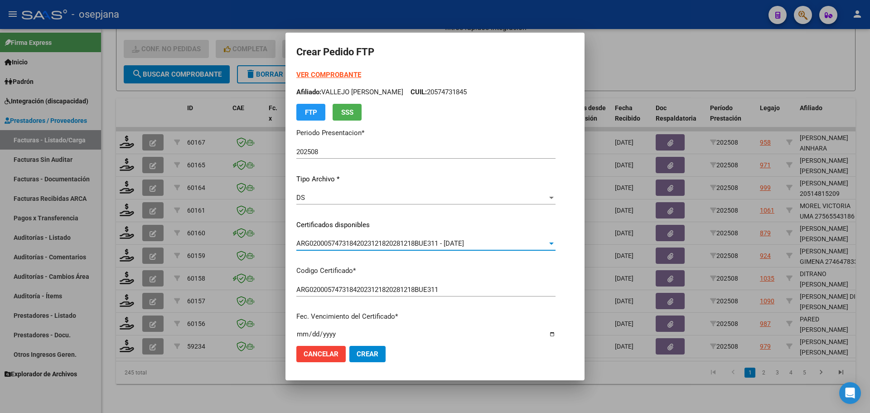
click at [345, 75] on strong "VER COMPROBANTE" at bounding box center [328, 75] width 65 height 8
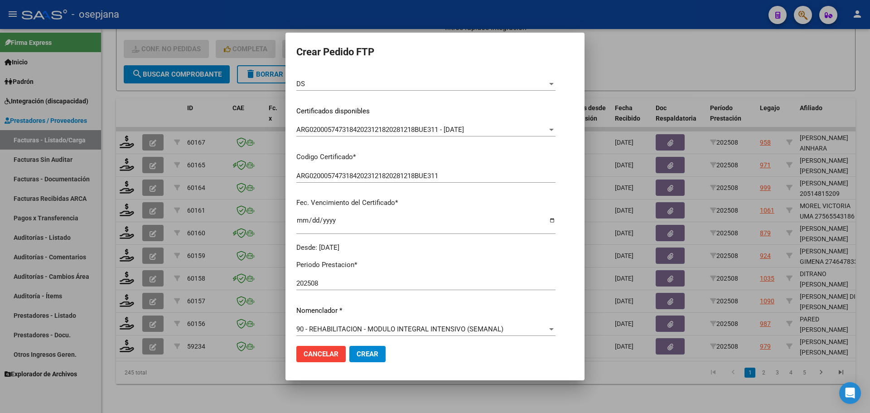
scroll to position [314, 0]
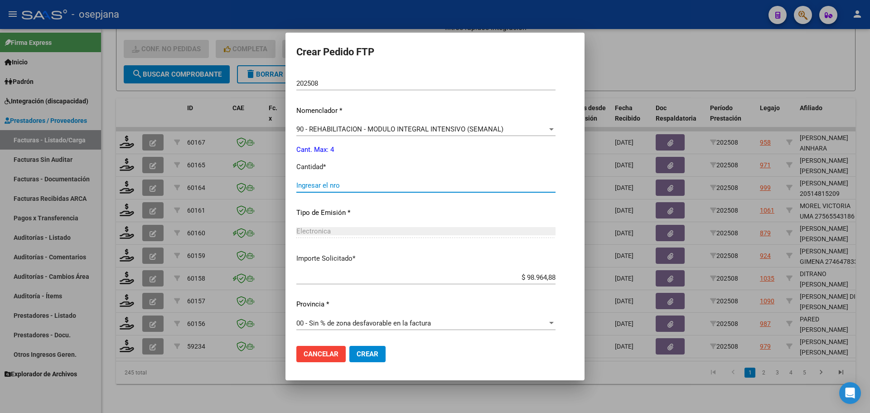
click at [344, 184] on input "Ingresar el nro" at bounding box center [425, 185] width 259 height 8
click at [365, 353] on span "Crear" at bounding box center [368, 354] width 22 height 8
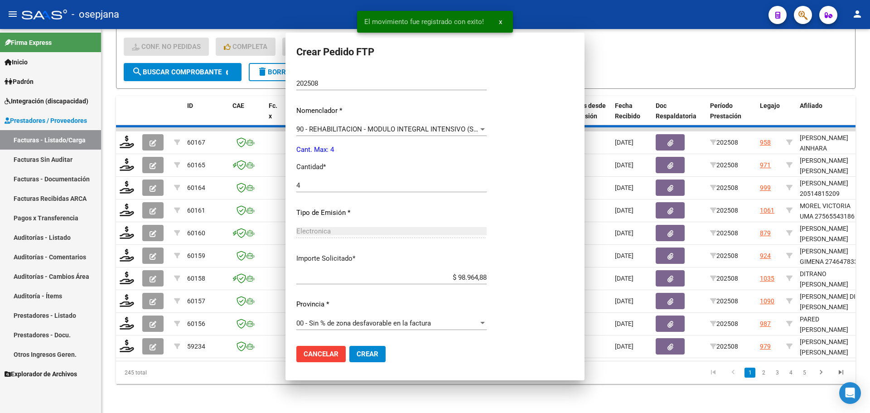
scroll to position [0, 0]
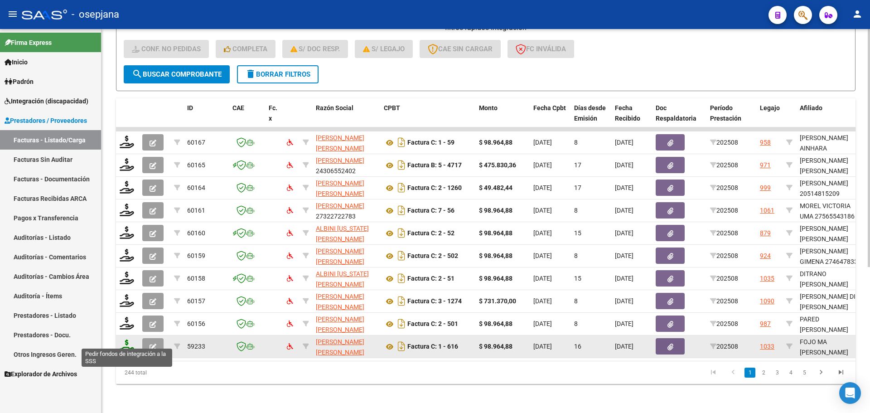
click at [128, 342] on icon at bounding box center [127, 346] width 15 height 13
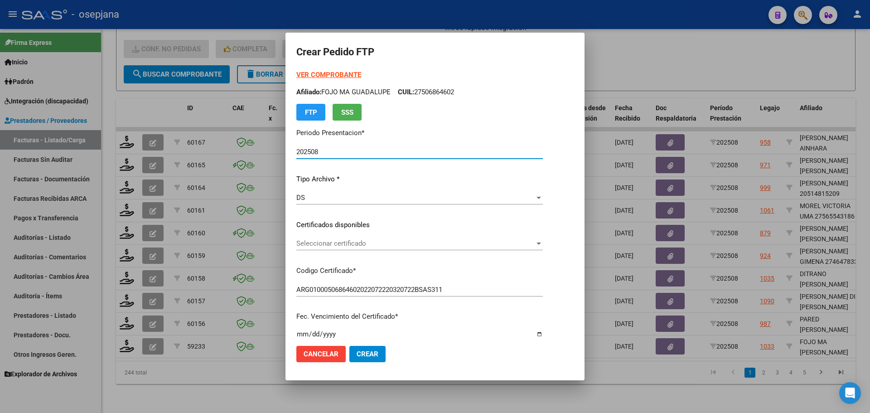
click at [374, 238] on div "Seleccionar certificado Seleccionar certificado" at bounding box center [419, 244] width 247 height 14
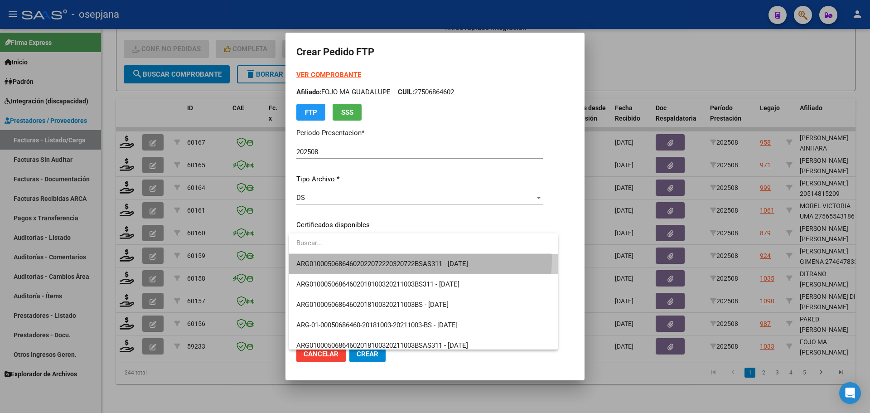
click at [380, 258] on span "ARG01000506864602022072220320722BSAS311 - 2032-07-22" at bounding box center [423, 264] width 254 height 20
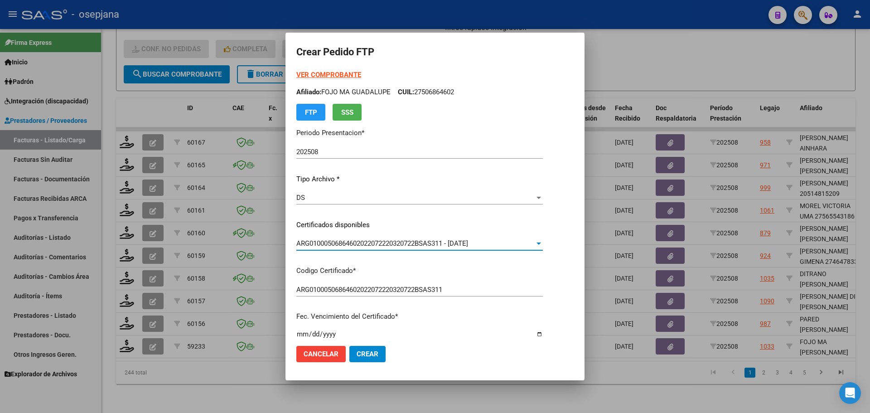
click at [335, 75] on strong "VER COMPROBANTE" at bounding box center [328, 75] width 65 height 8
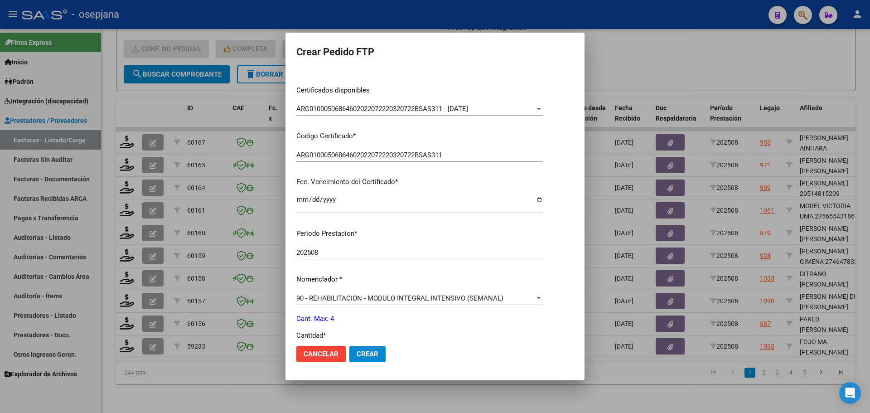
scroll to position [272, 0]
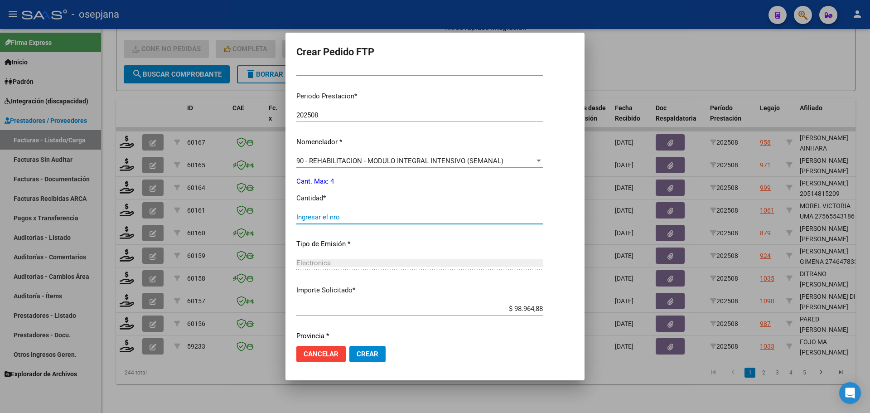
click at [312, 220] on input "Ingresar el nro" at bounding box center [419, 217] width 247 height 8
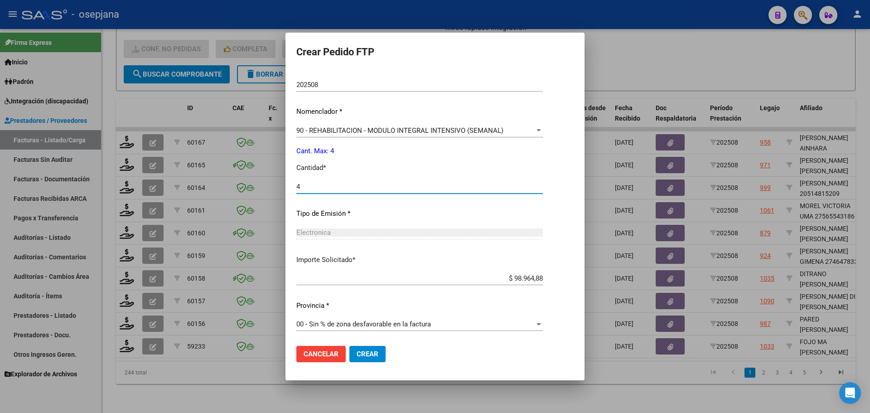
scroll to position [303, 0]
click at [368, 351] on span "Crear" at bounding box center [368, 354] width 22 height 8
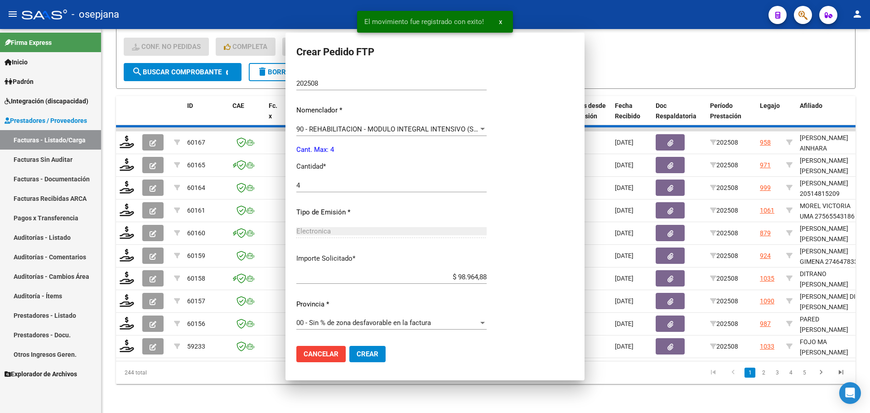
scroll to position [0, 0]
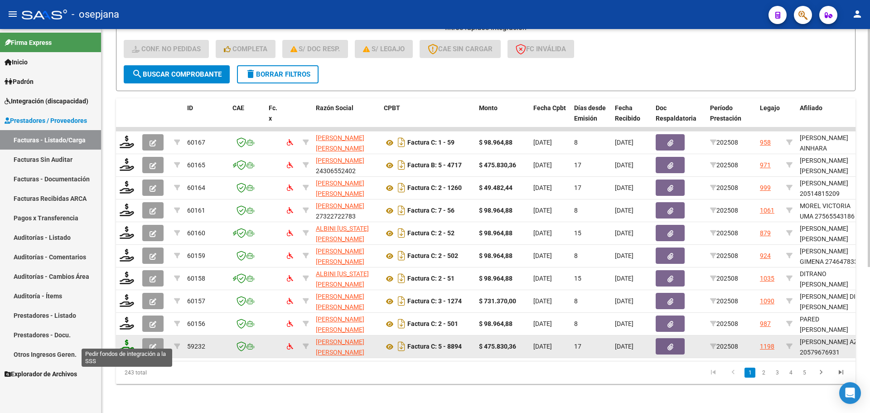
click at [125, 340] on icon at bounding box center [127, 346] width 15 height 13
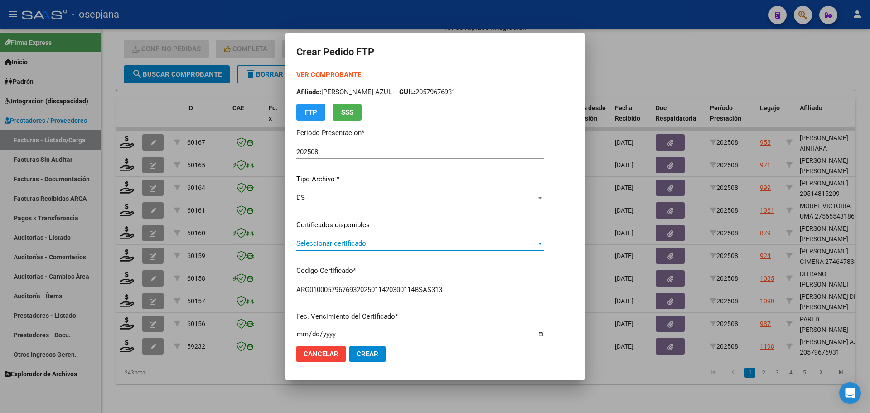
click at [423, 243] on span "Seleccionar certificado" at bounding box center [416, 243] width 240 height 8
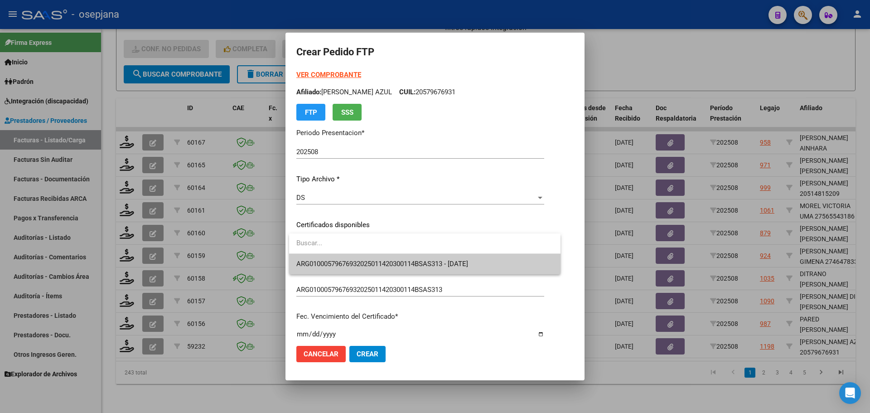
click at [422, 259] on span "ARG01000579676932025011420300114BSAS313 - 2030-01-14" at bounding box center [424, 264] width 257 height 20
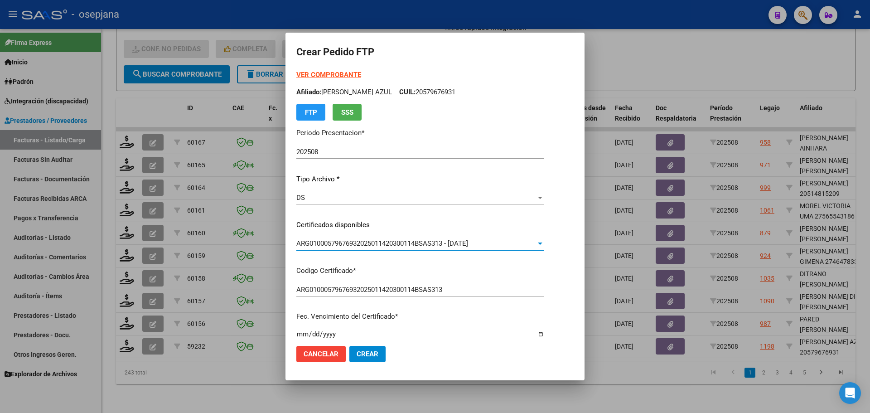
click at [332, 71] on strong "VER COMPROBANTE" at bounding box center [328, 75] width 65 height 8
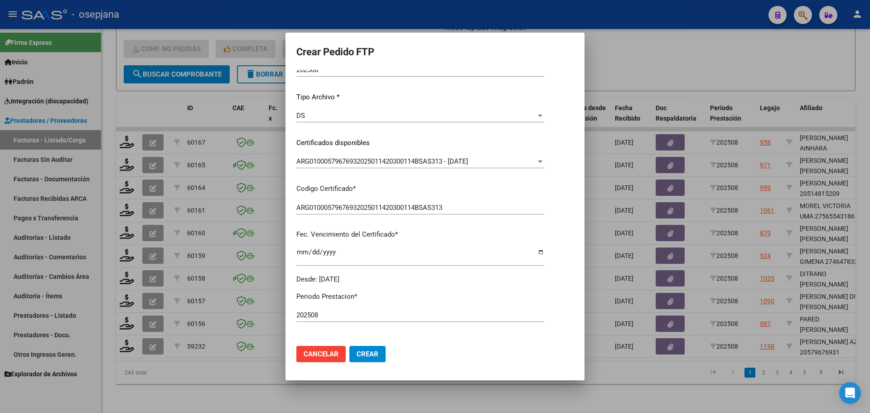
scroll to position [227, 0]
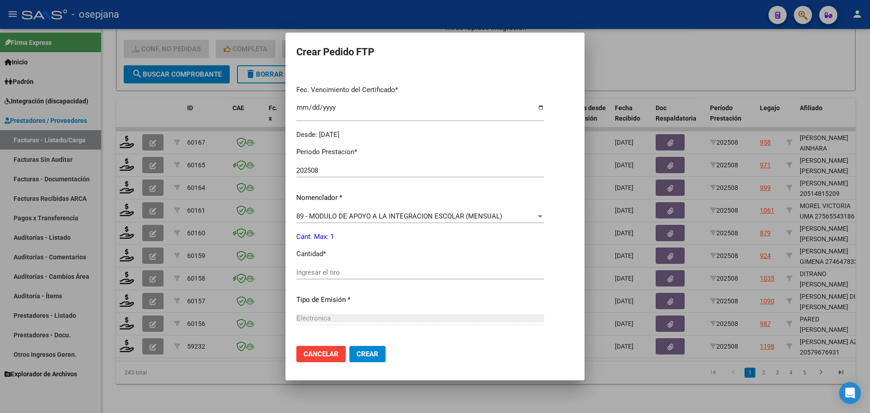
click at [313, 277] on div "Ingresar el nro" at bounding box center [420, 273] width 248 height 14
click at [369, 353] on span "Crear" at bounding box center [368, 354] width 22 height 8
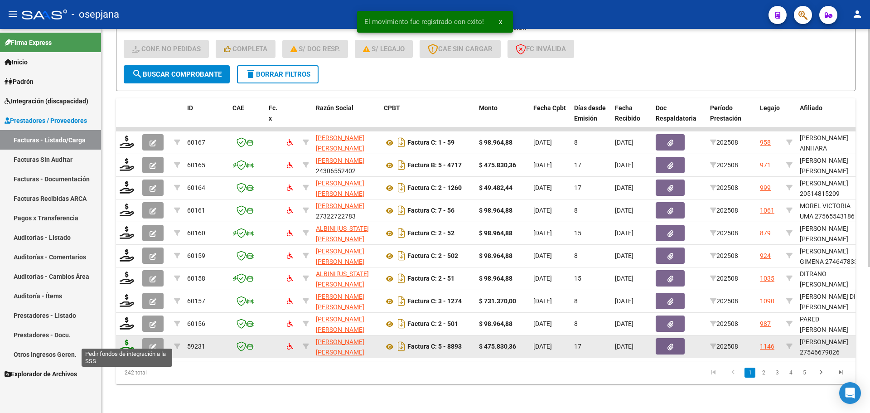
click at [124, 345] on icon at bounding box center [127, 346] width 15 height 13
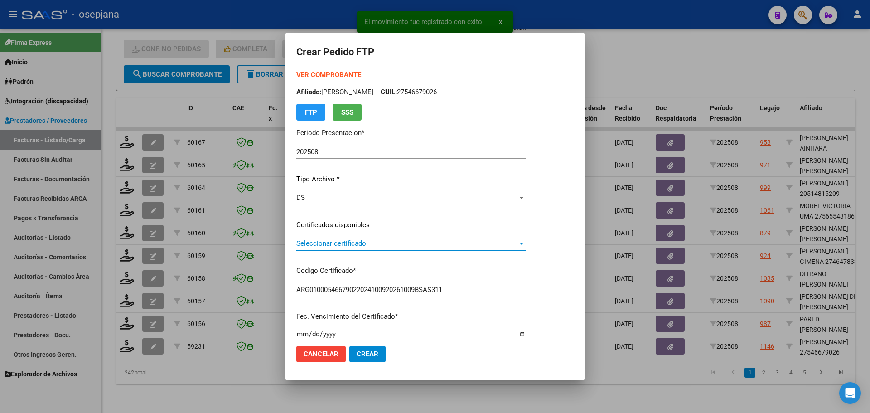
click at [357, 247] on span "Seleccionar certificado" at bounding box center [406, 243] width 221 height 8
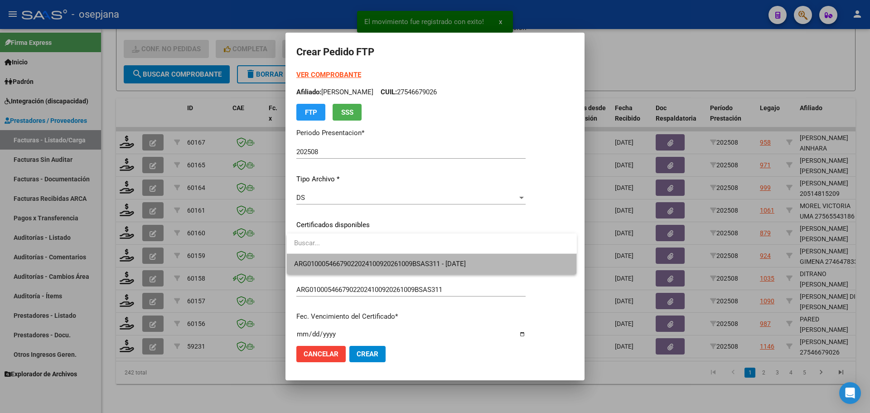
click at [360, 259] on span "ARG01000546679022024100920261009BSAS311 - 2026-10-09" at bounding box center [432, 264] width 276 height 20
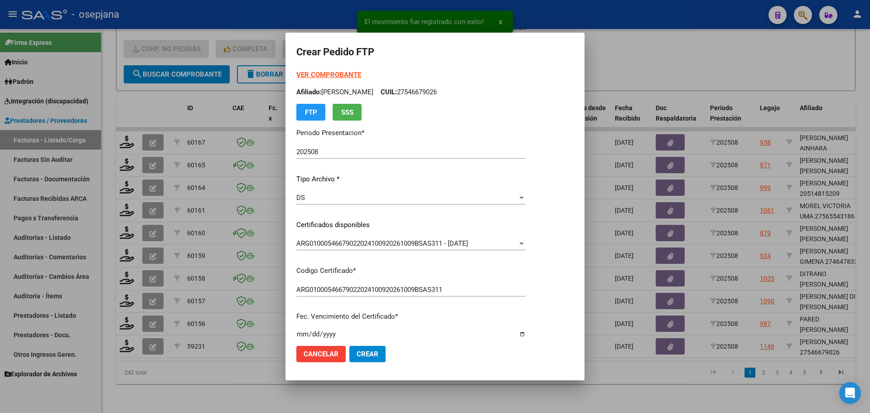
click at [335, 74] on strong "VER COMPROBANTE" at bounding box center [328, 75] width 65 height 8
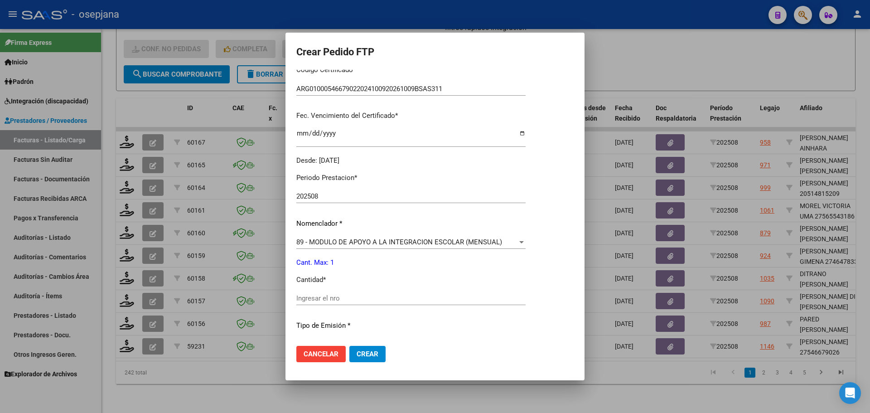
scroll to position [227, 0]
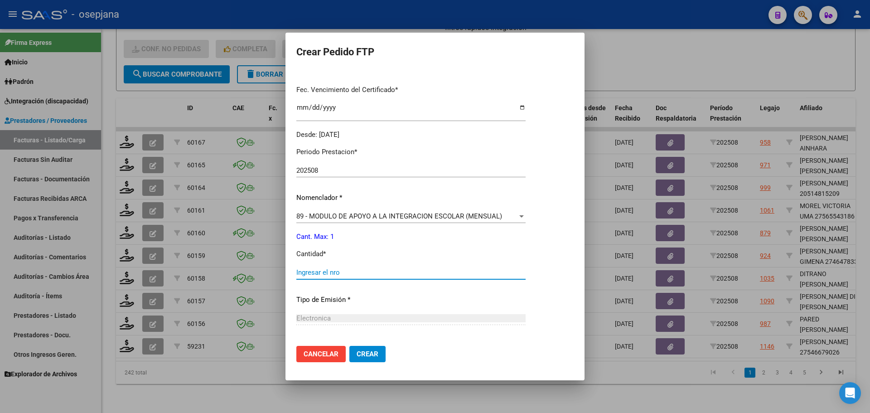
click at [313, 276] on input "Ingresar el nro" at bounding box center [410, 272] width 229 height 8
click at [376, 354] on button "Crear" at bounding box center [368, 354] width 36 height 16
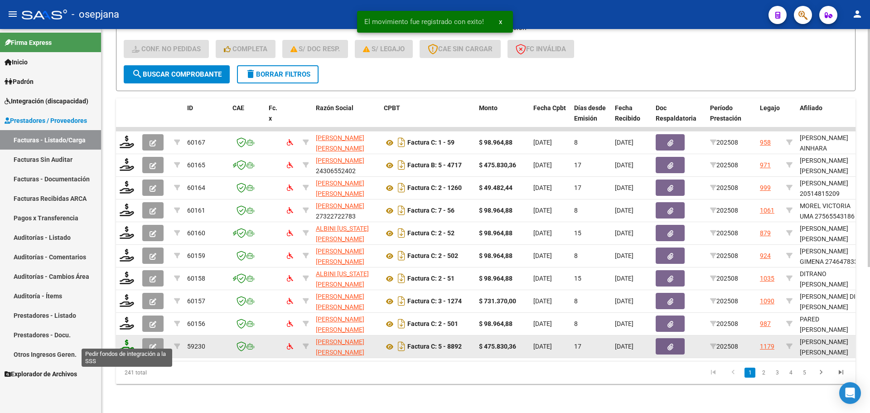
click at [126, 345] on icon at bounding box center [127, 346] width 15 height 13
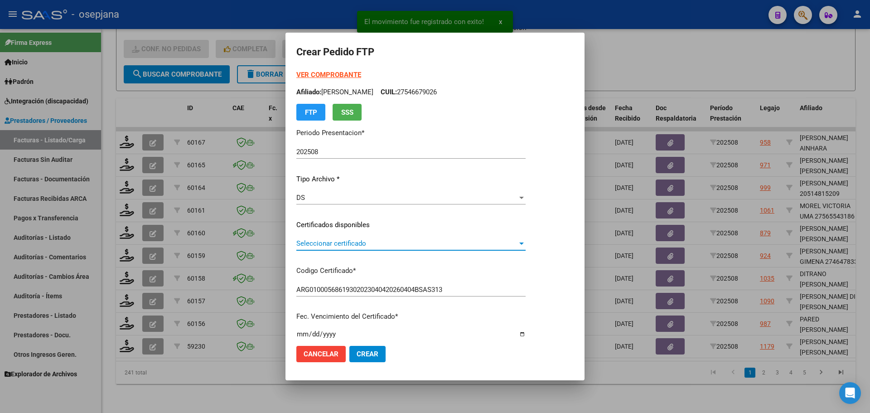
click at [324, 243] on span "Seleccionar certificado" at bounding box center [406, 243] width 221 height 8
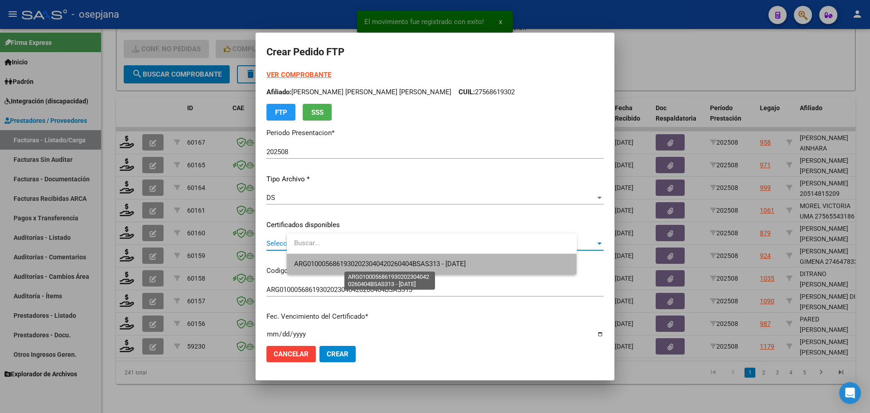
click at [326, 263] on span "ARG01000568619302023040420260404BSAS313 - 2026-04-04" at bounding box center [380, 264] width 172 height 8
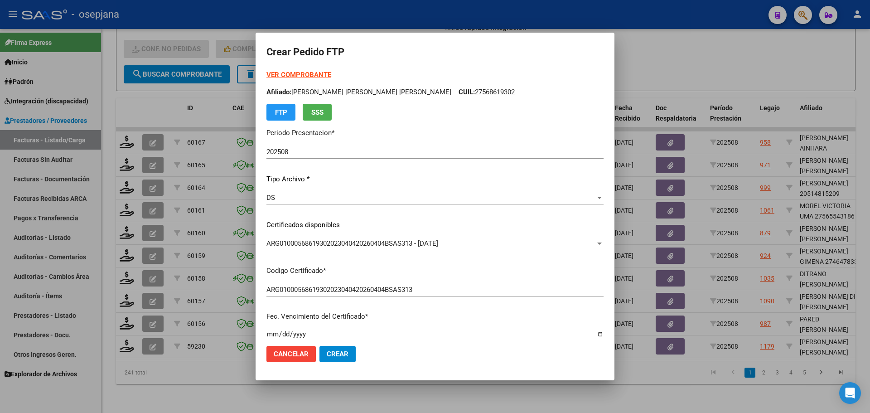
click at [319, 78] on strong "VER COMPROBANTE" at bounding box center [299, 75] width 65 height 8
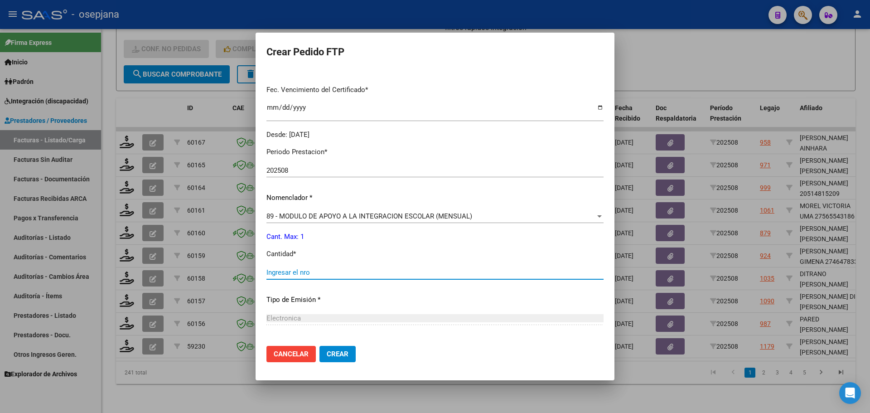
click at [304, 270] on input "Ingresar el nro" at bounding box center [435, 272] width 337 height 8
click at [349, 350] on span "Crear" at bounding box center [338, 354] width 22 height 8
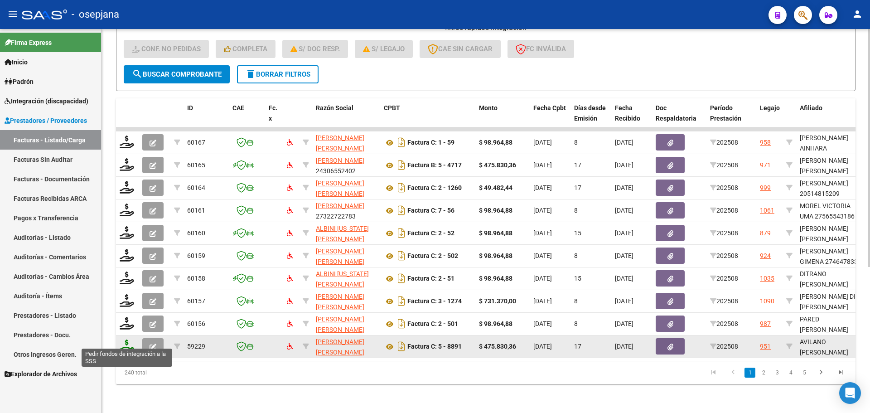
click at [131, 340] on icon at bounding box center [127, 346] width 15 height 13
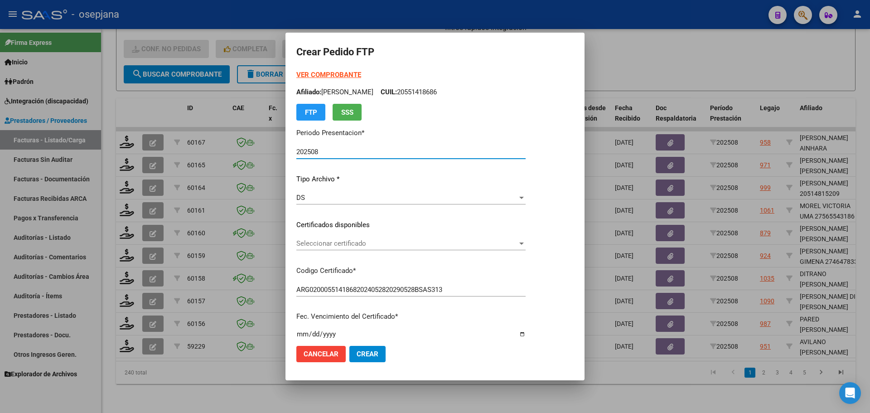
click at [418, 242] on span "Seleccionar certificado" at bounding box center [406, 243] width 221 height 8
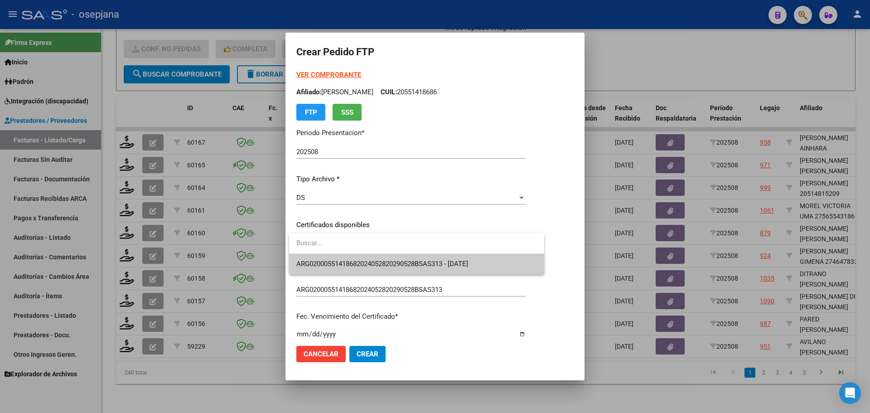
click at [418, 259] on span "ARG02000551418682024052820290528BSAS313 - 2029-05-28" at bounding box center [416, 264] width 241 height 20
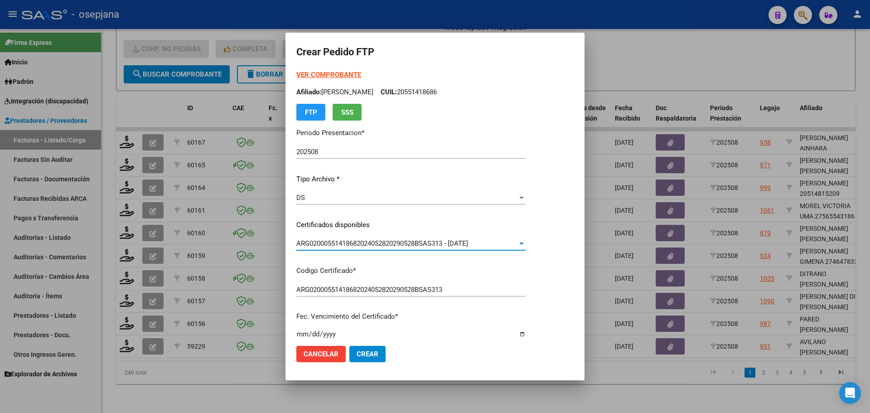
click at [352, 71] on strong "VER COMPROBANTE" at bounding box center [328, 75] width 65 height 8
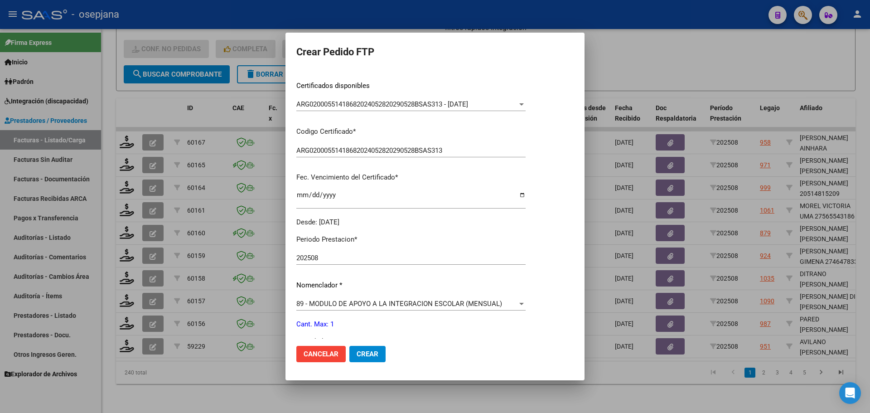
scroll to position [272, 0]
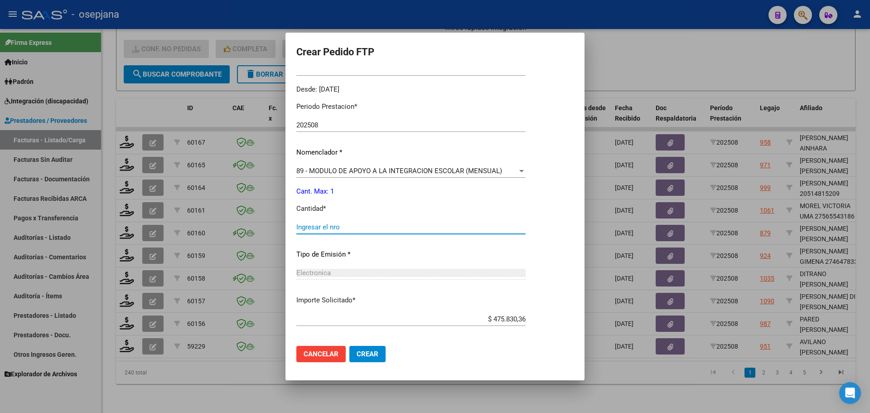
click at [341, 228] on input "Ingresar el nro" at bounding box center [410, 227] width 229 height 8
click at [367, 353] on span "Crear" at bounding box center [368, 354] width 22 height 8
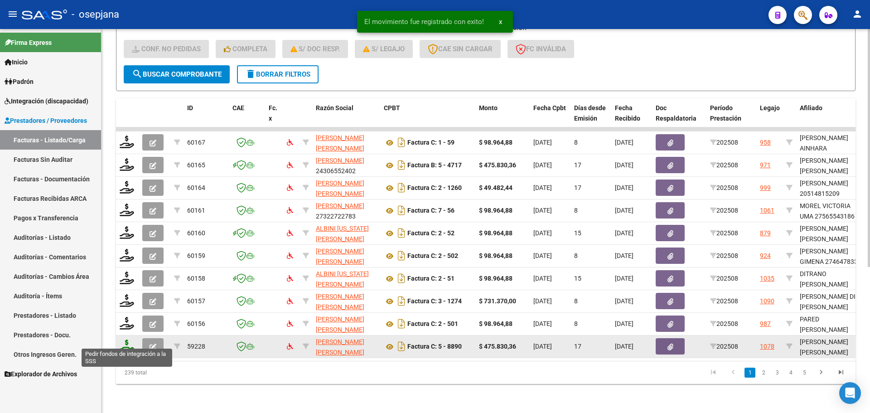
click at [124, 345] on icon at bounding box center [127, 346] width 15 height 13
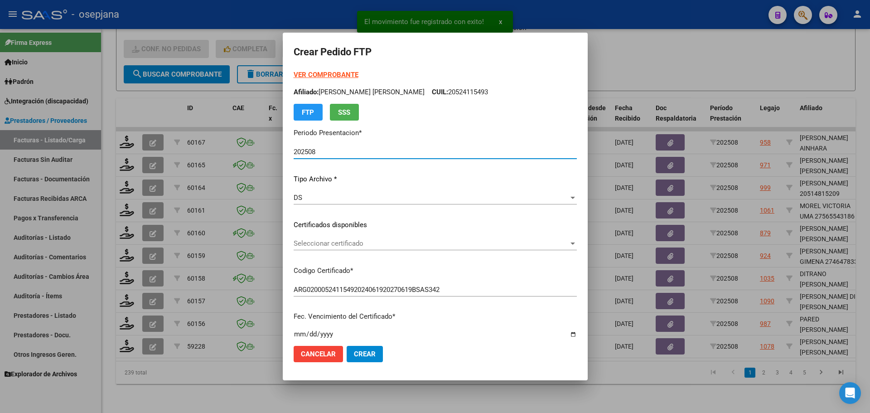
click at [334, 238] on div "Seleccionar certificado Seleccionar certificado" at bounding box center [435, 244] width 283 height 14
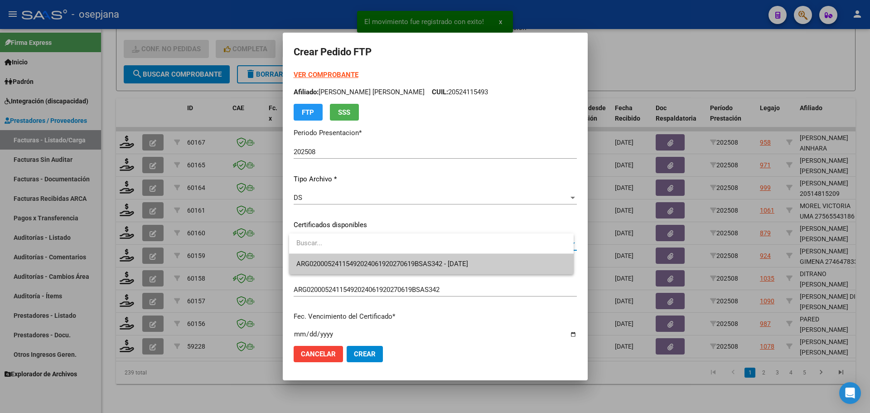
click at [339, 259] on span "ARG02000524115492024061920270619BSAS342 - 2027-06-01" at bounding box center [431, 264] width 270 height 20
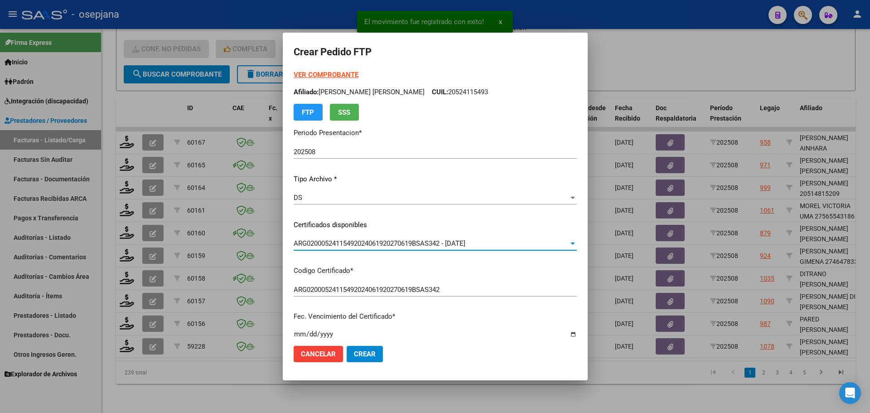
click at [330, 77] on strong "VER COMPROBANTE" at bounding box center [326, 75] width 65 height 8
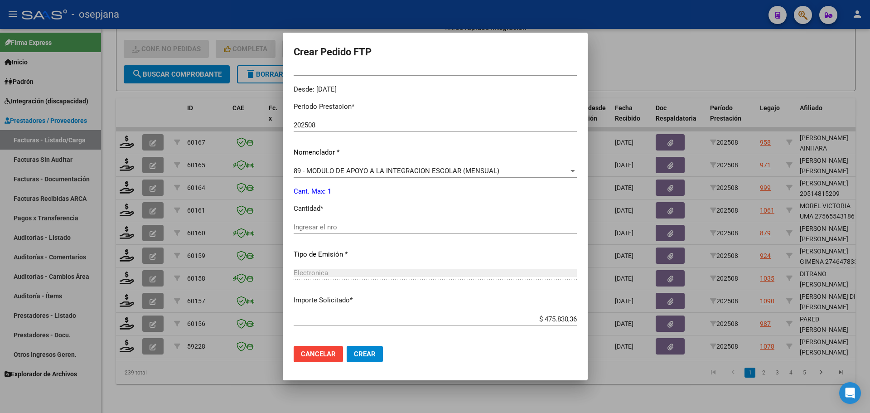
click at [311, 219] on div "Periodo Prestacion * 202508 Ingresar el Periodo Prestacion Nomenclador * 89 - M…" at bounding box center [435, 238] width 283 height 286
click at [311, 225] on input "Ingresar el nro" at bounding box center [435, 227] width 283 height 8
click at [357, 360] on button "Crear" at bounding box center [365, 354] width 36 height 16
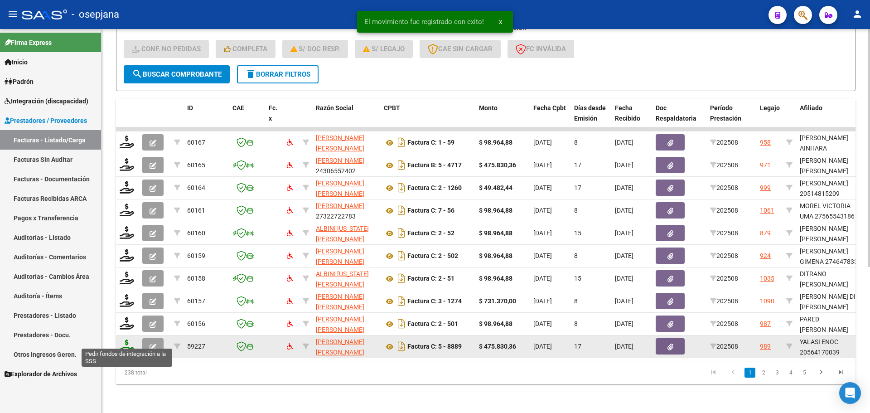
click at [130, 340] on icon at bounding box center [127, 346] width 15 height 13
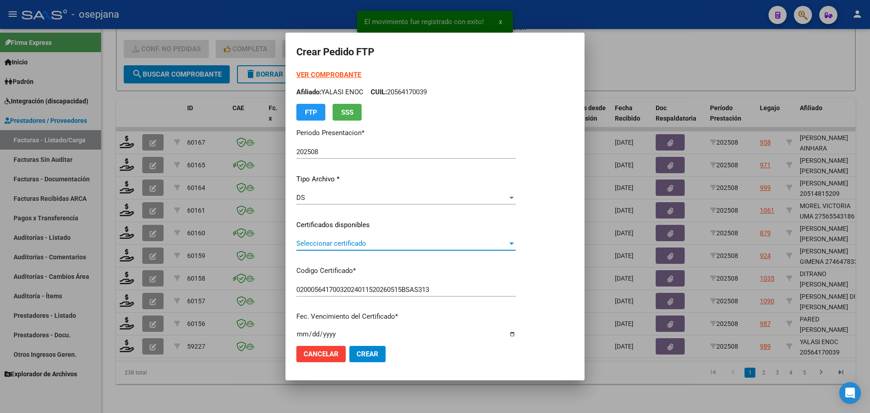
click at [348, 243] on span "Seleccionar certificado" at bounding box center [401, 243] width 211 height 8
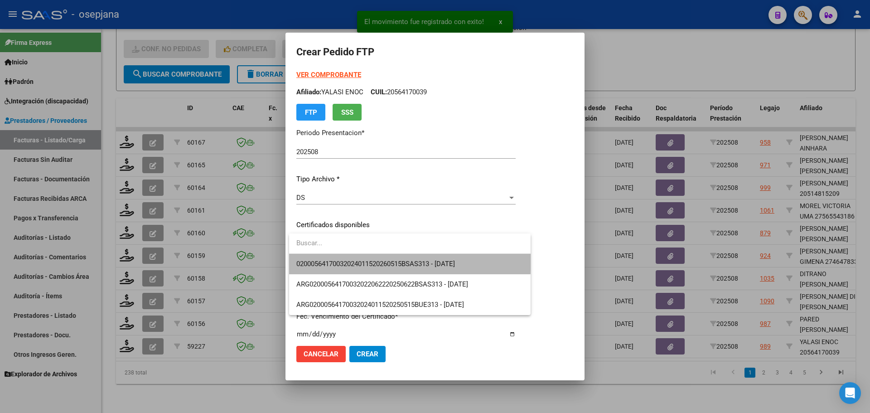
click at [348, 258] on span "02000564170032024011520260515BSAS313 - 2026-05-15" at bounding box center [409, 264] width 227 height 20
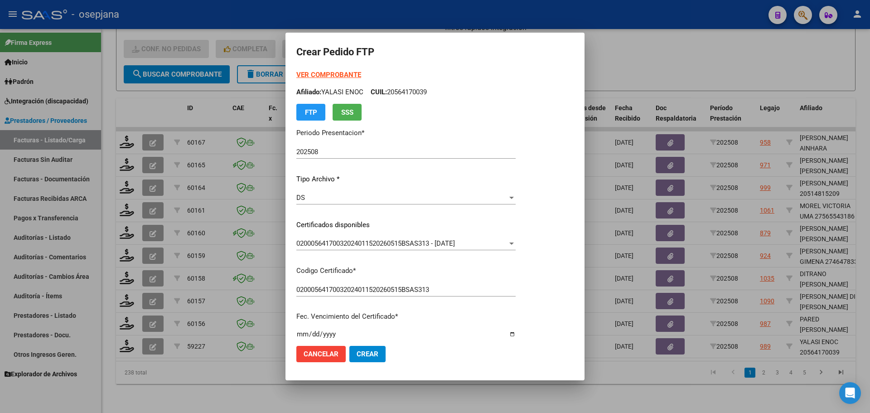
click at [341, 74] on strong "VER COMPROBANTE" at bounding box center [328, 75] width 65 height 8
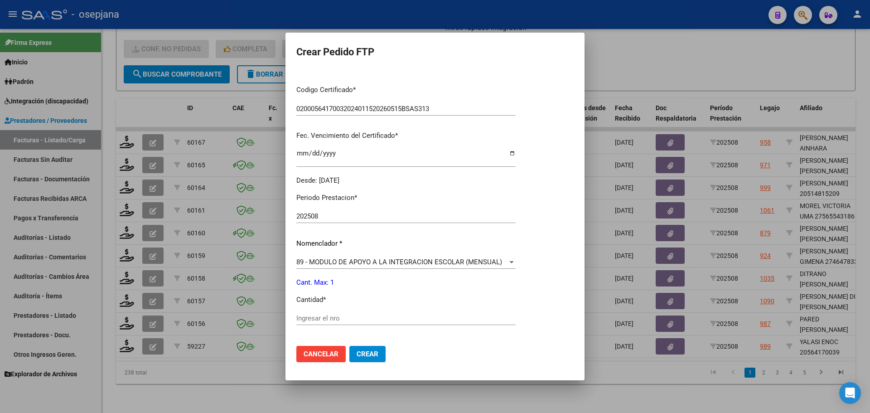
scroll to position [181, 0]
click at [304, 316] on input "Ingresar el nro" at bounding box center [405, 318] width 219 height 8
click at [371, 354] on span "Crear" at bounding box center [368, 354] width 22 height 8
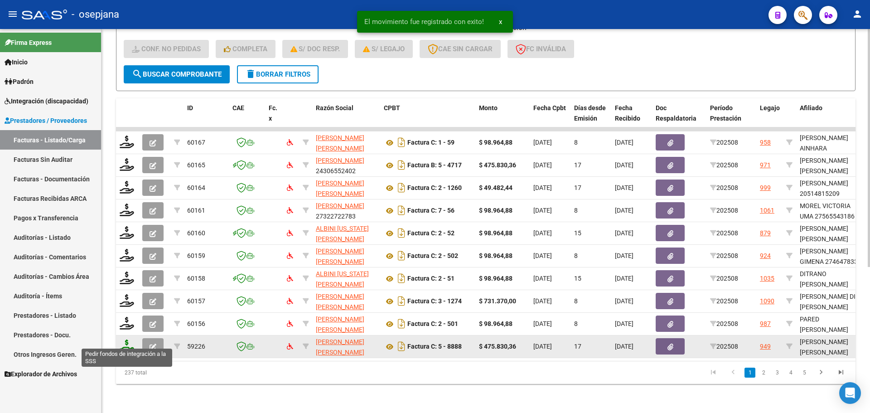
click at [131, 342] on icon at bounding box center [127, 346] width 15 height 13
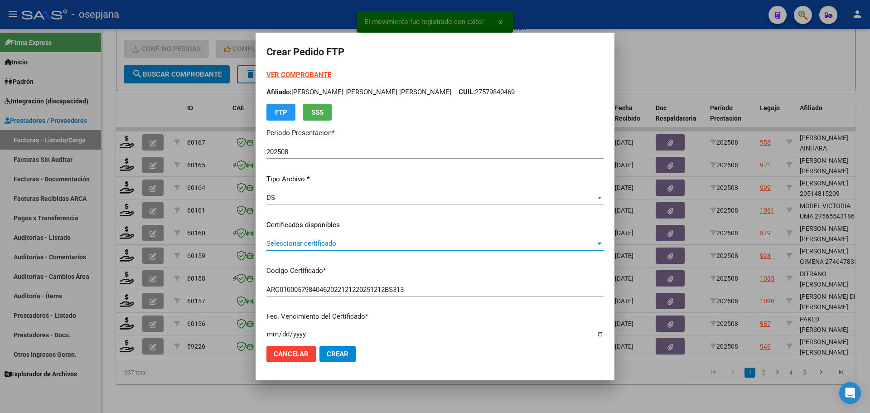
click at [392, 242] on span "Seleccionar certificado" at bounding box center [431, 243] width 329 height 8
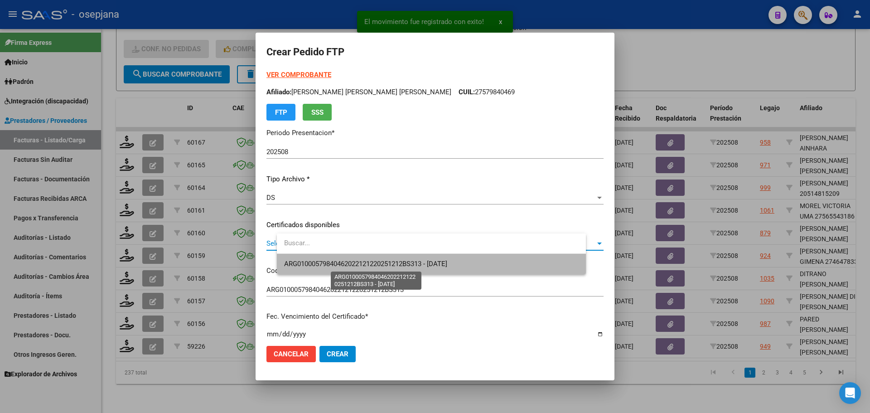
click at [390, 260] on span "ARG01000579840462022121220251212BS313 - 2025-12-12" at bounding box center [365, 264] width 163 height 8
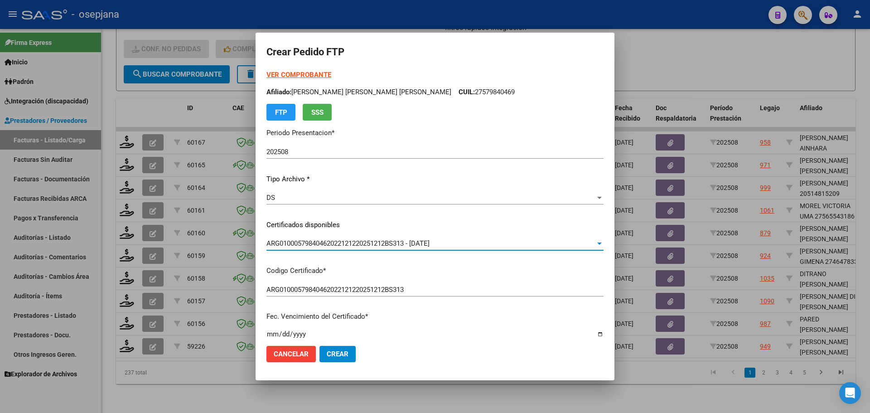
click at [321, 76] on strong "VER COMPROBANTE" at bounding box center [299, 75] width 65 height 8
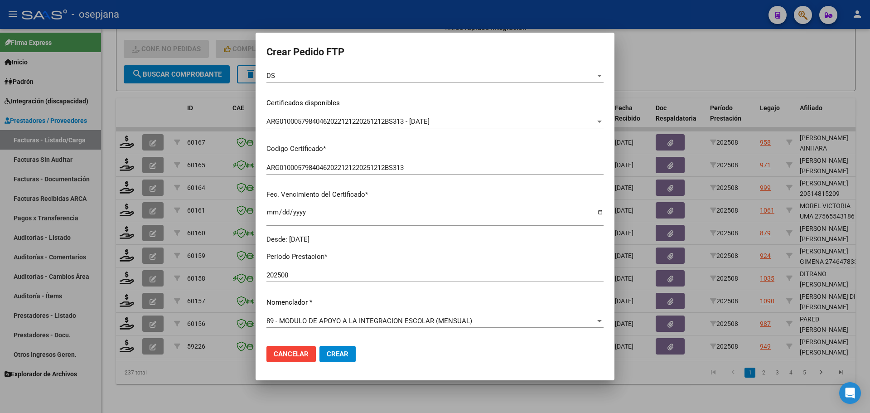
scroll to position [227, 0]
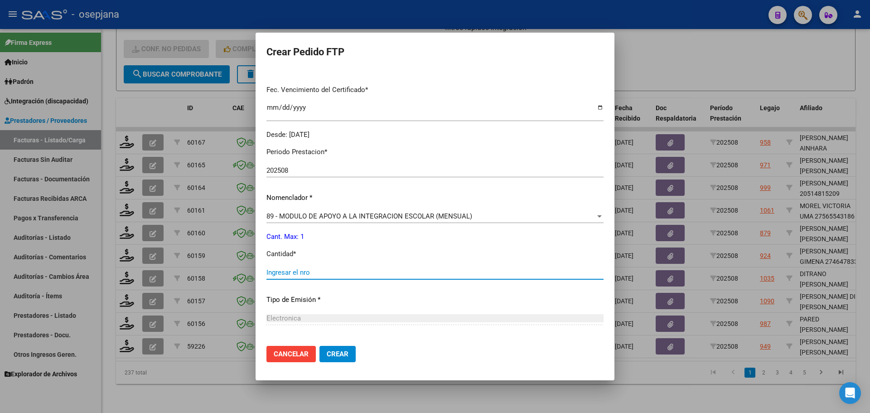
click at [303, 274] on input "Ingresar el nro" at bounding box center [435, 272] width 337 height 8
click at [349, 356] on span "Crear" at bounding box center [338, 354] width 22 height 8
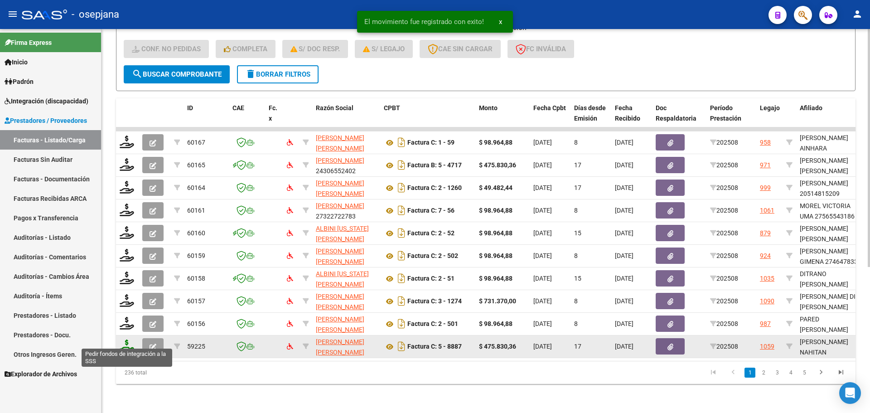
click at [123, 340] on icon at bounding box center [127, 346] width 15 height 13
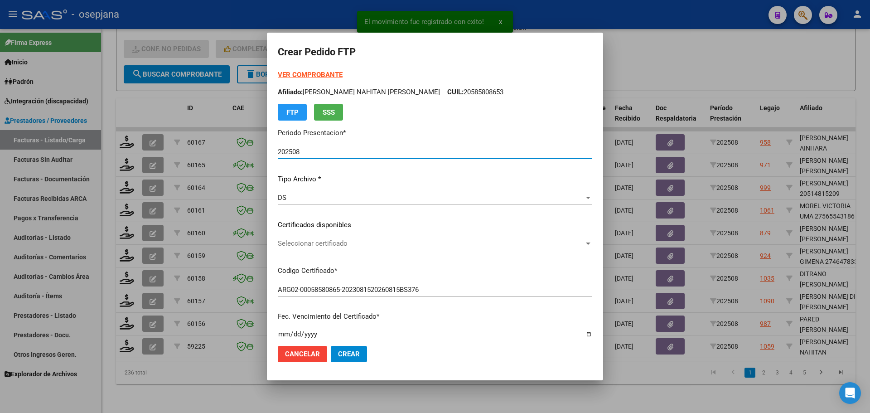
click at [398, 233] on div "VER COMPROBANTE ARCA Padrón Afiliado: PEREYRA NAHITAN GONZALO CUIL: 20585808653…" at bounding box center [435, 218] width 315 height 296
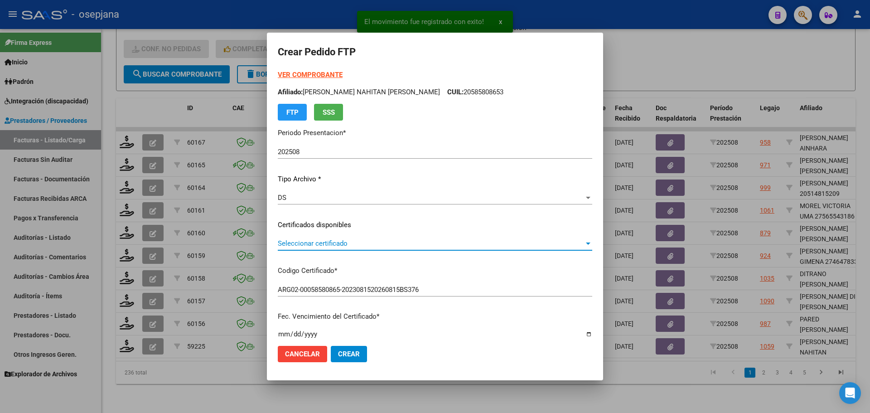
click at [397, 247] on span "Seleccionar certificado" at bounding box center [431, 243] width 306 height 8
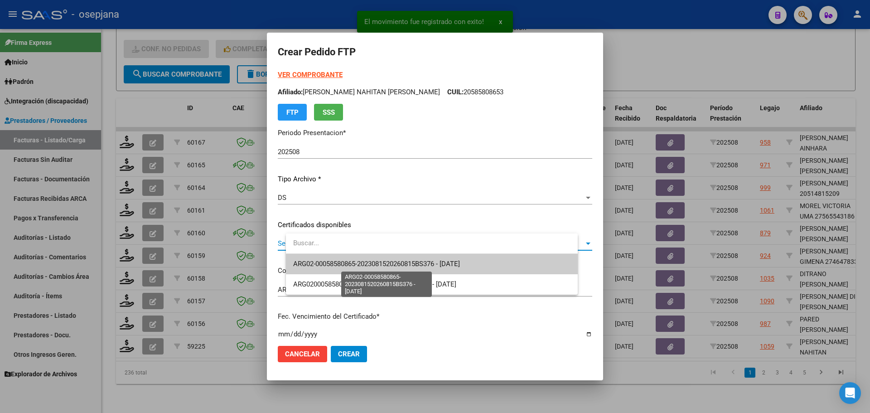
click at [397, 262] on span "ARG02-00058580865-2023081520260815BS376 - 2026-08-18" at bounding box center [376, 264] width 167 height 8
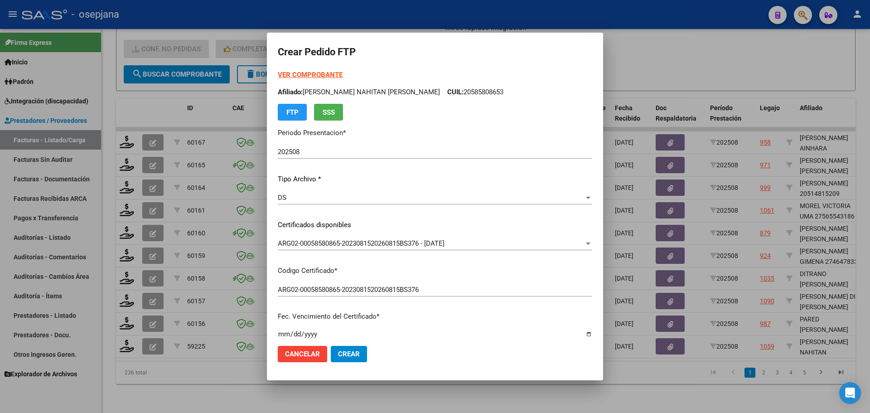
click at [339, 73] on strong "VER COMPROBANTE" at bounding box center [310, 75] width 65 height 8
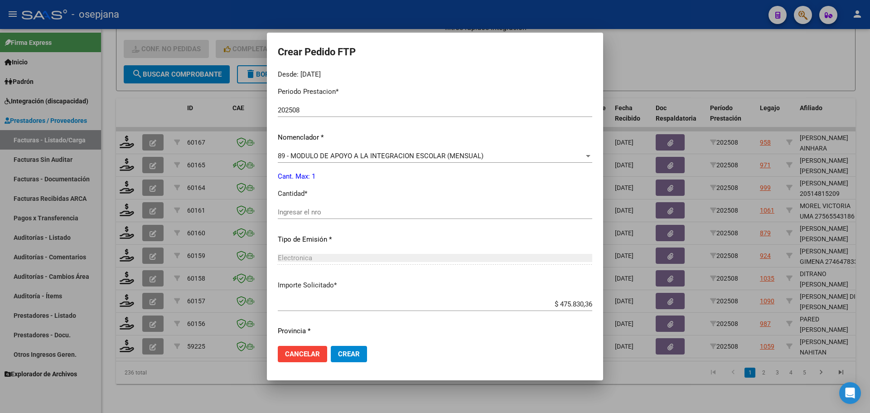
scroll to position [314, 0]
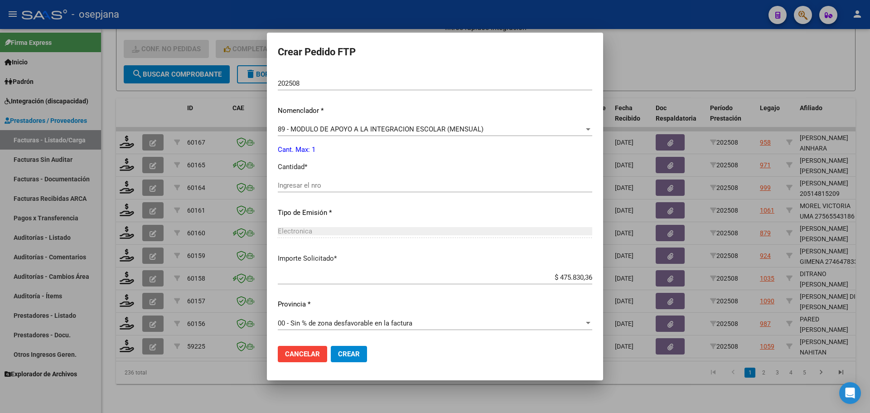
click at [330, 191] on div "Ingresar el nro" at bounding box center [435, 186] width 315 height 14
click at [367, 346] on button "Crear" at bounding box center [349, 354] width 36 height 16
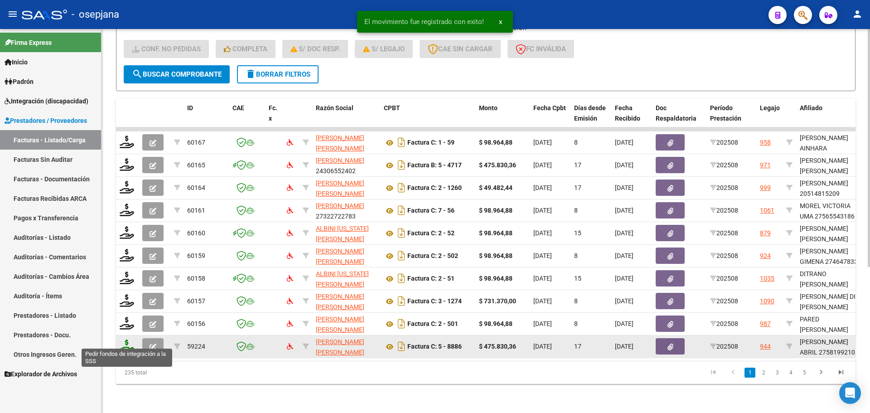
click at [124, 340] on icon at bounding box center [127, 346] width 15 height 13
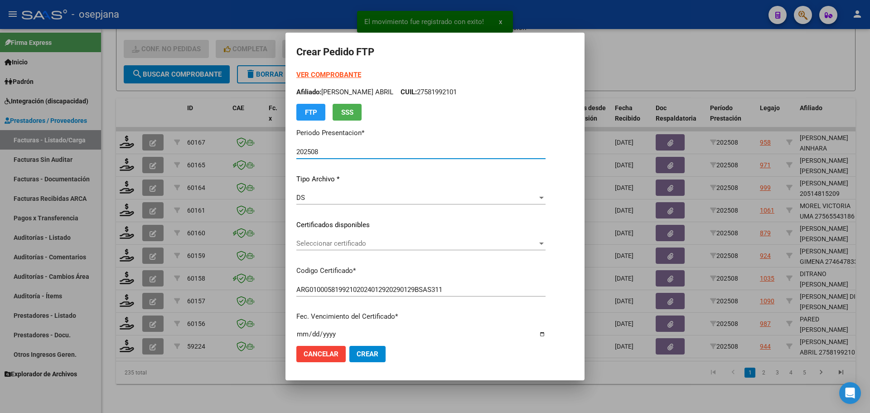
click at [379, 240] on span "Seleccionar certificado" at bounding box center [416, 243] width 241 height 8
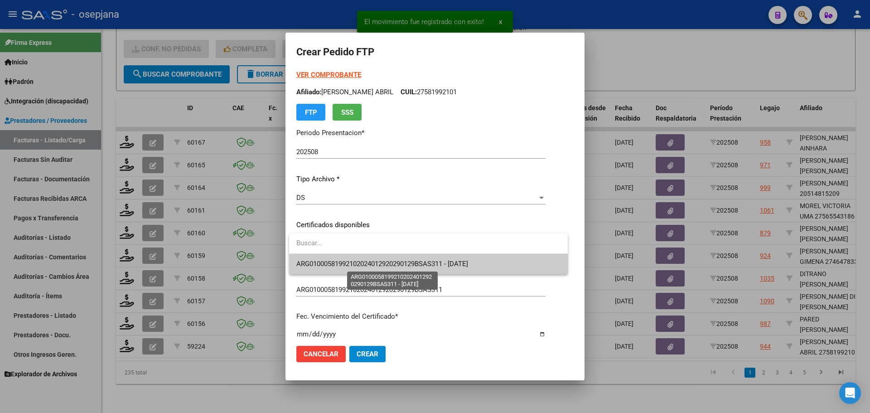
click at [390, 262] on span "ARG01000581992102024012920290129BSAS311 - 2029-01-29" at bounding box center [382, 264] width 172 height 8
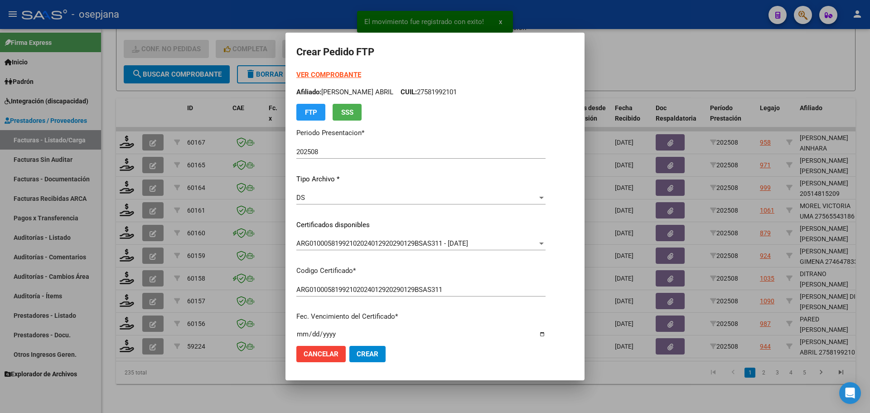
click at [333, 71] on strong "VER COMPROBANTE" at bounding box center [328, 75] width 65 height 8
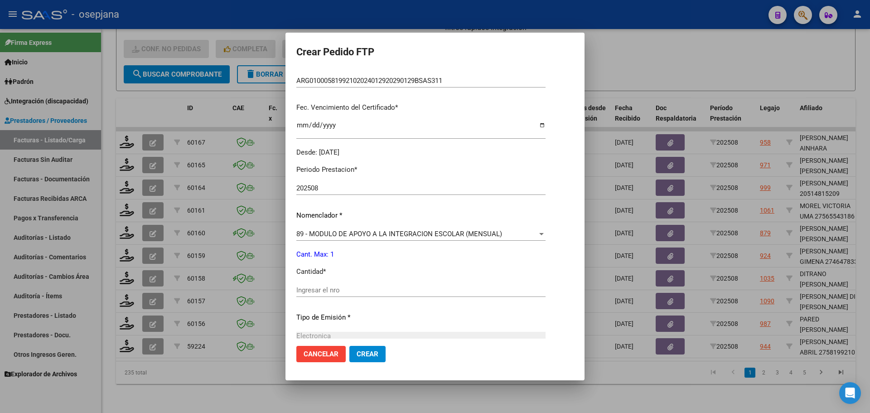
scroll to position [227, 0]
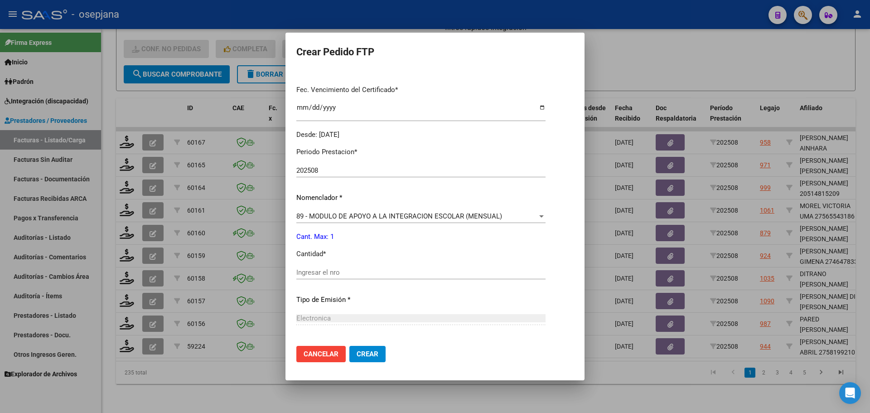
click at [311, 281] on div "Ingresar el nro" at bounding box center [420, 277] width 249 height 22
click at [309, 268] on input "Ingresar el nro" at bounding box center [420, 272] width 249 height 8
click at [368, 353] on span "Crear" at bounding box center [368, 354] width 22 height 8
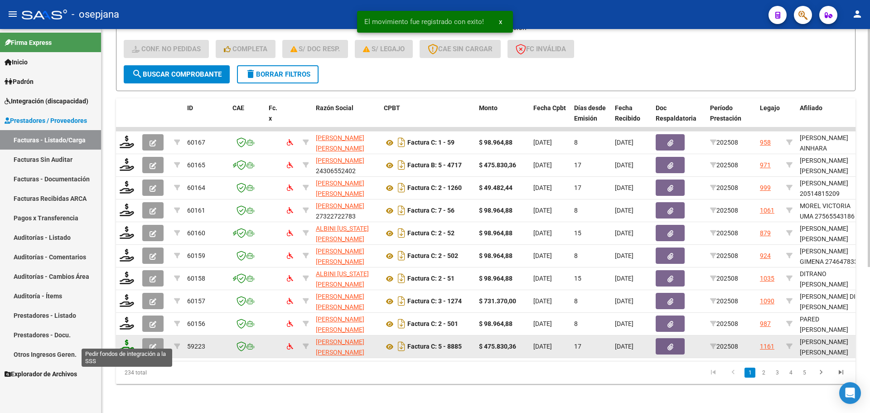
click at [130, 340] on icon at bounding box center [127, 346] width 15 height 13
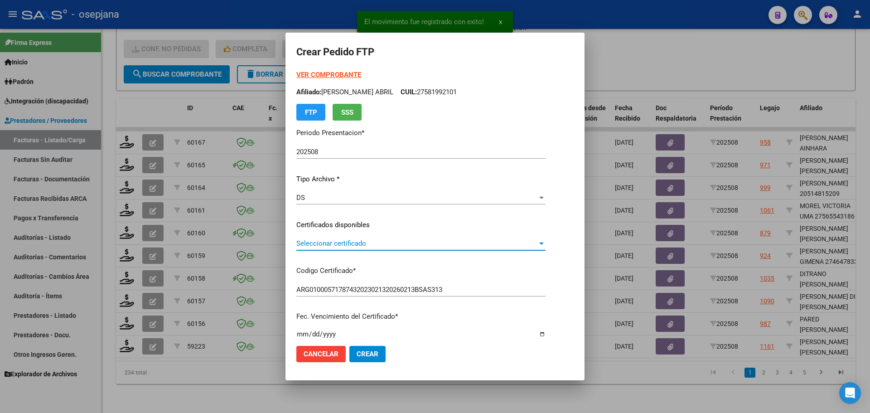
click at [380, 243] on span "Seleccionar certificado" at bounding box center [416, 243] width 241 height 8
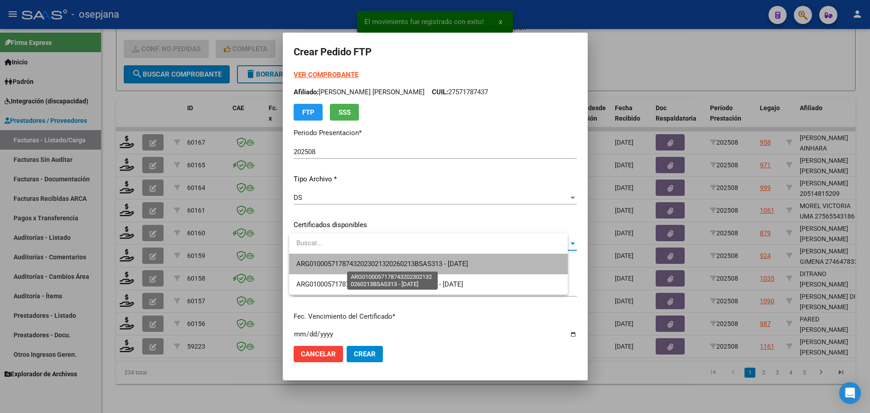
click at [388, 260] on span "ARG01000571787432023021320260213BSAS313 - 2026-02-13" at bounding box center [382, 264] width 172 height 8
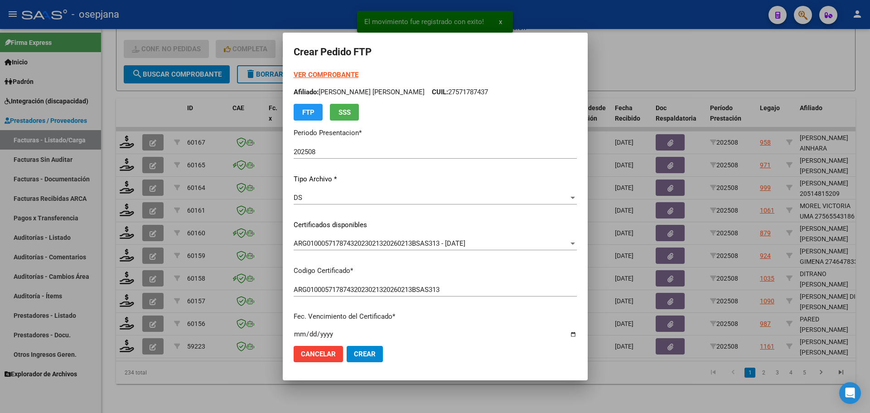
click at [338, 73] on strong "VER COMPROBANTE" at bounding box center [326, 75] width 65 height 8
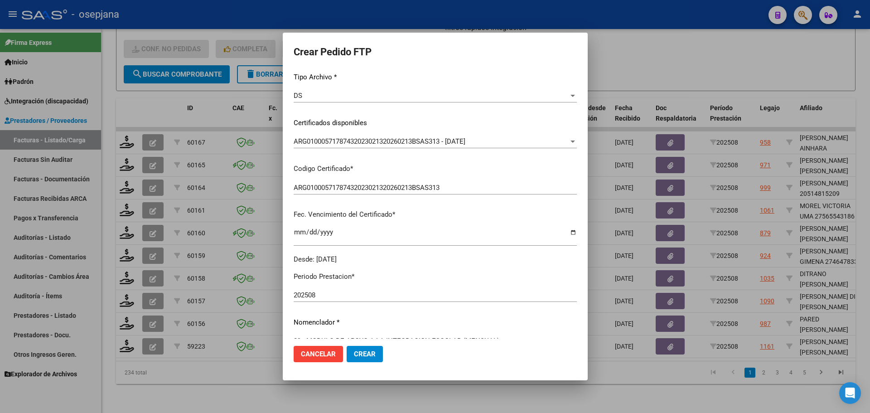
scroll to position [227, 0]
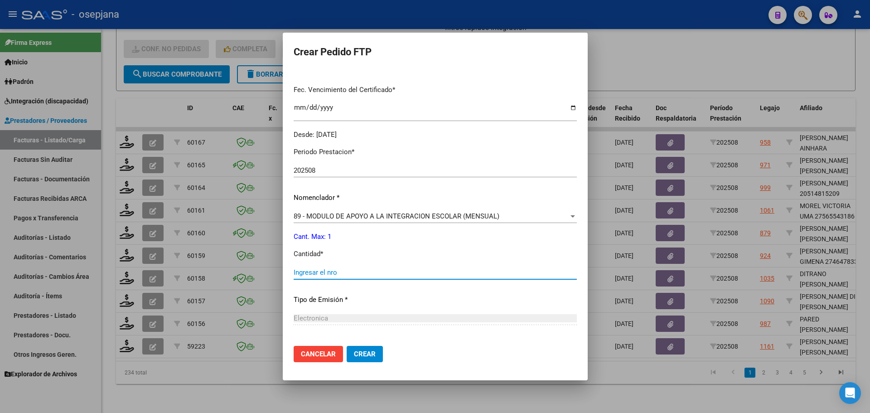
click at [310, 272] on input "Ingresar el nro" at bounding box center [435, 272] width 283 height 8
click at [369, 355] on span "Crear" at bounding box center [365, 354] width 22 height 8
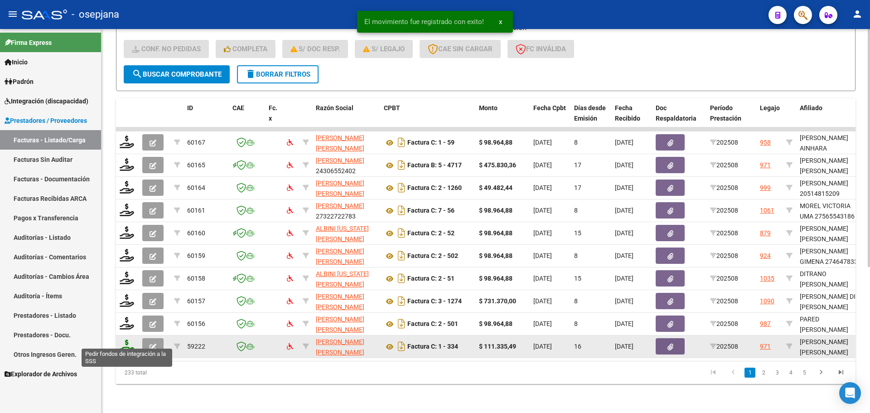
click at [126, 340] on icon at bounding box center [127, 346] width 15 height 13
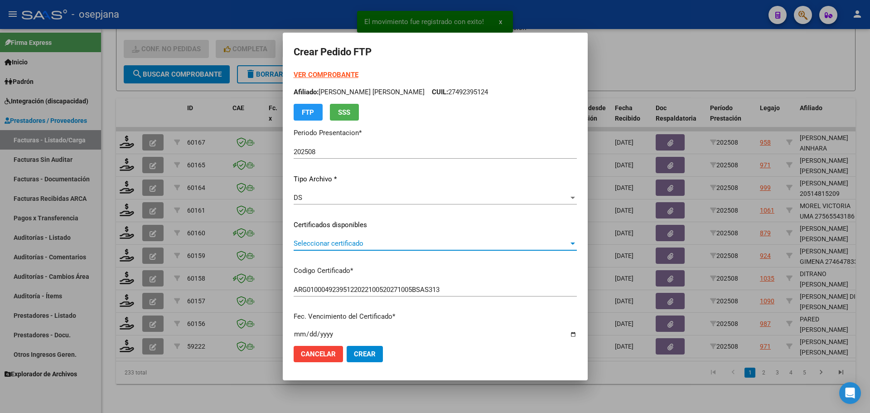
click at [346, 242] on span "Seleccionar certificado" at bounding box center [431, 243] width 275 height 8
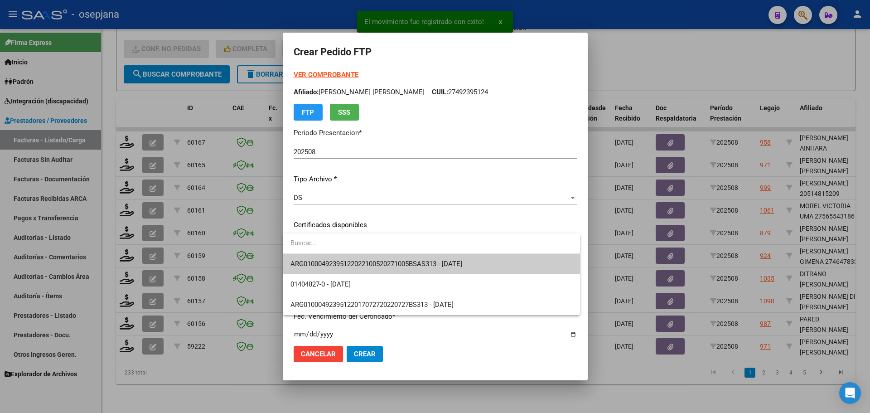
click at [348, 262] on span "ARG01000492395122022100520271005BSAS313 - 2027-10-05" at bounding box center [377, 264] width 172 height 8
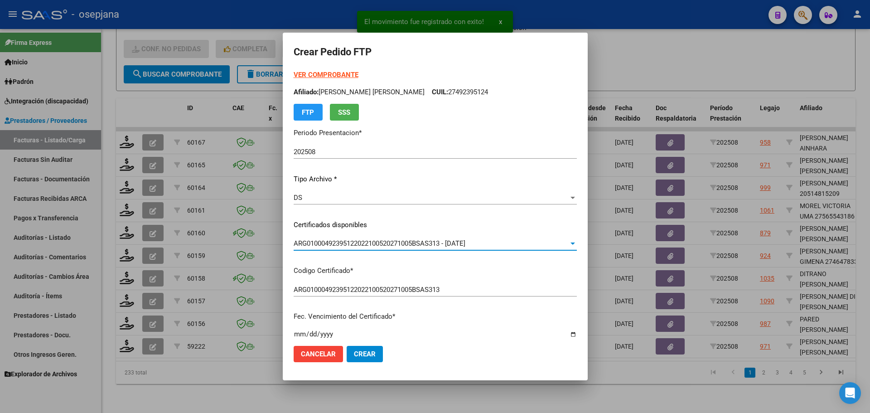
click at [334, 73] on strong "VER COMPROBANTE" at bounding box center [326, 75] width 65 height 8
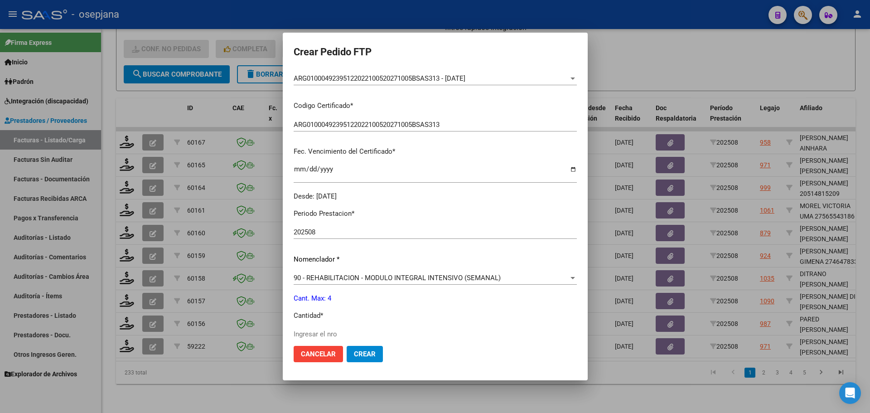
scroll to position [181, 0]
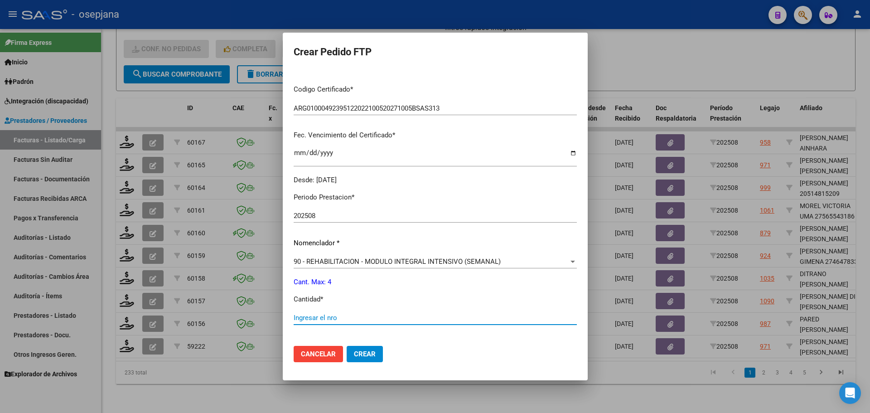
click at [322, 319] on input "Ingresar el nro" at bounding box center [435, 318] width 283 height 8
click at [364, 355] on span "Crear" at bounding box center [365, 354] width 22 height 8
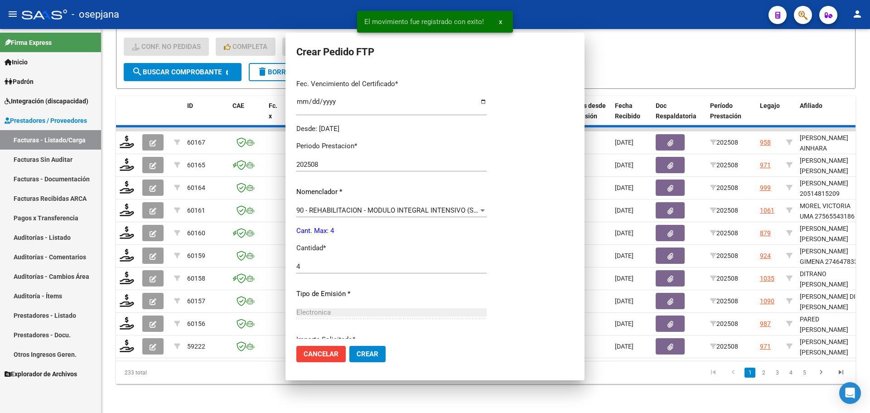
scroll to position [130, 0]
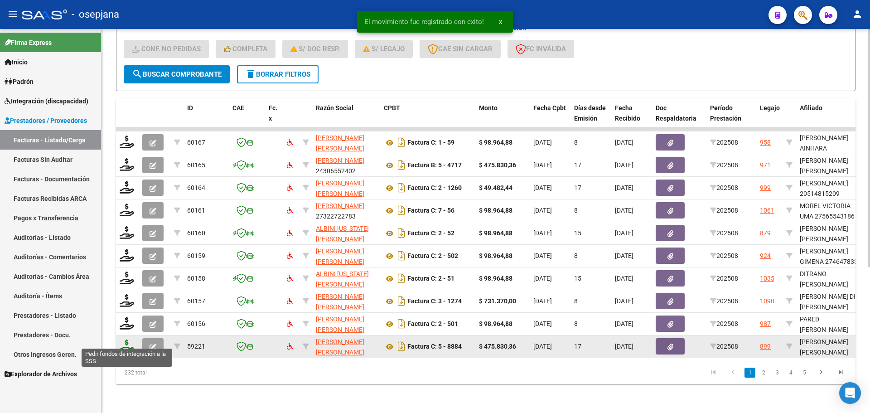
click at [126, 341] on icon at bounding box center [127, 346] width 15 height 13
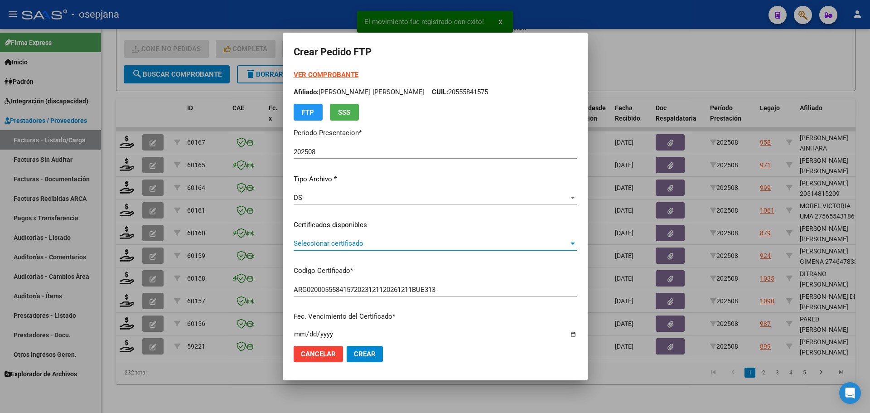
click at [350, 242] on span "Seleccionar certificado" at bounding box center [431, 243] width 275 height 8
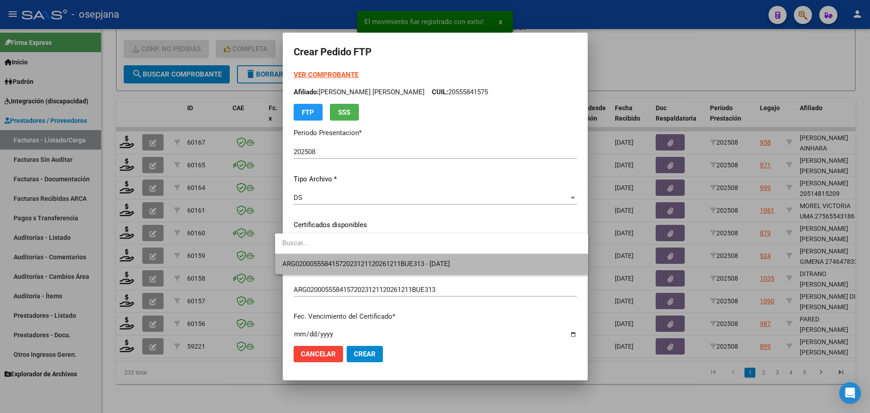
click at [356, 258] on span "ARG02000555841572023121120261211BUE313 - 2026-12-18" at bounding box center [431, 264] width 299 height 20
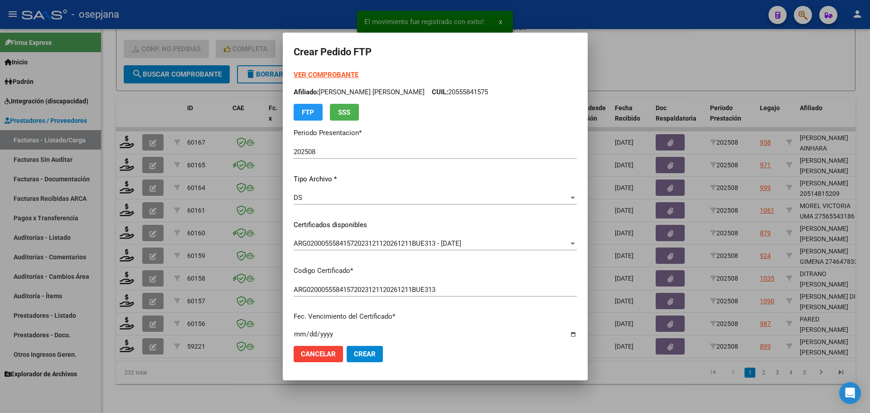
click at [327, 73] on strong "VER COMPROBANTE" at bounding box center [326, 75] width 65 height 8
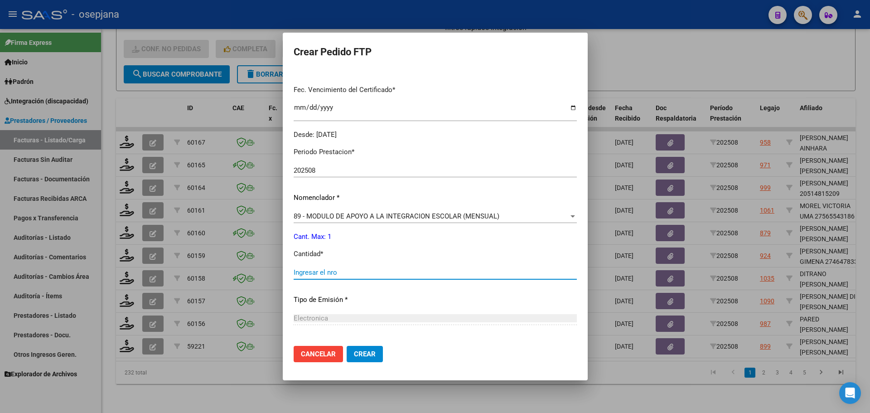
click at [301, 275] on input "Ingresar el nro" at bounding box center [435, 272] width 283 height 8
click at [358, 350] on span "Crear" at bounding box center [365, 354] width 22 height 8
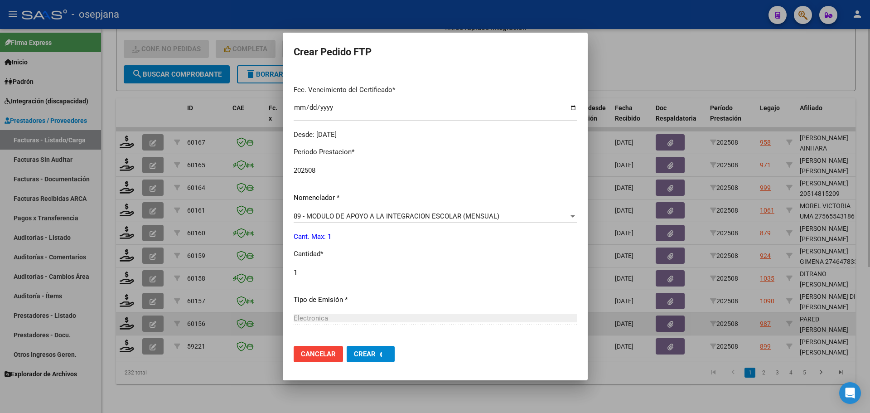
scroll to position [0, 0]
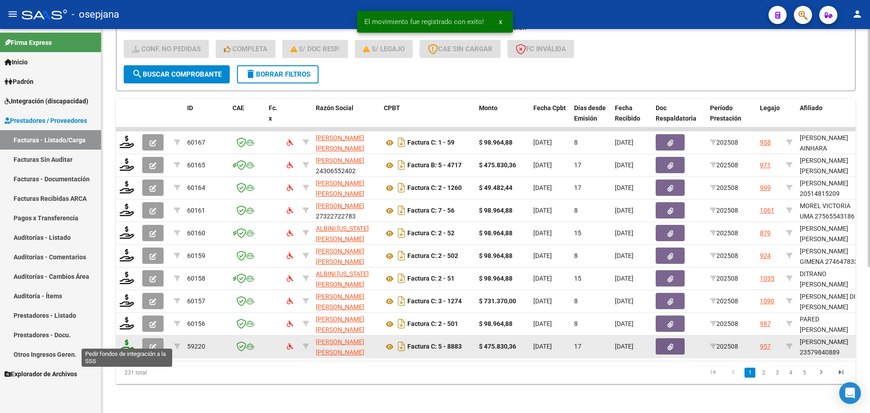
click at [126, 341] on icon at bounding box center [127, 346] width 15 height 13
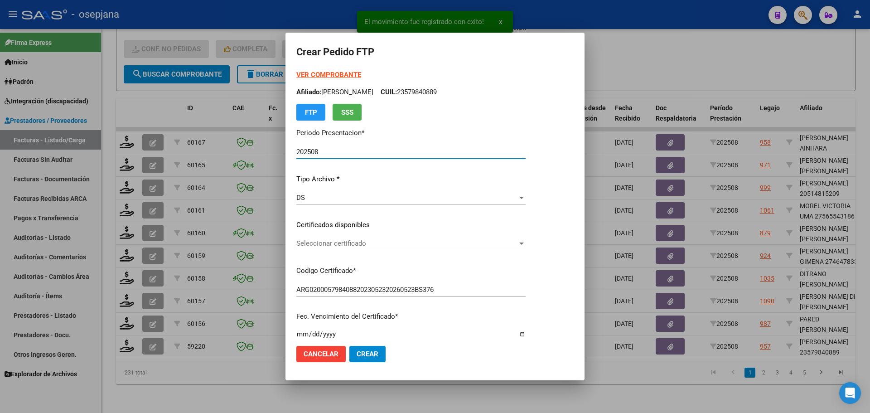
click at [366, 241] on span "Seleccionar certificado" at bounding box center [406, 243] width 221 height 8
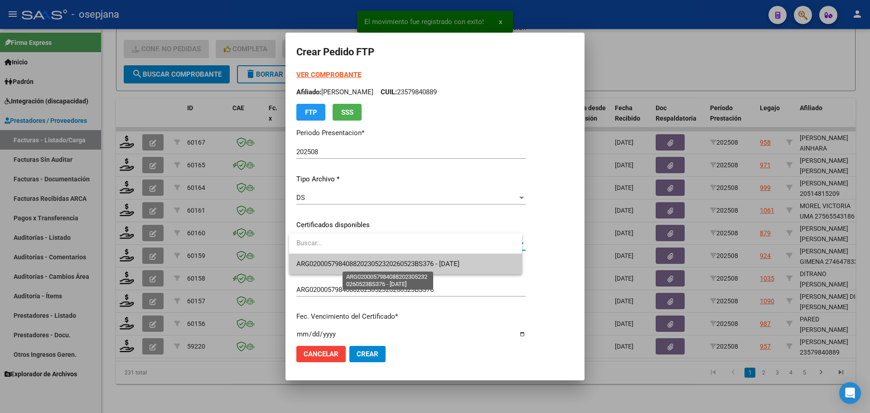
click at [373, 264] on span "ARG02000579840882023052320260523BS376 - 2026-05-05" at bounding box center [377, 264] width 163 height 8
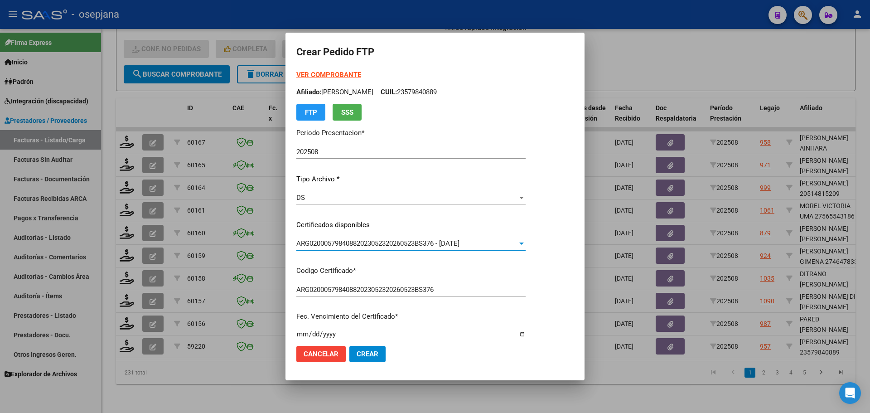
click at [334, 72] on strong "VER COMPROBANTE" at bounding box center [328, 75] width 65 height 8
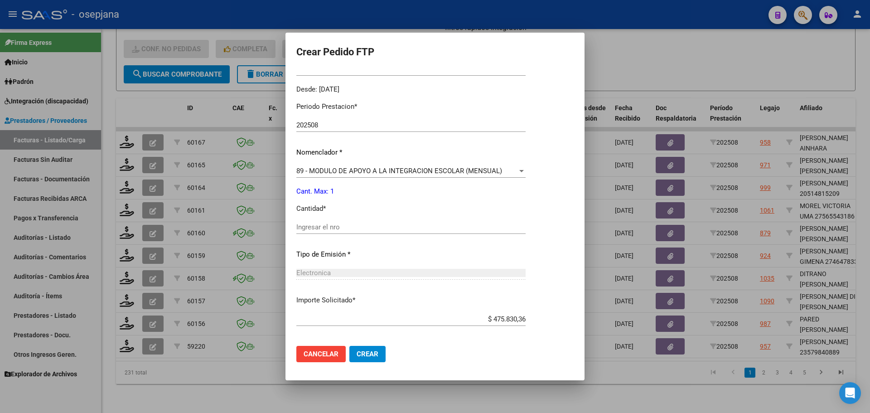
click at [327, 232] on div "Ingresar el nro" at bounding box center [410, 227] width 229 height 14
click at [363, 358] on button "Crear" at bounding box center [368, 354] width 36 height 16
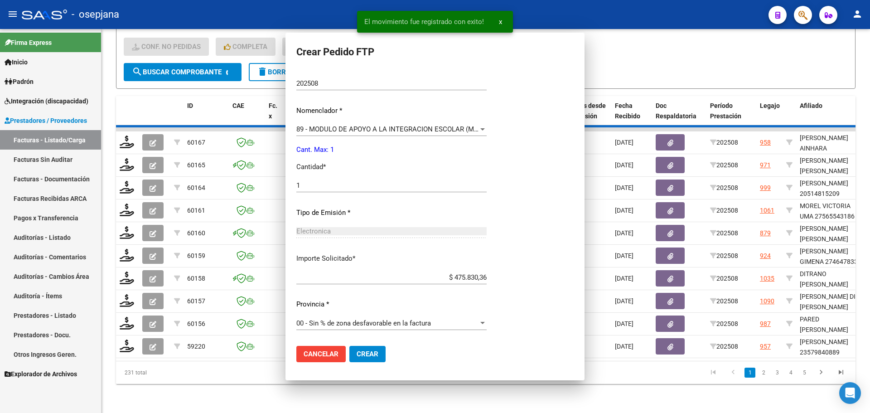
scroll to position [221, 0]
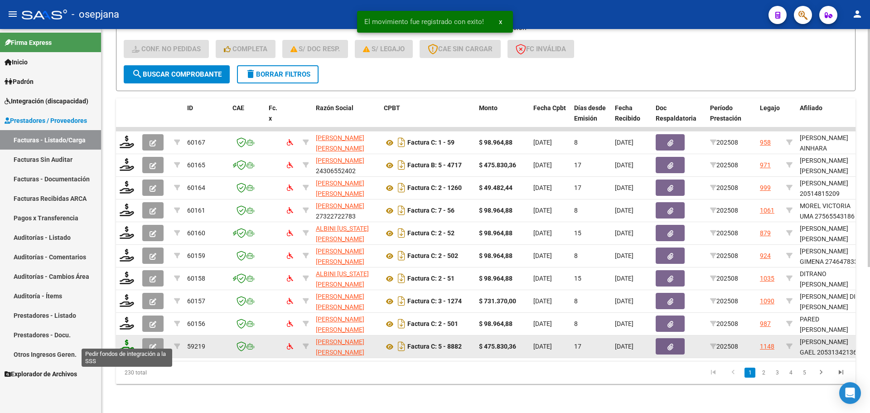
click at [125, 340] on icon at bounding box center [127, 346] width 15 height 13
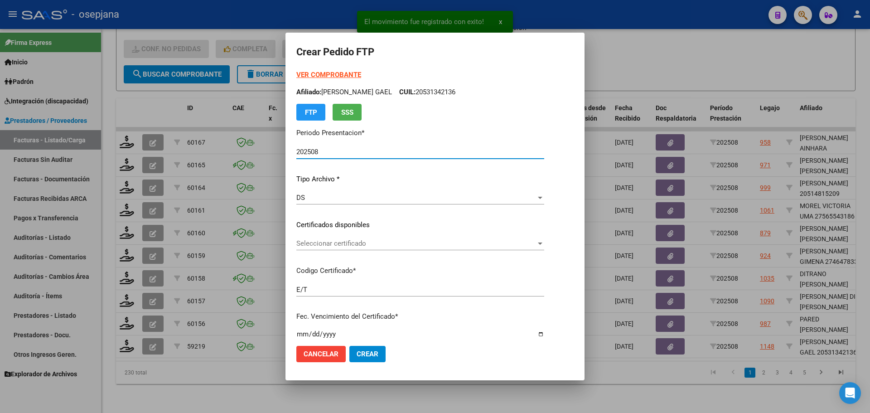
click at [376, 241] on span "Seleccionar certificado" at bounding box center [416, 243] width 240 height 8
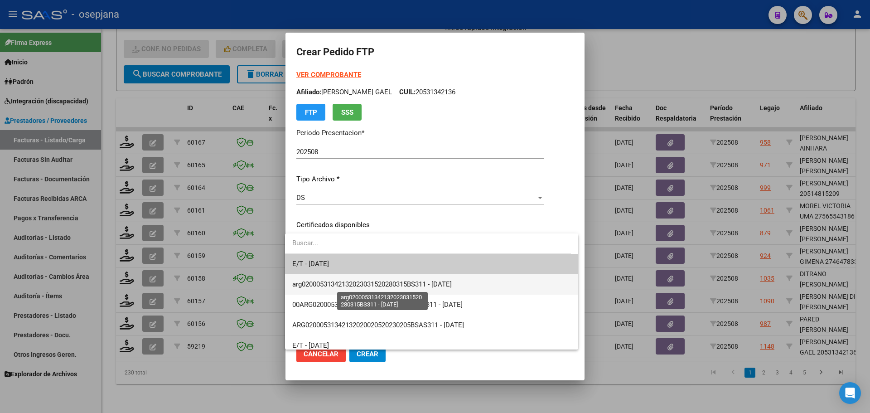
click at [374, 283] on span "arg02000531342132023031520280315BS311 - [DATE]" at bounding box center [372, 284] width 160 height 8
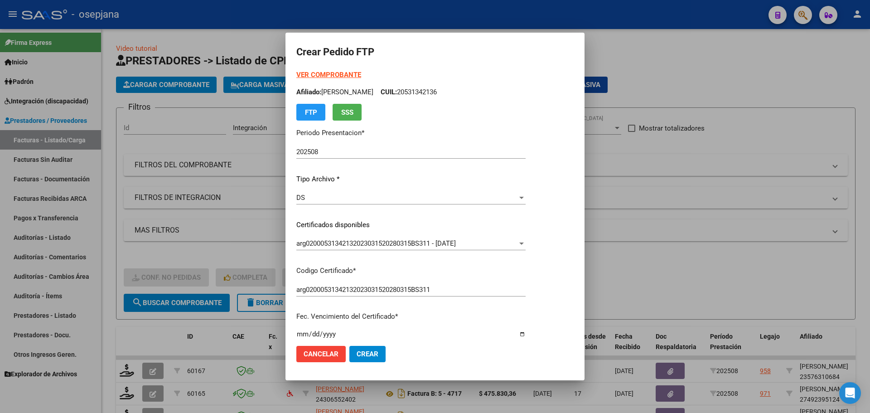
click at [326, 77] on strong "VER COMPROBANTE" at bounding box center [328, 75] width 65 height 8
